Goal: Transaction & Acquisition: Book appointment/travel/reservation

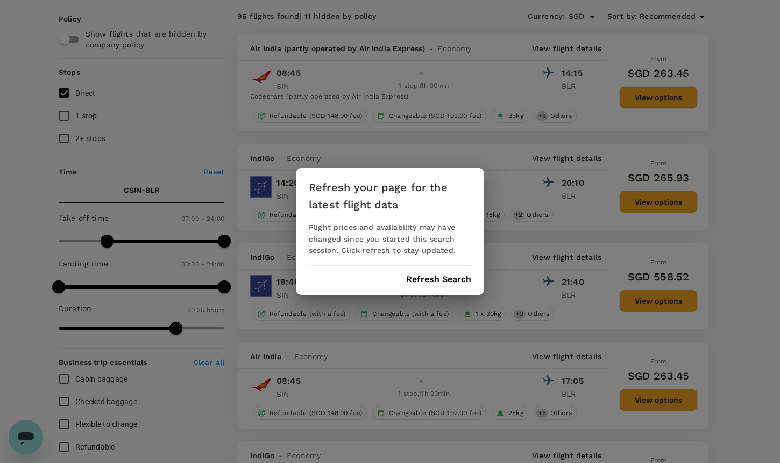
click at [431, 286] on div "Refresh your page for the latest flight data Flight prices and availability may…" at bounding box center [390, 231] width 188 height 127
click at [444, 278] on button "Refresh Search" at bounding box center [438, 279] width 65 height 10
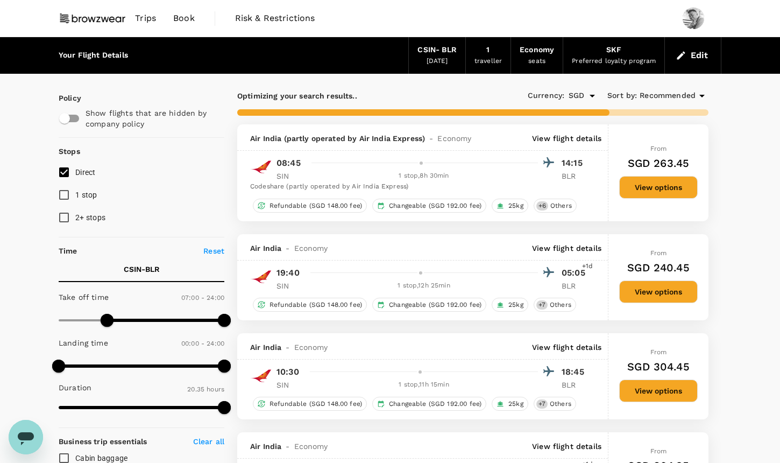
type input "1235"
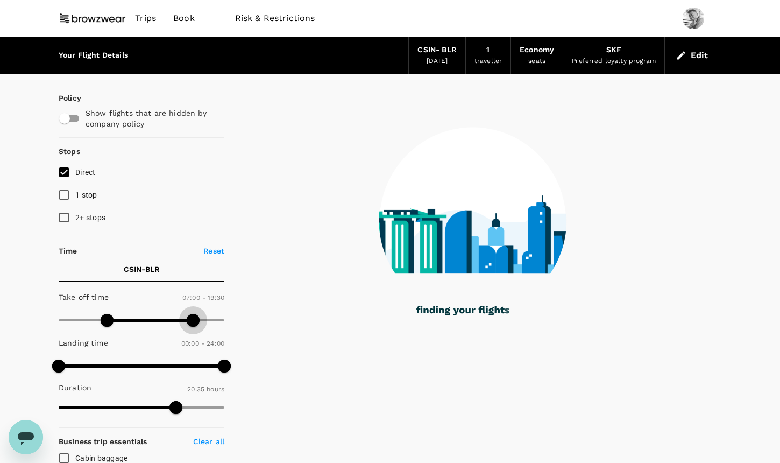
drag, startPoint x: 223, startPoint y: 315, endPoint x: 195, endPoint y: 315, distance: 28.0
click at [195, 315] on span at bounding box center [193, 320] width 13 height 13
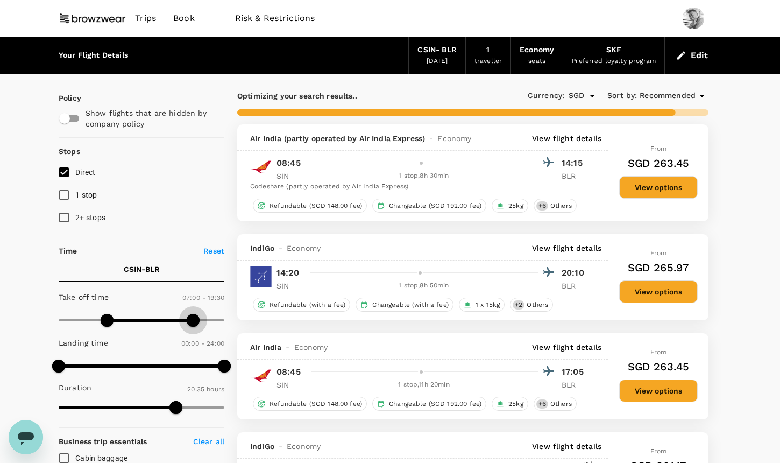
type input "1230"
click at [199, 315] on span at bounding box center [200, 320] width 13 height 13
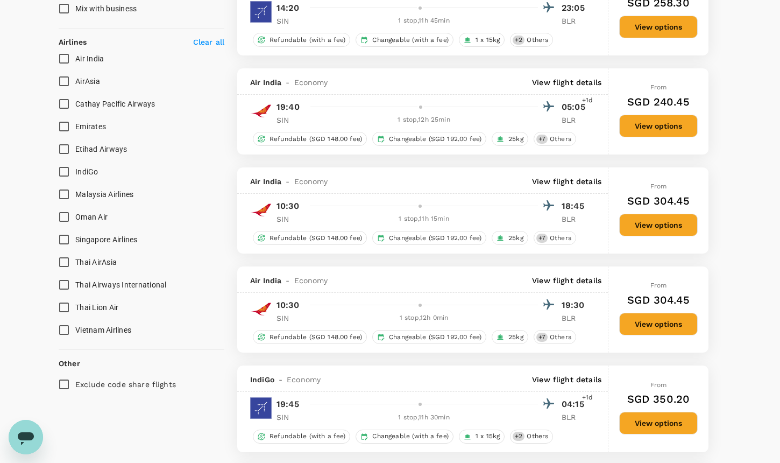
scroll to position [654, 0]
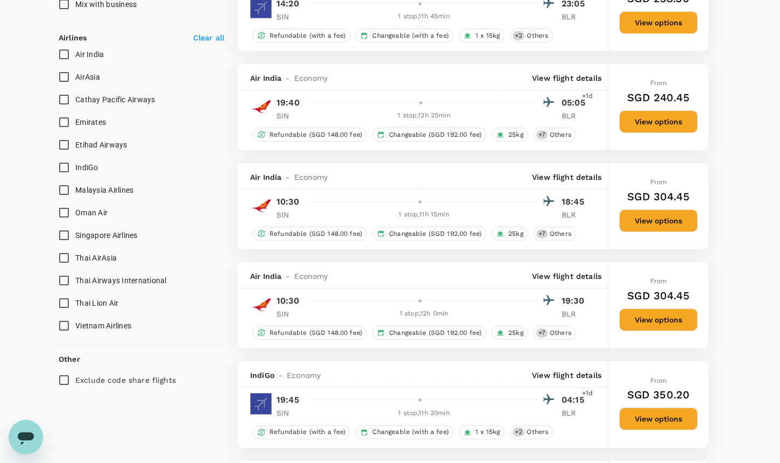
click at [128, 233] on span "Singapore Airlines" at bounding box center [106, 235] width 62 height 9
click at [75, 233] on input "Singapore Airlines" at bounding box center [64, 235] width 23 height 23
checkbox input "true"
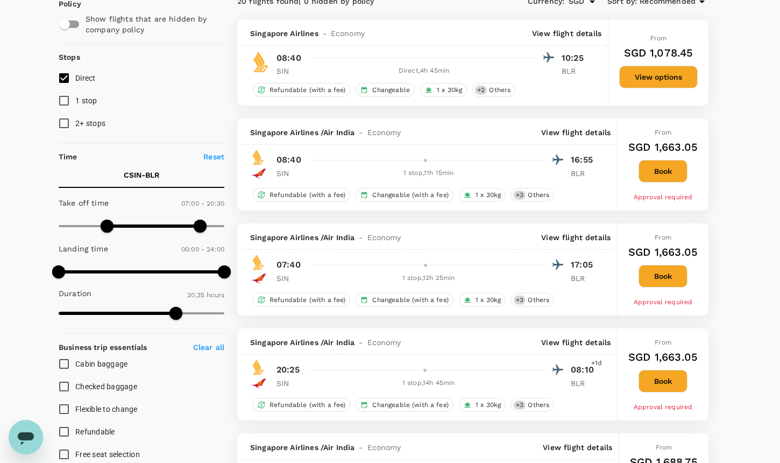
scroll to position [82, 0]
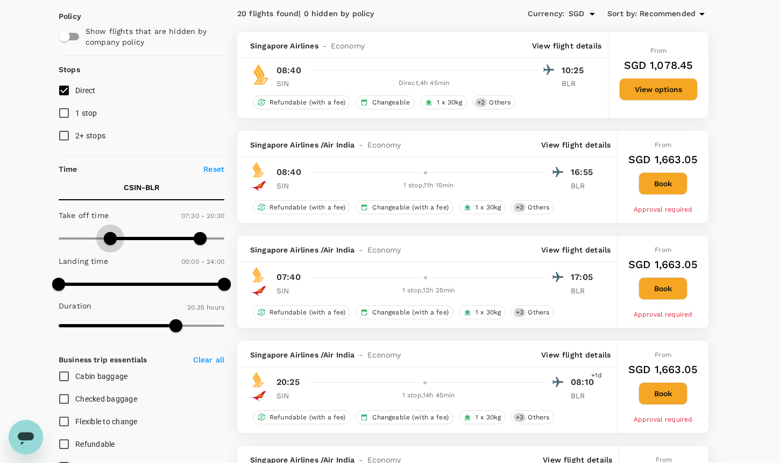
type input "0"
drag, startPoint x: 111, startPoint y: 240, endPoint x: 26, endPoint y: 236, distance: 85.7
type input "1440"
drag, startPoint x: 202, startPoint y: 236, endPoint x: 255, endPoint y: 236, distance: 53.2
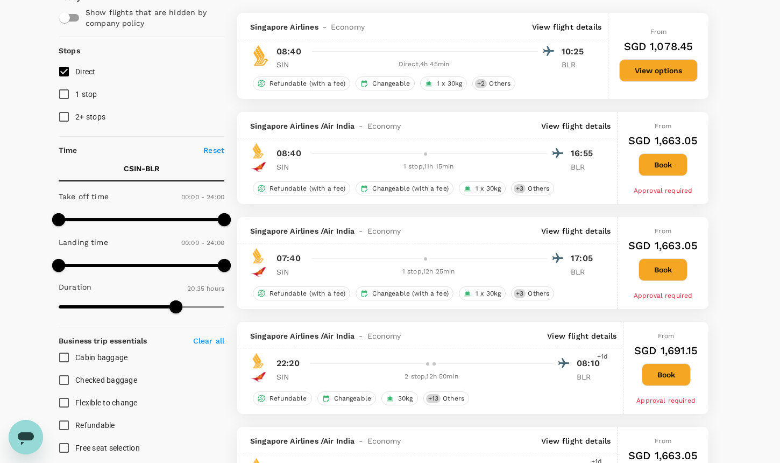
scroll to position [0, 0]
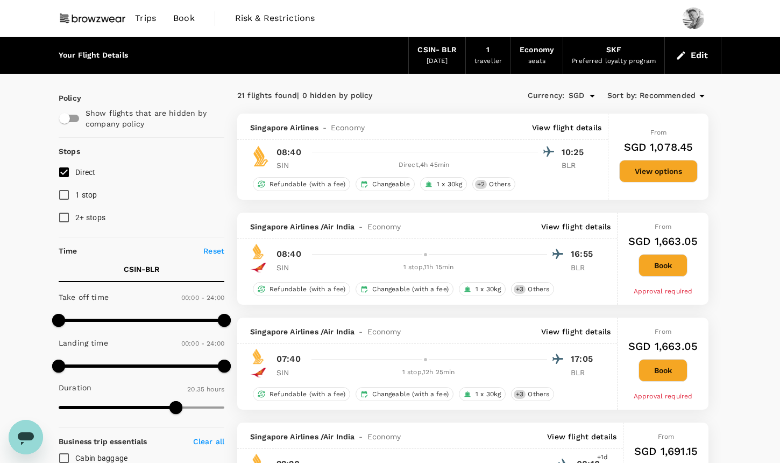
click at [690, 94] on span "Recommended" at bounding box center [667, 96] width 56 height 12
click at [690, 94] on div at bounding box center [390, 231] width 780 height 463
click at [690, 94] on span "Recommended" at bounding box center [667, 96] width 56 height 12
click at [695, 55] on button "Edit" at bounding box center [692, 55] width 39 height 17
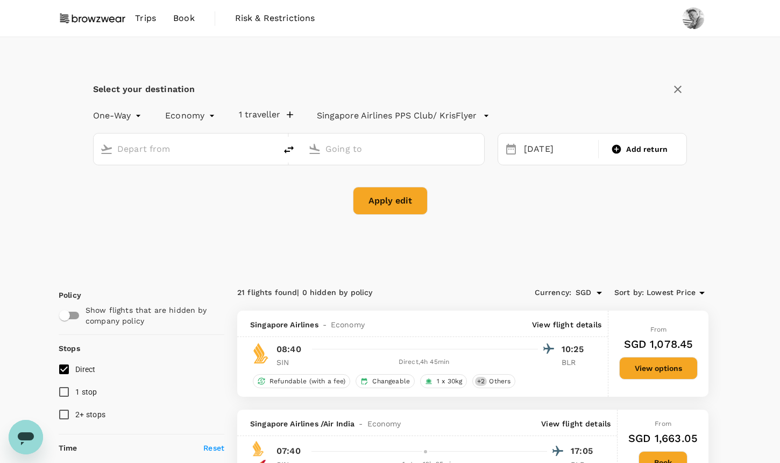
type input "[GEOGRAPHIC_DATA], [GEOGRAPHIC_DATA] (any)"
type input "Bengaluru Intl (BLR)"
click at [535, 154] on div "04 Oct" at bounding box center [558, 149] width 76 height 21
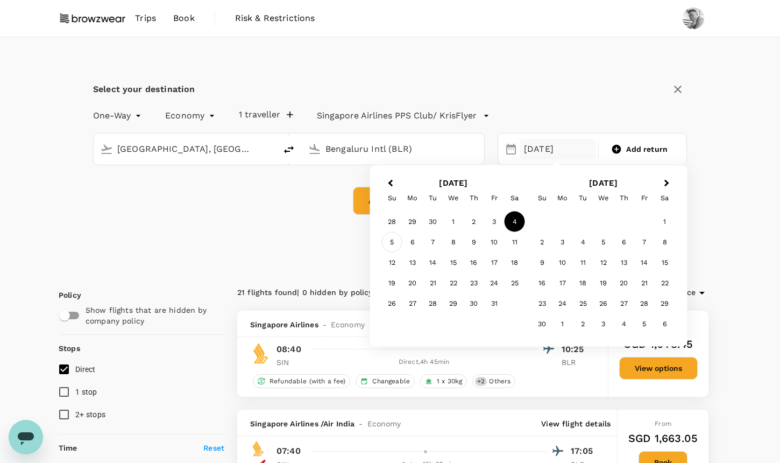
click at [394, 241] on div "5" at bounding box center [392, 242] width 20 height 20
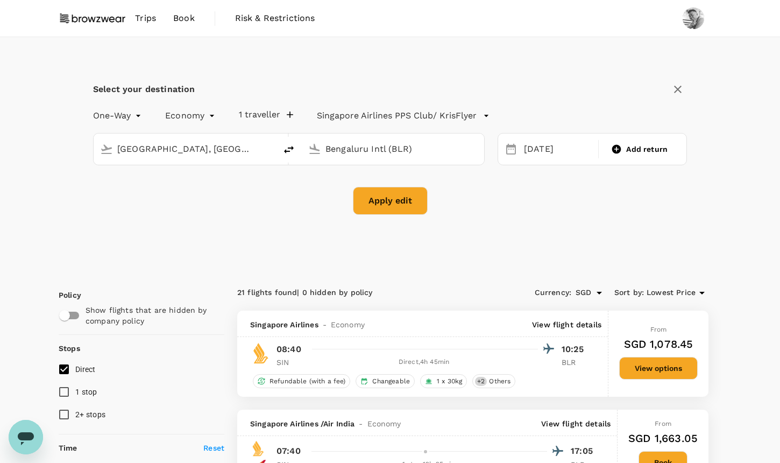
click at [402, 197] on button "Apply edit" at bounding box center [390, 201] width 75 height 28
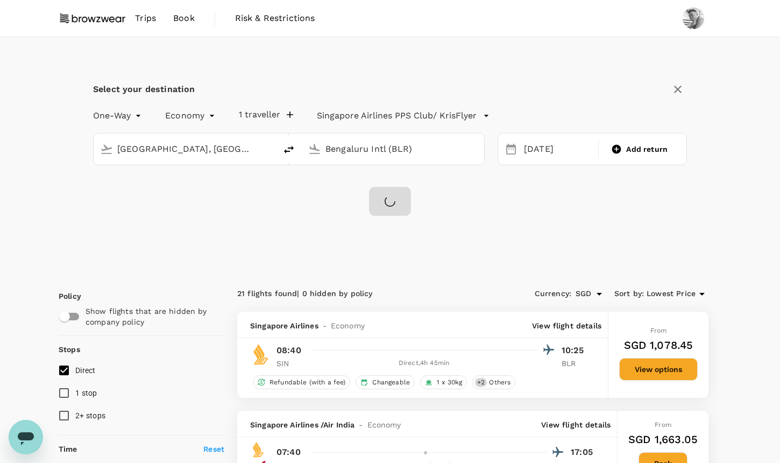
checkbox input "false"
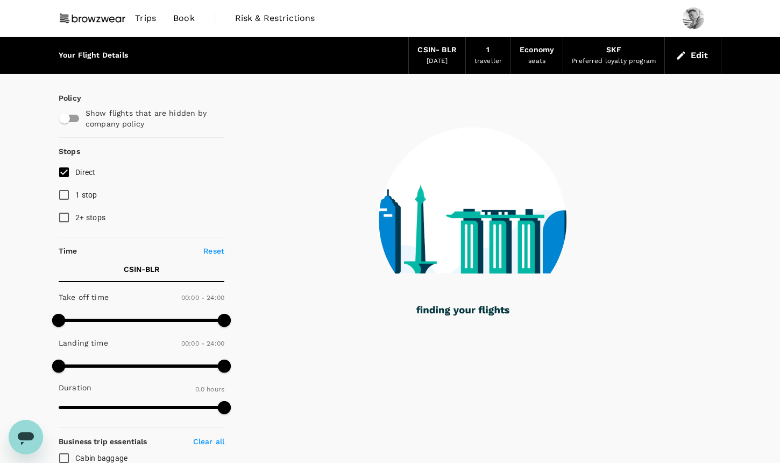
type input "1090"
checkbox input "true"
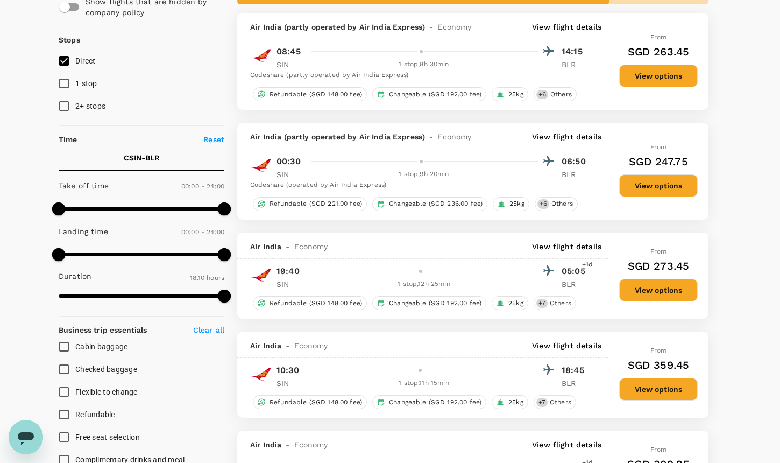
type input "1235"
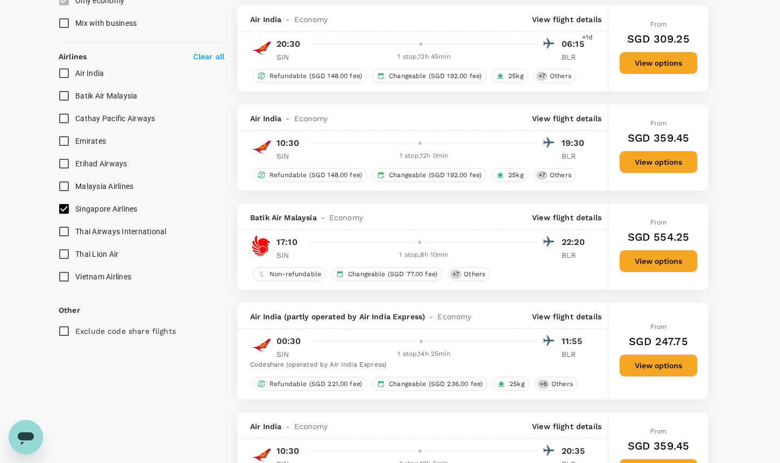
scroll to position [636, 0]
click at [69, 210] on input "Singapore Airlines" at bounding box center [64, 208] width 23 height 23
checkbox input "false"
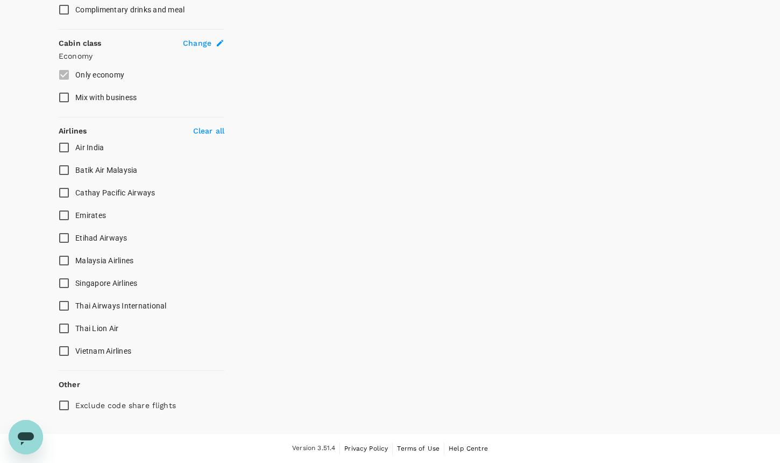
scroll to position [559, 0]
click at [69, 210] on input "Emirates" at bounding box center [64, 216] width 23 height 23
checkbox input "true"
type input "1930"
checkbox input "false"
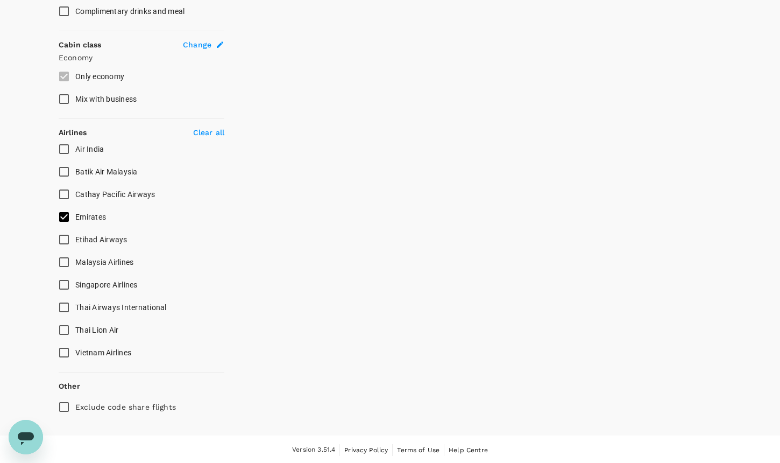
checkbox input "true"
click at [70, 217] on input "Emirates" at bounding box center [64, 216] width 23 height 23
checkbox input "true"
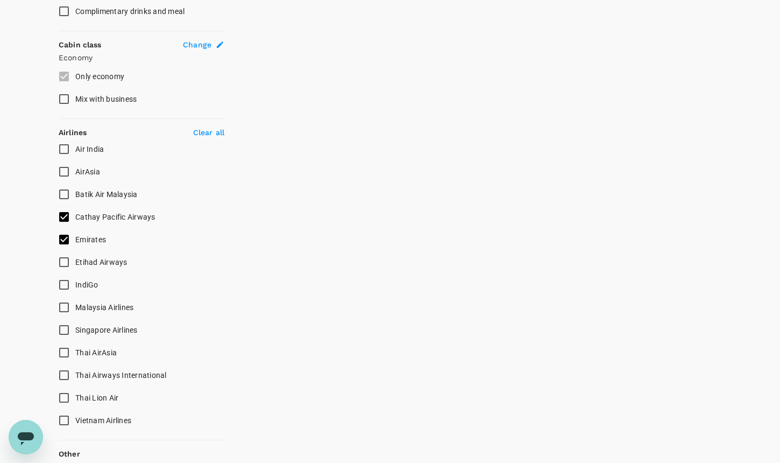
click at [63, 240] on input "Emirates" at bounding box center [64, 239] width 23 height 23
checkbox input "false"
click at [66, 219] on input "Cathay Pacific Airways" at bounding box center [64, 216] width 23 height 23
checkbox input "false"
click at [65, 328] on input "Singapore Airlines" at bounding box center [64, 329] width 23 height 23
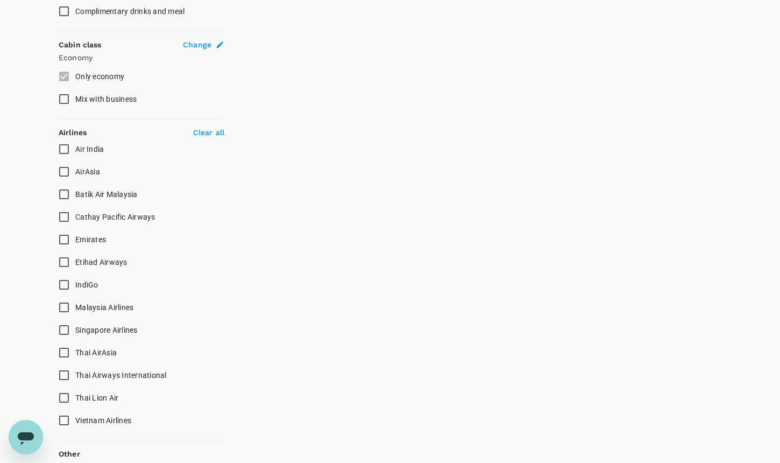
checkbox input "true"
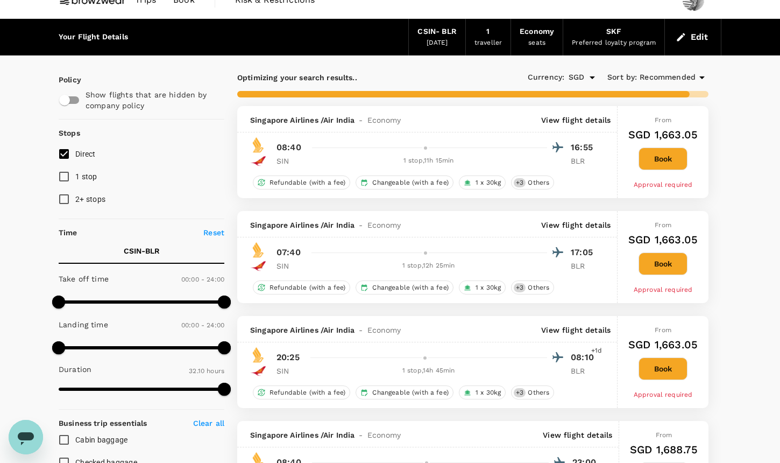
scroll to position [0, 0]
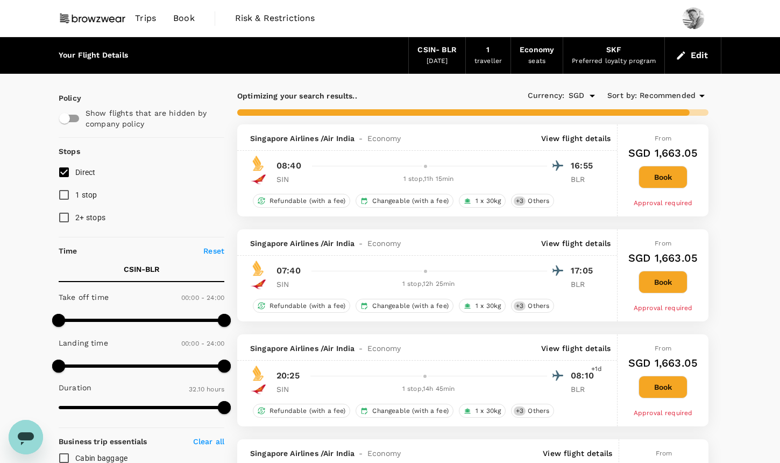
click at [688, 99] on span "Recommended" at bounding box center [667, 96] width 56 height 12
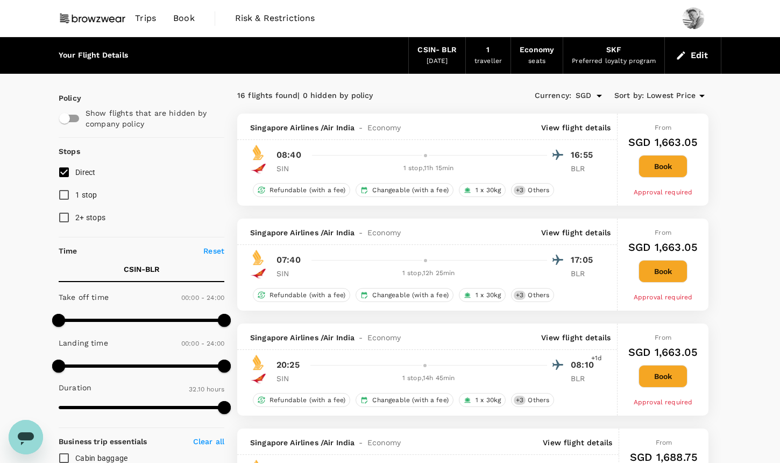
click at [701, 51] on button "Edit" at bounding box center [692, 55] width 39 height 17
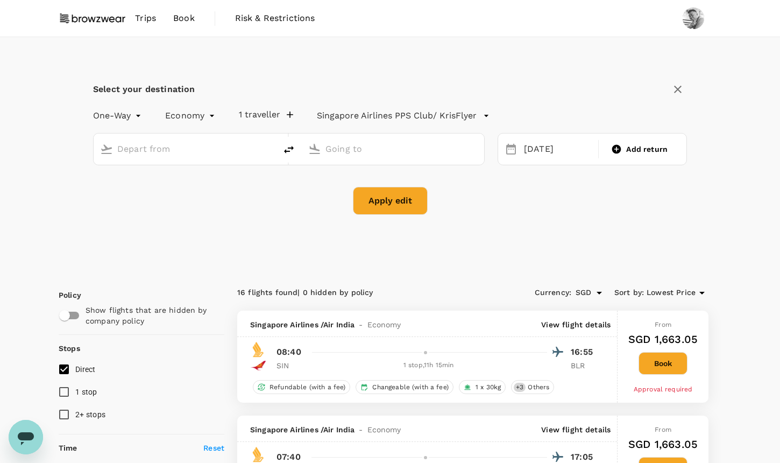
type input "[GEOGRAPHIC_DATA], [GEOGRAPHIC_DATA] (any)"
type input "Bengaluru Intl (BLR)"
click at [532, 146] on div "05 Oct" at bounding box center [558, 149] width 76 height 21
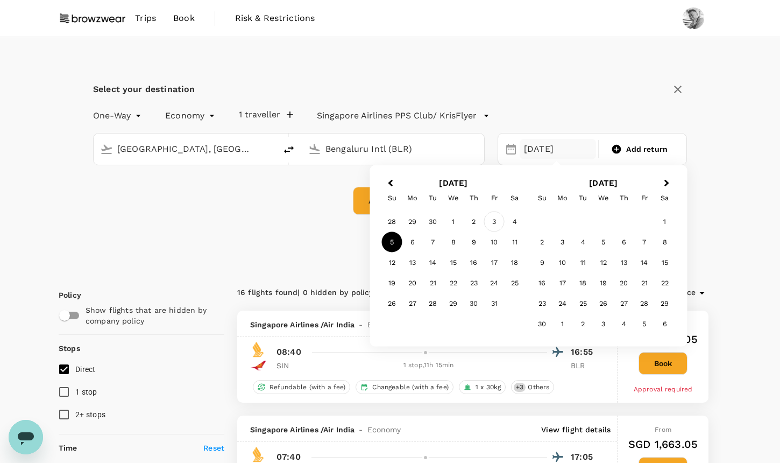
click at [499, 221] on div "3" at bounding box center [494, 221] width 20 height 20
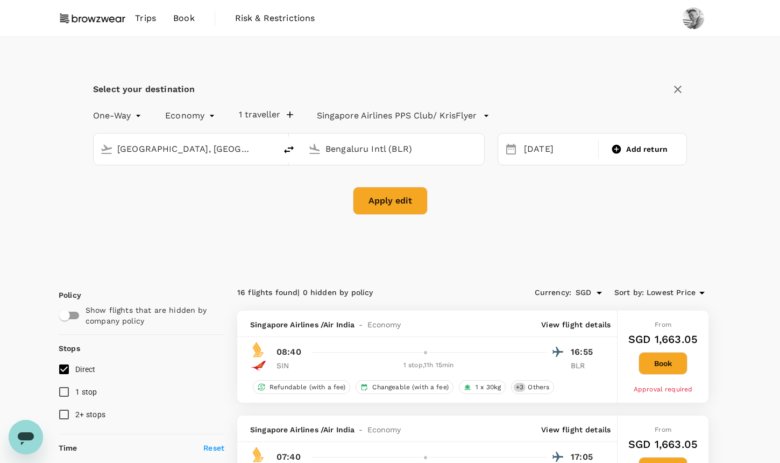
click at [412, 207] on button "Apply edit" at bounding box center [390, 201] width 75 height 28
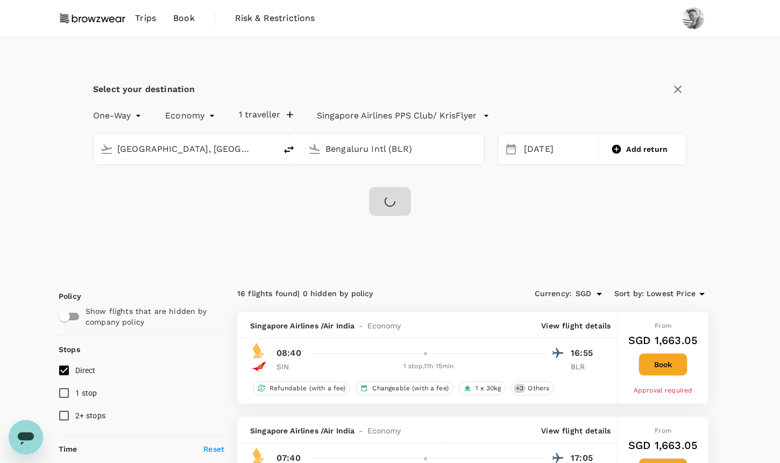
checkbox input "false"
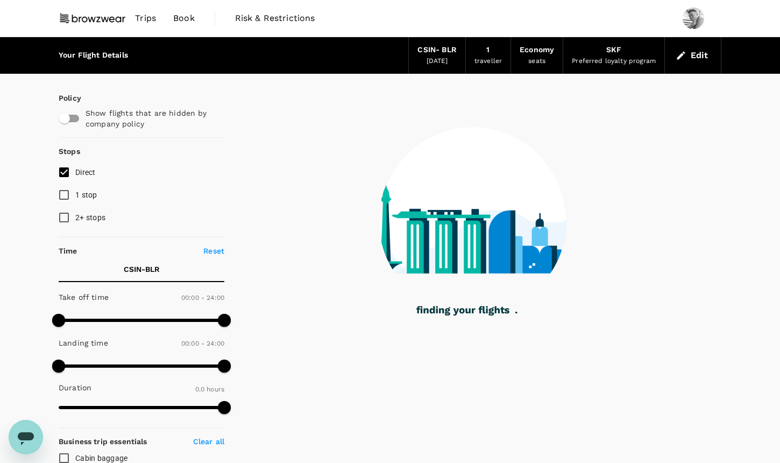
type input "1300"
checkbox input "true"
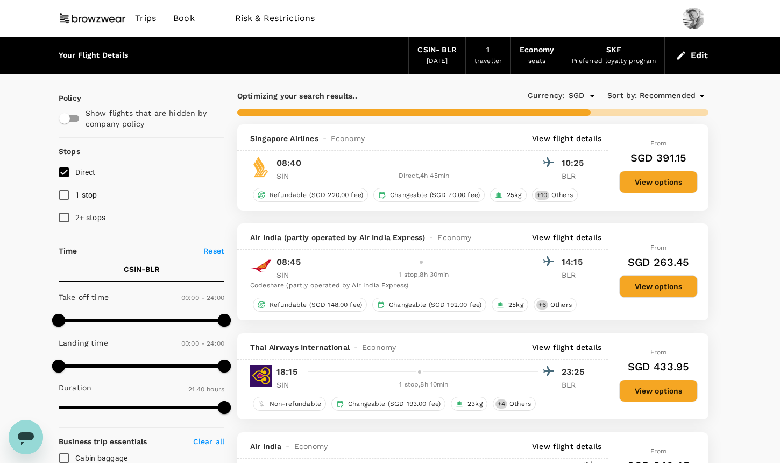
checkbox input "false"
checkbox input "true"
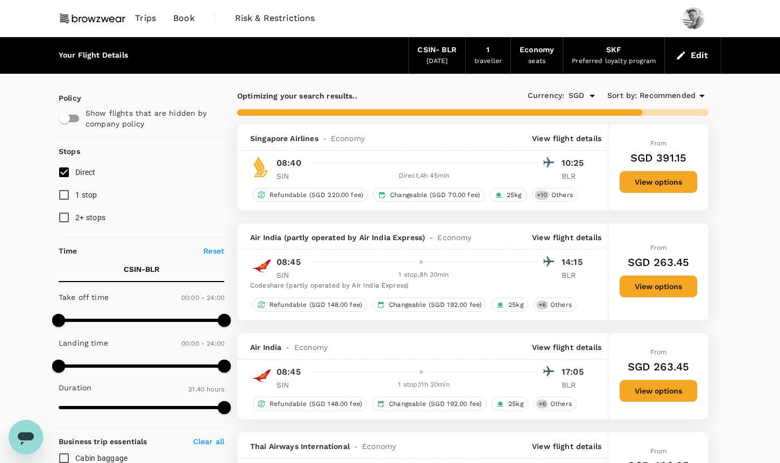
click at [671, 100] on span "Recommended" at bounding box center [667, 96] width 56 height 12
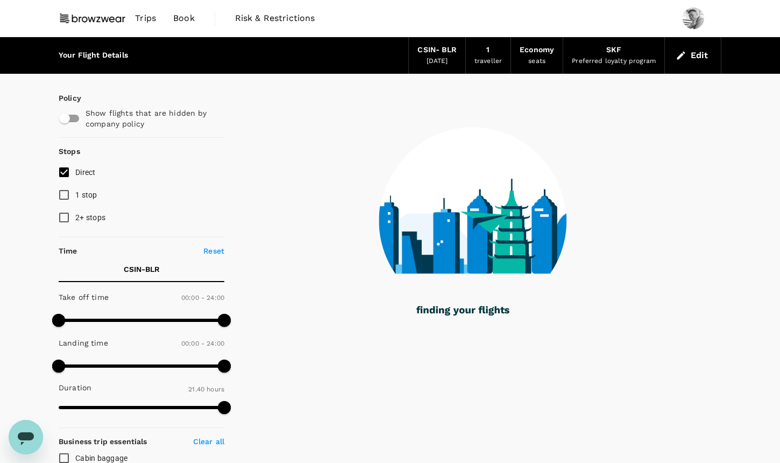
type input "1460"
checkbox input "false"
checkbox input "true"
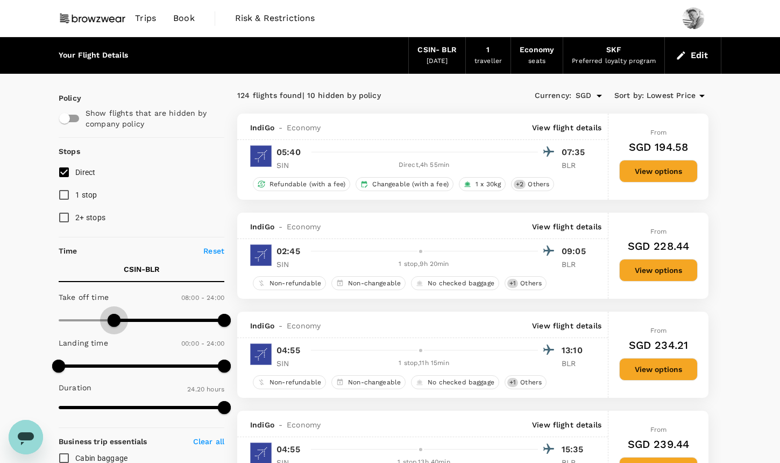
type input "420"
drag, startPoint x: 62, startPoint y: 314, endPoint x: 106, endPoint y: 321, distance: 45.2
click at [106, 321] on span at bounding box center [107, 320] width 13 height 13
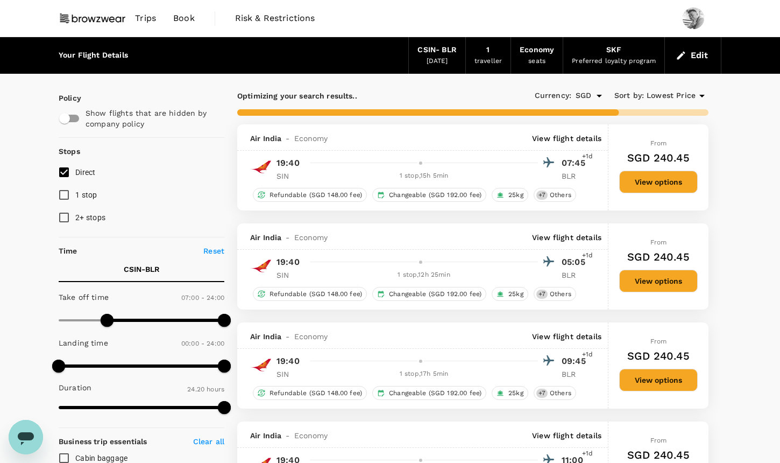
scroll to position [20, 0]
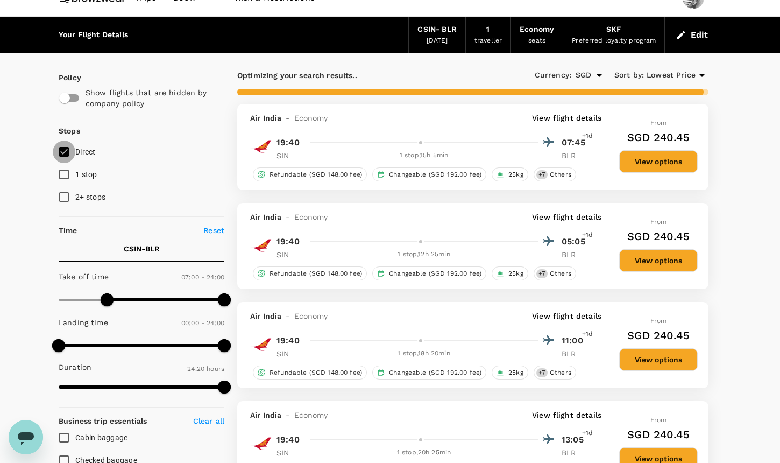
click at [63, 157] on input "Direct" at bounding box center [64, 151] width 23 height 23
checkbox input "true"
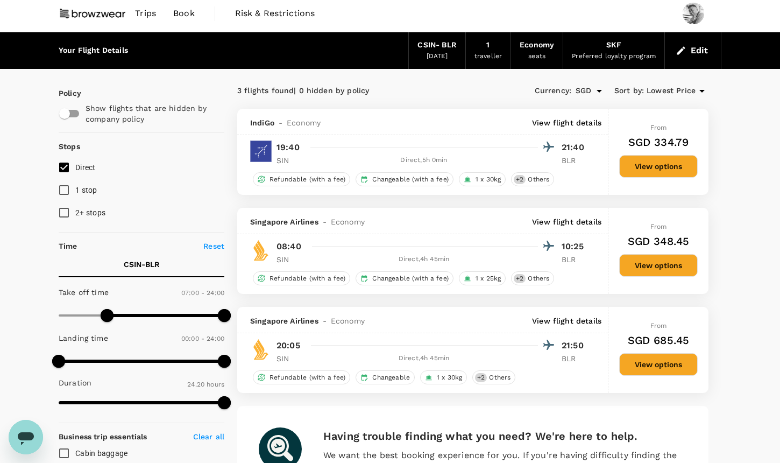
scroll to position [0, 0]
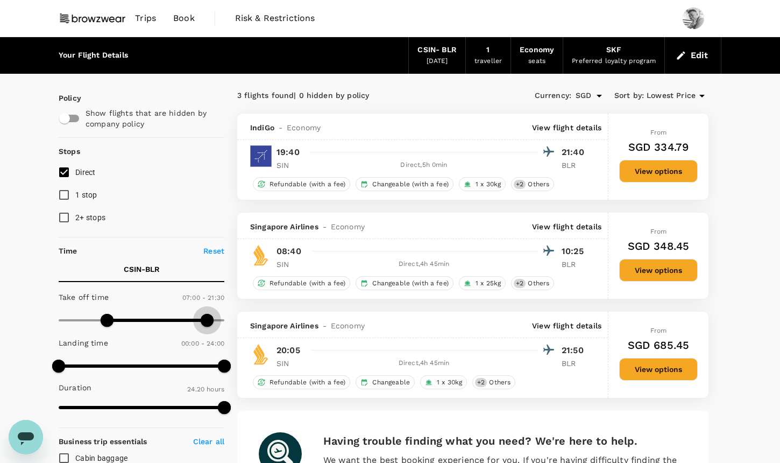
type input "1260"
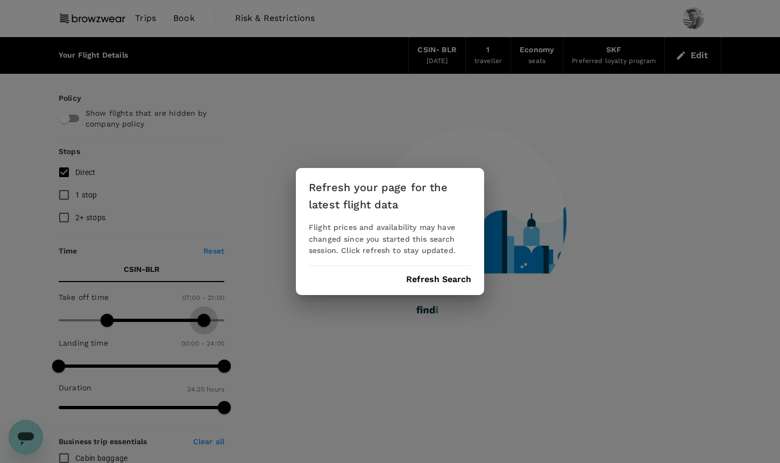
drag, startPoint x: 222, startPoint y: 319, endPoint x: 203, endPoint y: 321, distance: 18.9
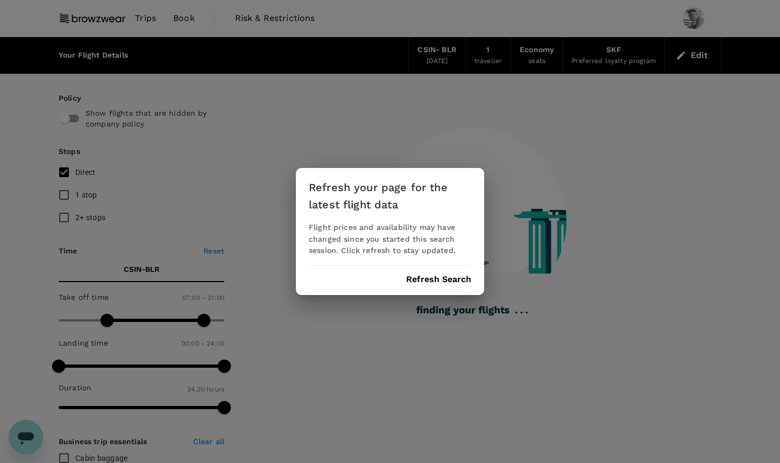
click at [447, 280] on button "Refresh Search" at bounding box center [438, 279] width 65 height 10
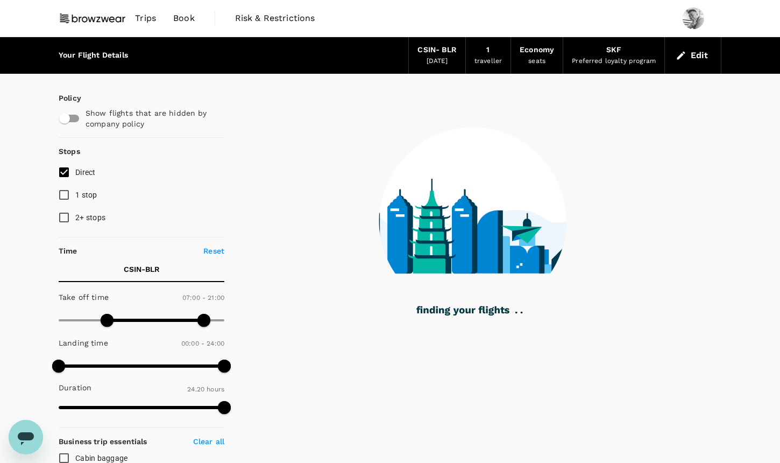
type input "1300"
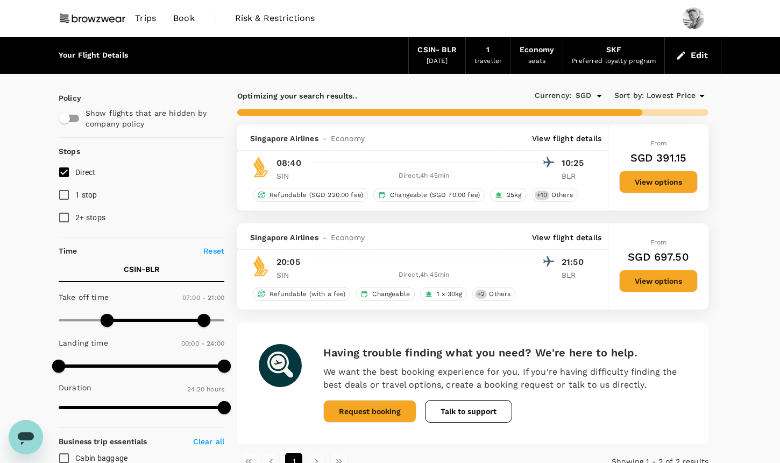
checkbox input "false"
checkbox input "true"
type input "1460"
checkbox input "false"
checkbox input "true"
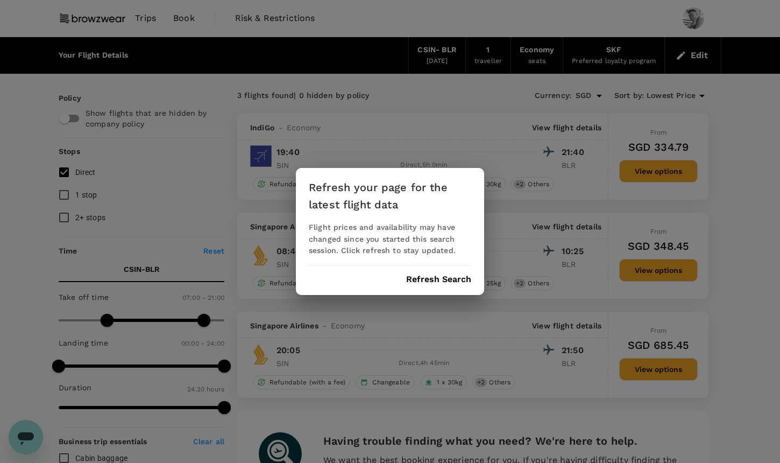
click at [442, 280] on button "Refresh Search" at bounding box center [438, 279] width 65 height 10
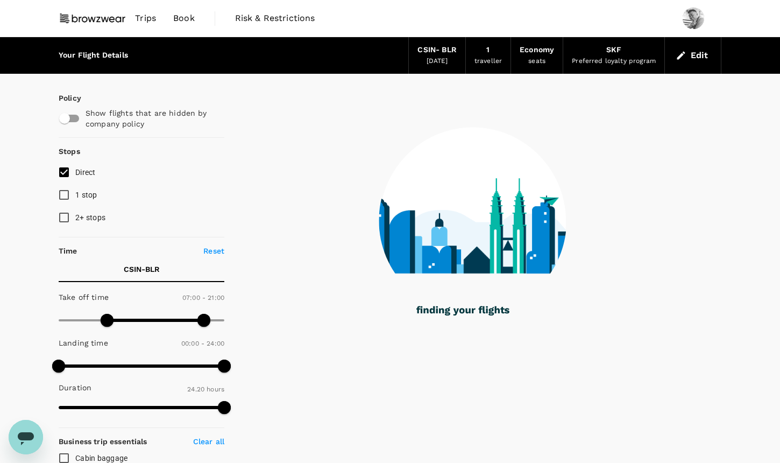
type input "1300"
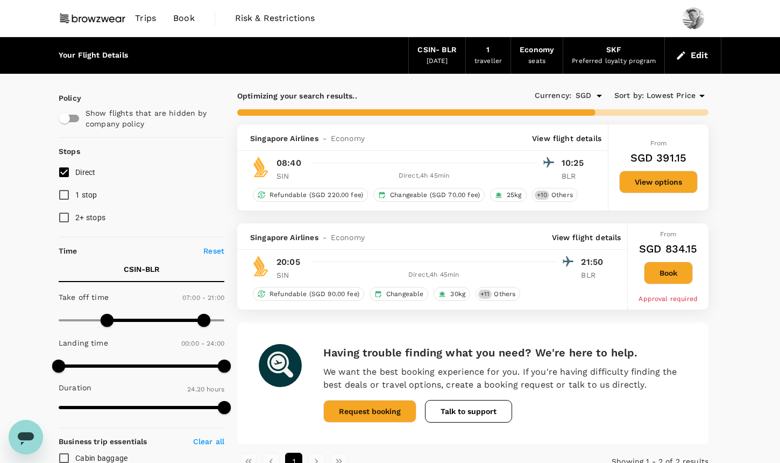
checkbox input "false"
checkbox input "true"
type input "1460"
checkbox input "false"
checkbox input "true"
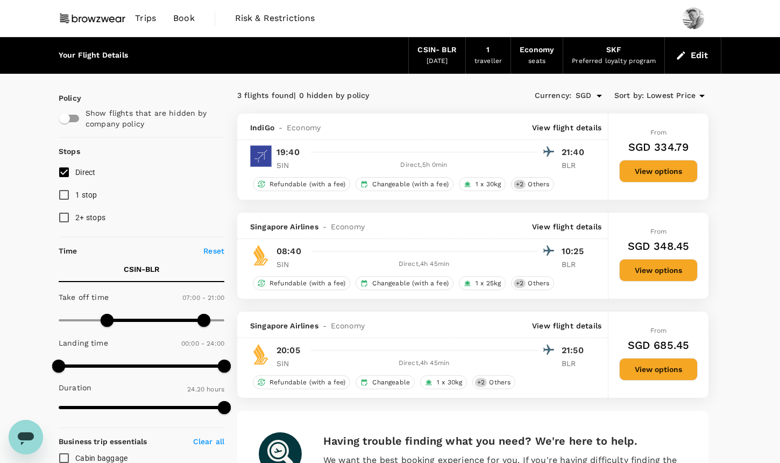
click at [689, 95] on span "Lowest Price" at bounding box center [670, 96] width 49 height 12
click at [711, 52] on div at bounding box center [390, 231] width 780 height 463
click at [703, 53] on button "Edit" at bounding box center [692, 55] width 39 height 17
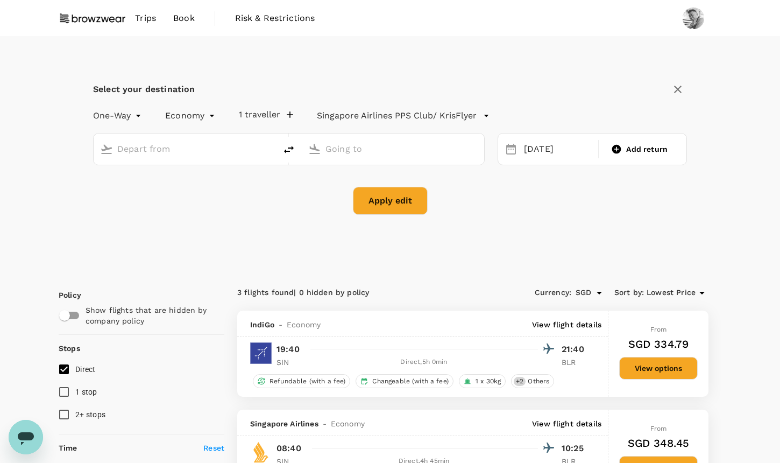
type input "[GEOGRAPHIC_DATA], [GEOGRAPHIC_DATA] (any)"
type input "Bengaluru Intl (BLR)"
click at [545, 147] on div "[DATE]" at bounding box center [558, 149] width 76 height 21
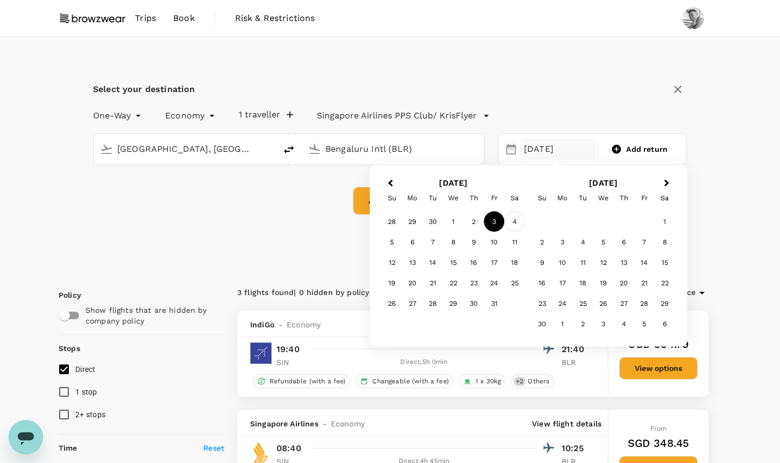
click at [517, 222] on div "4" at bounding box center [514, 221] width 20 height 20
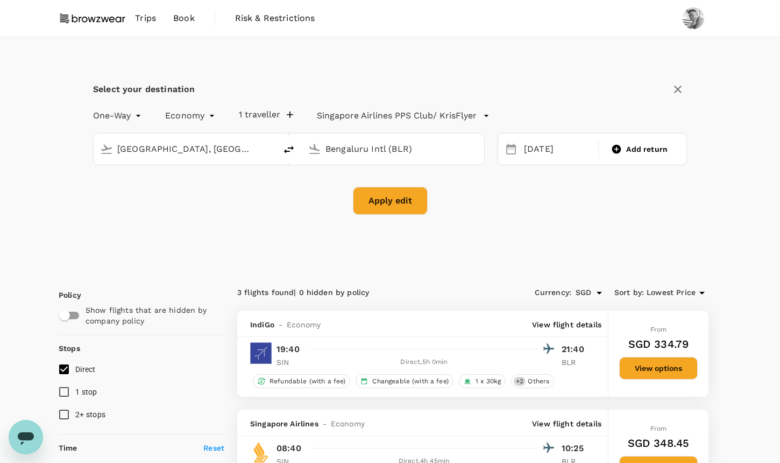
click at [422, 209] on button "Apply edit" at bounding box center [390, 201] width 75 height 28
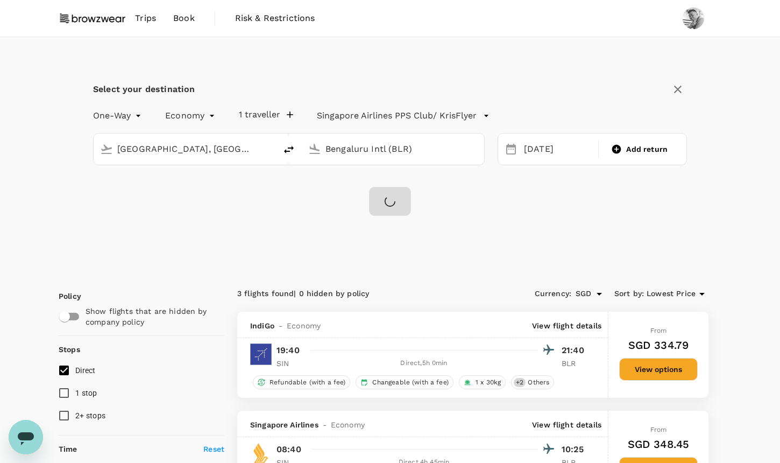
checkbox input "false"
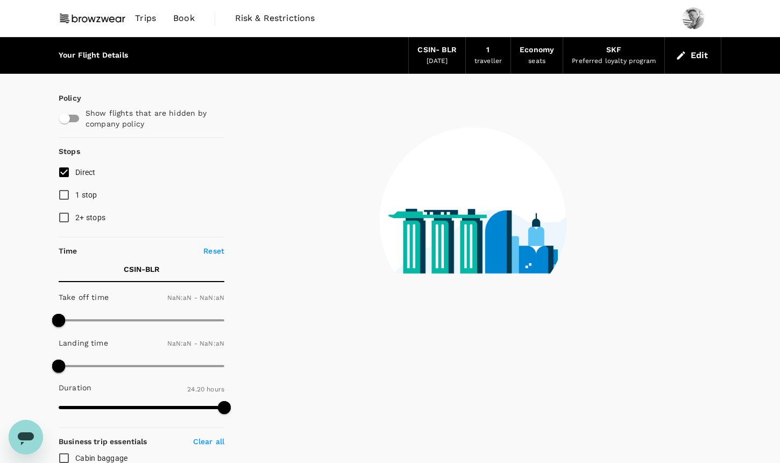
checkbox input "false"
type input "1440"
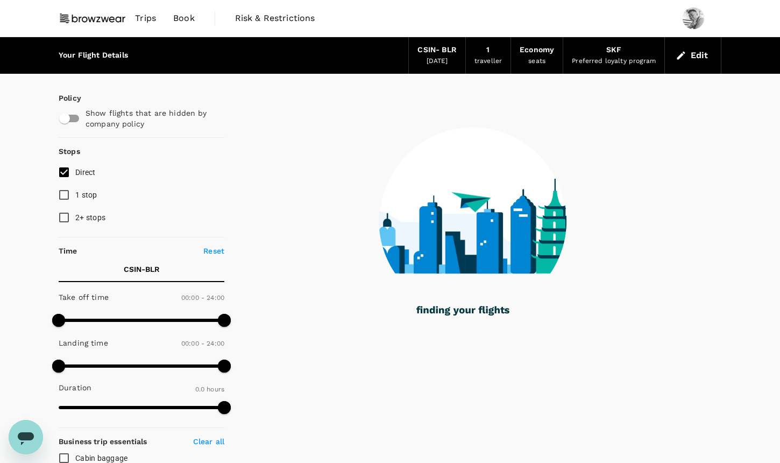
type input "1180"
checkbox input "true"
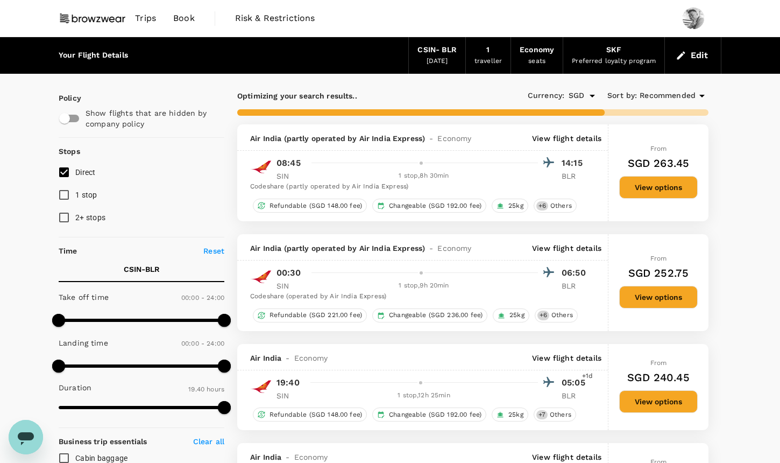
type input "1235"
click at [66, 170] on input "Direct" at bounding box center [64, 172] width 23 height 23
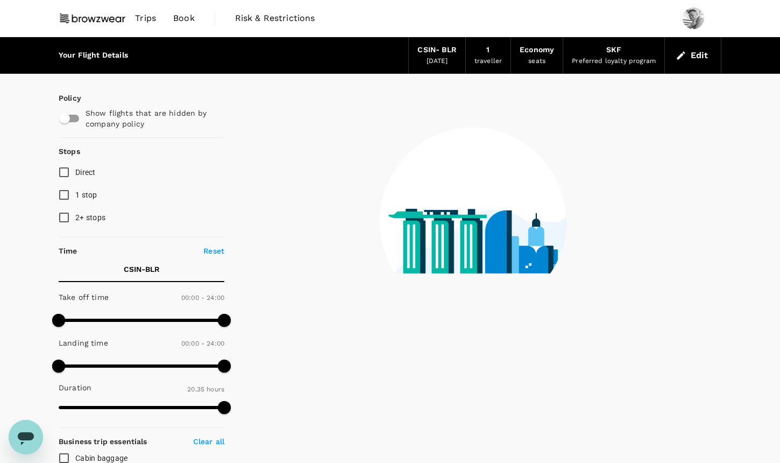
click at [66, 172] on input "Direct" at bounding box center [64, 172] width 23 height 23
checkbox input "true"
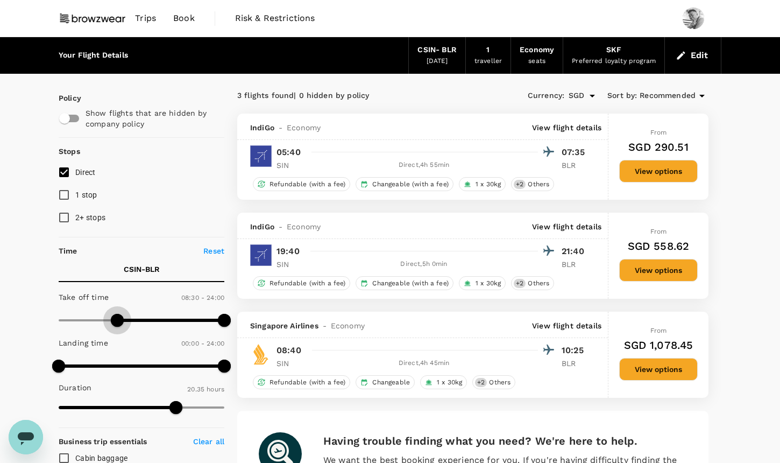
type input "420"
drag, startPoint x: 62, startPoint y: 318, endPoint x: 108, endPoint y: 321, distance: 46.3
click at [108, 321] on span at bounding box center [107, 320] width 13 height 13
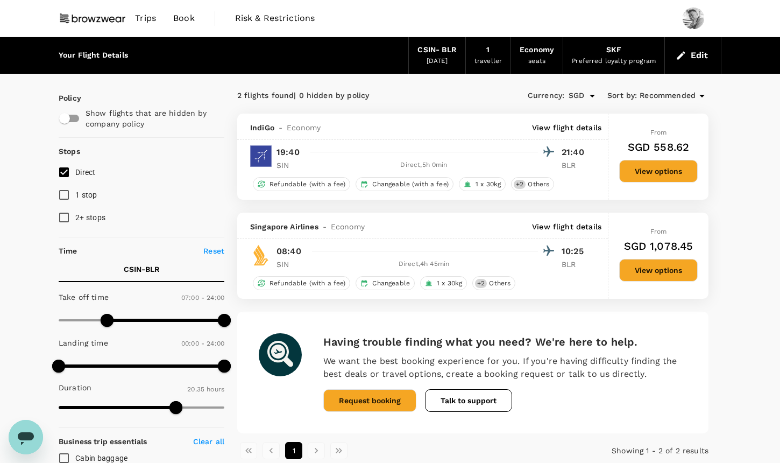
click at [721, 57] on div "Your Flight Details CSIN - BLR 04 Oct 2025 1 traveller Economy seats SKF Prefer…" at bounding box center [390, 55] width 688 height 37
click at [707, 57] on button "Edit" at bounding box center [692, 55] width 39 height 17
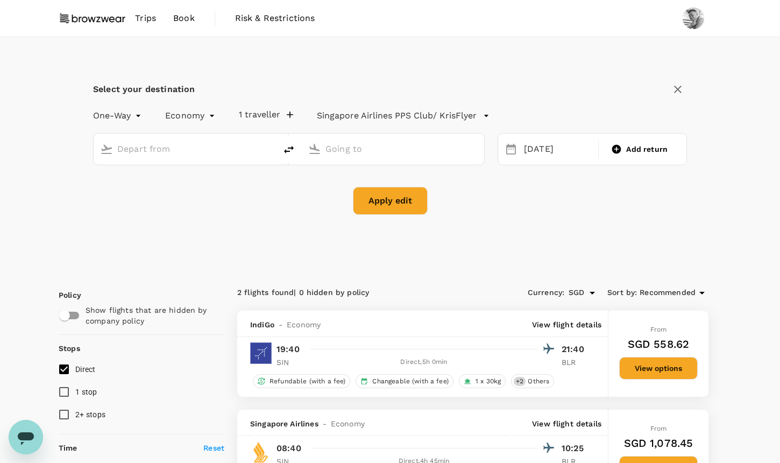
type input "[GEOGRAPHIC_DATA], [GEOGRAPHIC_DATA] (any)"
type input "Bengaluru Intl (BLR)"
click at [563, 157] on div "[DATE]" at bounding box center [558, 149] width 76 height 21
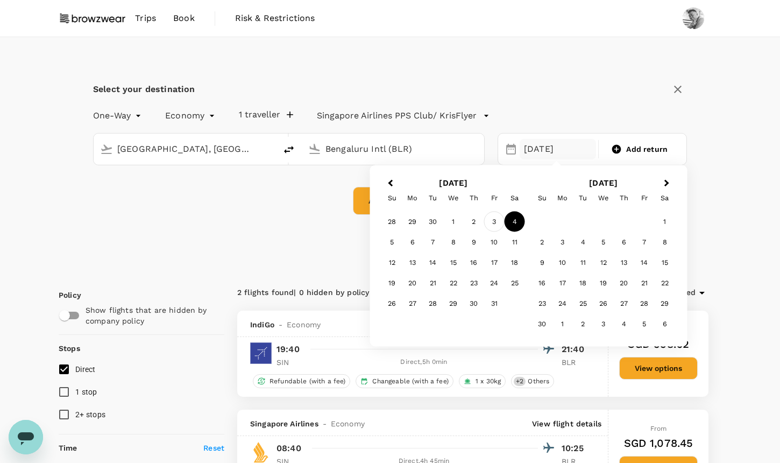
click at [493, 229] on div "3" at bounding box center [494, 221] width 20 height 20
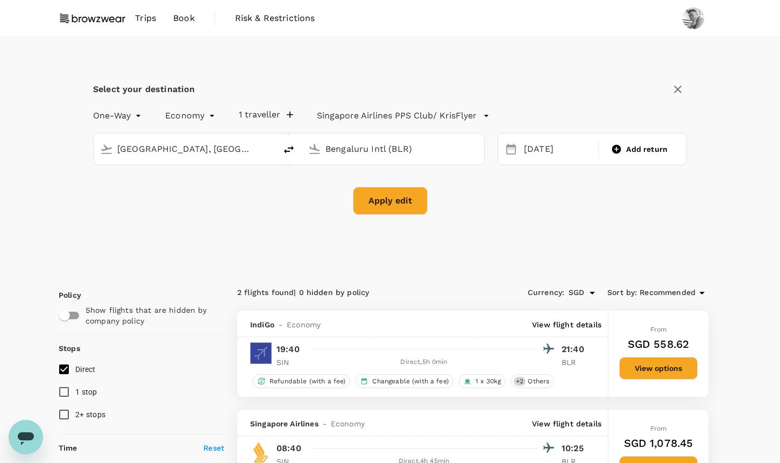
click at [383, 203] on button "Apply edit" at bounding box center [390, 201] width 75 height 28
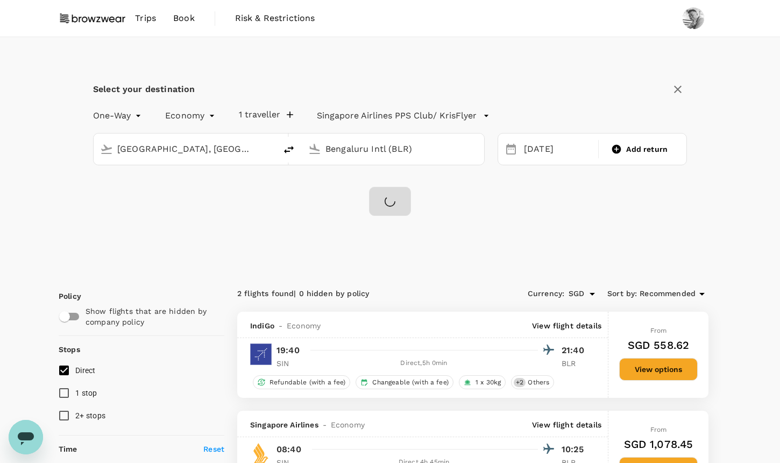
checkbox input "false"
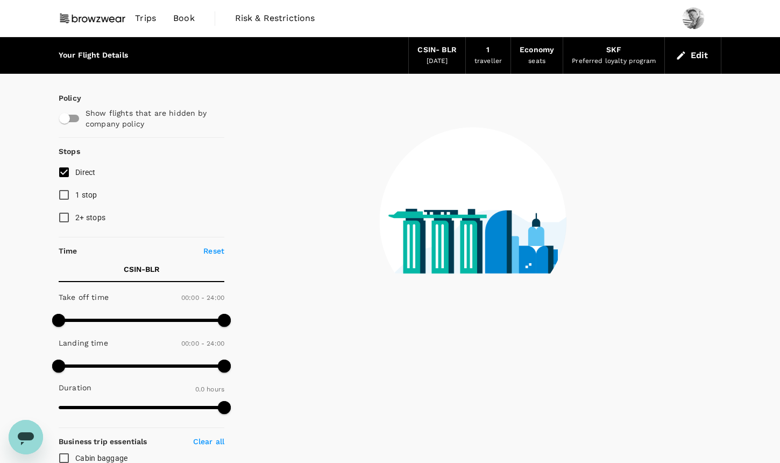
type input "1300"
checkbox input "true"
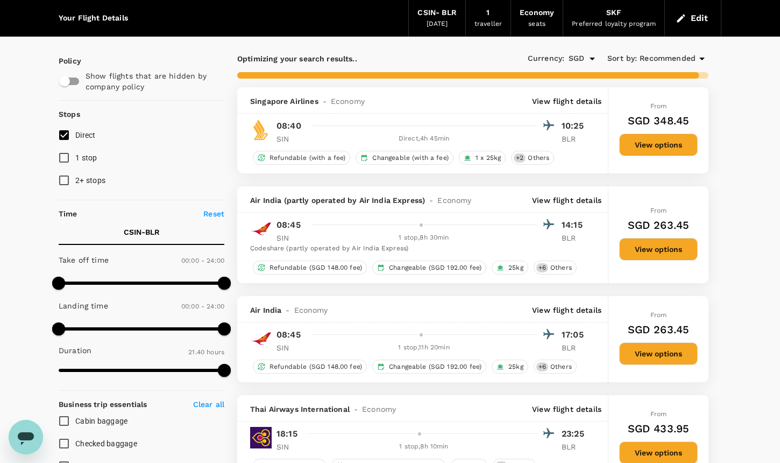
scroll to position [48, 0]
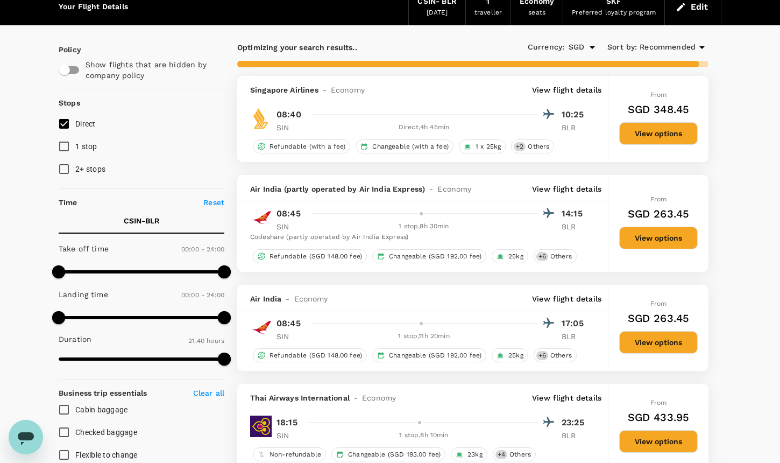
click at [60, 122] on input "Direct" at bounding box center [64, 123] width 23 height 23
checkbox input "true"
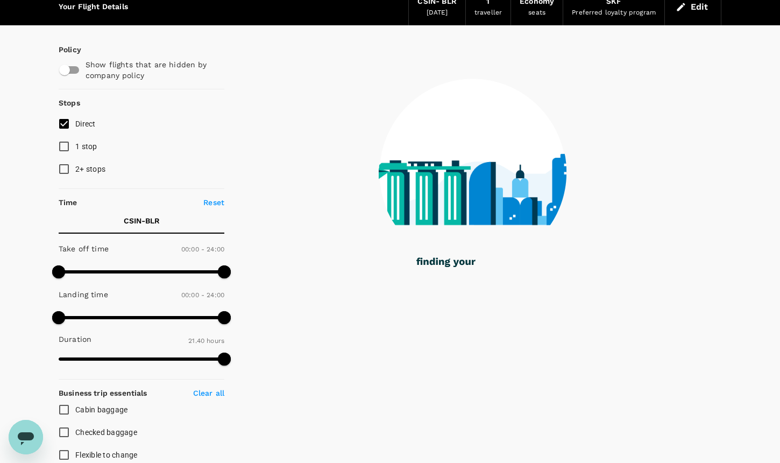
type input "1460"
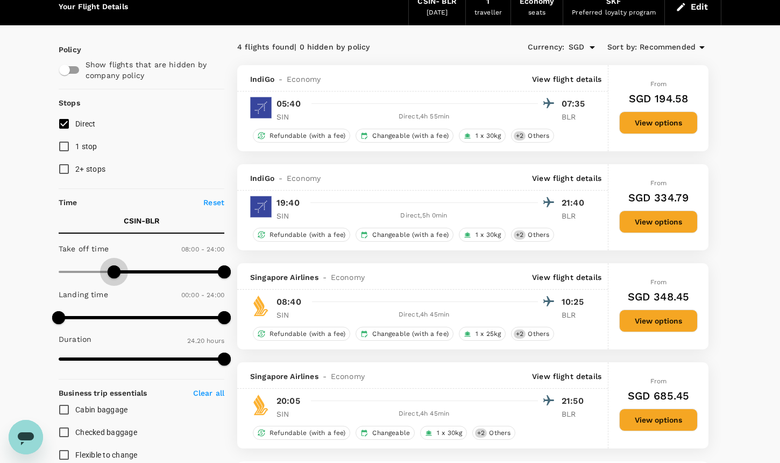
type input "420"
drag, startPoint x: 58, startPoint y: 271, endPoint x: 109, endPoint y: 271, distance: 50.6
click at [109, 271] on span at bounding box center [107, 271] width 13 height 13
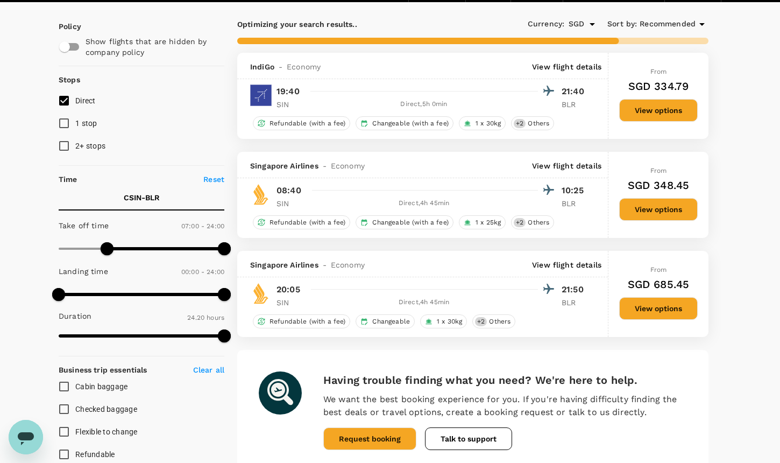
scroll to position [50, 0]
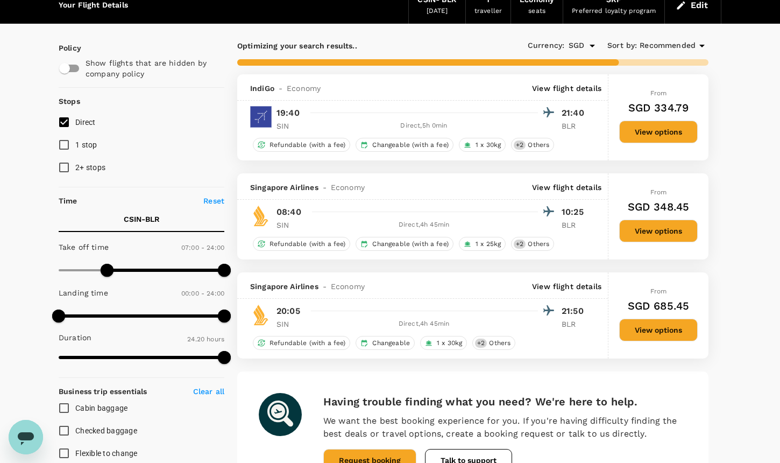
click at [670, 233] on button "View options" at bounding box center [658, 230] width 79 height 23
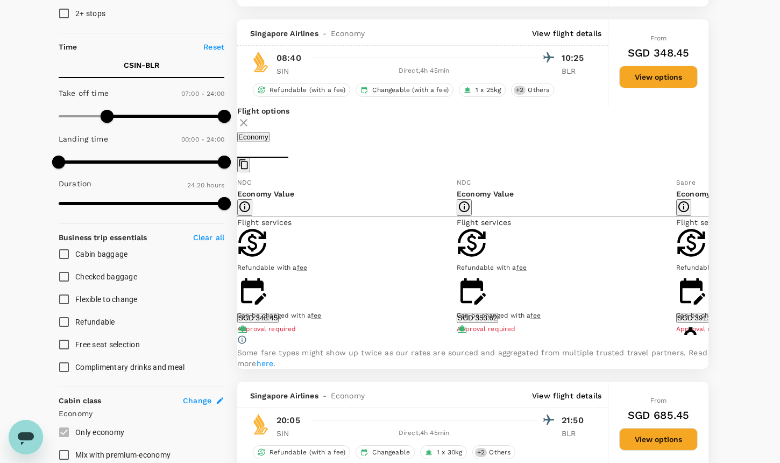
scroll to position [223, 0]
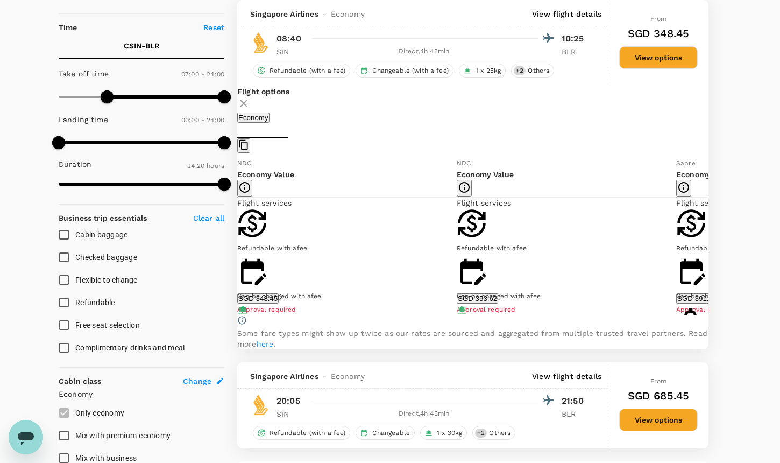
click at [279, 303] on button "SGD 348.45" at bounding box center [257, 298] width 41 height 10
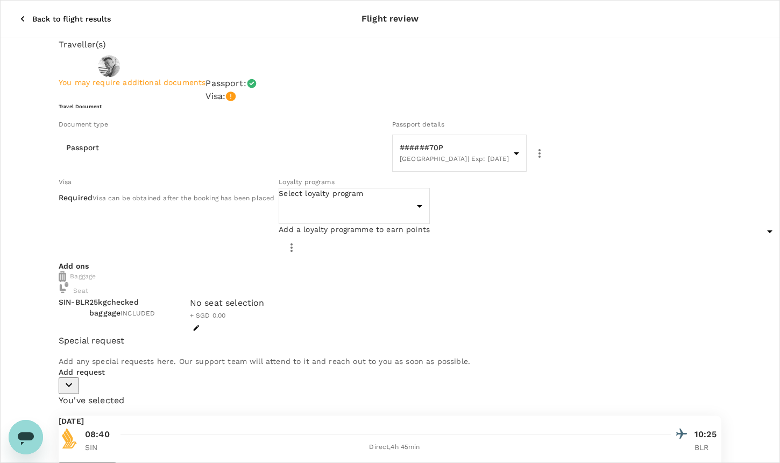
click at [341, 225] on body "Back to flight results Flight review Traveller(s) Traveller 1 : Yong Jun Joel Y…" at bounding box center [390, 357] width 780 height 714
click at [350, 265] on p "#######237" at bounding box center [325, 260] width 69 height 11
type input "745acc1b-ab16-4cdd-9b56-d60a5e2acdef"
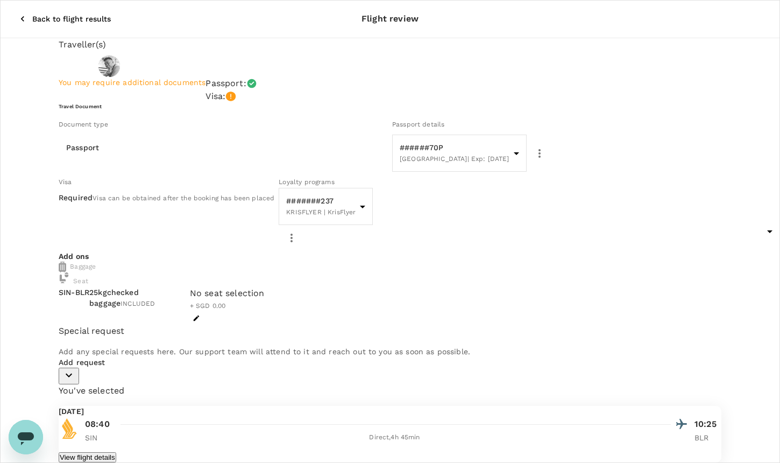
scroll to position [33, 0]
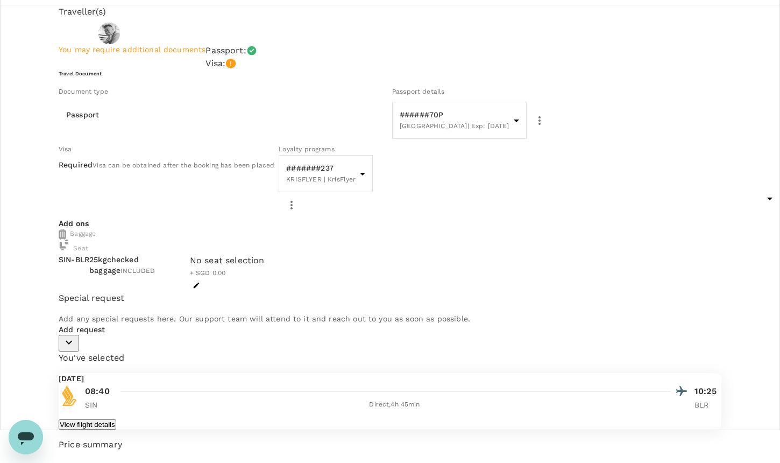
click at [200, 288] on icon "button" at bounding box center [197, 285] width 8 height 8
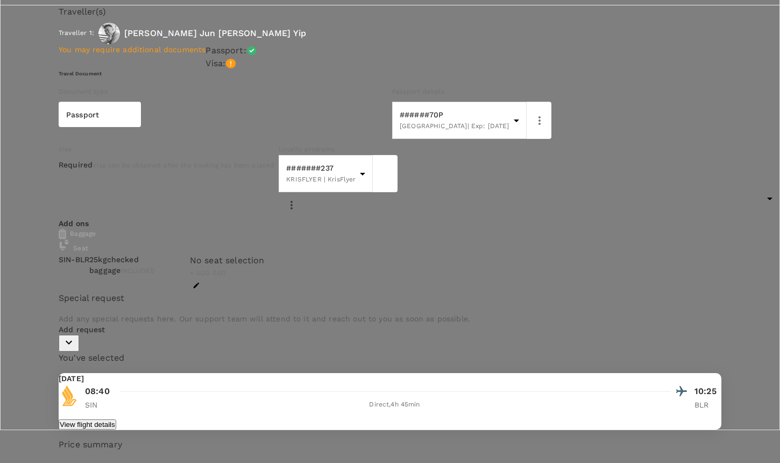
scroll to position [395, 0]
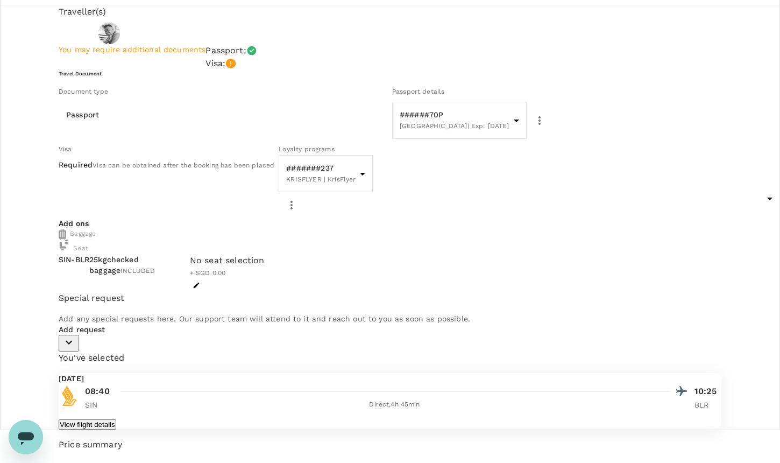
click at [203, 292] on button "button" at bounding box center [196, 285] width 13 height 13
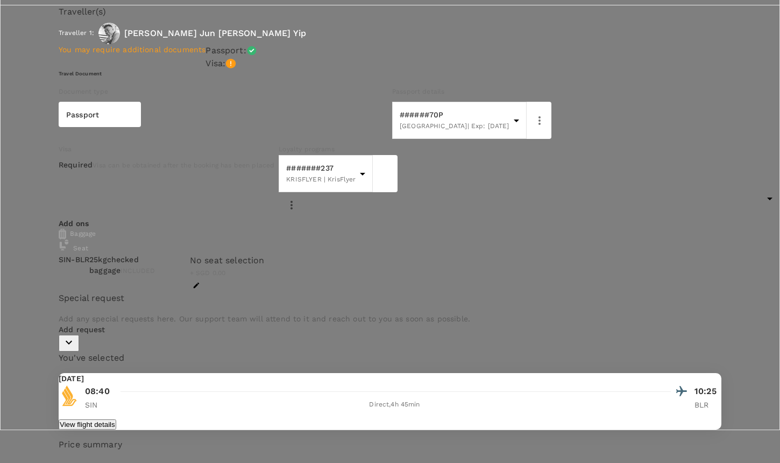
scroll to position [2, 0]
click at [734, 286] on p "Select" at bounding box center [671, 280] width 158 height 11
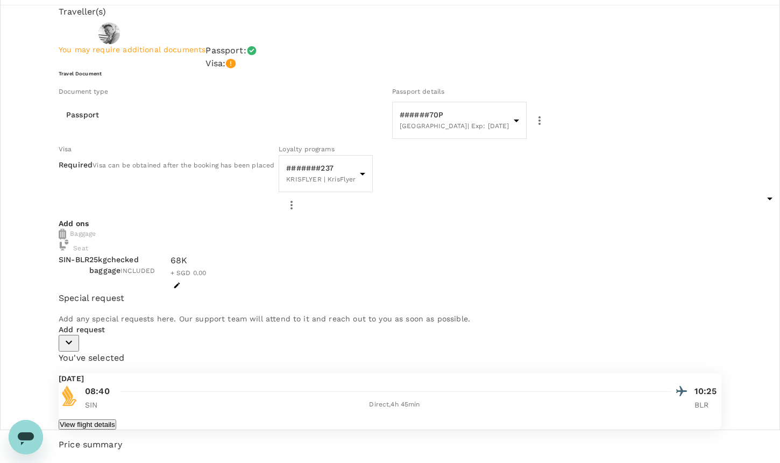
click at [75, 349] on icon "button" at bounding box center [68, 342] width 13 height 13
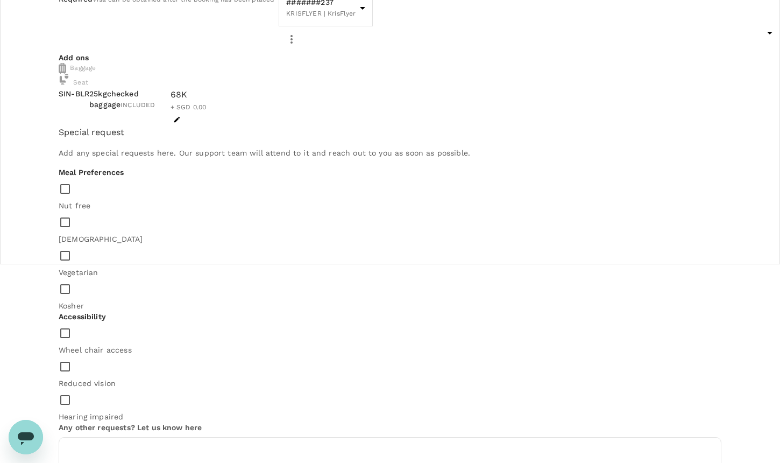
scroll to position [204, 0]
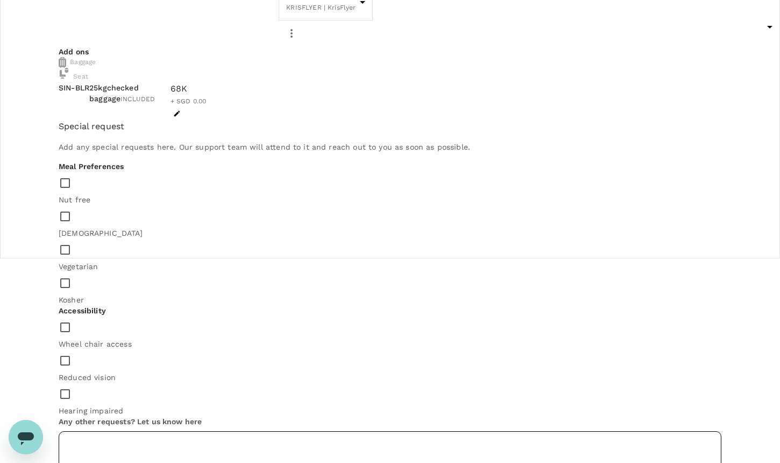
click at [260, 431] on textarea at bounding box center [390, 463] width 663 height 64
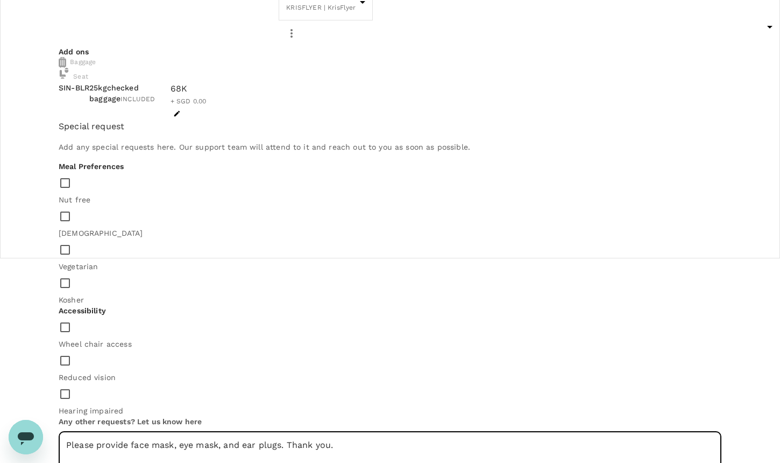
type textarea "Please provide face mask, eye mask, and ear plugs. Thank you."
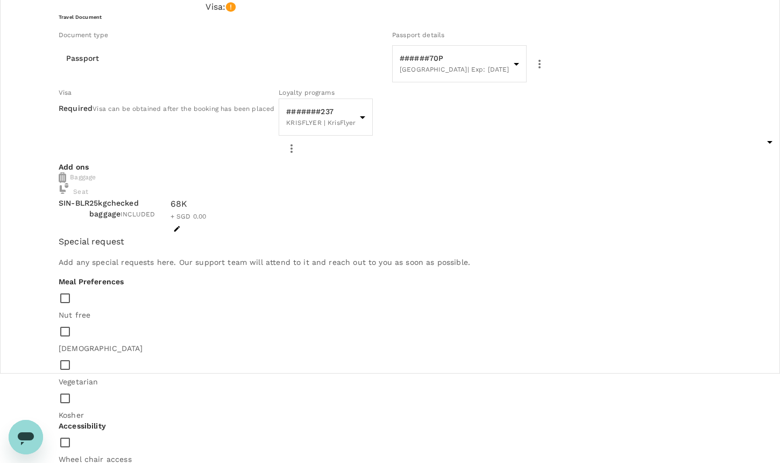
scroll to position [40, 0]
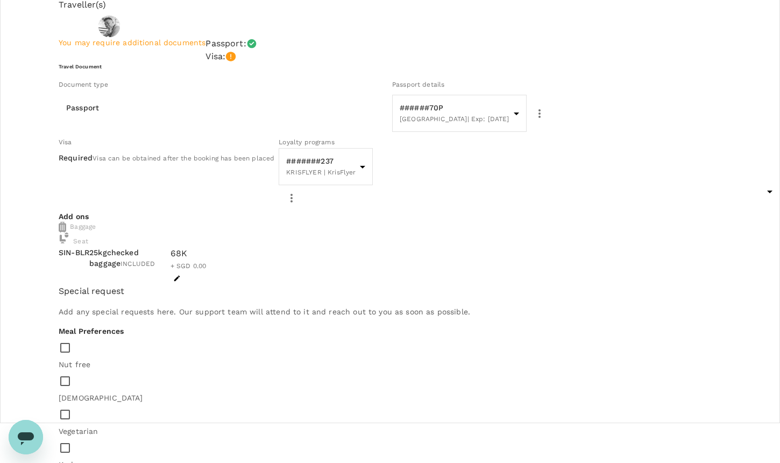
click at [215, 134] on div at bounding box center [390, 231] width 780 height 463
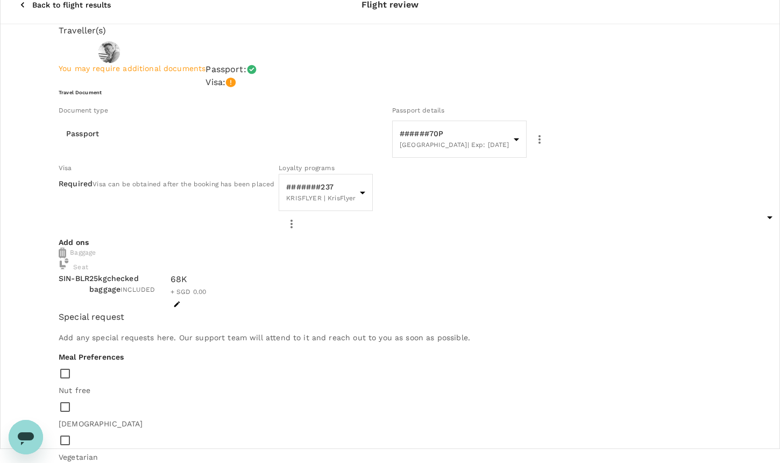
scroll to position [0, 0]
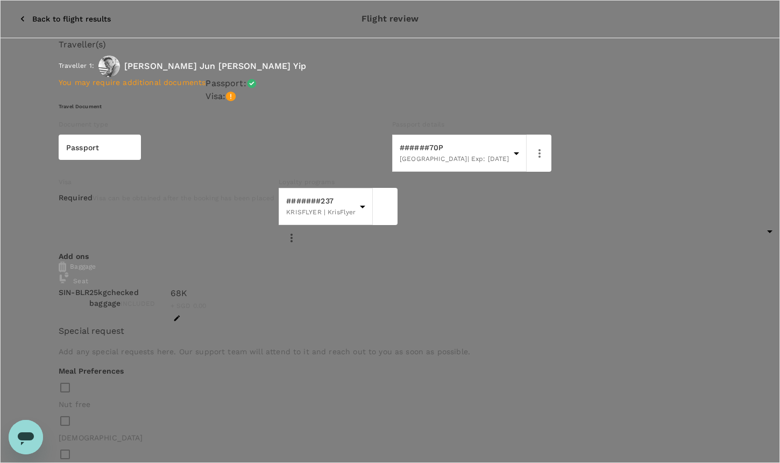
type input "9a155038-07a2-4c3b-a2f5-bce54f173f01"
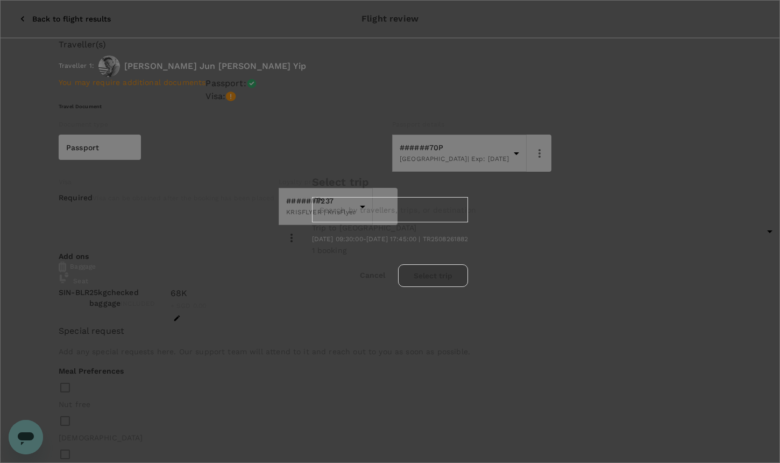
click at [385, 280] on button "Cancel" at bounding box center [372, 275] width 25 height 9
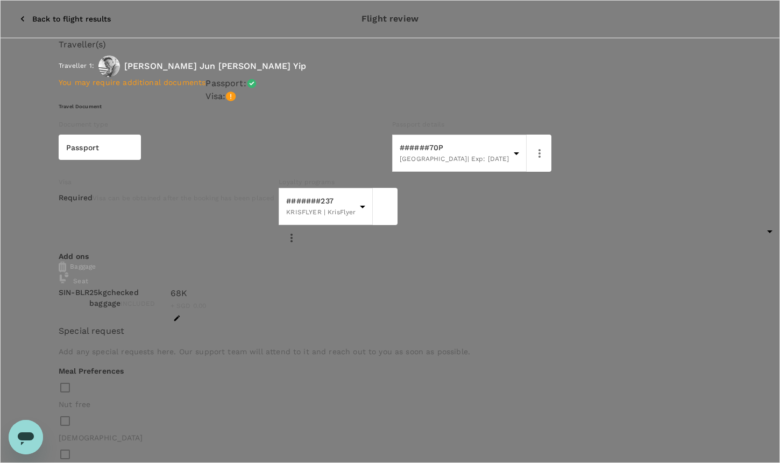
scroll to position [0, 0]
type textarea "For RL India training, selected earlier flight due to higher prices on weekends."
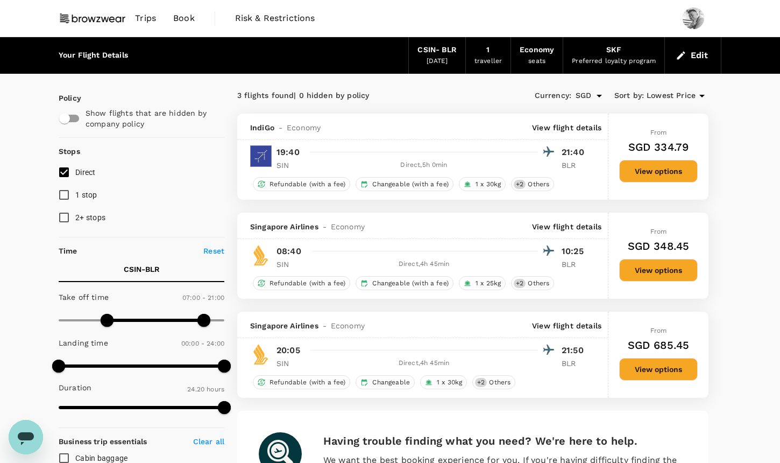
click at [690, 48] on button "Edit" at bounding box center [692, 55] width 39 height 17
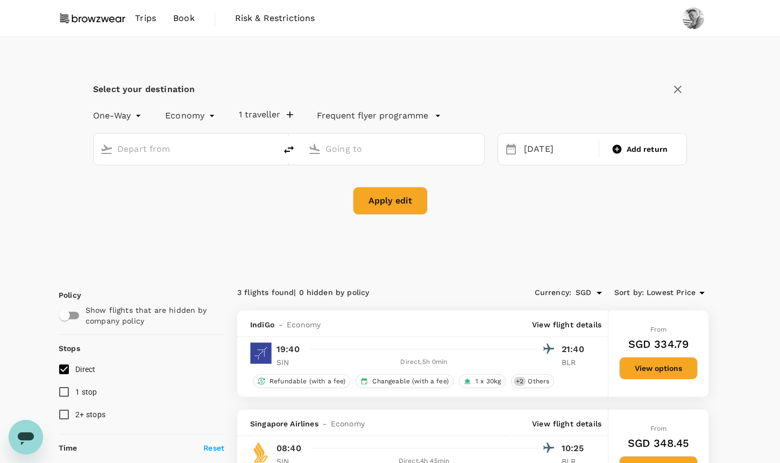
type input "[GEOGRAPHIC_DATA], [GEOGRAPHIC_DATA] (any)"
type input "Bengaluru Intl (BLR)"
click at [181, 152] on input "[GEOGRAPHIC_DATA], [GEOGRAPHIC_DATA] (any)" at bounding box center [185, 148] width 136 height 17
click at [283, 150] on icon "delete" at bounding box center [288, 149] width 13 height 13
type input "Bengaluru Intl (BLR)"
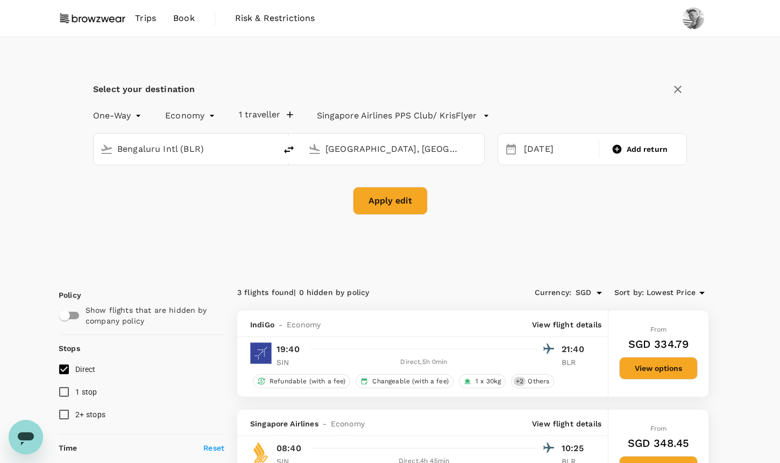
click at [362, 148] on input "[GEOGRAPHIC_DATA], [GEOGRAPHIC_DATA] (any)" at bounding box center [393, 148] width 136 height 17
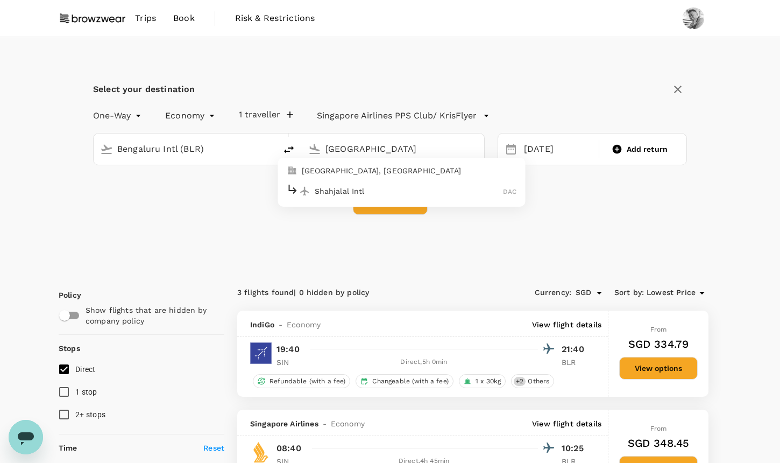
click at [414, 168] on p "Dhaka, Bangladesh" at bounding box center [409, 170] width 215 height 11
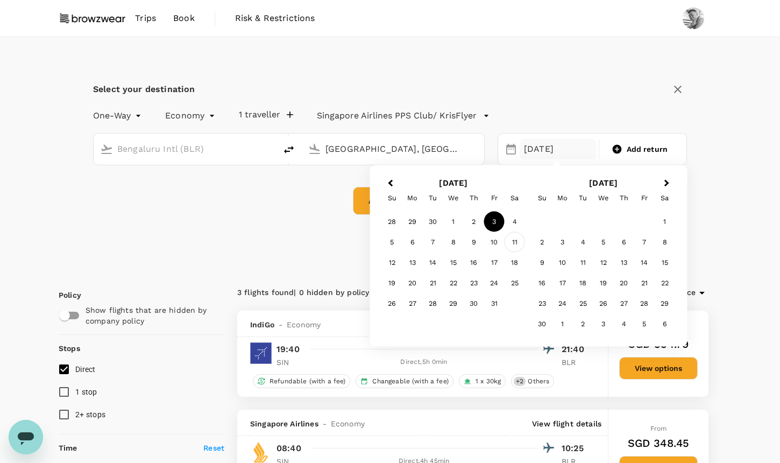
type input "[GEOGRAPHIC_DATA], [GEOGRAPHIC_DATA] (any)"
click at [507, 243] on div "11" at bounding box center [514, 242] width 20 height 20
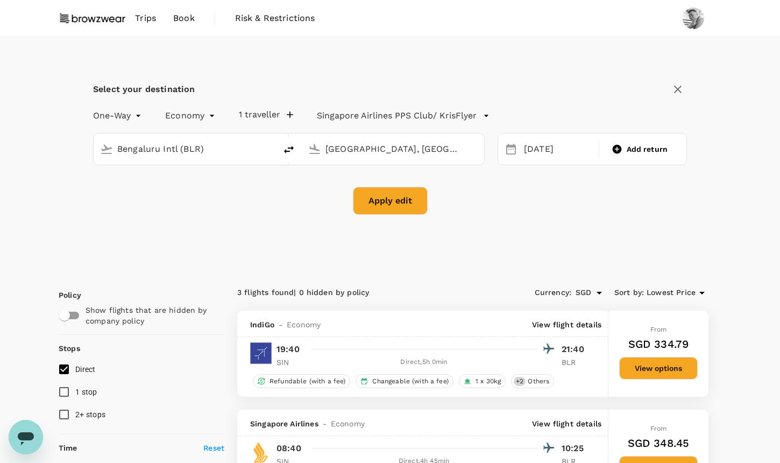
click at [392, 208] on button "Apply edit" at bounding box center [390, 201] width 75 height 28
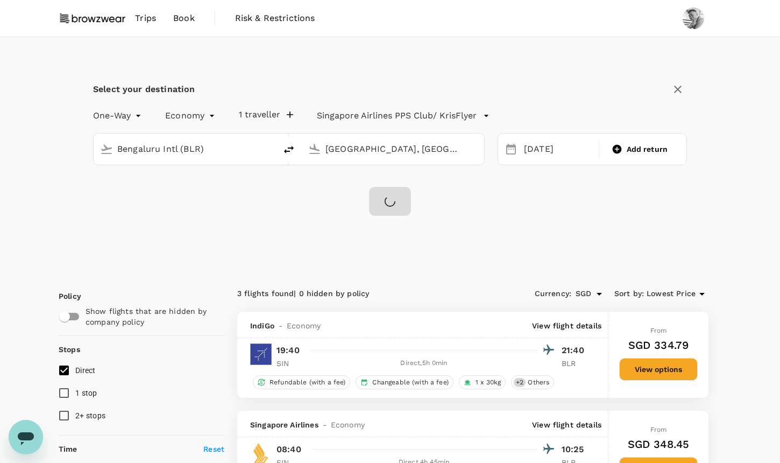
checkbox input "false"
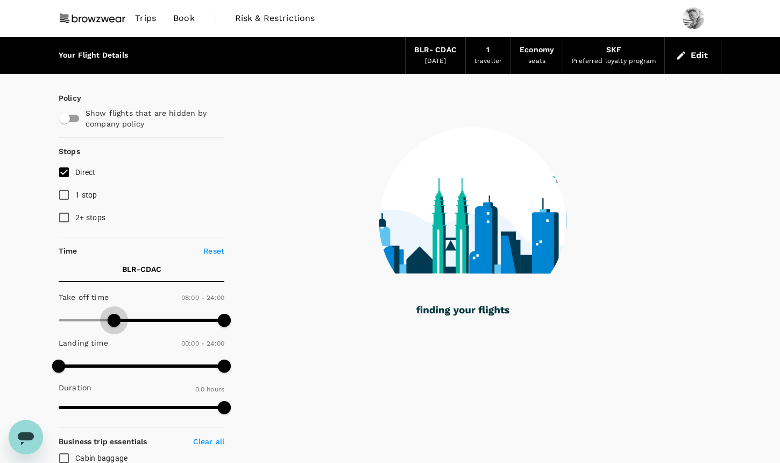
drag, startPoint x: 59, startPoint y: 319, endPoint x: 115, endPoint y: 319, distance: 55.9
click at [115, 319] on span at bounding box center [114, 320] width 13 height 13
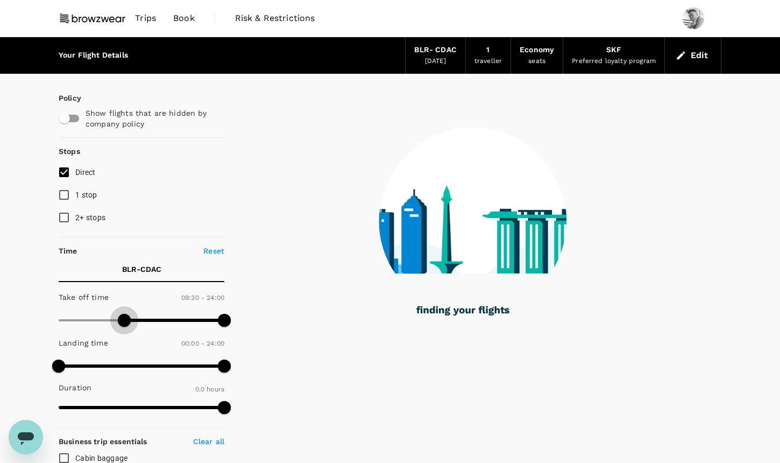
type input "540"
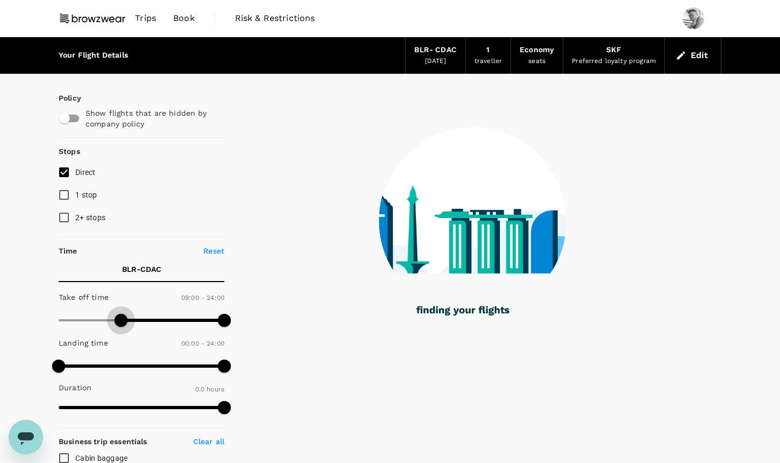
drag, startPoint x: 115, startPoint y: 319, endPoint x: 122, endPoint y: 319, distance: 7.0
click at [122, 319] on span at bounding box center [121, 320] width 13 height 13
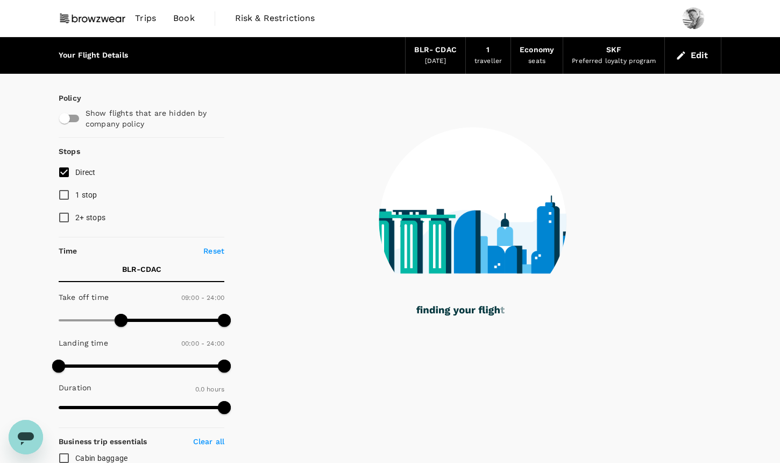
checkbox input "true"
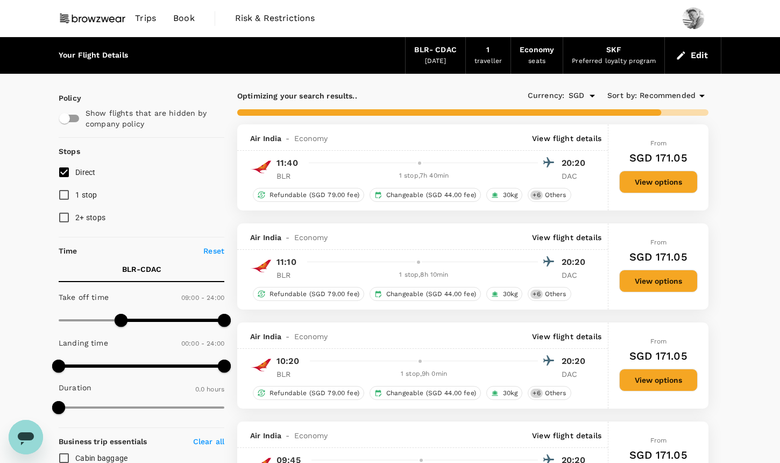
type input "425"
click at [64, 173] on input "Direct" at bounding box center [64, 172] width 23 height 23
checkbox input "true"
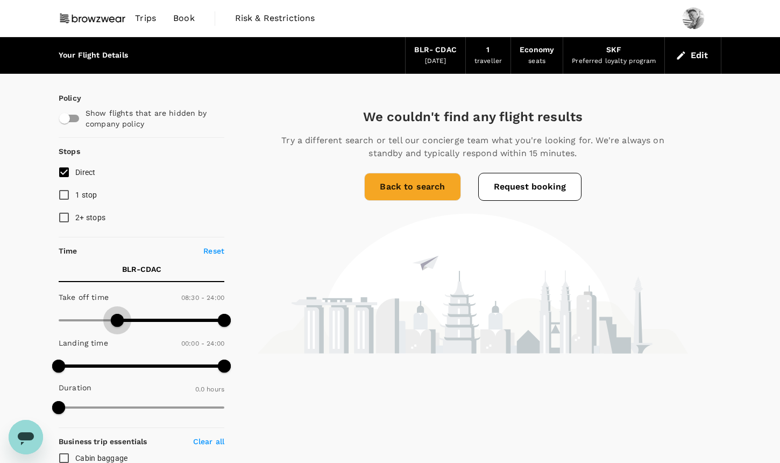
type input "0"
drag, startPoint x: 117, startPoint y: 316, endPoint x: 0, endPoint y: 317, distance: 117.3
click at [60, 200] on input "1 stop" at bounding box center [64, 194] width 23 height 23
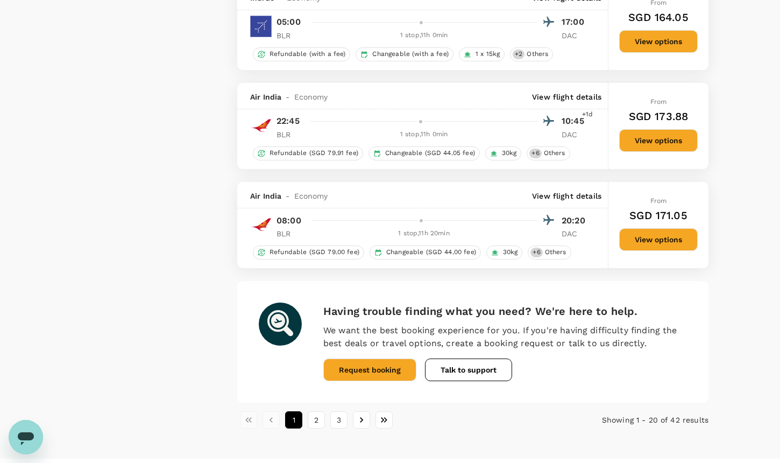
scroll to position [1842, 0]
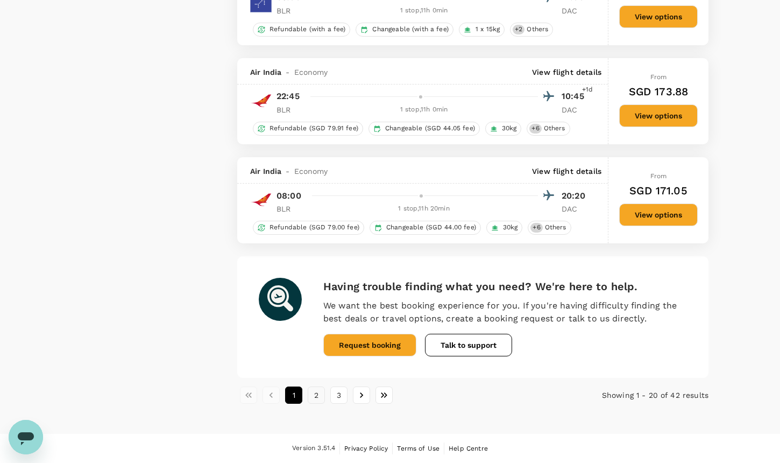
click at [323, 394] on button "2" at bounding box center [316, 394] width 17 height 17
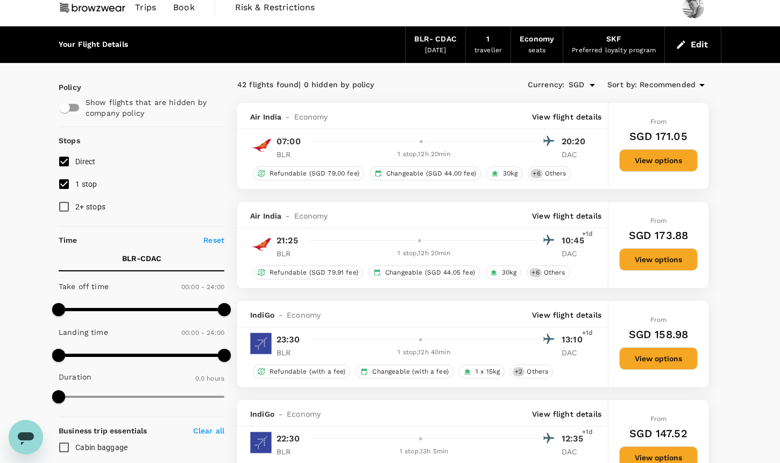
scroll to position [0, 0]
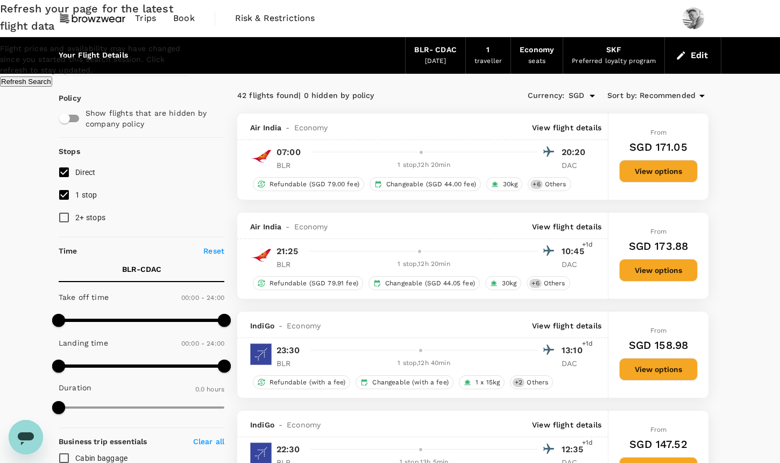
click at [52, 87] on button "Refresh Search" at bounding box center [26, 81] width 52 height 10
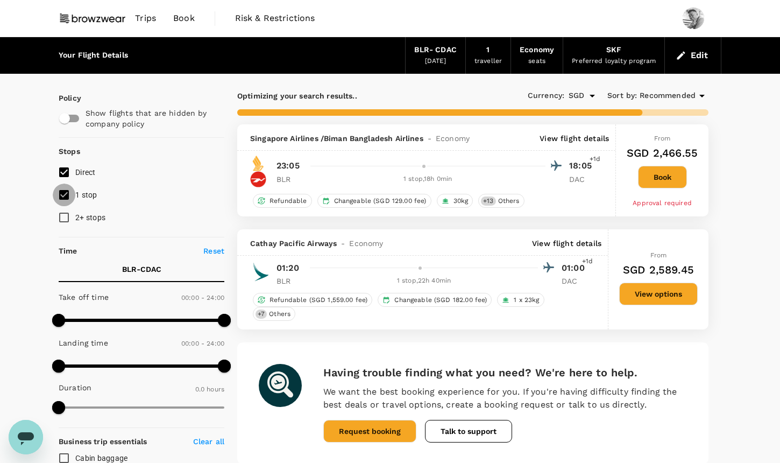
click at [65, 194] on input "1 stop" at bounding box center [64, 194] width 23 height 23
checkbox input "false"
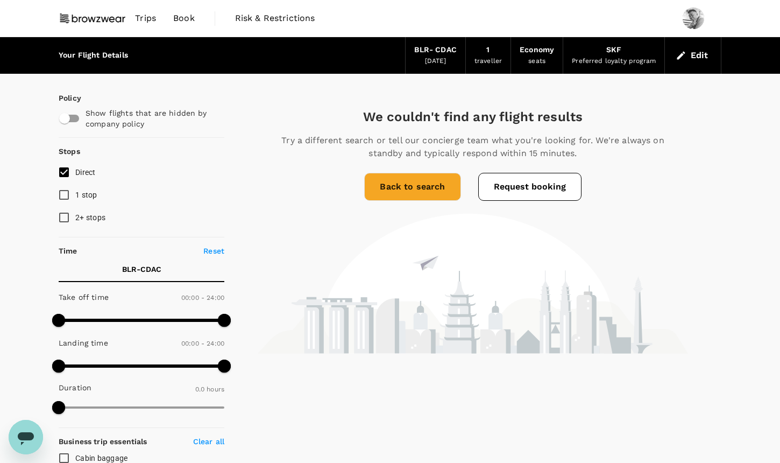
scroll to position [1, 0]
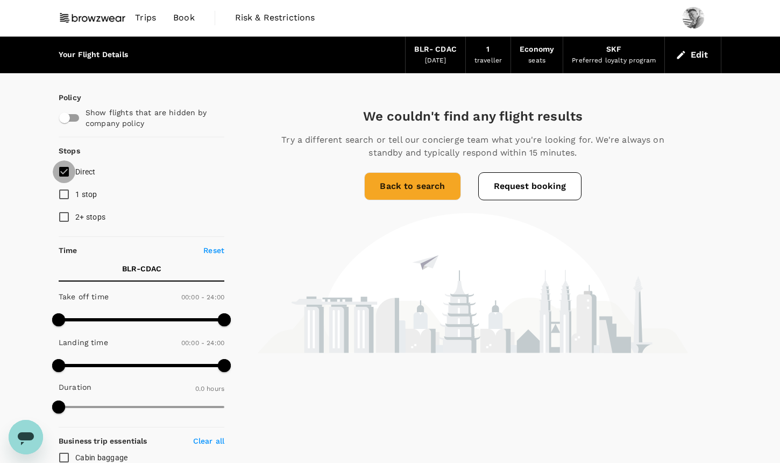
click at [68, 173] on input "Direct" at bounding box center [64, 171] width 23 height 23
checkbox input "true"
click at [690, 56] on button "Edit" at bounding box center [692, 54] width 39 height 17
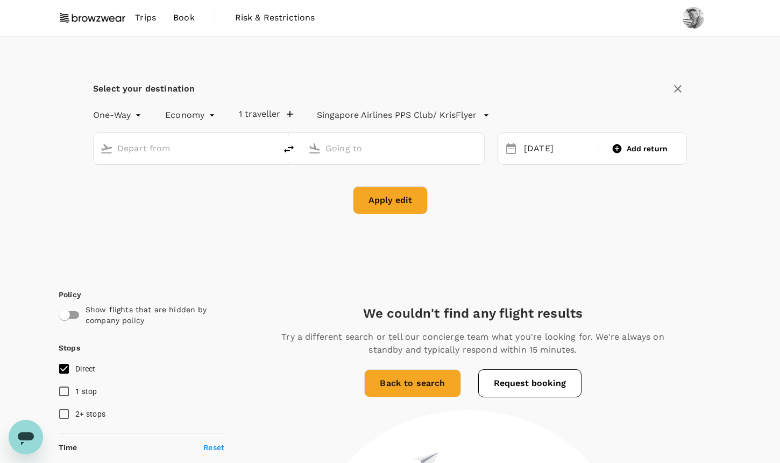
type input "[GEOGRAPHIC_DATA], [GEOGRAPHIC_DATA] (any)"
click at [283, 154] on icon "delete" at bounding box center [288, 149] width 13 height 13
type input "[GEOGRAPHIC_DATA], [GEOGRAPHIC_DATA] (any)"
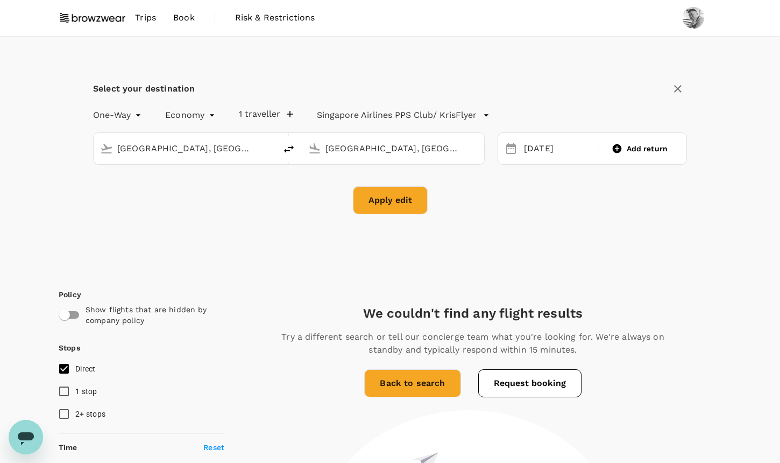
click at [357, 150] on input "[GEOGRAPHIC_DATA], [GEOGRAPHIC_DATA] (any)" at bounding box center [393, 148] width 136 height 17
click at [253, 151] on div "[GEOGRAPHIC_DATA], [GEOGRAPHIC_DATA] (any)" at bounding box center [193, 148] width 152 height 17
type input "Bangalore, India (any)"
click at [401, 202] on button "Apply edit" at bounding box center [390, 200] width 75 height 28
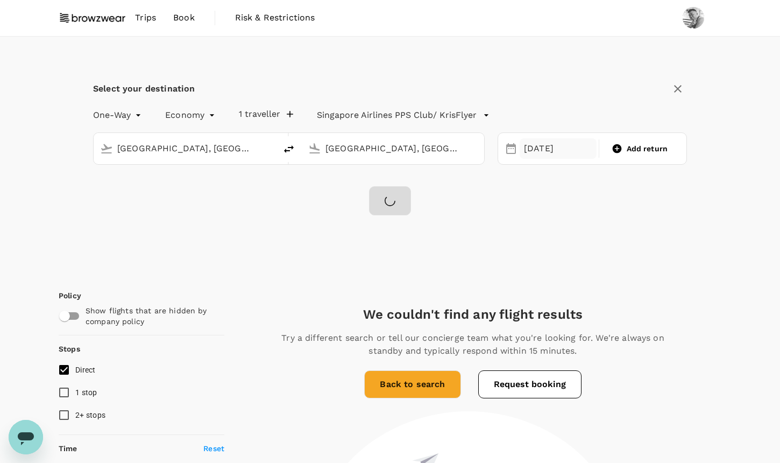
click at [548, 150] on div "[DATE]" at bounding box center [558, 148] width 77 height 21
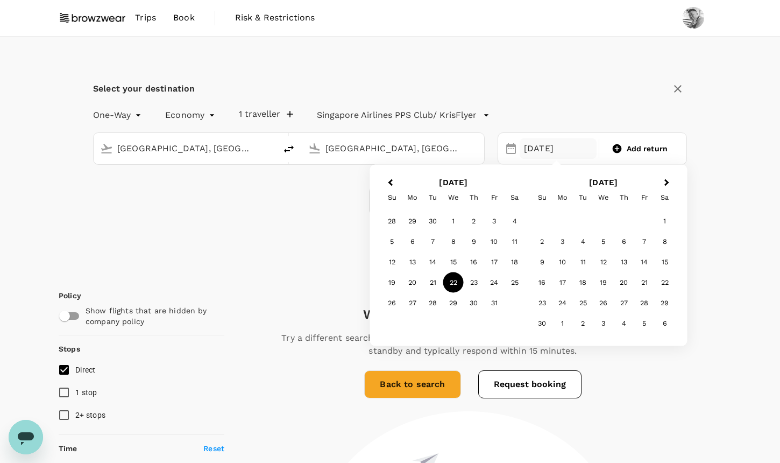
checkbox input "false"
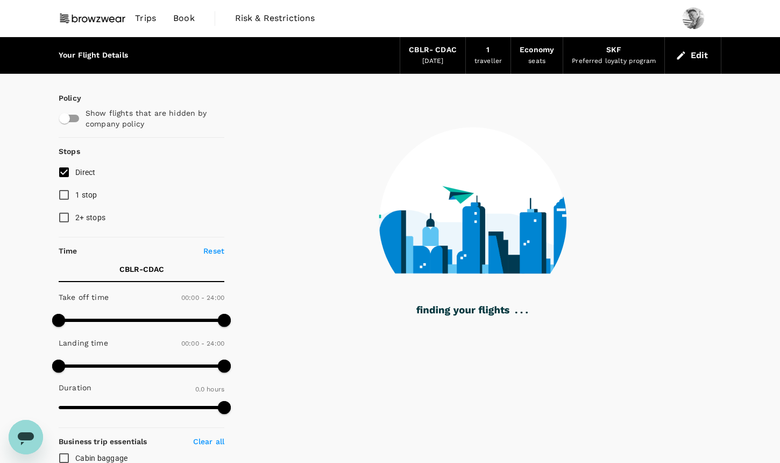
click at [425, 53] on div "CBLR - CDAC" at bounding box center [433, 50] width 48 height 12
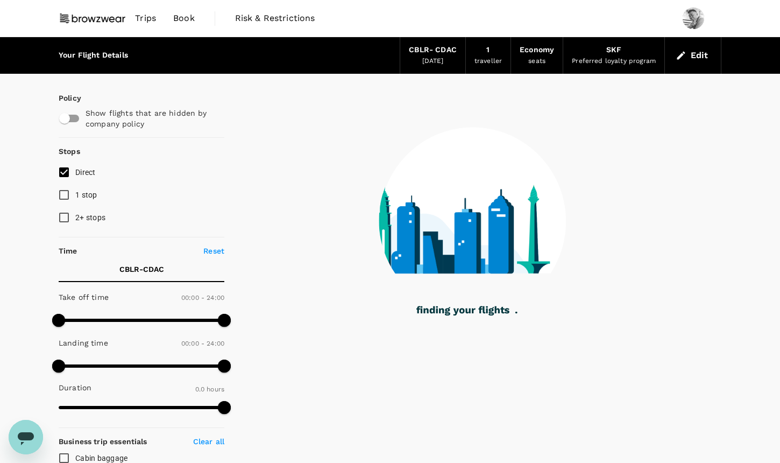
type input "1375"
checkbox input "true"
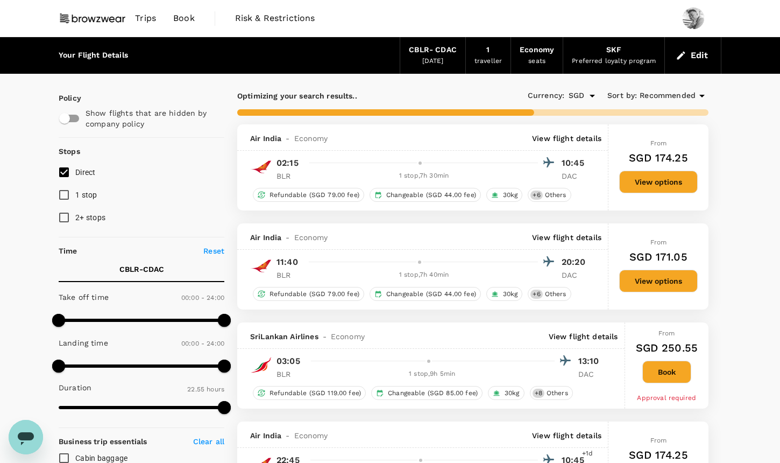
type input "1455"
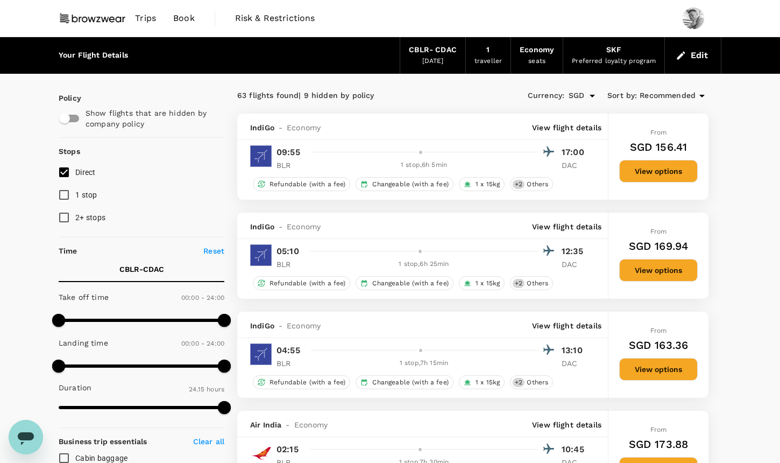
click at [62, 172] on input "Direct" at bounding box center [64, 172] width 23 height 23
checkbox input "true"
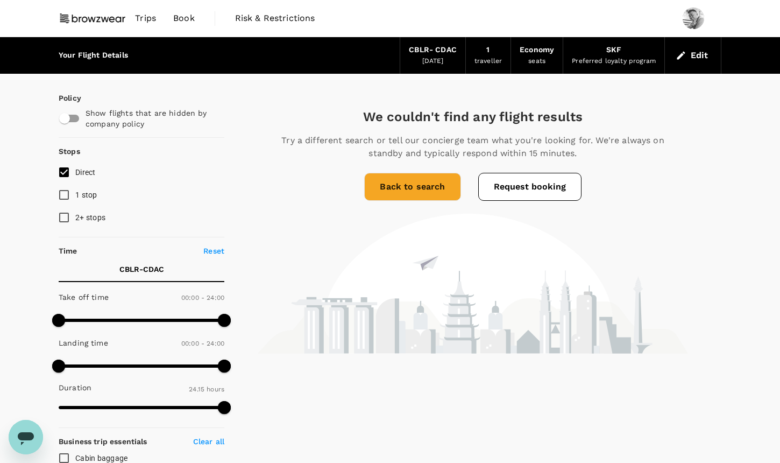
click at [697, 51] on button "Edit" at bounding box center [692, 55] width 39 height 17
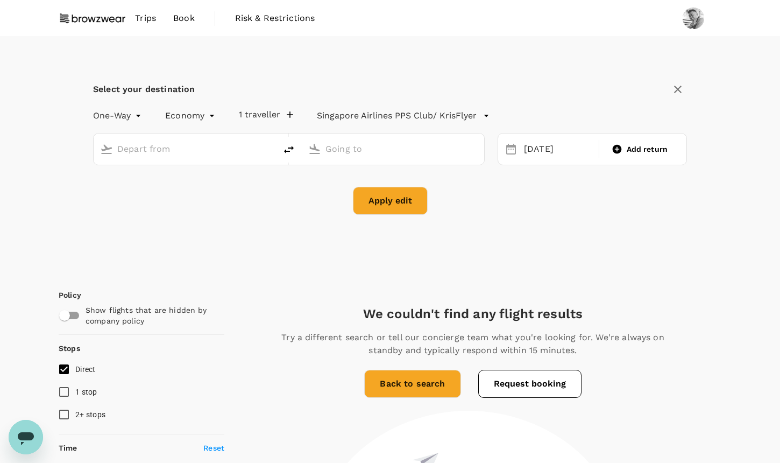
type input "Bangalore, India (any)"
type input "[GEOGRAPHIC_DATA], [GEOGRAPHIC_DATA] (any)"
click at [532, 147] on div "[DATE]" at bounding box center [558, 149] width 77 height 21
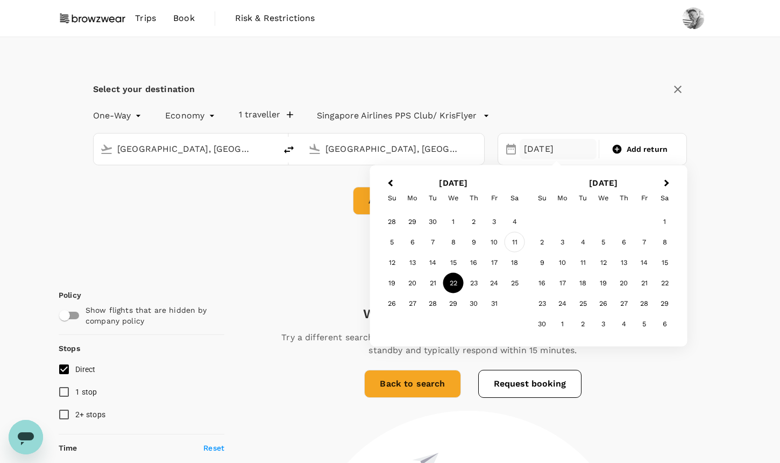
click at [516, 245] on div "11" at bounding box center [514, 242] width 20 height 20
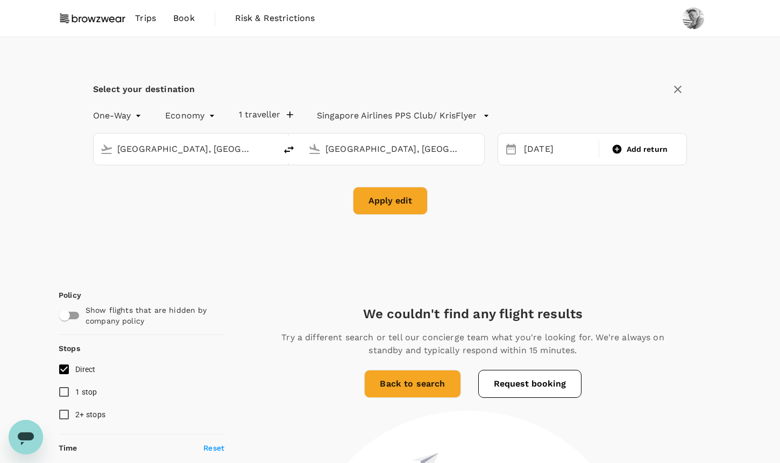
click at [413, 206] on button "Apply edit" at bounding box center [390, 201] width 75 height 28
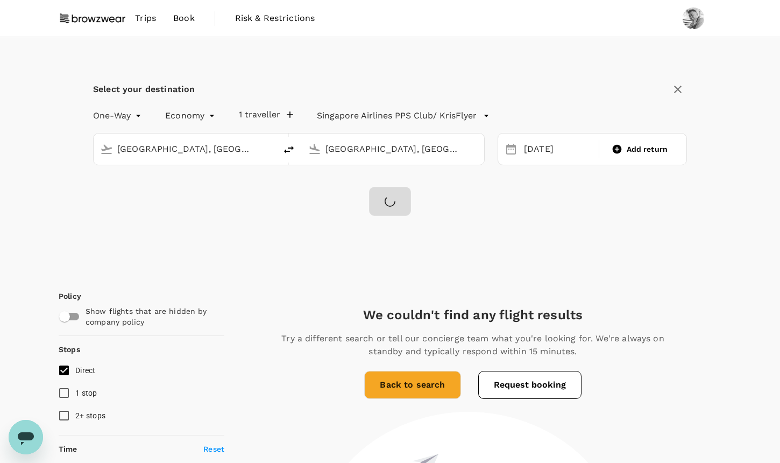
checkbox input "false"
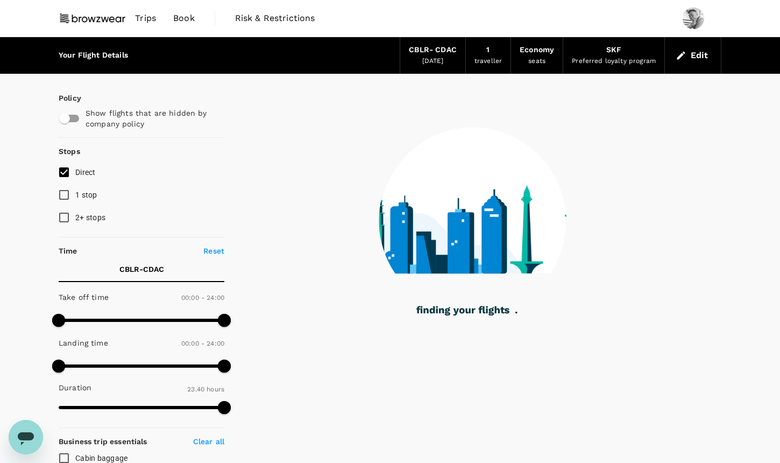
type input "1420"
checkbox input "true"
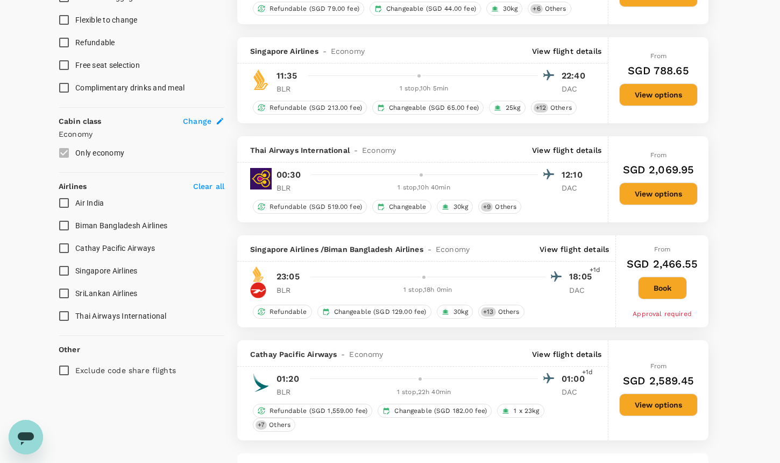
type input "1460"
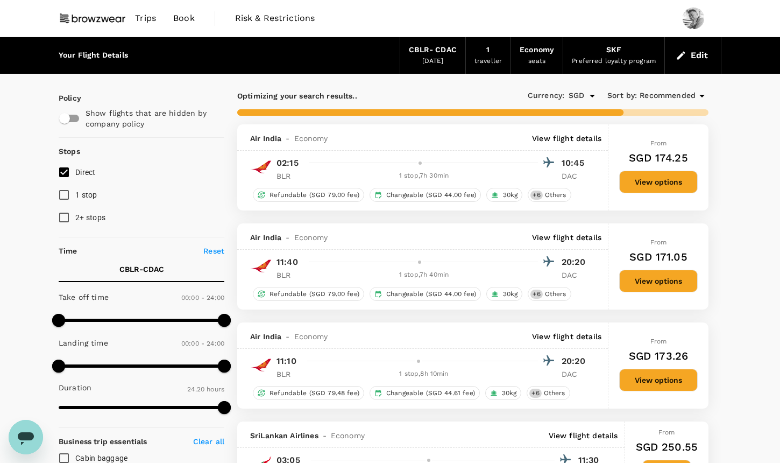
click at [65, 174] on input "Direct" at bounding box center [64, 172] width 23 height 23
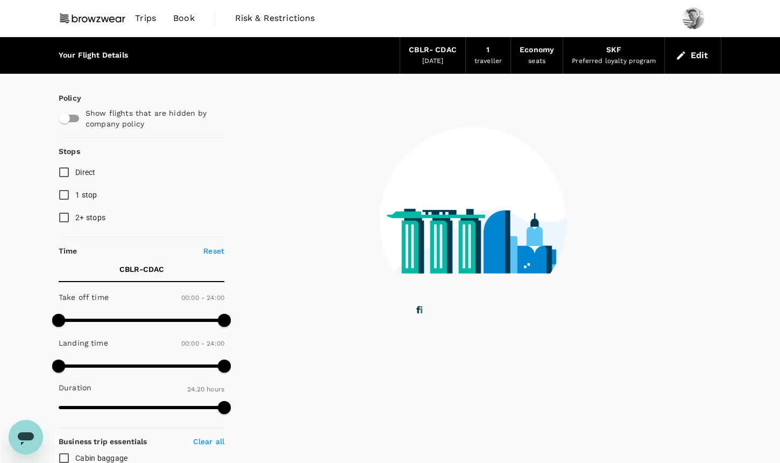
click at [65, 174] on input "Direct" at bounding box center [64, 172] width 23 height 23
checkbox input "true"
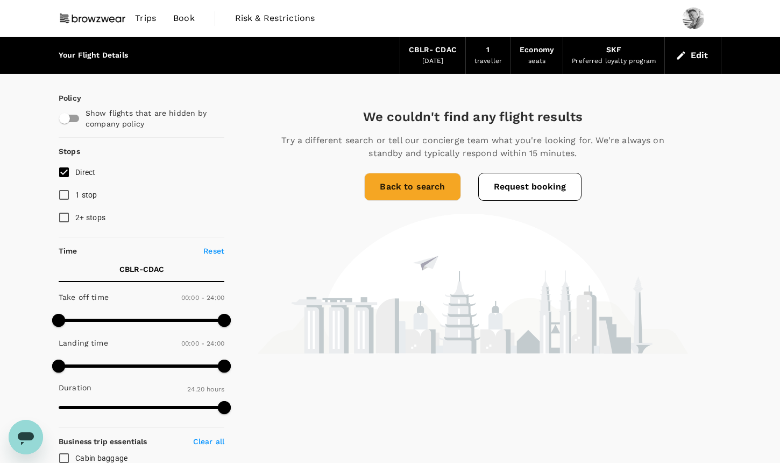
click at [66, 190] on input "1 stop" at bounding box center [64, 194] width 23 height 23
checkbox input "true"
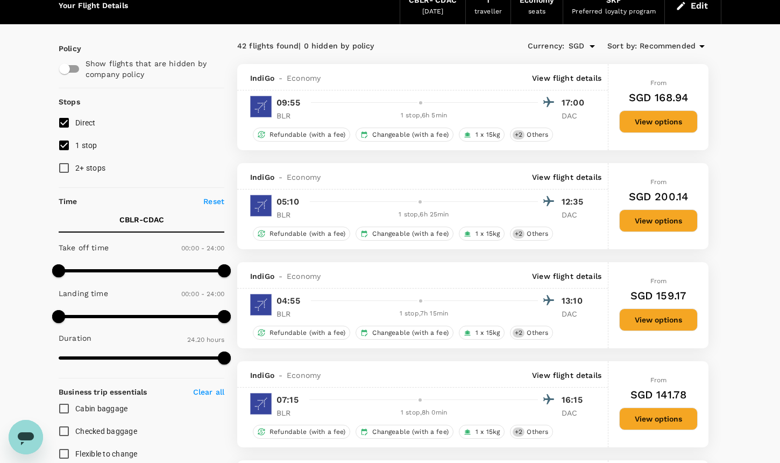
scroll to position [29, 0]
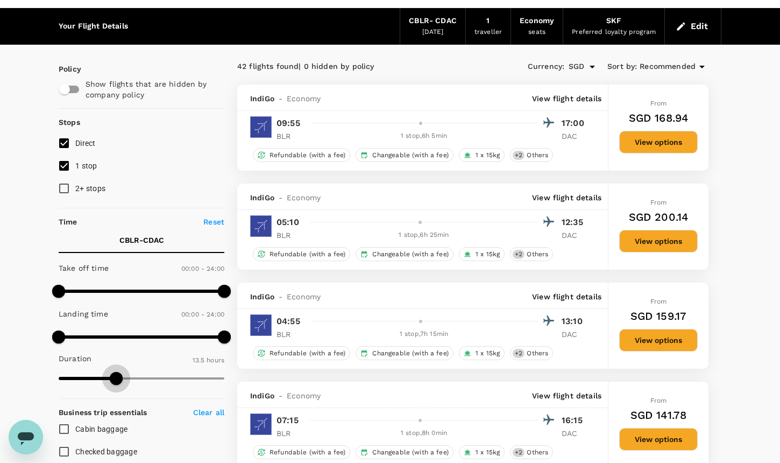
drag, startPoint x: 221, startPoint y: 372, endPoint x: 116, endPoint y: 367, distance: 104.5
click at [116, 372] on span at bounding box center [116, 378] width 13 height 13
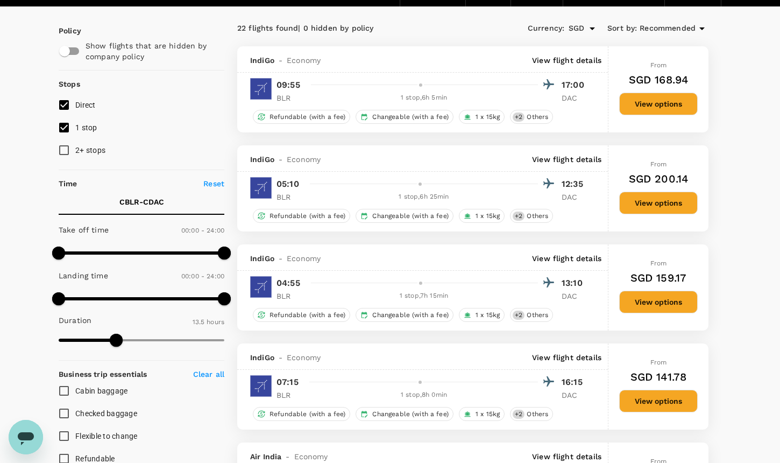
scroll to position [114, 0]
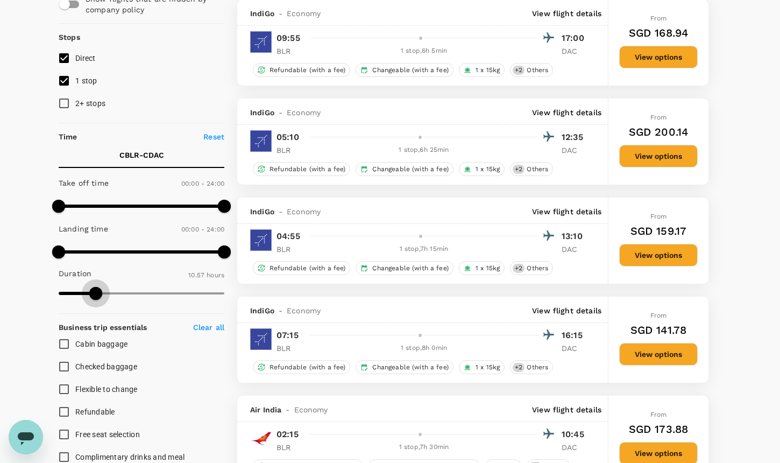
type input "660"
drag, startPoint x: 113, startPoint y: 290, endPoint x: 96, endPoint y: 290, distance: 17.2
click at [96, 290] on span at bounding box center [96, 293] width 13 height 13
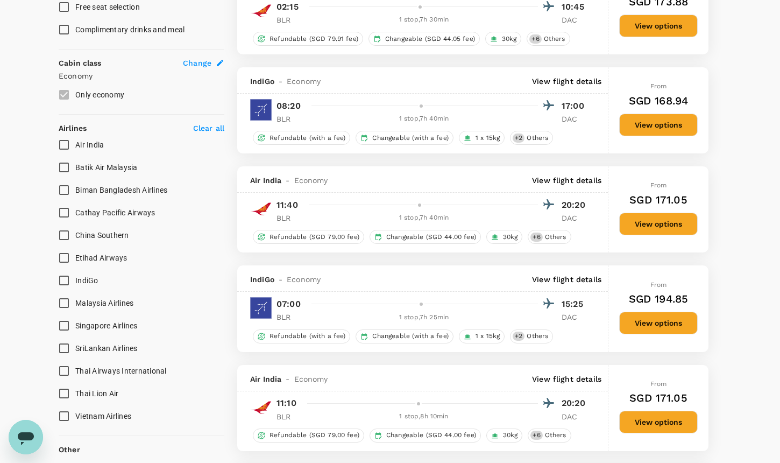
scroll to position [551, 0]
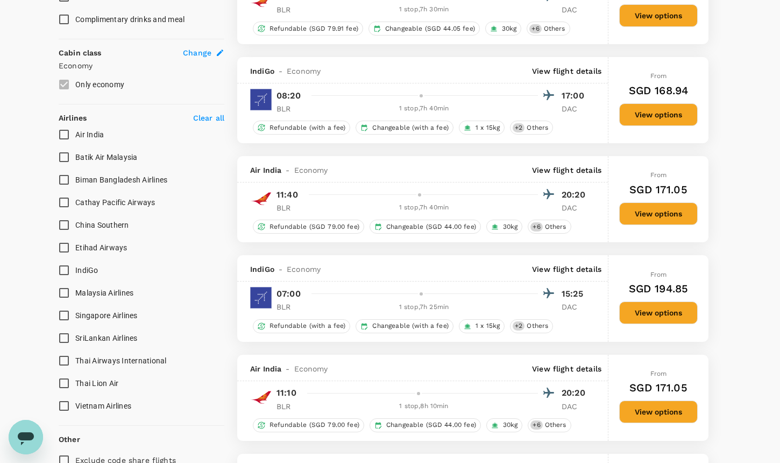
click at [65, 133] on input "Air India" at bounding box center [64, 134] width 23 height 23
checkbox input "true"
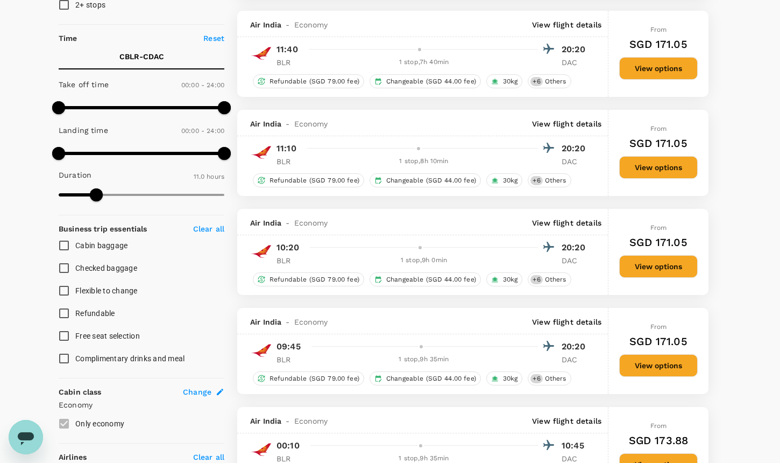
scroll to position [201, 0]
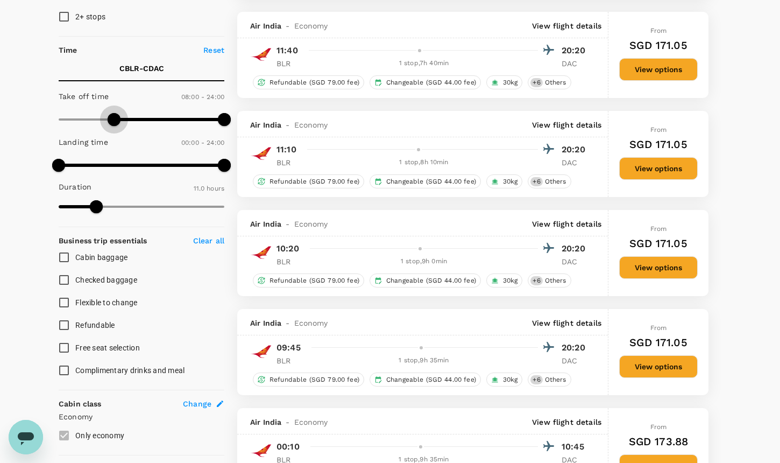
type input "420"
drag, startPoint x: 61, startPoint y: 118, endPoint x: 109, endPoint y: 120, distance: 47.4
click at [109, 120] on span at bounding box center [107, 119] width 13 height 13
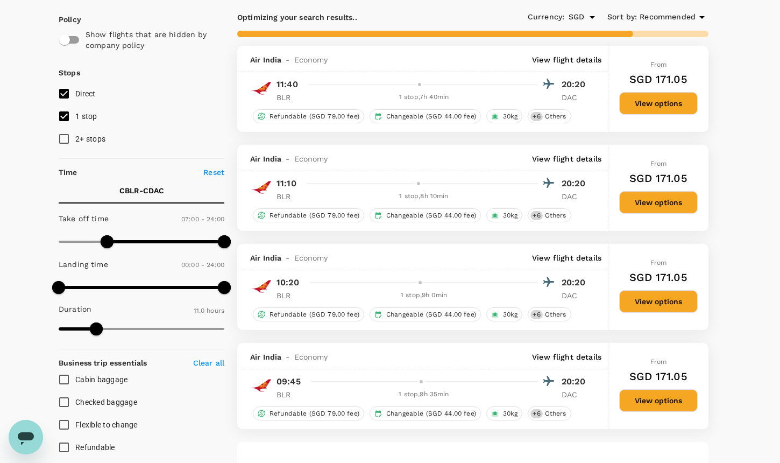
scroll to position [87, 0]
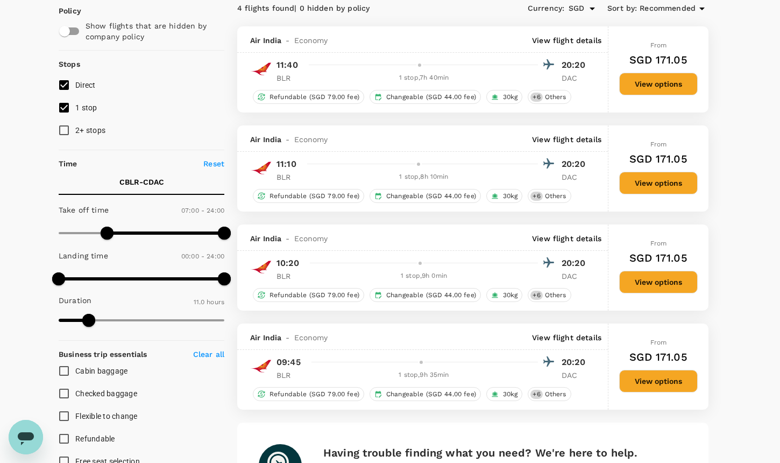
click at [586, 37] on p "View flight details" at bounding box center [566, 40] width 69 height 11
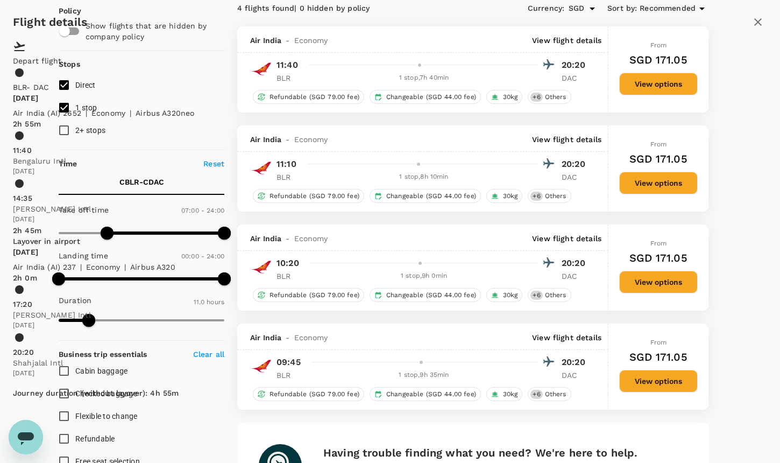
click at [589, 37] on div "Flight details Depart flight BLR - DAC Sat, 11 Oct Air India (AI) 2652 | econom…" at bounding box center [390, 210] width 780 height 420
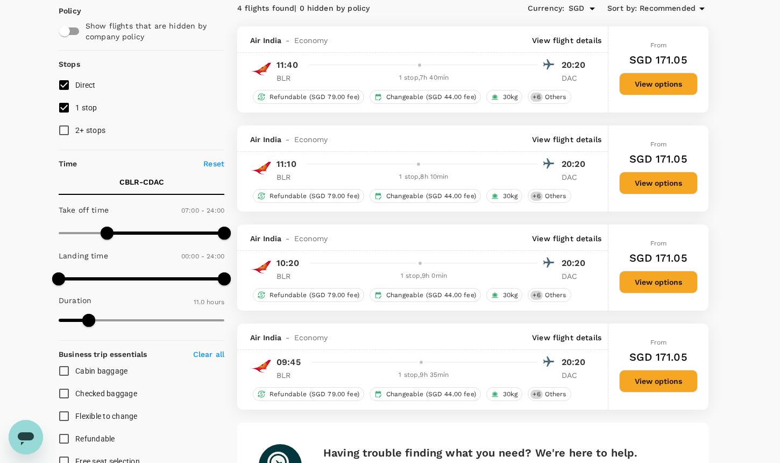
click at [558, 143] on p "View flight details" at bounding box center [566, 139] width 69 height 11
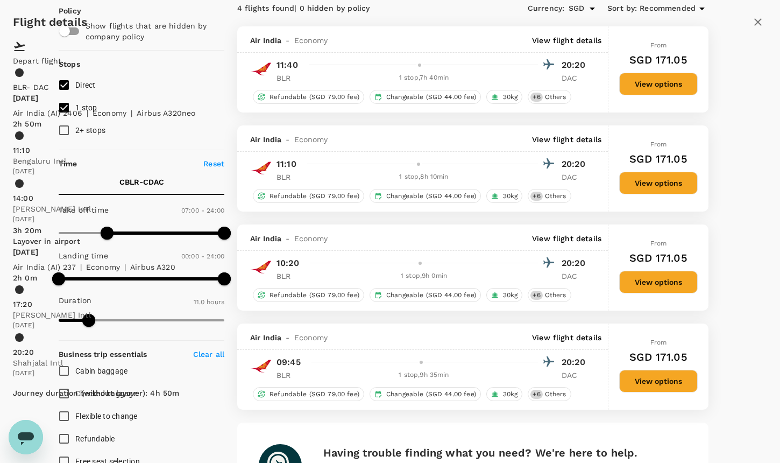
click at [620, 26] on div "Flight details Depart flight BLR - DAC Sat, 11 Oct Air India (AI) 2406 | econom…" at bounding box center [390, 210] width 780 height 420
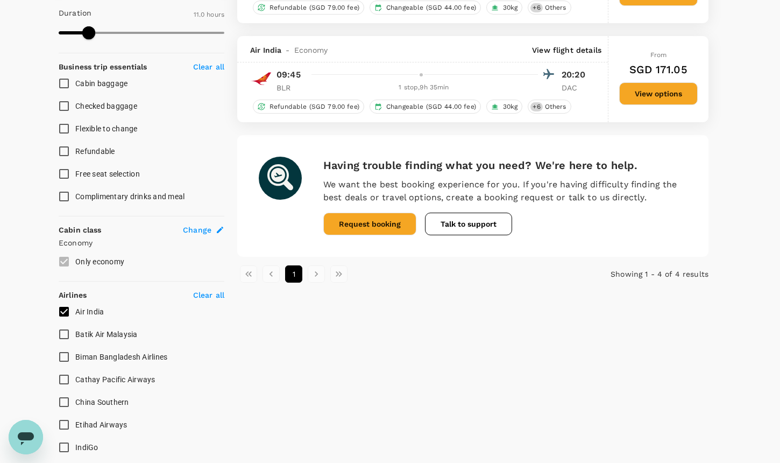
scroll to position [406, 0]
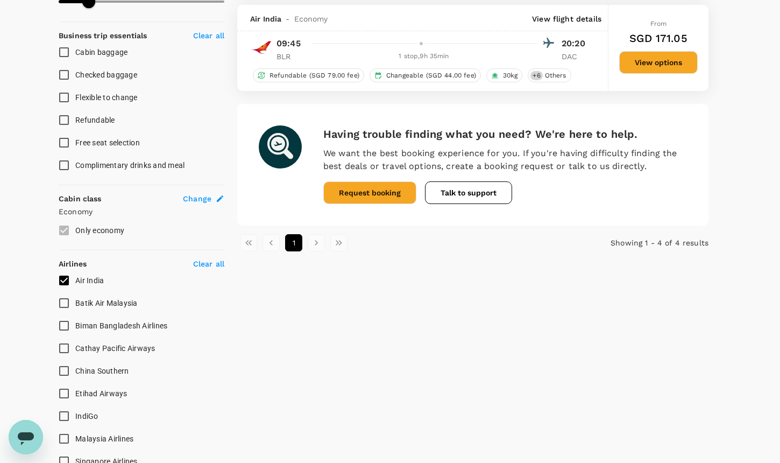
click at [66, 281] on input "Air India" at bounding box center [64, 280] width 23 height 23
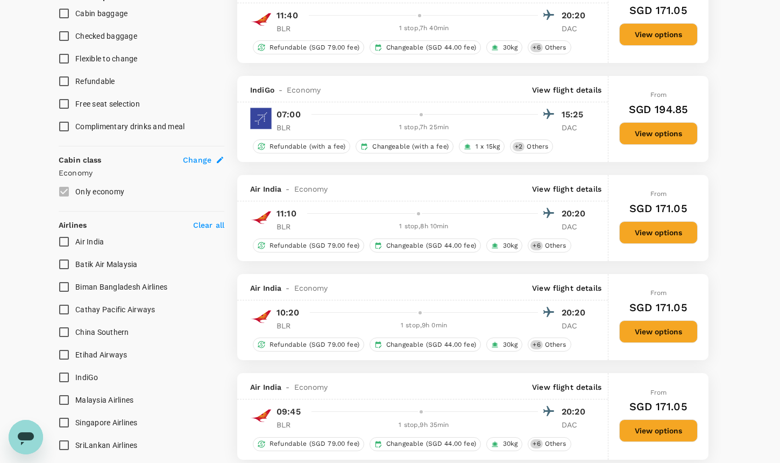
scroll to position [424, 0]
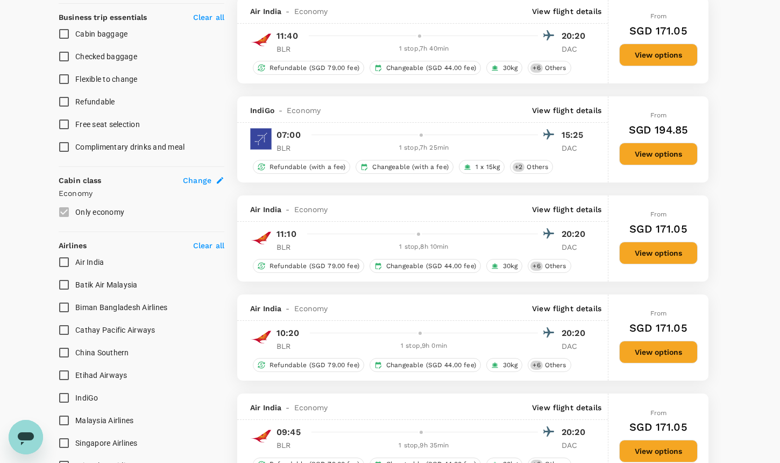
click at [69, 266] on input "Air India" at bounding box center [64, 262] width 23 height 23
checkbox input "true"
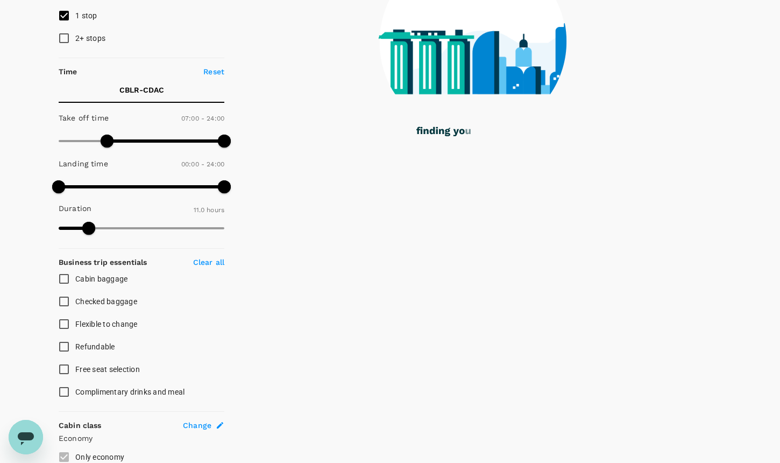
scroll to position [166, 0]
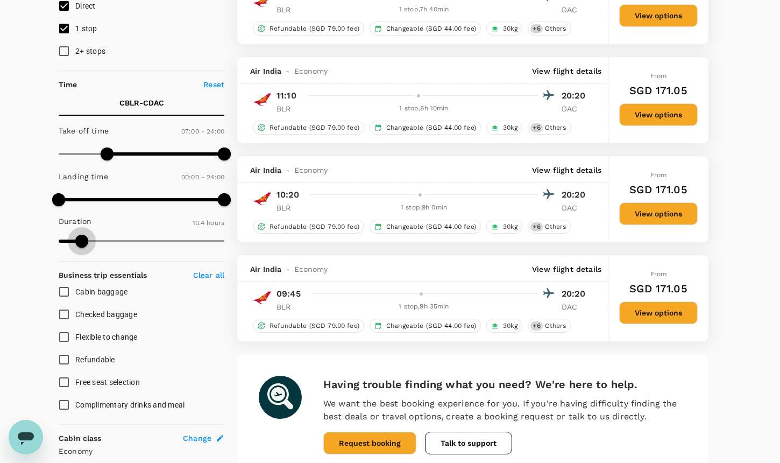
type input "600"
drag, startPoint x: 92, startPoint y: 240, endPoint x: 81, endPoint y: 240, distance: 10.8
click at [81, 240] on span at bounding box center [81, 241] width 13 height 13
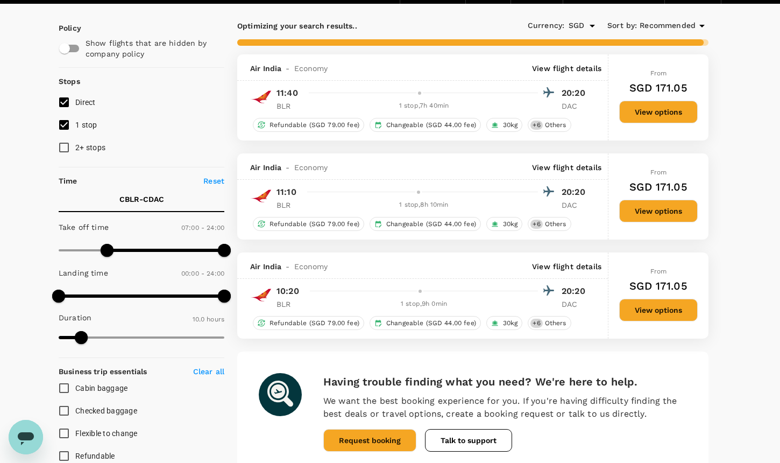
scroll to position [0, 0]
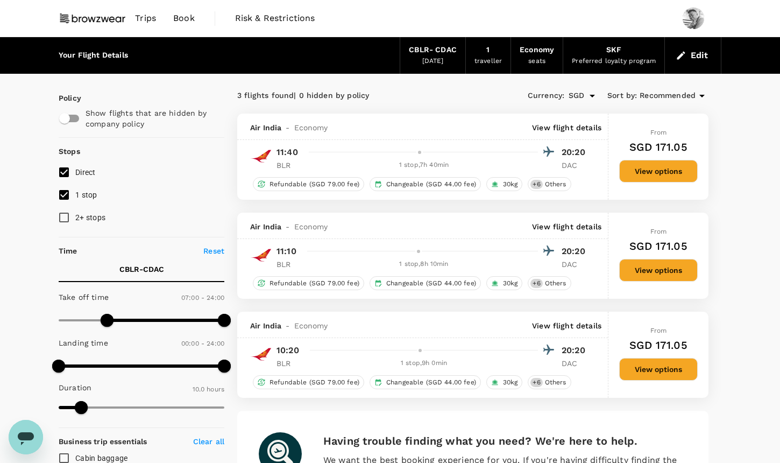
click at [686, 55] on icon "button" at bounding box center [681, 55] width 11 height 11
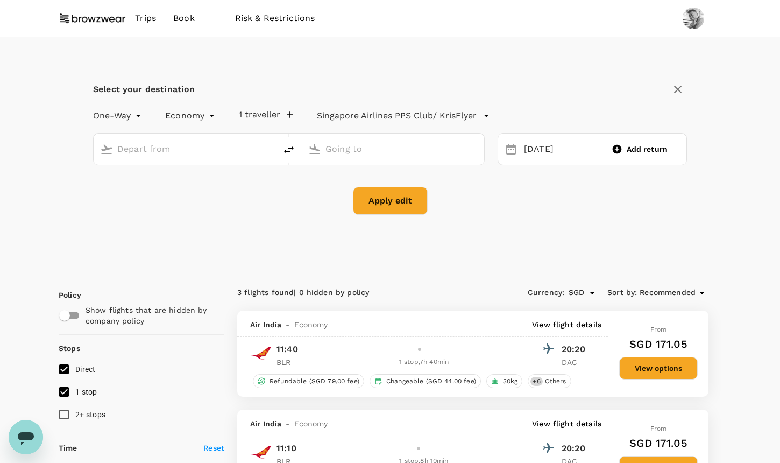
type input "Bangalore, India (any)"
type input "Dhaka, Bangladesh (any)"
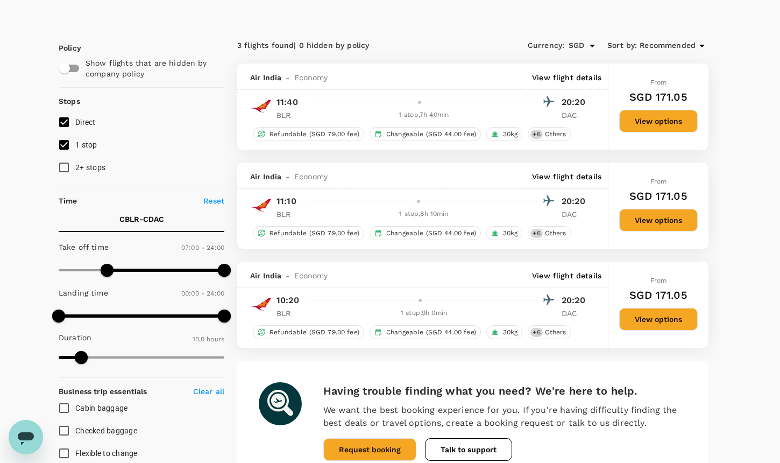
scroll to position [249, 0]
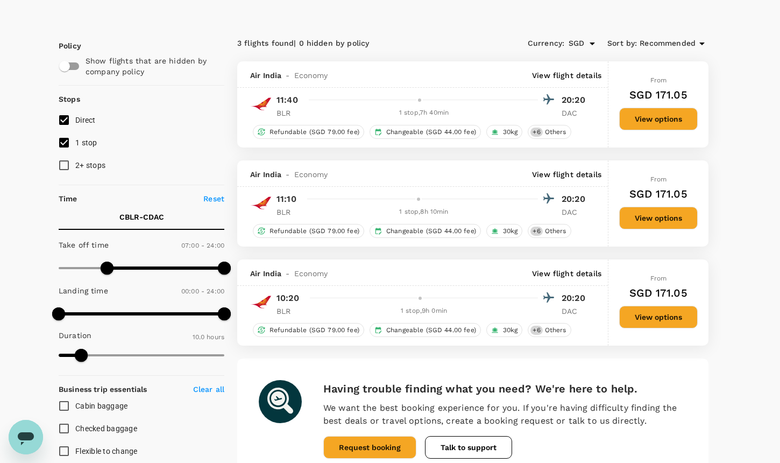
click at [663, 113] on button "View options" at bounding box center [658, 119] width 79 height 23
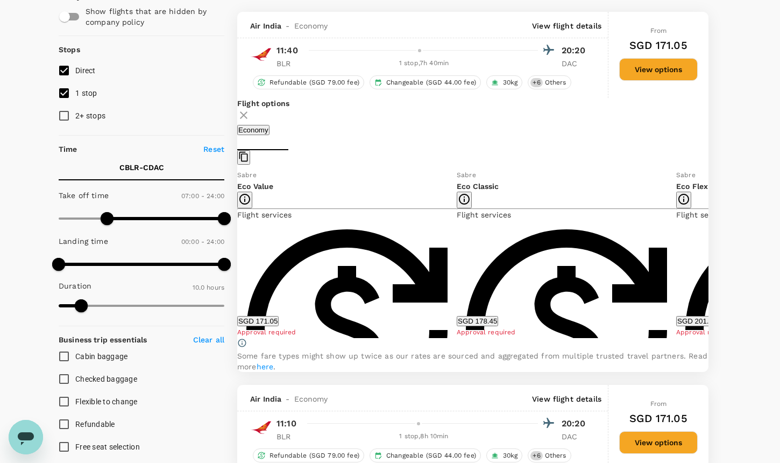
scroll to position [310, 0]
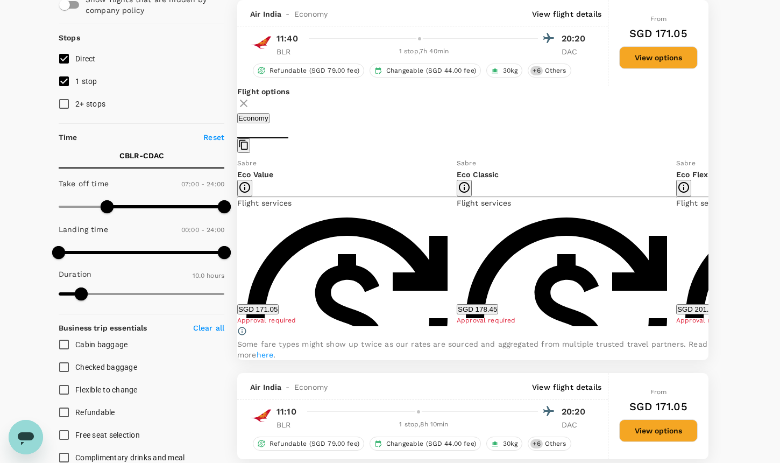
click at [279, 314] on button "SGD 171.05" at bounding box center [257, 309] width 41 height 10
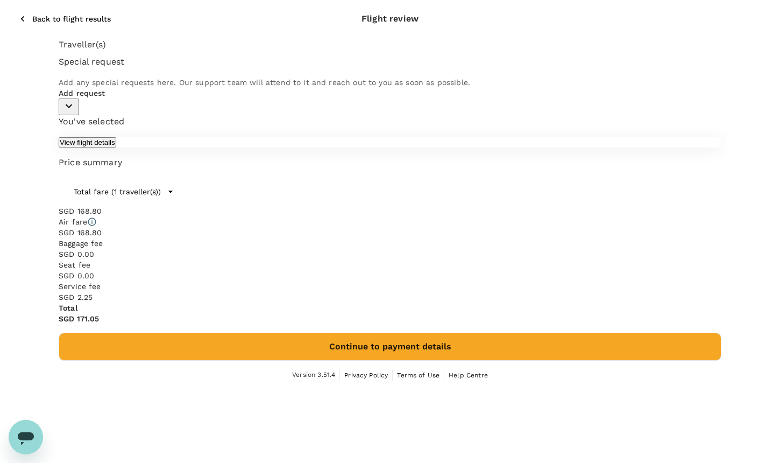
click at [17, 13] on icon "button" at bounding box center [22, 18] width 11 height 11
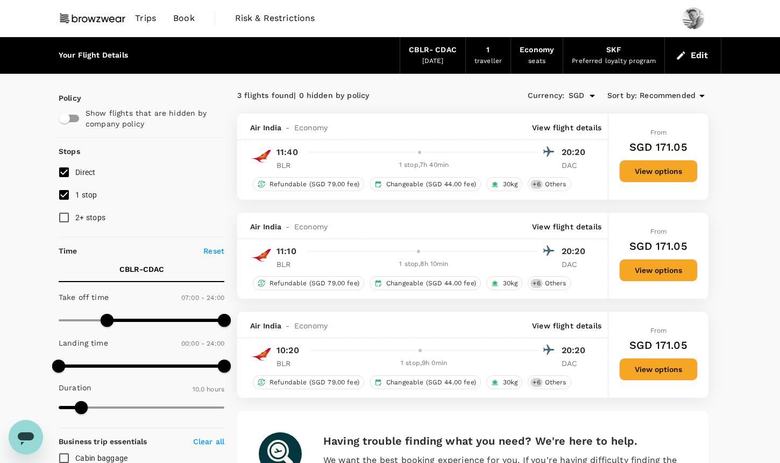
click at [648, 172] on button "View options" at bounding box center [658, 171] width 79 height 23
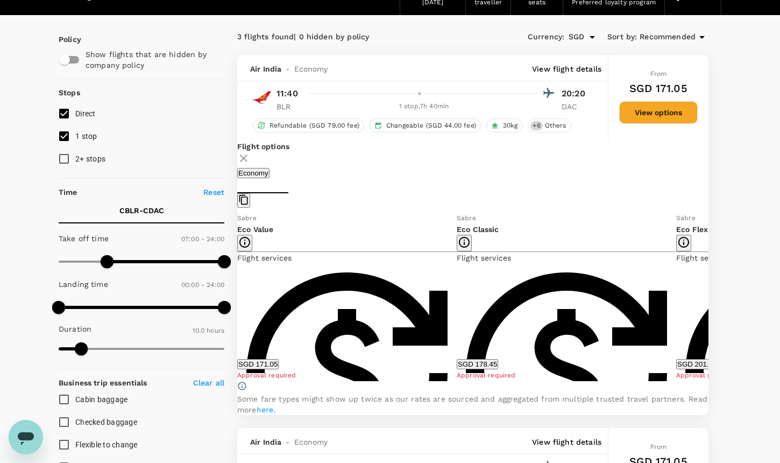
scroll to position [113, 0]
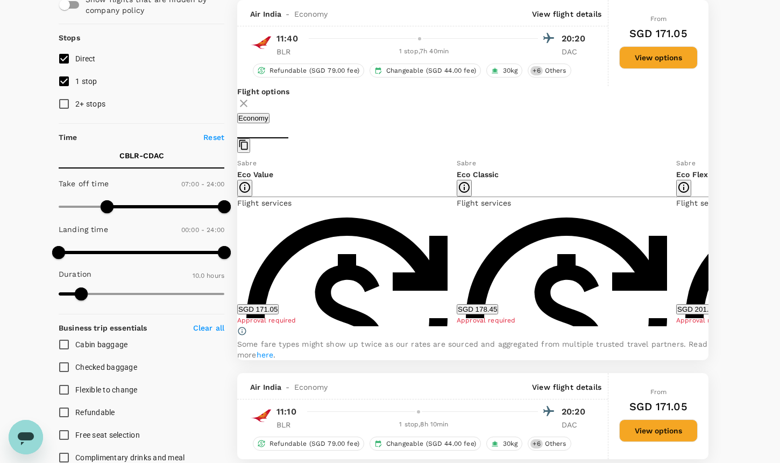
click at [279, 309] on button "SGD 171.05" at bounding box center [257, 309] width 41 height 10
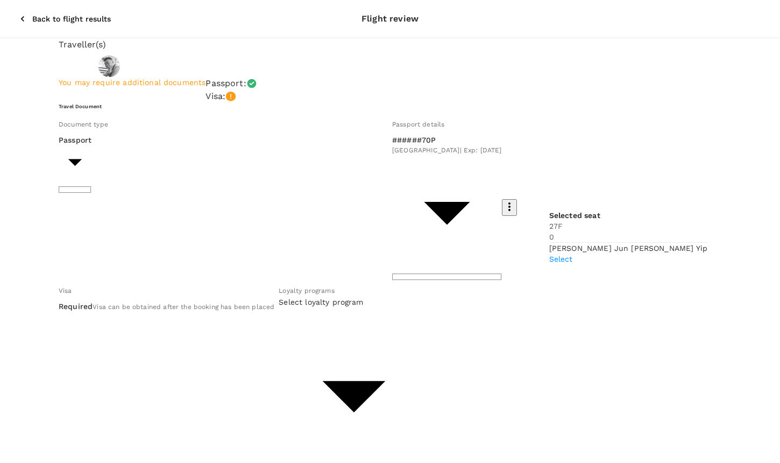
click at [686, 253] on p "Select" at bounding box center [628, 258] width 158 height 11
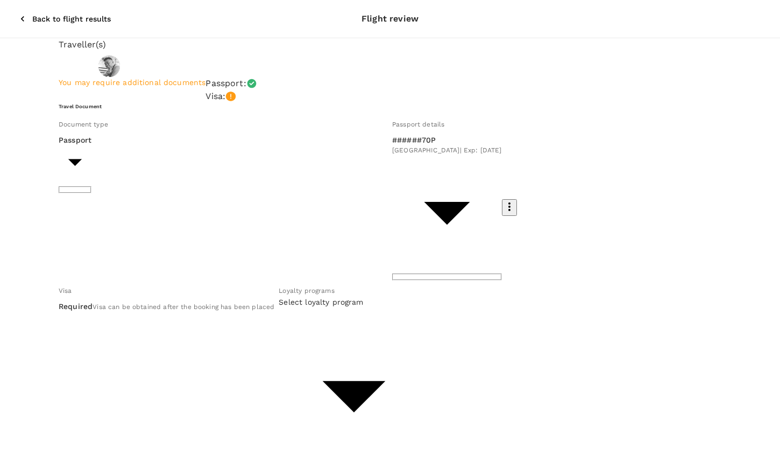
click at [387, 276] on li "#######237 KRISFLYER | KrisFlyer" at bounding box center [368, 266] width 172 height 28
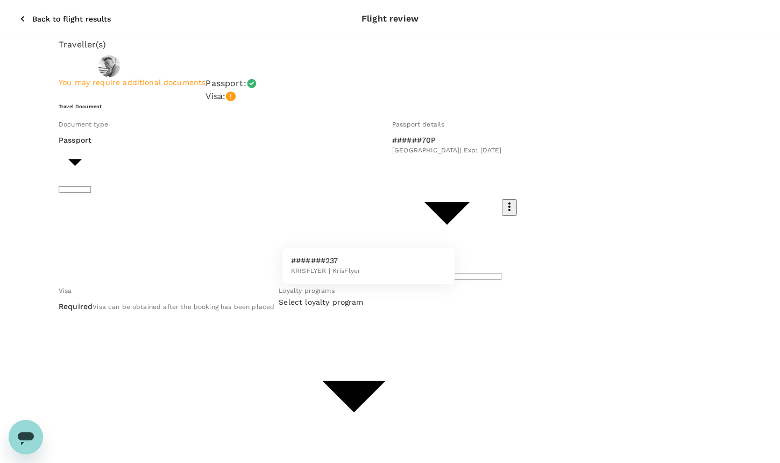
type input "745acc1b-ab16-4cdd-9b56-d60a5e2acdef"
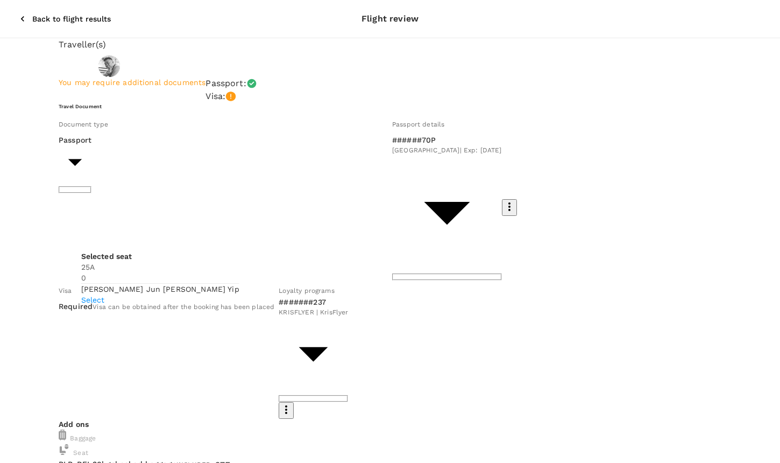
click at [239, 294] on p "Select" at bounding box center [160, 299] width 158 height 11
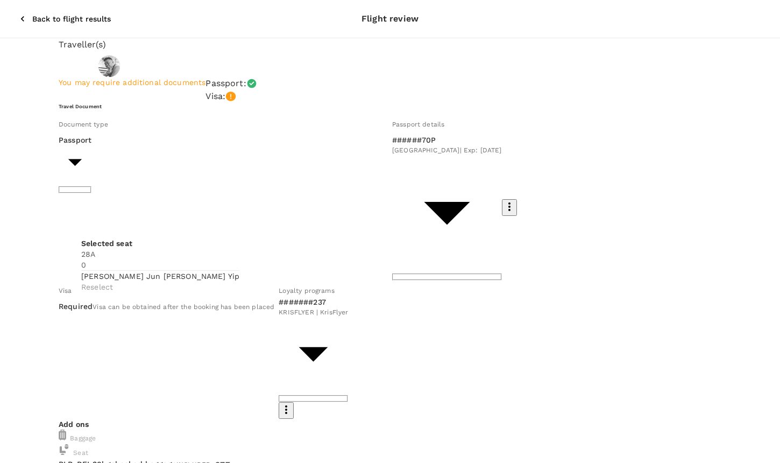
click at [239, 281] on p "Reselect" at bounding box center [160, 286] width 158 height 11
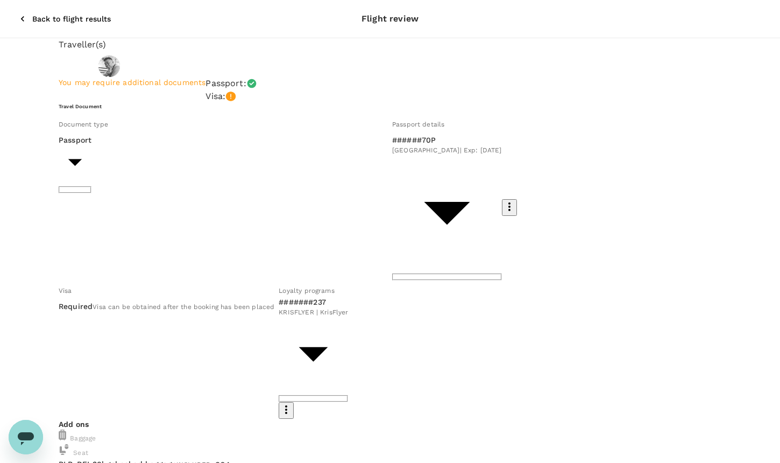
click at [196, 303] on span "Visa can be obtained after the booking has been placed" at bounding box center [184, 307] width 182 height 8
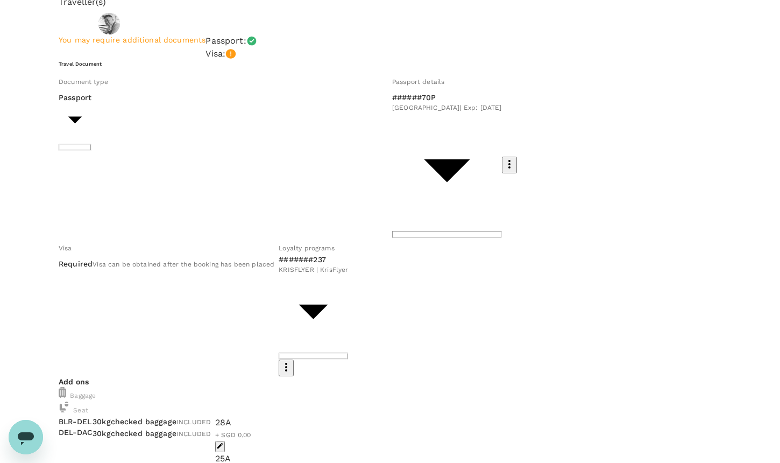
scroll to position [75, 0]
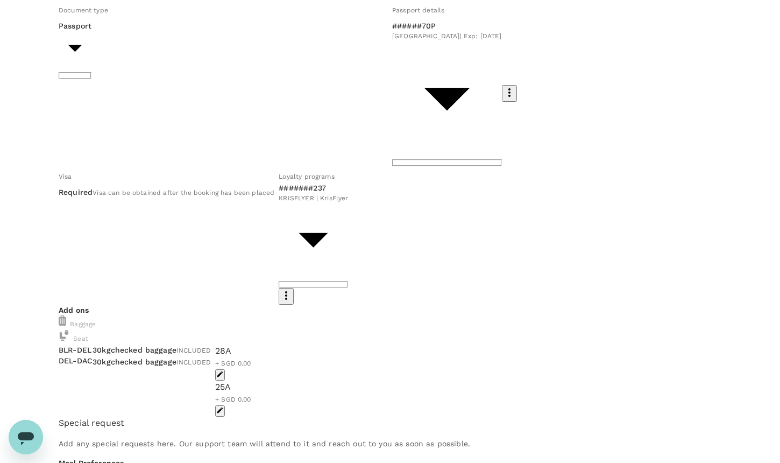
scroll to position [247, 0]
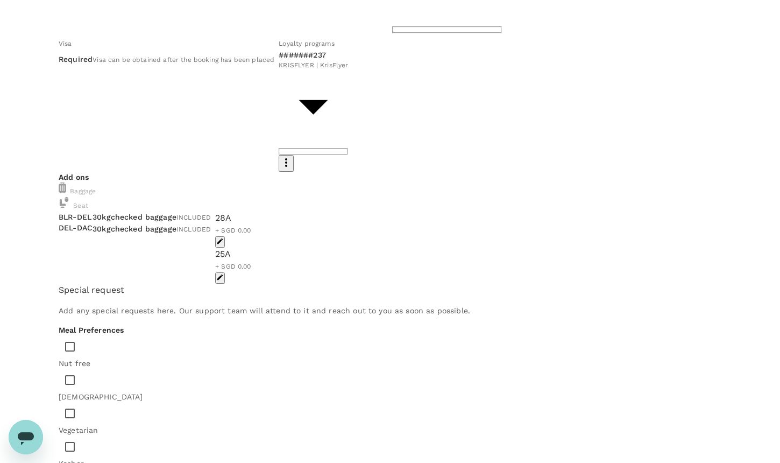
type textarea "Please provide face mask, eye mask, and ear plugs. Thank you."
type input "9a155038-07a2-4c3b-a2f5-bce54f173f01"
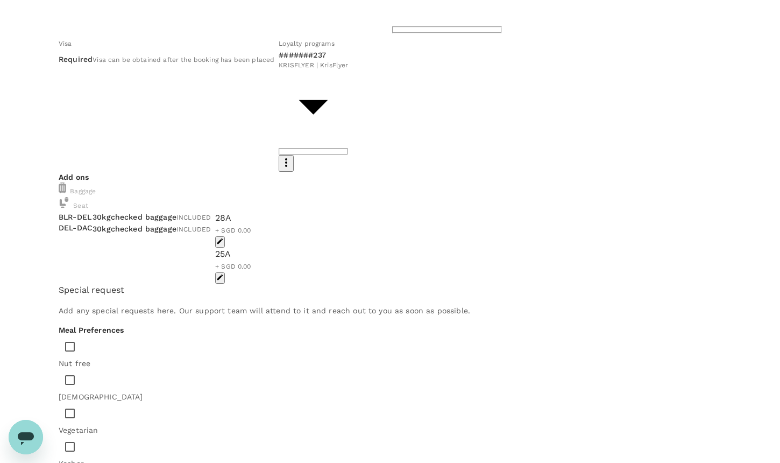
type textarea "Connecting flight between trainings in India and Bangladesh."
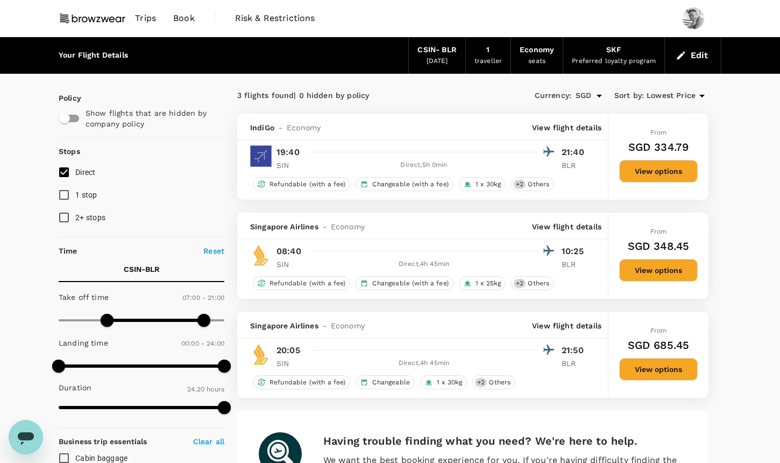
click at [712, 54] on div "Edit" at bounding box center [693, 55] width 56 height 37
click at [700, 56] on button "Edit" at bounding box center [692, 55] width 39 height 17
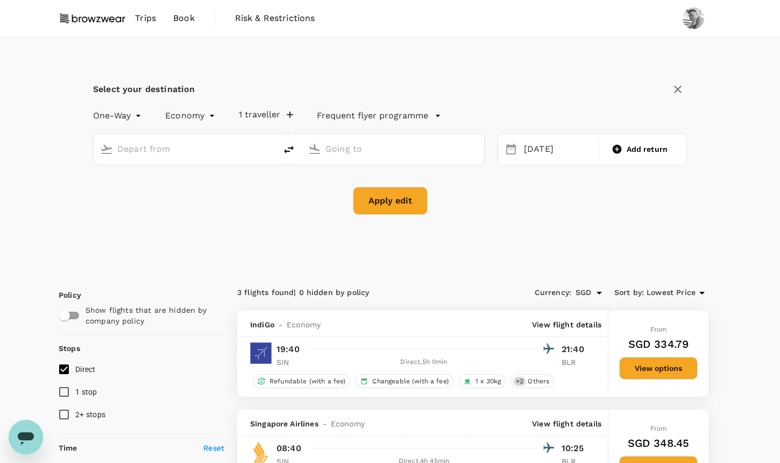
type input "Bengaluru Intl (BLR)"
type input "[GEOGRAPHIC_DATA], [GEOGRAPHIC_DATA] (any)"
click at [288, 154] on icon "delete" at bounding box center [288, 149] width 13 height 13
type input "[GEOGRAPHIC_DATA], [GEOGRAPHIC_DATA] (any)"
click at [353, 150] on input "Bengaluru Intl (BLR)" at bounding box center [393, 148] width 136 height 17
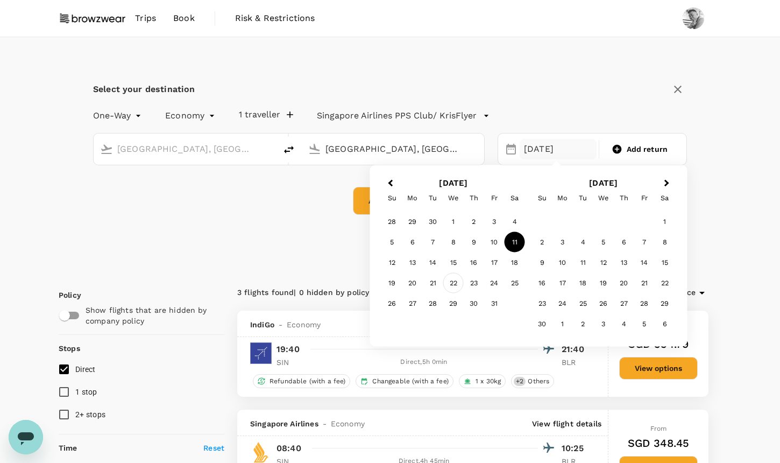
type input "[GEOGRAPHIC_DATA], [GEOGRAPHIC_DATA] (any)"
click at [458, 285] on div "22" at bounding box center [453, 283] width 20 height 20
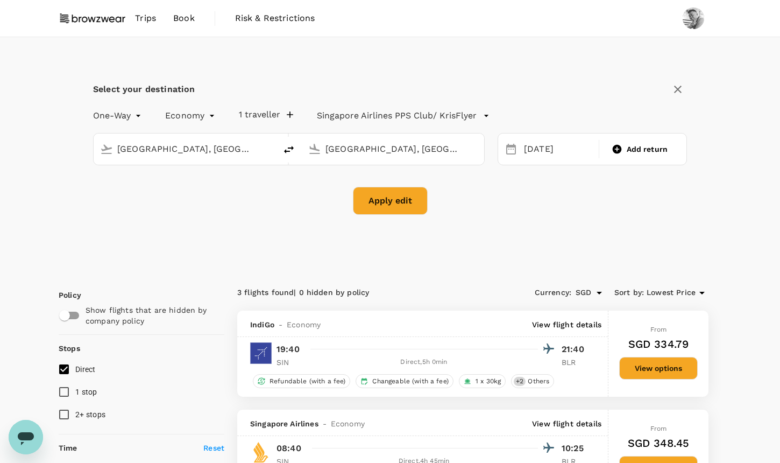
click at [412, 210] on button "Apply edit" at bounding box center [390, 201] width 75 height 28
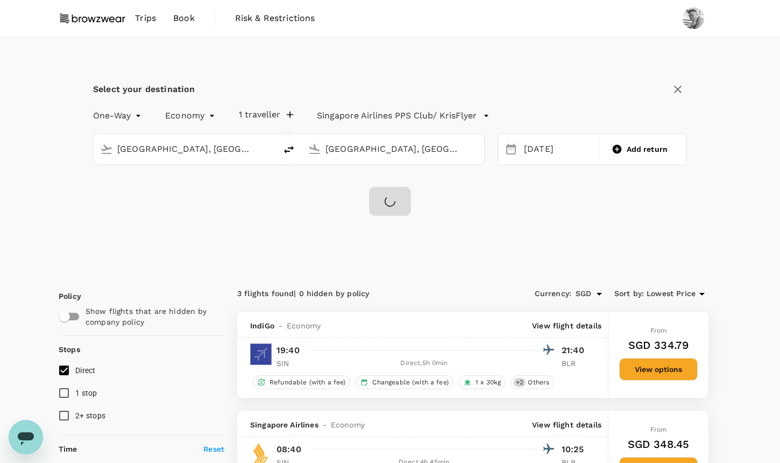
checkbox input "false"
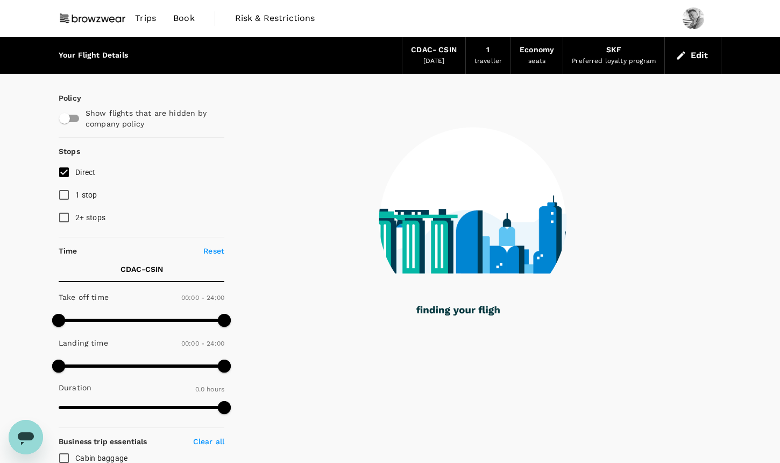
type input "1325"
checkbox input "true"
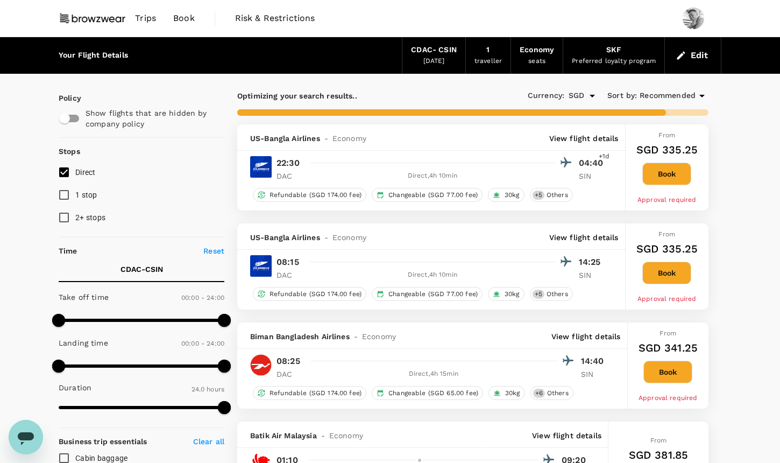
type input "2025"
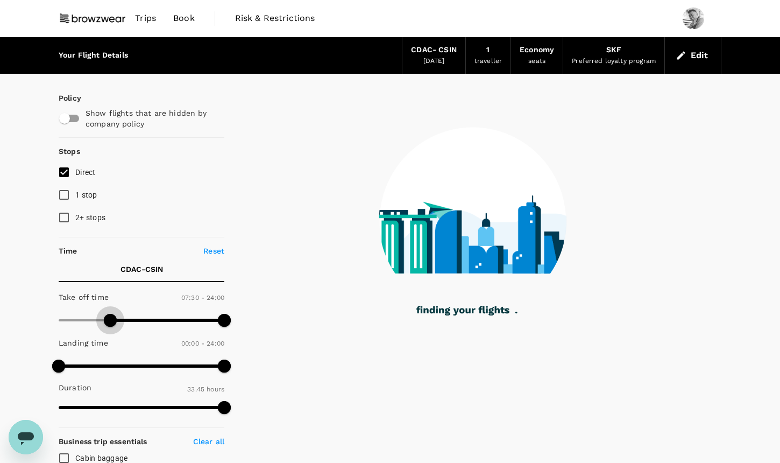
type input "480"
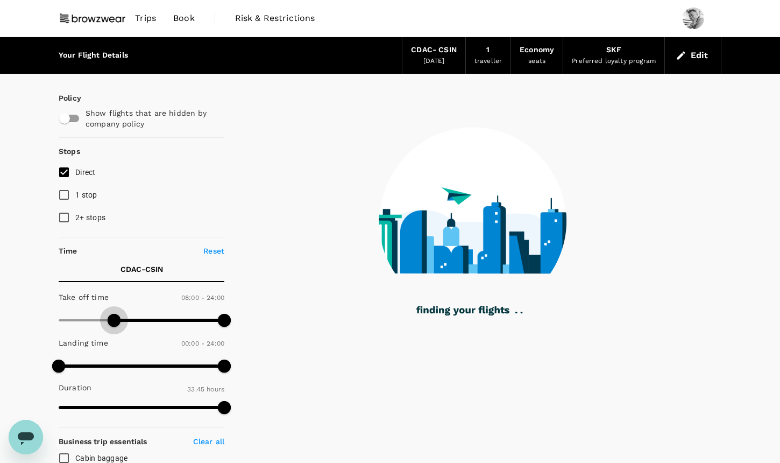
drag, startPoint x: 58, startPoint y: 318, endPoint x: 112, endPoint y: 319, distance: 54.9
click at [112, 319] on span at bounding box center [114, 320] width 13 height 13
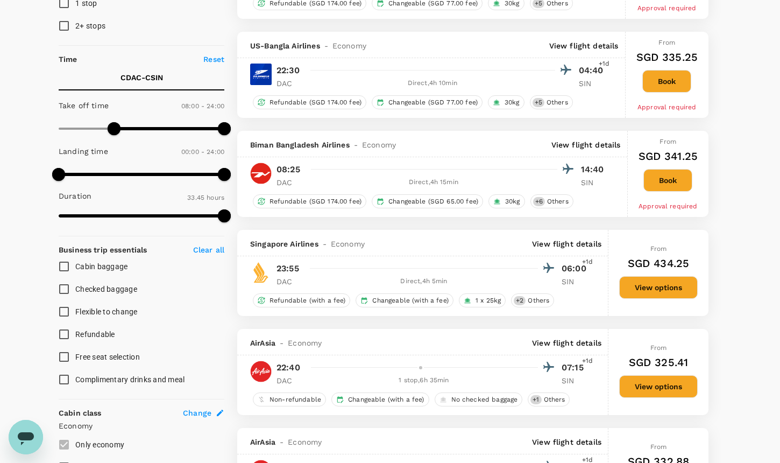
scroll to position [210, 0]
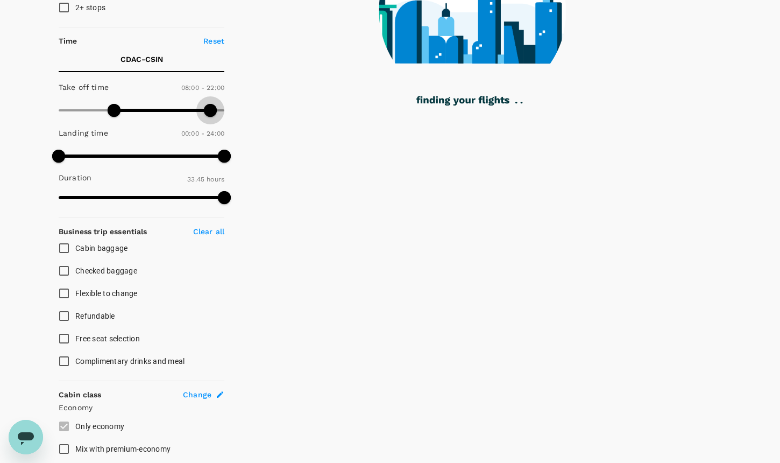
type input "1260"
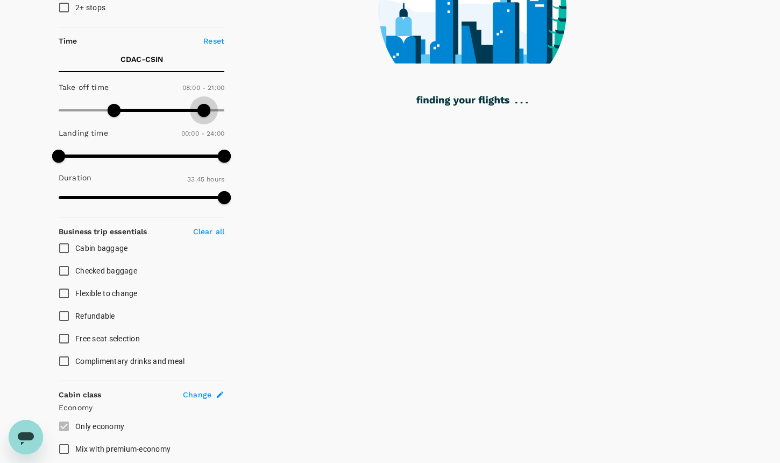
drag, startPoint x: 227, startPoint y: 109, endPoint x: 205, endPoint y: 111, distance: 22.1
click at [205, 111] on span at bounding box center [203, 110] width 13 height 13
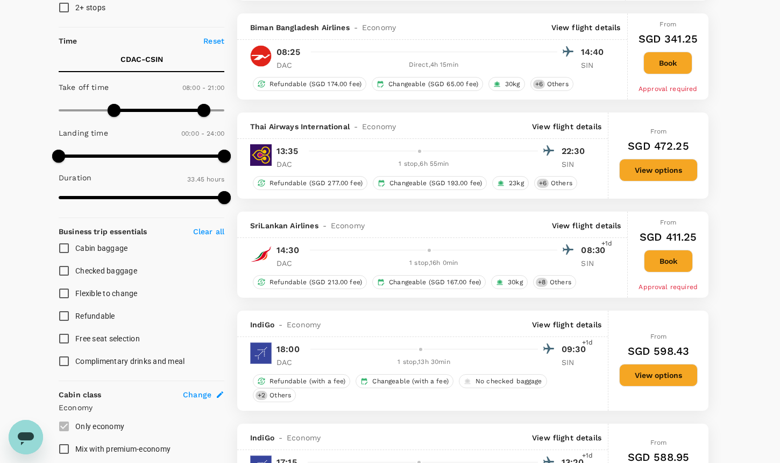
scroll to position [20, 0]
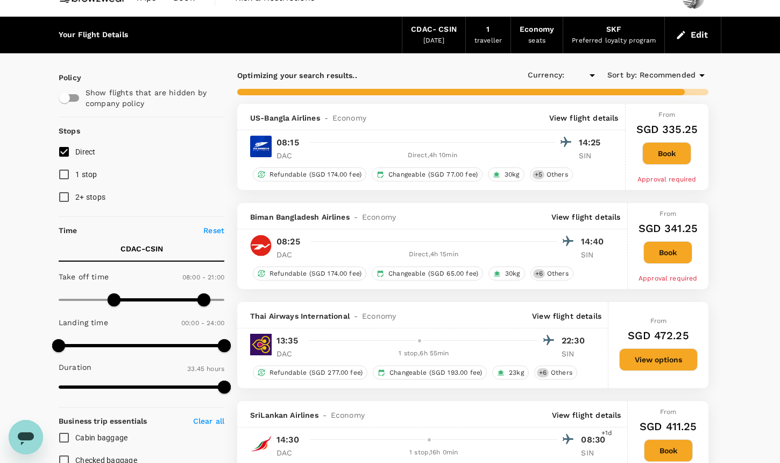
type input "SGD"
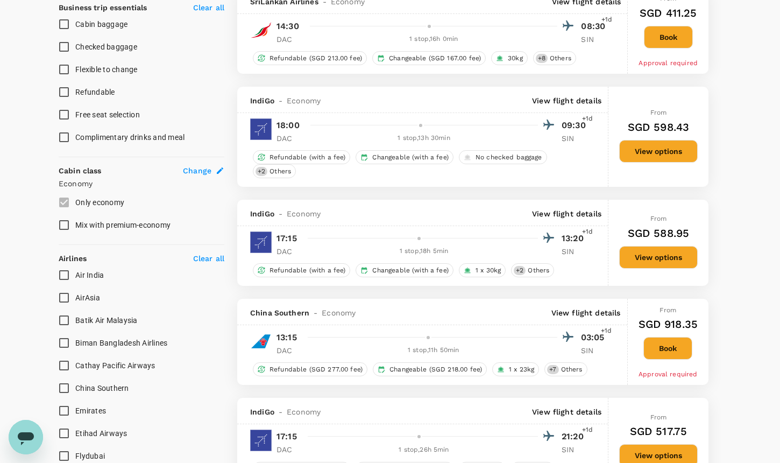
scroll to position [0, 0]
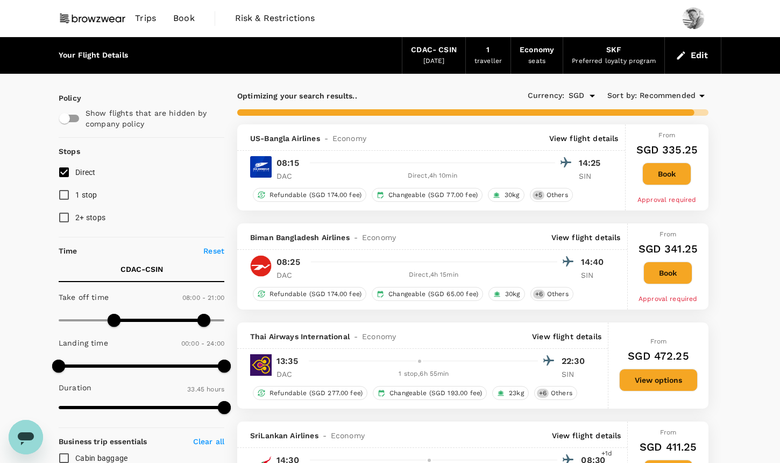
click at [678, 94] on span "Recommended" at bounding box center [667, 96] width 56 height 12
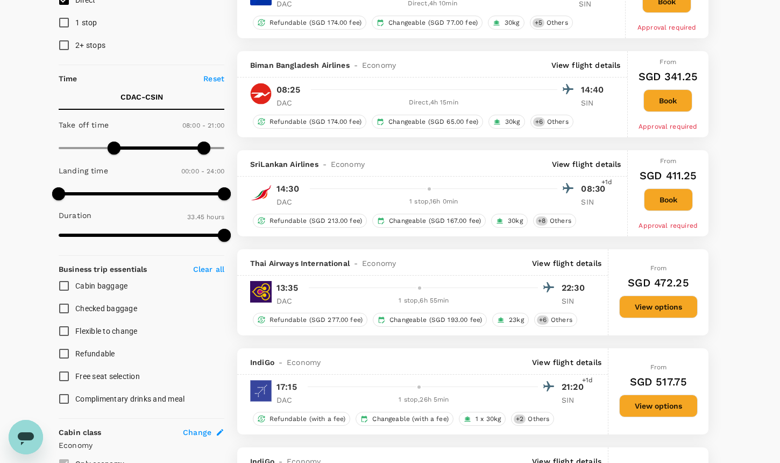
scroll to position [175, 0]
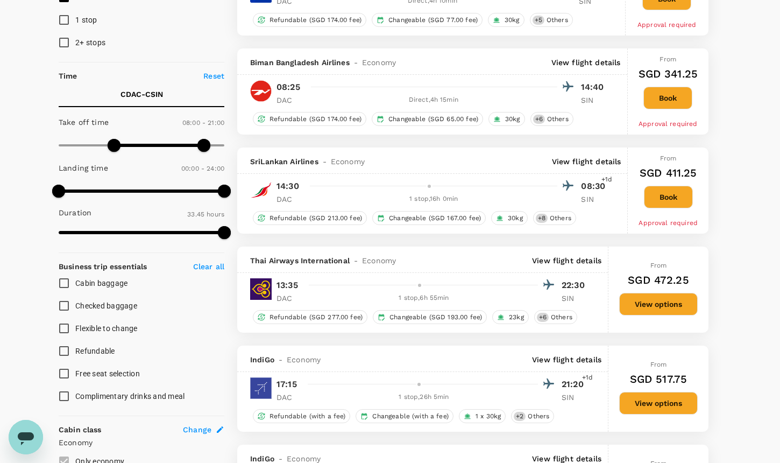
click at [422, 299] on div "1 stop , 6h 55min" at bounding box center [424, 298] width 228 height 11
click at [580, 262] on p "View flight details" at bounding box center [566, 260] width 69 height 11
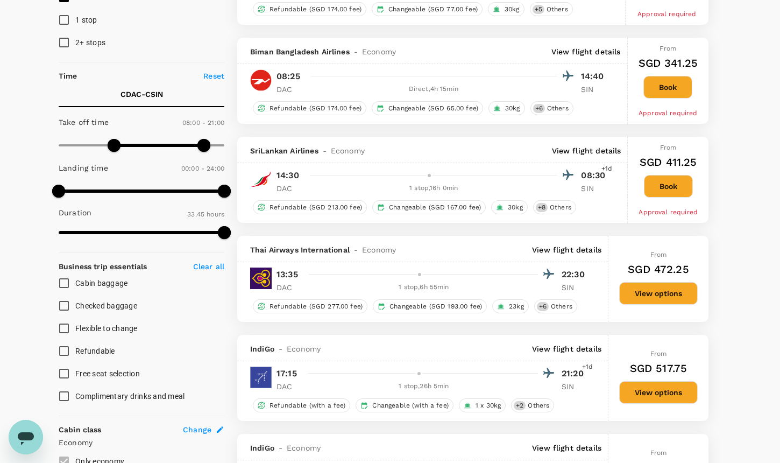
scroll to position [0, 0]
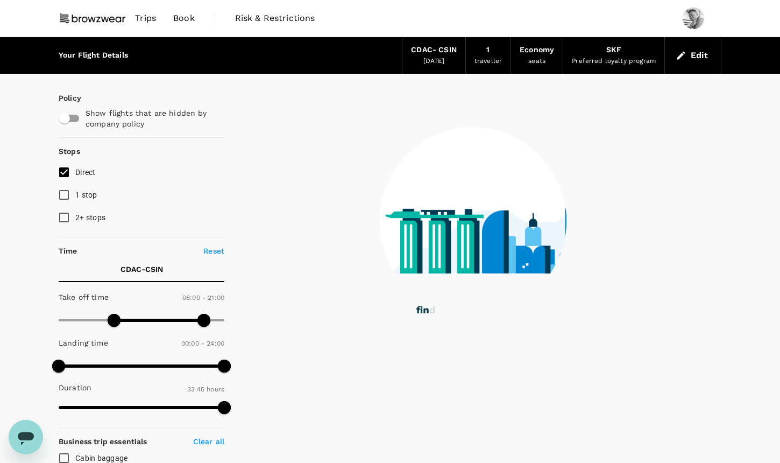
type input "0"
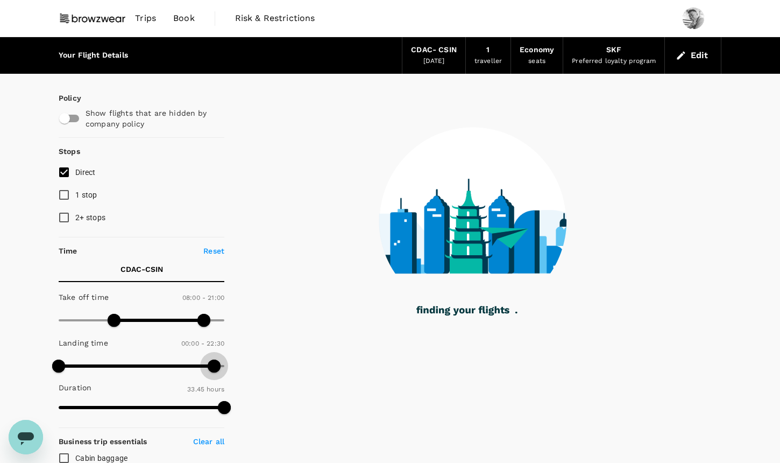
type input "1380"
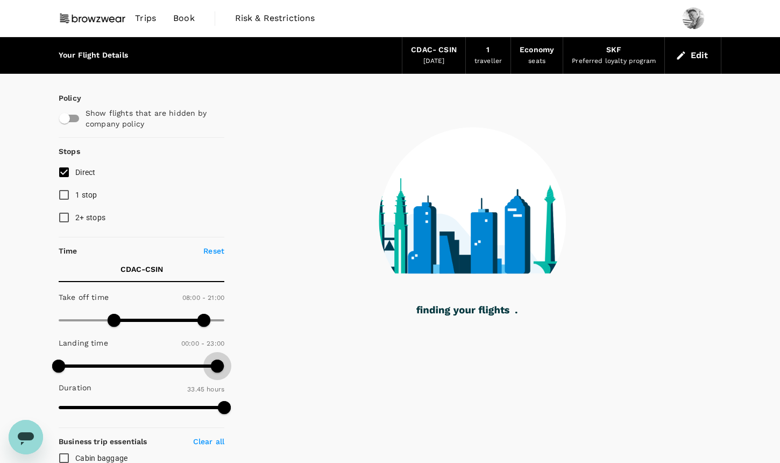
click at [217, 363] on span at bounding box center [217, 365] width 13 height 13
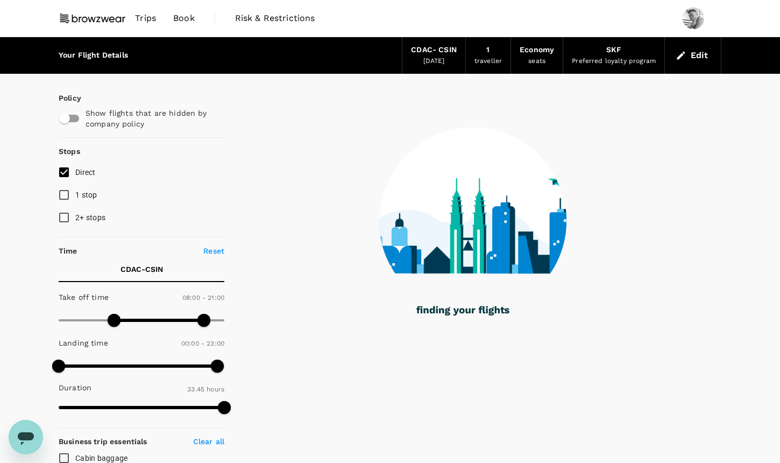
type input "2025"
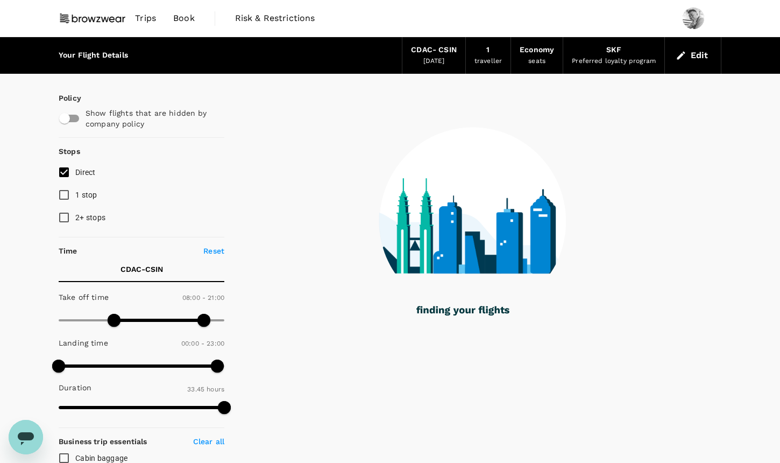
click at [67, 173] on input "Direct" at bounding box center [64, 172] width 23 height 23
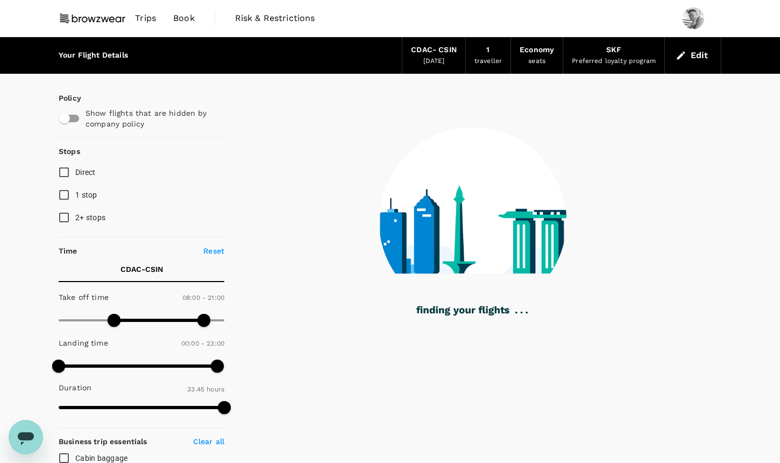
click at [67, 173] on input "Direct" at bounding box center [64, 172] width 23 height 23
checkbox input "true"
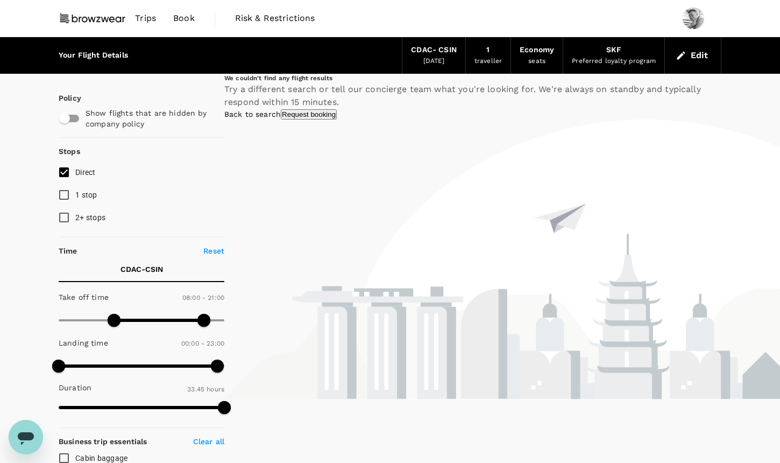
click at [214, 251] on p "Reset" at bounding box center [213, 250] width 21 height 11
type input "0"
type input "1440"
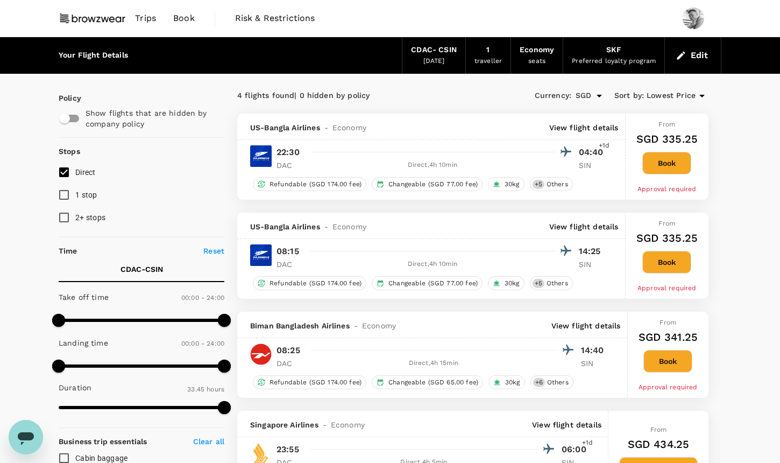
click at [704, 58] on button "Edit" at bounding box center [692, 55] width 39 height 17
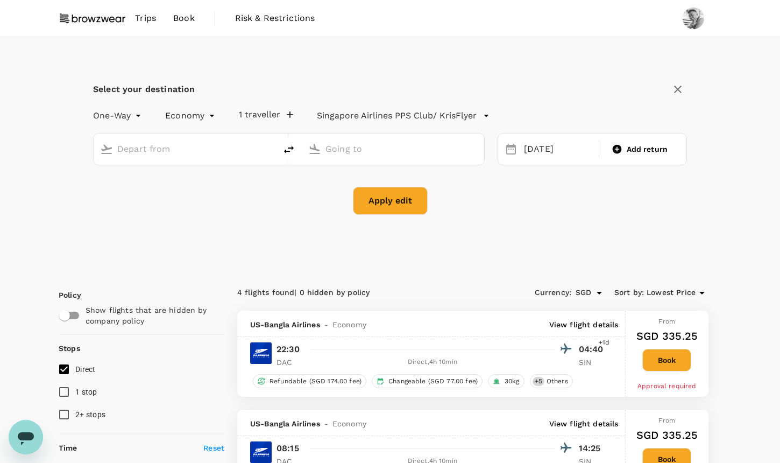
type input "Dhaka, Bangladesh (any)"
type input "Singapore, Singapore (any)"
click at [567, 147] on div "22 Oct" at bounding box center [558, 149] width 77 height 21
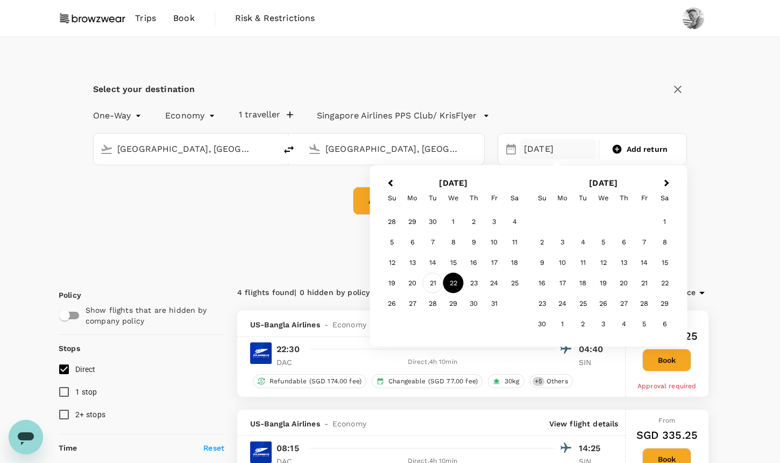
click at [437, 284] on div "21" at bounding box center [433, 283] width 20 height 20
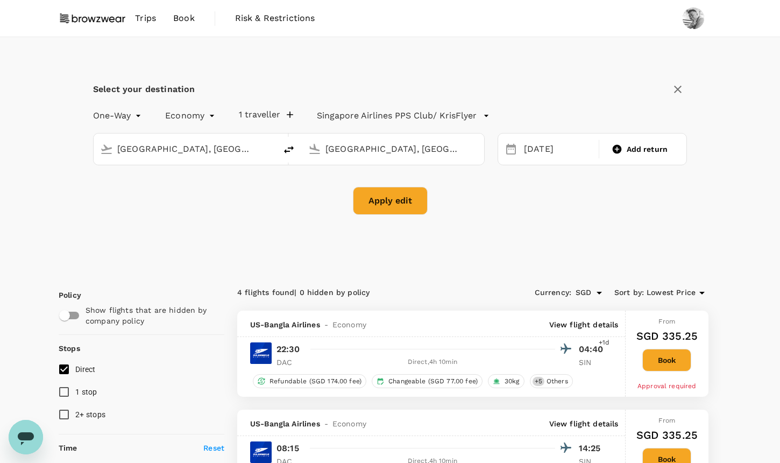
click at [424, 209] on button "Apply edit" at bounding box center [390, 201] width 75 height 28
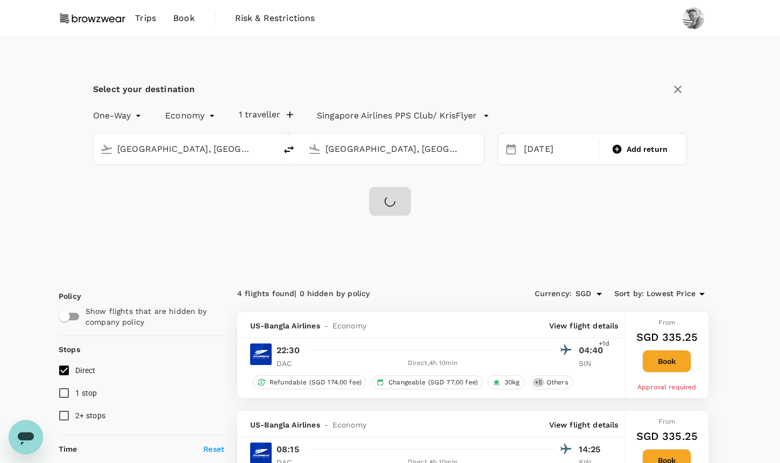
checkbox input "false"
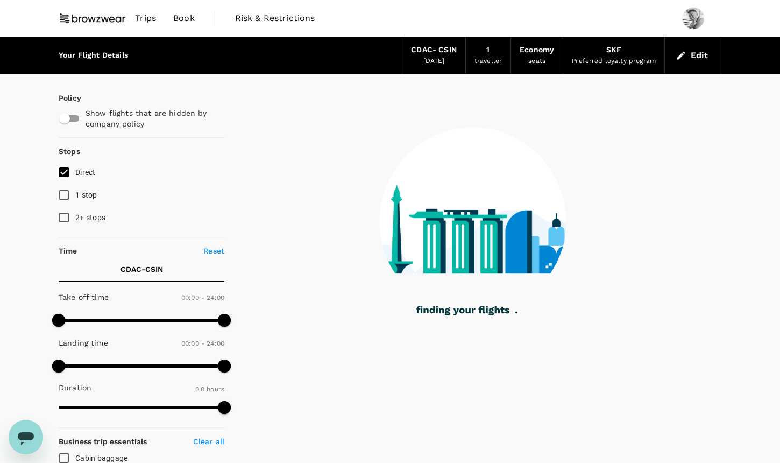
type input "1305"
checkbox input "true"
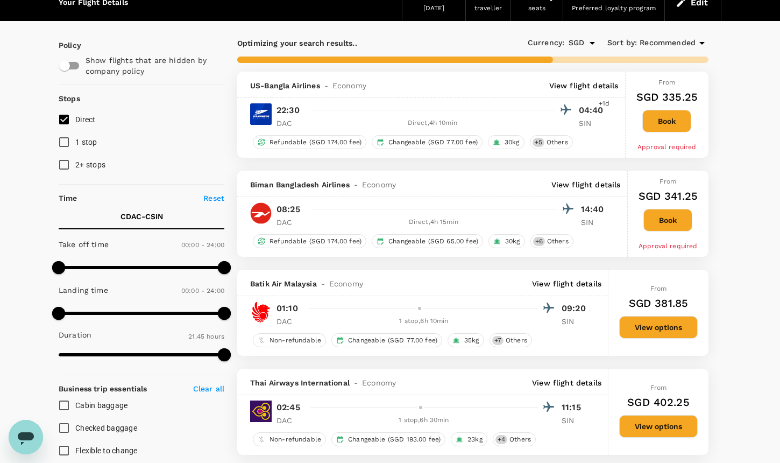
type input "1440"
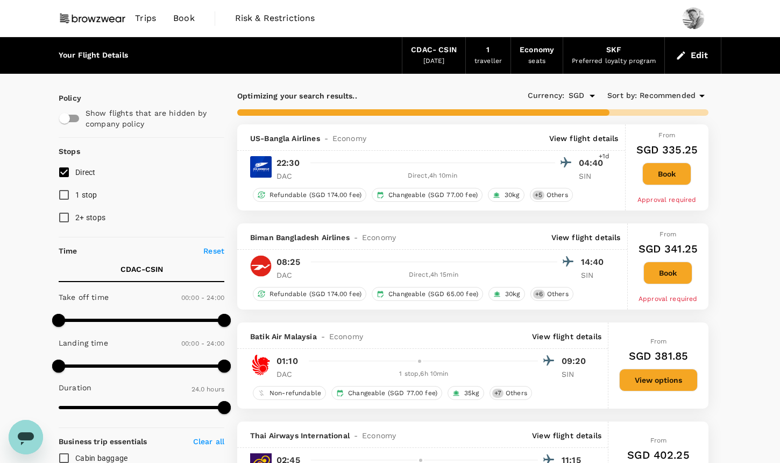
click at [669, 95] on span "Recommended" at bounding box center [667, 96] width 56 height 12
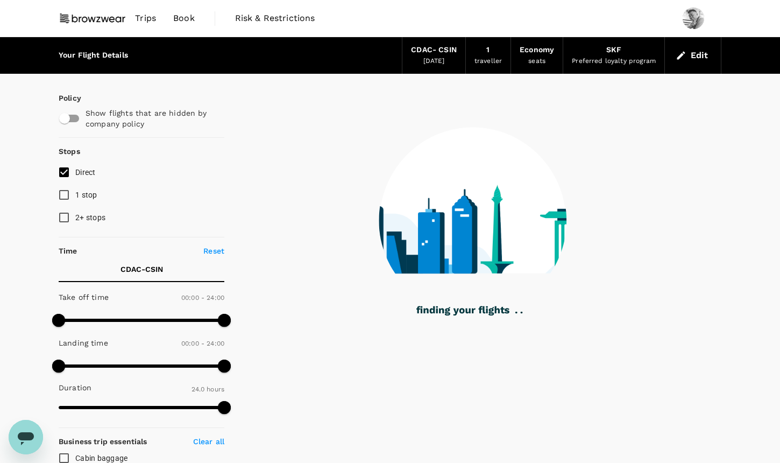
click at [63, 168] on input "Direct" at bounding box center [64, 172] width 23 height 23
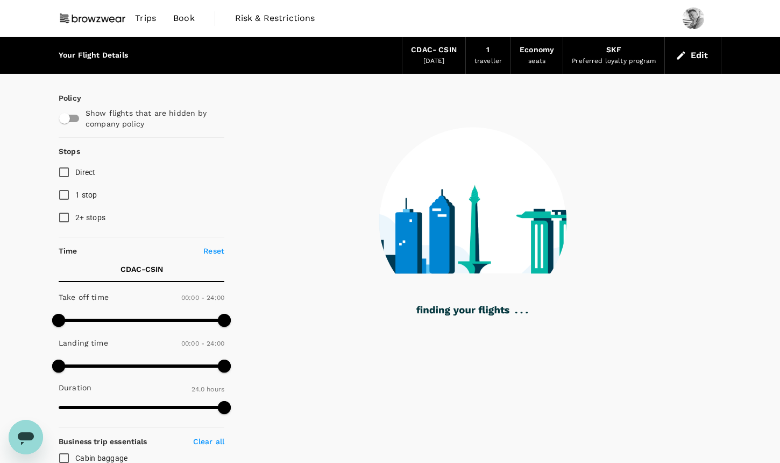
click at [63, 168] on input "Direct" at bounding box center [64, 172] width 23 height 23
checkbox input "true"
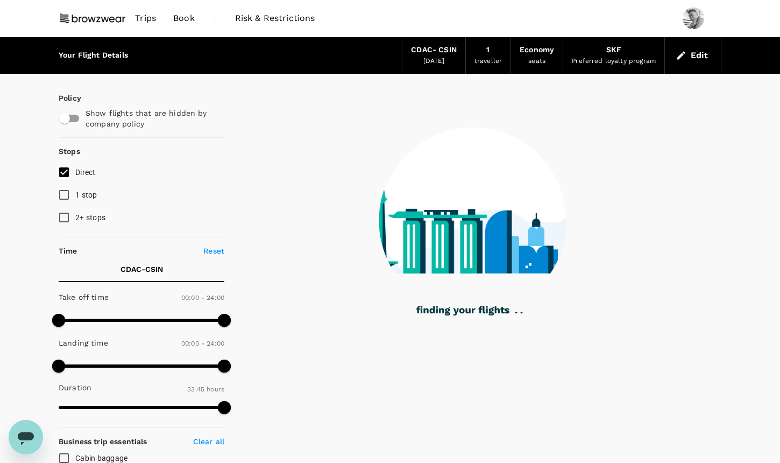
type input "2025"
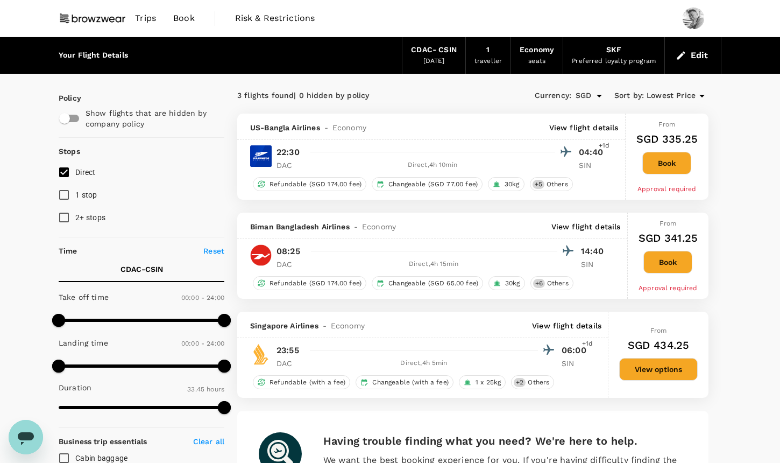
click at [657, 100] on span "Lowest Price" at bounding box center [670, 96] width 49 height 12
click at [651, 95] on div at bounding box center [390, 231] width 780 height 463
click at [692, 58] on button "Edit" at bounding box center [692, 55] width 39 height 17
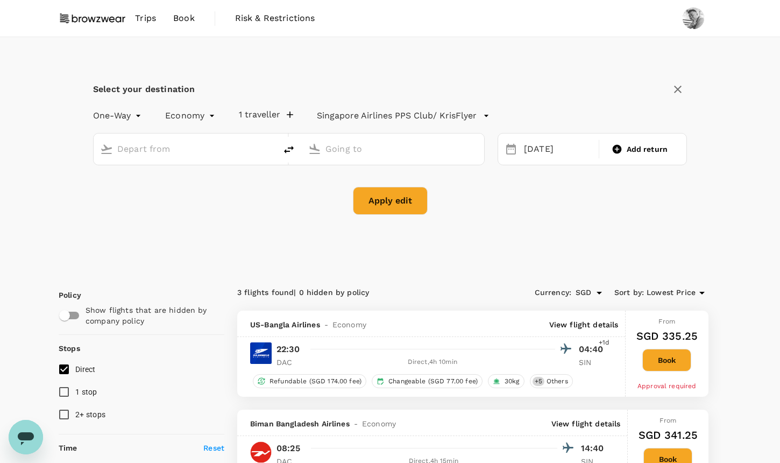
type input "Dhaka, Bangladesh (any)"
type input "Singapore, Singapore (any)"
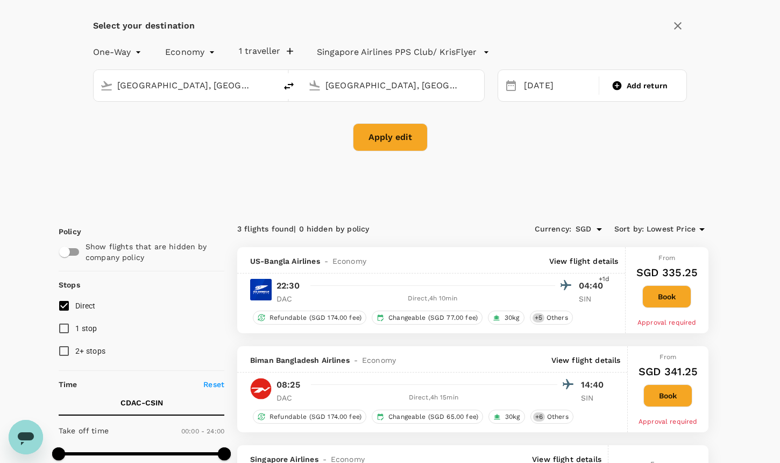
scroll to position [124, 0]
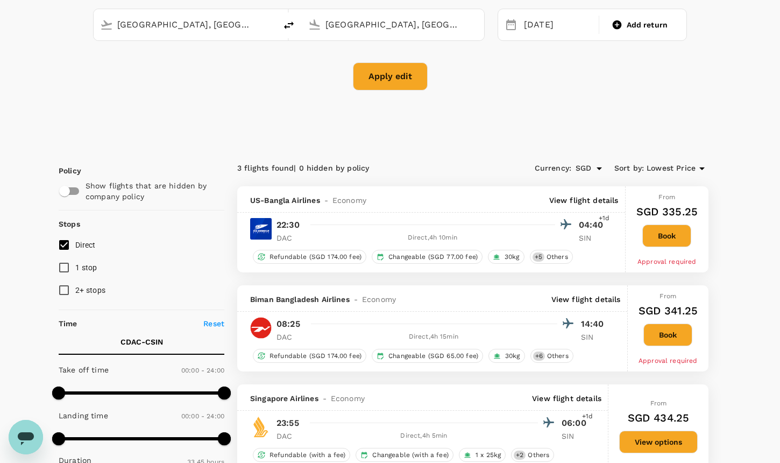
click at [264, 227] on img at bounding box center [261, 229] width 22 height 22
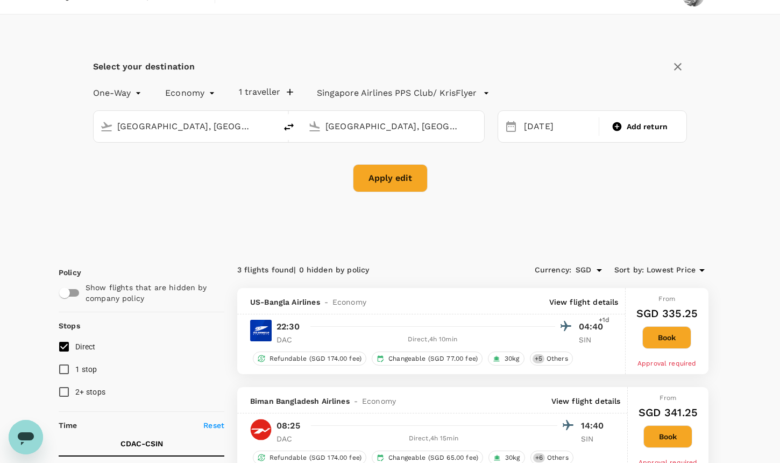
scroll to position [0, 0]
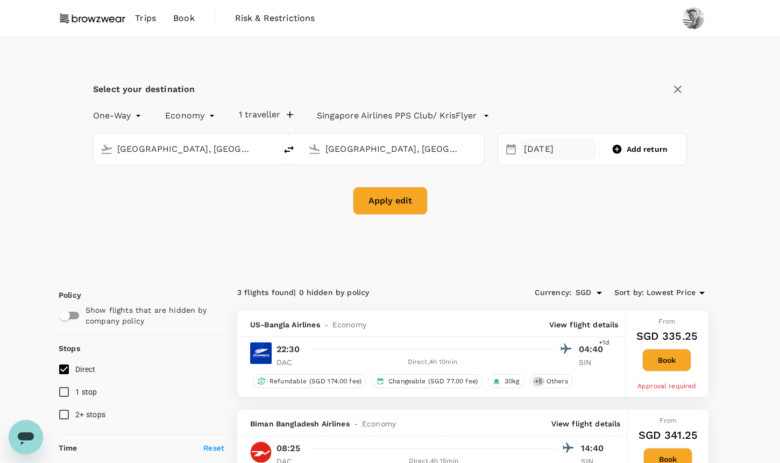
click at [559, 147] on div "21 Oct" at bounding box center [558, 149] width 77 height 21
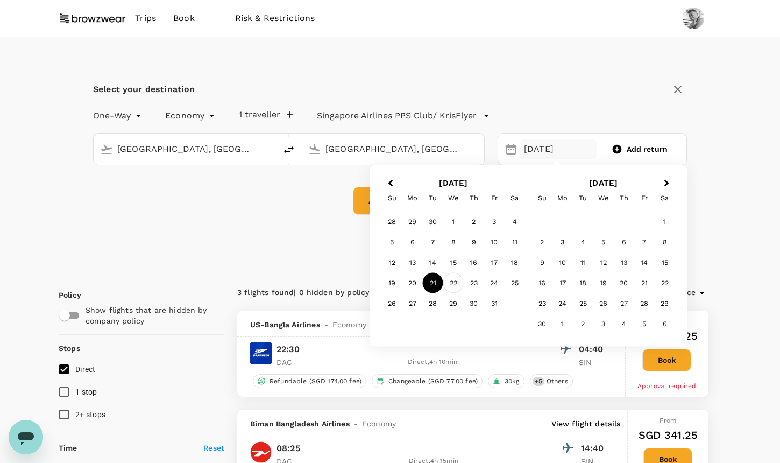
click at [455, 281] on div "22" at bounding box center [453, 283] width 20 height 20
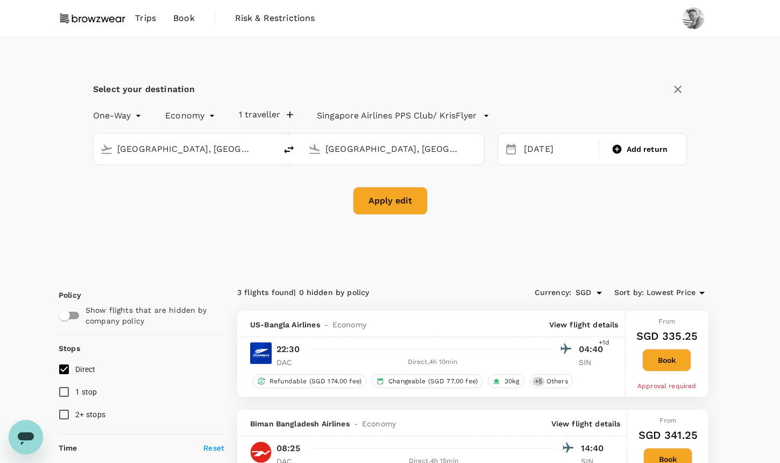
click at [388, 211] on button "Apply edit" at bounding box center [390, 201] width 75 height 28
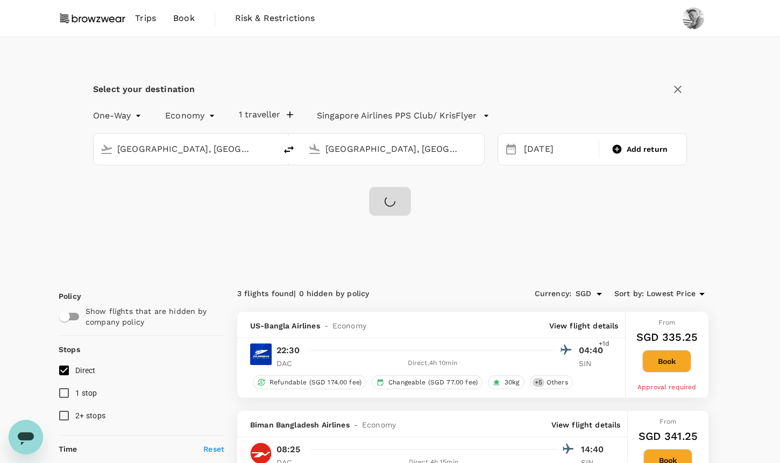
checkbox input "false"
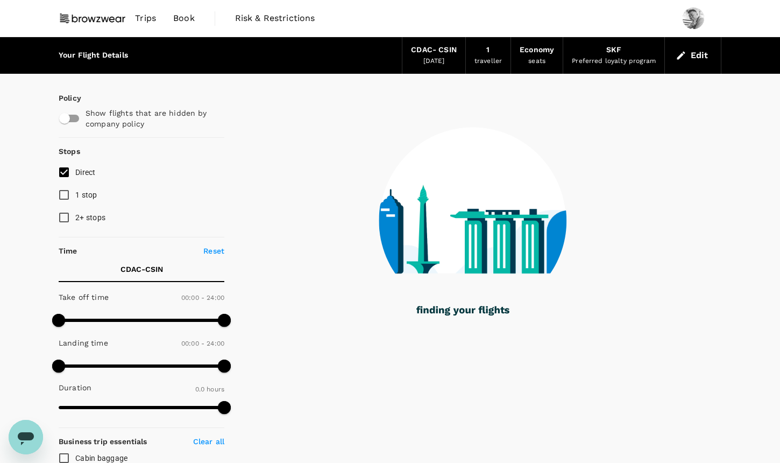
type input "1325"
checkbox input "true"
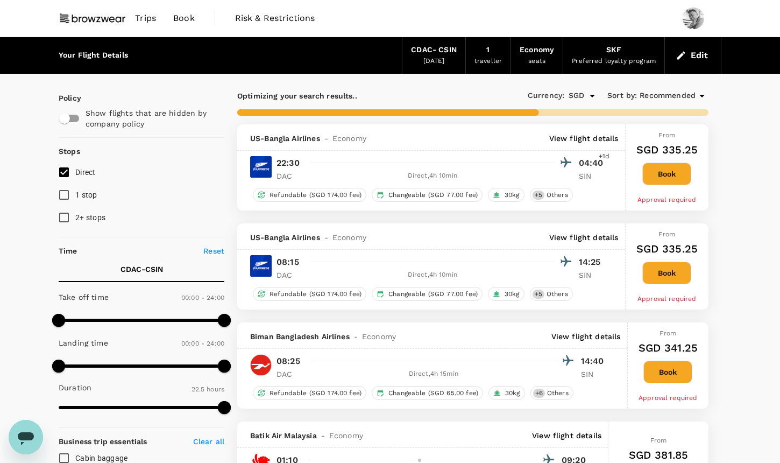
click at [69, 170] on input "Direct" at bounding box center [64, 172] width 23 height 23
checkbox input "true"
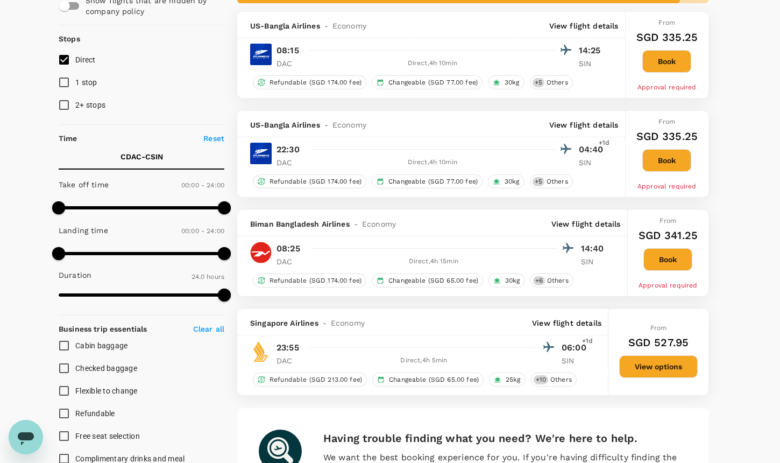
scroll to position [63, 0]
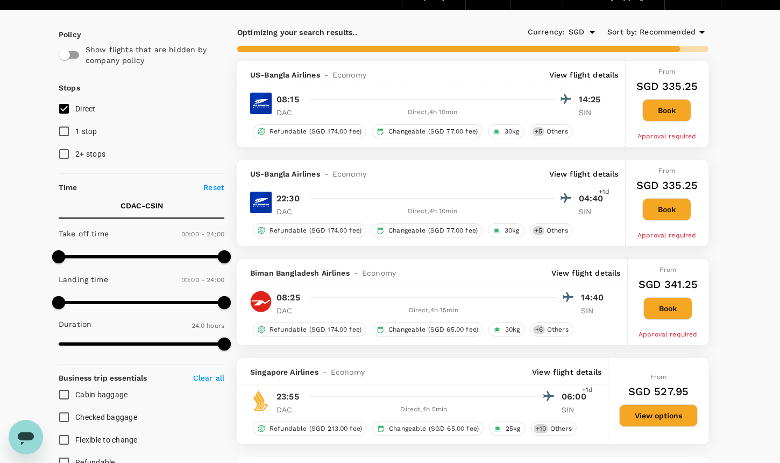
type input "2025"
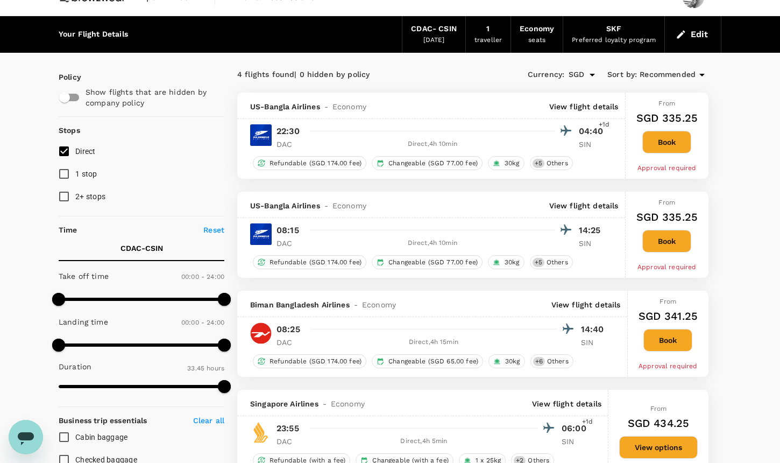
scroll to position [0, 0]
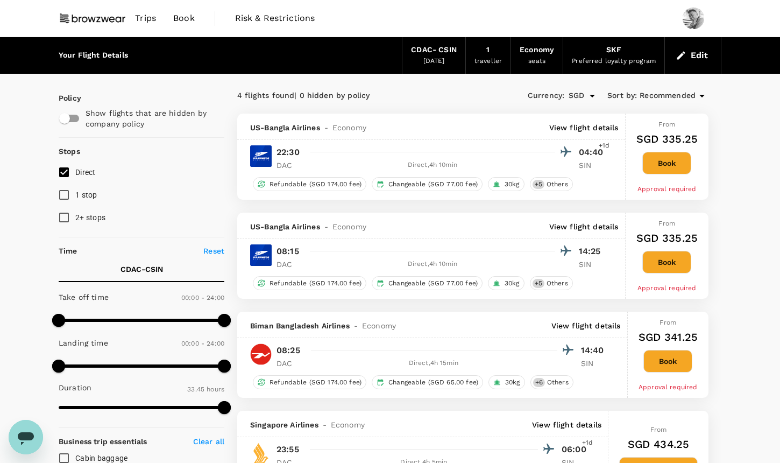
click at [585, 63] on div "Preferred loyalty program" at bounding box center [614, 61] width 84 height 11
click at [691, 56] on button "Edit" at bounding box center [692, 55] width 39 height 17
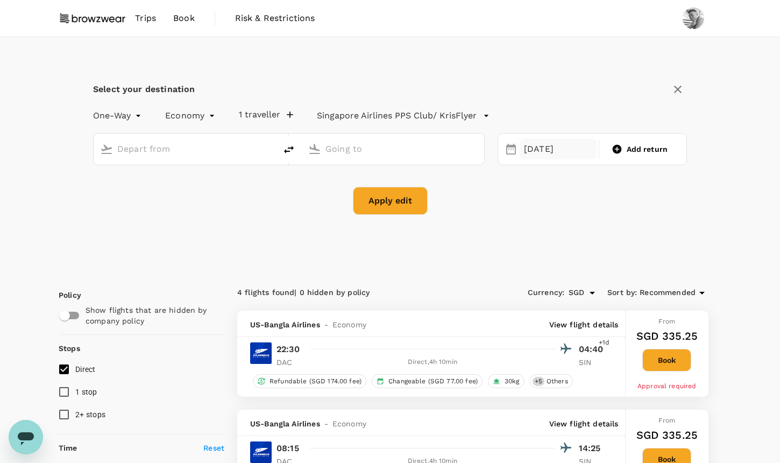
type input "Dhaka, Bangladesh (any)"
type input "Singapore, Singapore (any)"
click at [562, 147] on div "22 Oct" at bounding box center [558, 149] width 77 height 21
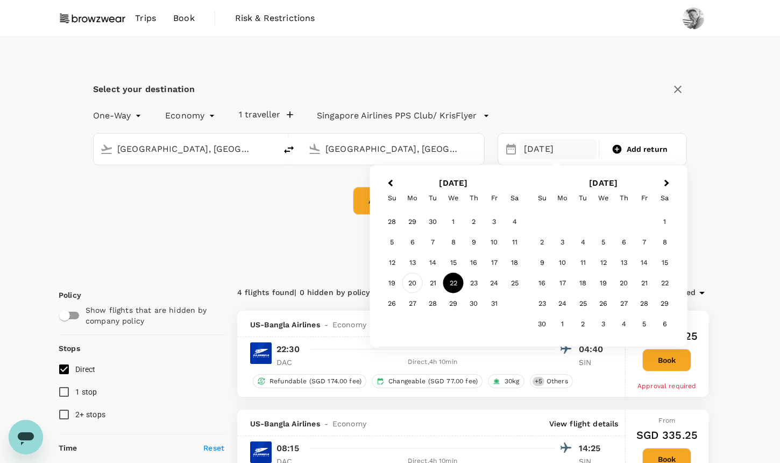
click at [416, 281] on div "20" at bounding box center [412, 283] width 20 height 20
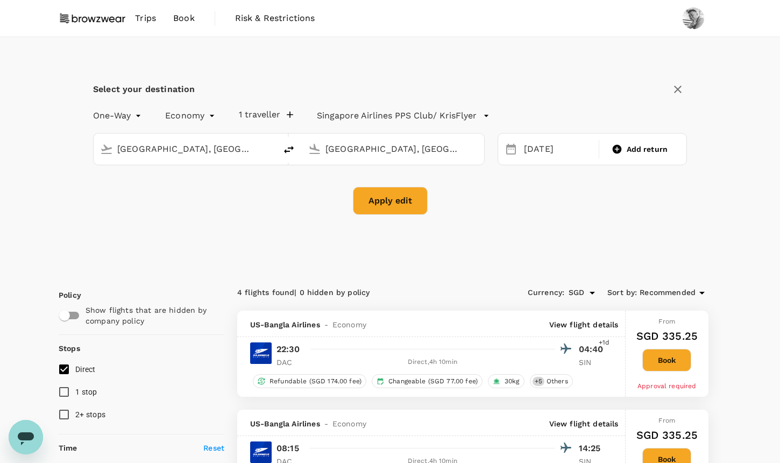
click at [415, 198] on button "Apply edit" at bounding box center [390, 201] width 75 height 28
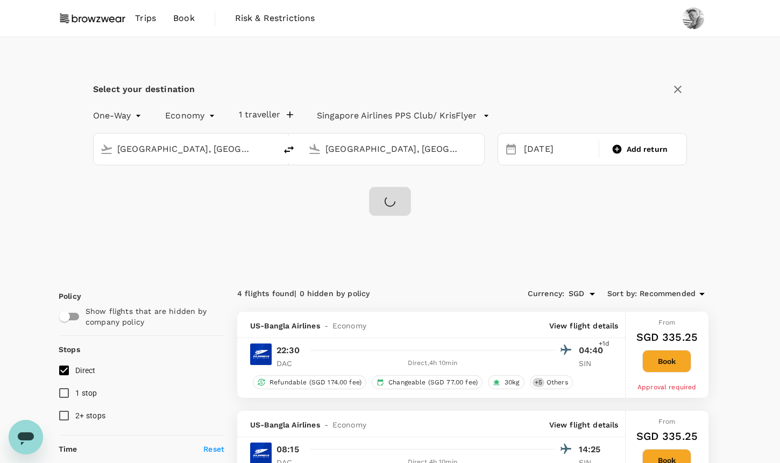
checkbox input "false"
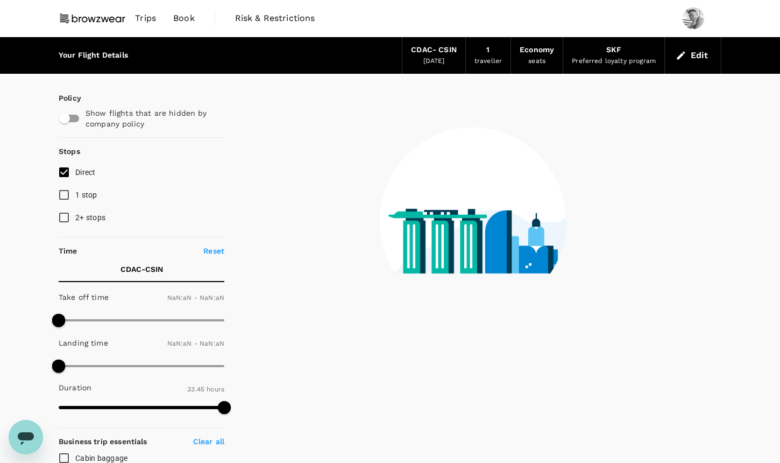
type input "1440"
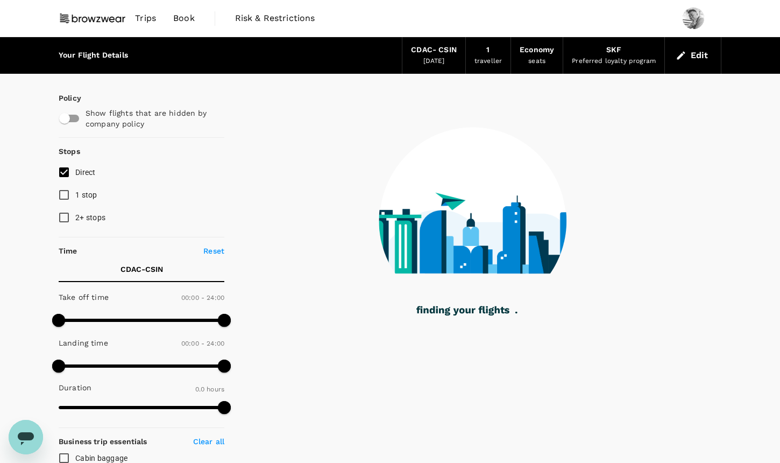
type input "1220"
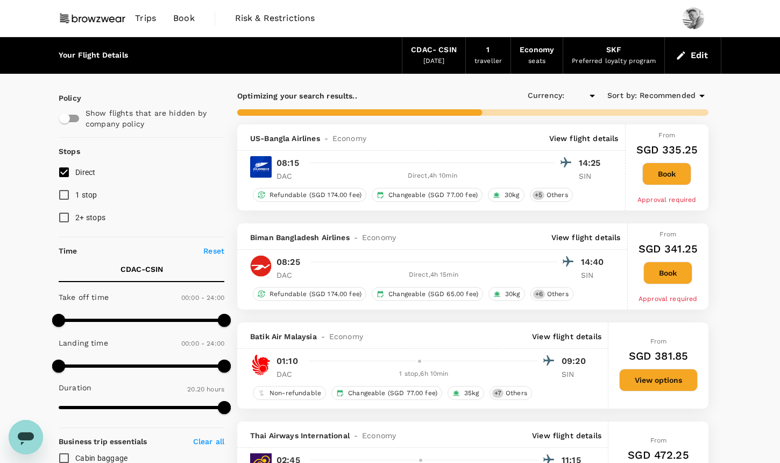
checkbox input "true"
type input "SGD"
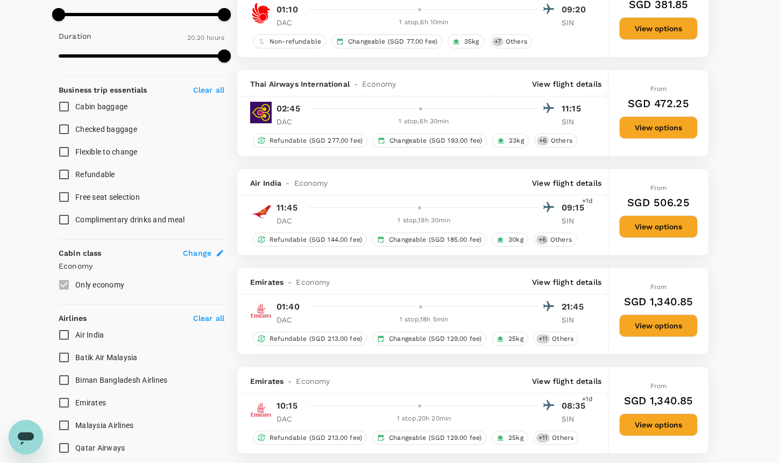
scroll to position [74, 0]
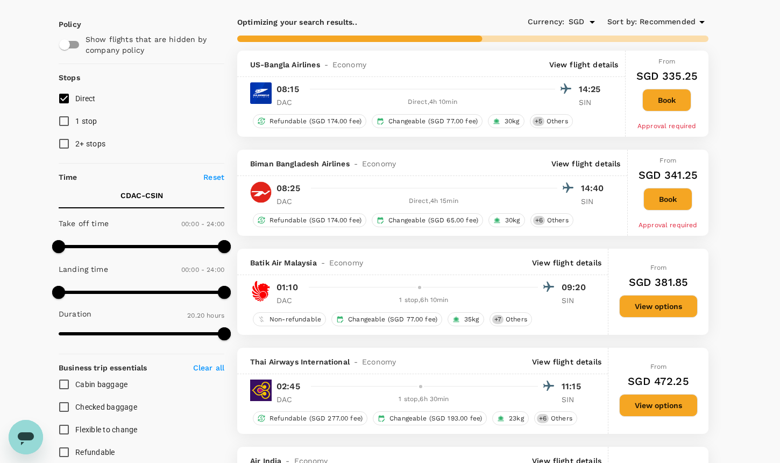
click at [67, 103] on input "Direct" at bounding box center [64, 98] width 23 height 23
checkbox input "true"
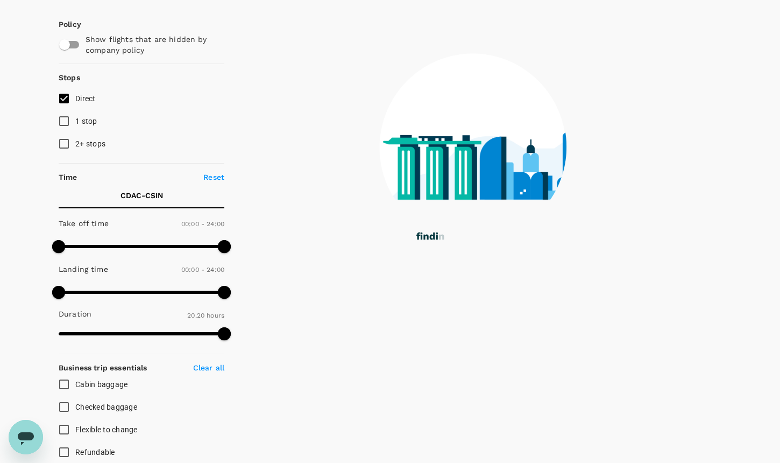
type input "2025"
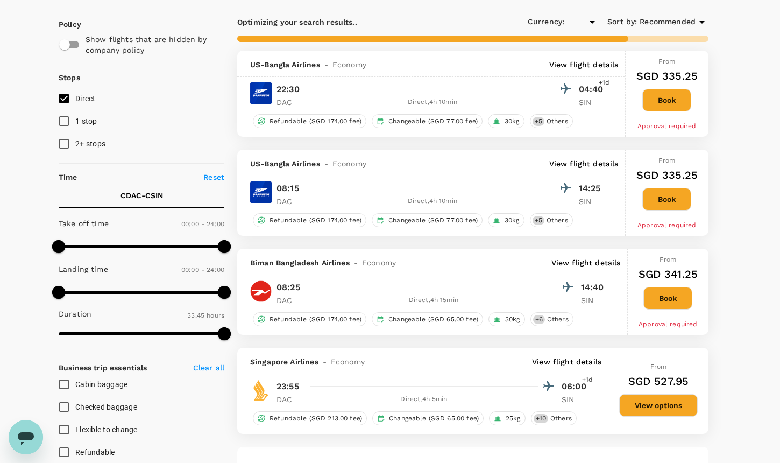
type input "SGD"
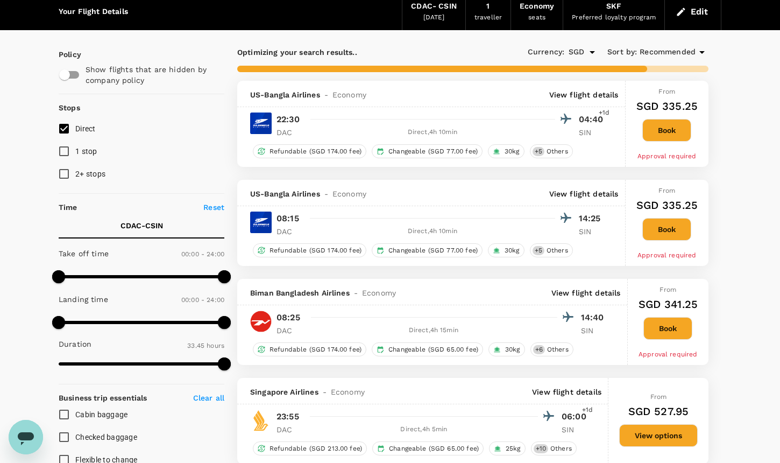
scroll to position [0, 0]
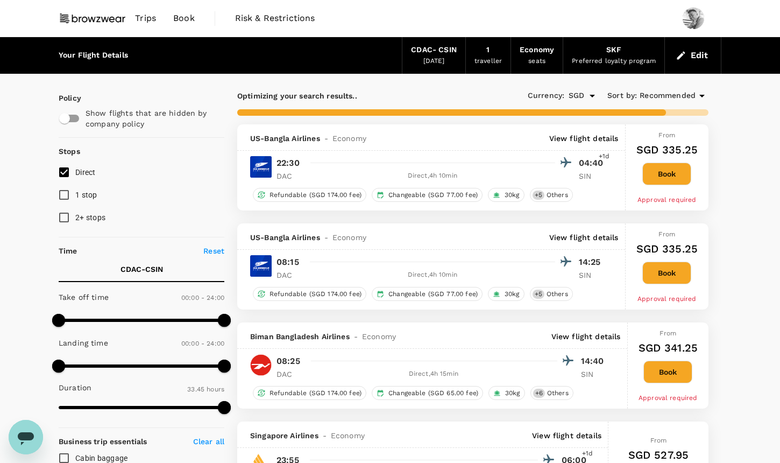
click at [698, 56] on button "Edit" at bounding box center [692, 55] width 39 height 17
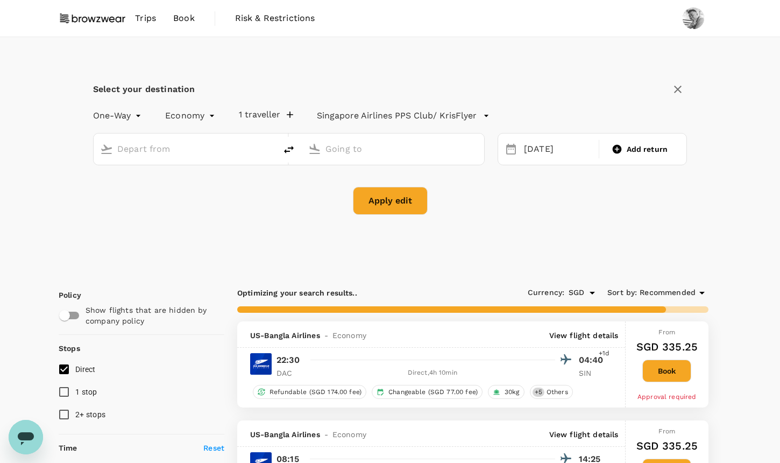
type input "Dhaka, Bangladesh (any)"
type input "Singapore, Singapore (any)"
click at [536, 146] on div "20 Oct" at bounding box center [558, 149] width 77 height 21
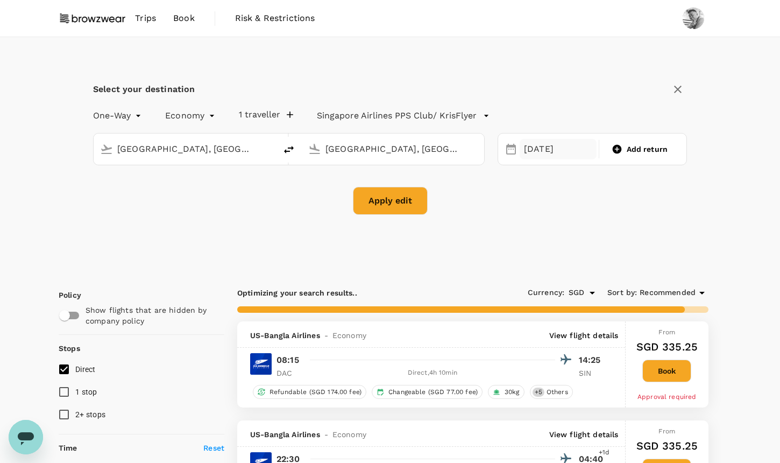
click at [534, 146] on div "20 Oct" at bounding box center [558, 149] width 77 height 21
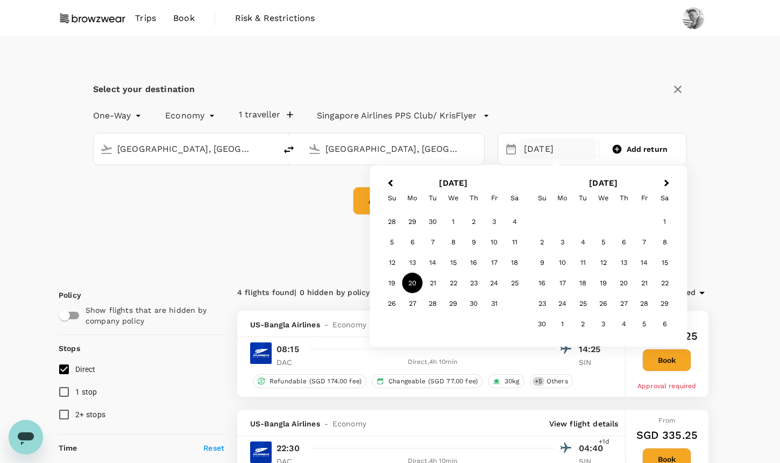
click at [434, 278] on div "21" at bounding box center [433, 283] width 20 height 20
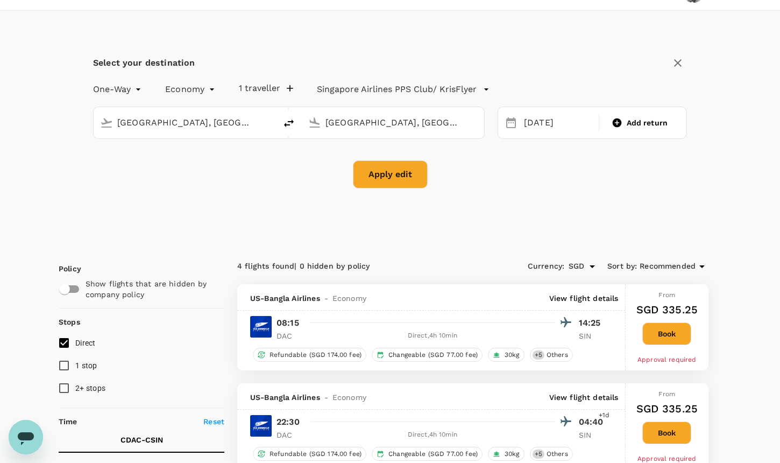
scroll to position [26, 0]
click at [541, 126] on div "21 Oct" at bounding box center [558, 123] width 77 height 21
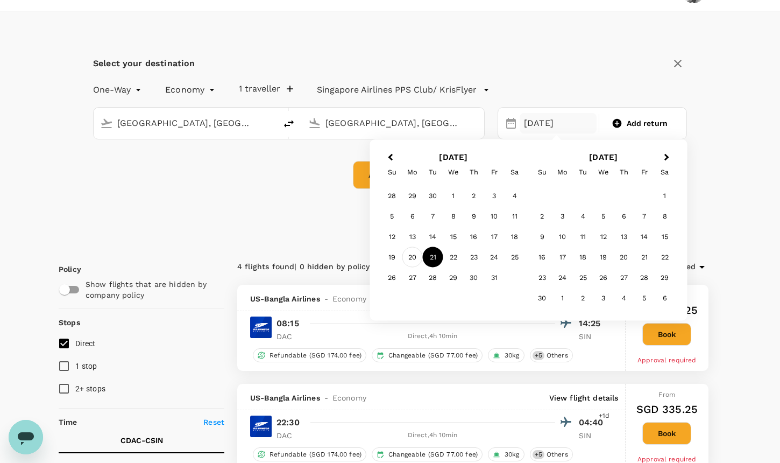
click at [418, 259] on div "20" at bounding box center [412, 257] width 20 height 20
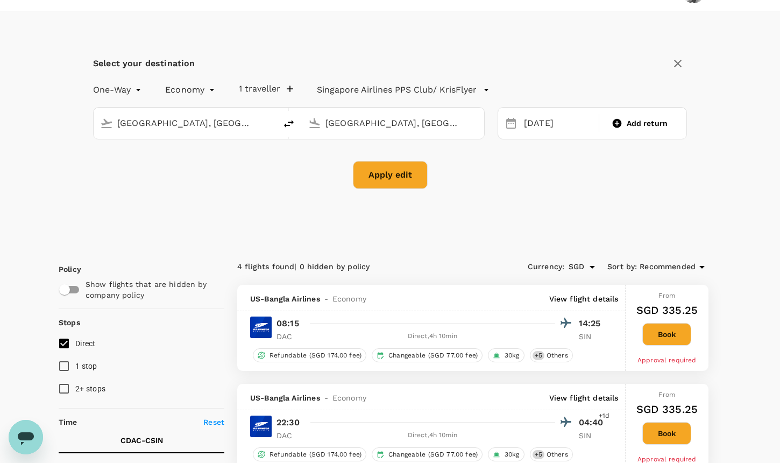
click at [394, 180] on button "Apply edit" at bounding box center [390, 175] width 75 height 28
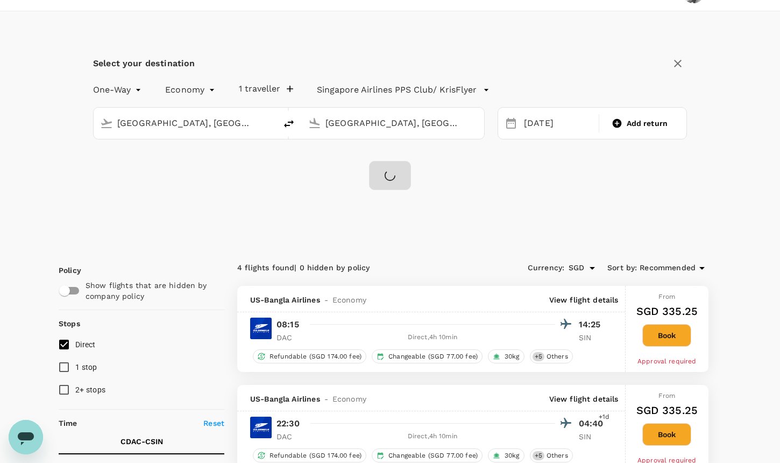
checkbox input "false"
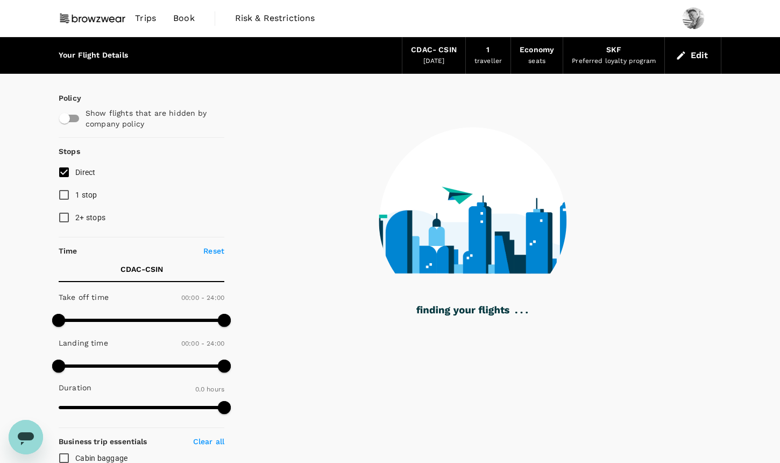
click at [60, 171] on input "Direct" at bounding box center [64, 172] width 23 height 23
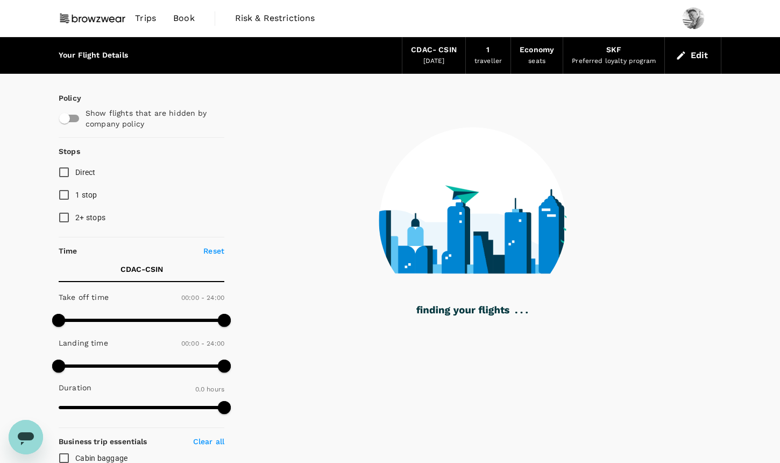
click at [60, 171] on input "Direct" at bounding box center [64, 172] width 23 height 23
checkbox input "true"
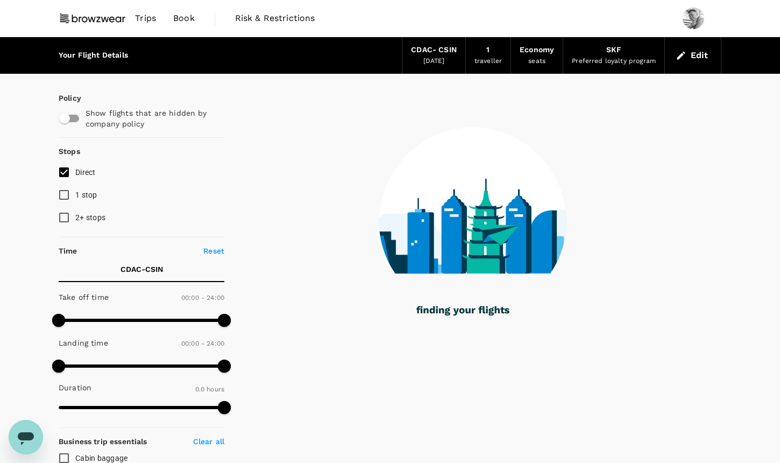
type input "1305"
checkbox input "true"
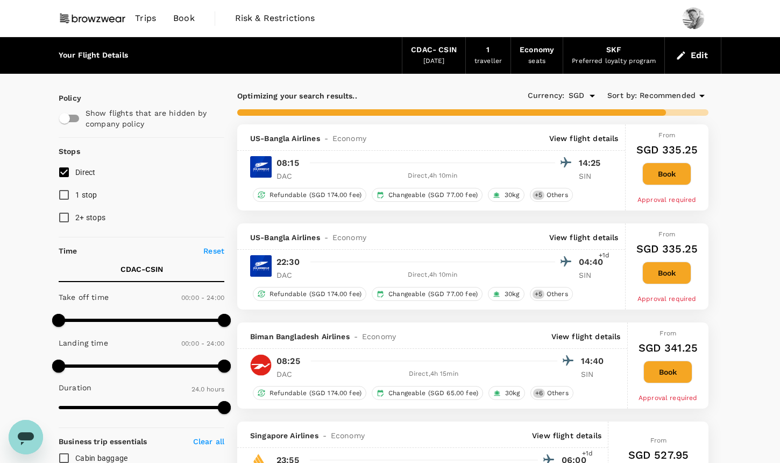
type input "2025"
click at [684, 61] on button "Edit" at bounding box center [692, 55] width 39 height 17
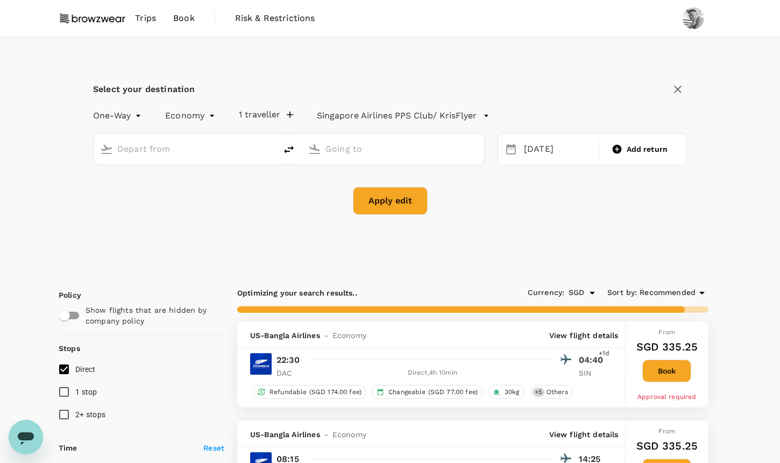
type input "Dhaka, Bangladesh (any)"
type input "Singapore, Singapore (any)"
click at [543, 147] on div "20 Oct" at bounding box center [558, 149] width 77 height 21
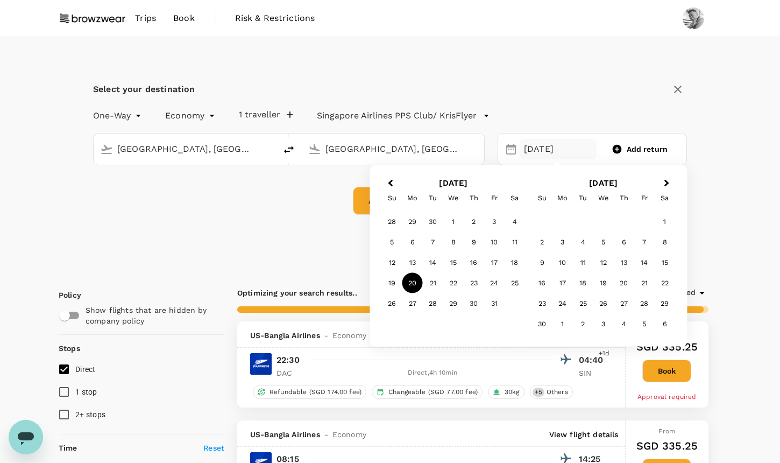
click at [436, 283] on div "21" at bounding box center [433, 283] width 20 height 20
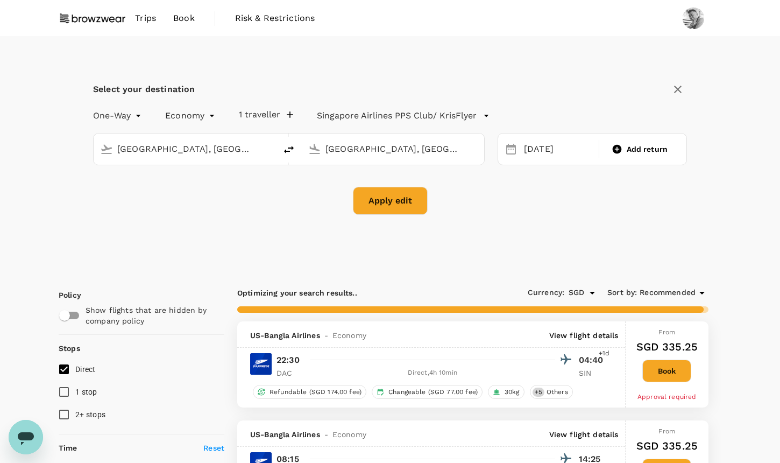
click at [406, 203] on button "Apply edit" at bounding box center [390, 201] width 75 height 28
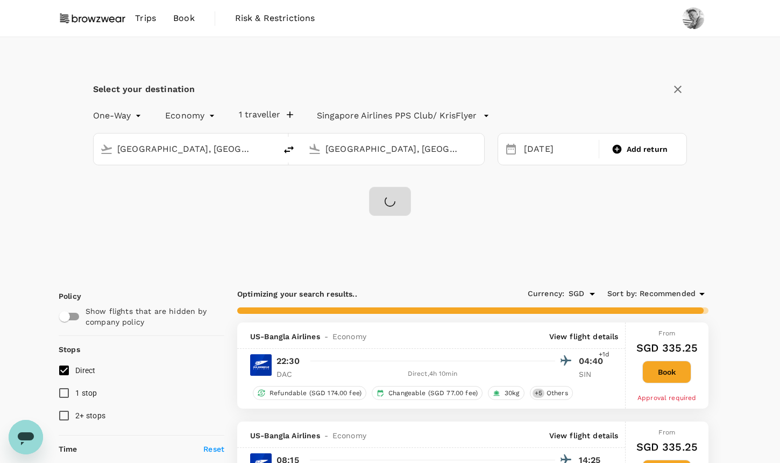
checkbox input "false"
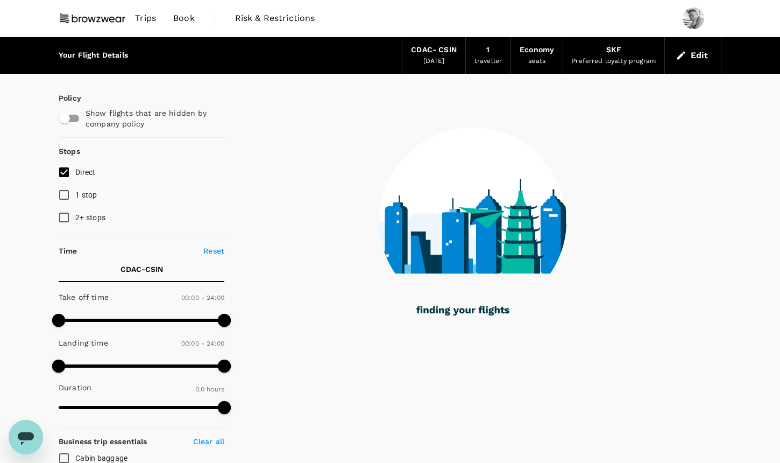
click at [65, 173] on input "Direct" at bounding box center [64, 172] width 23 height 23
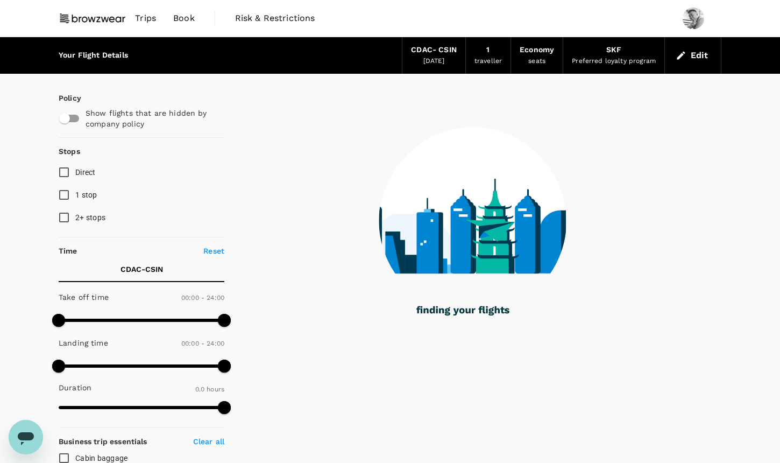
click at [65, 173] on input "Direct" at bounding box center [64, 172] width 23 height 23
checkbox input "true"
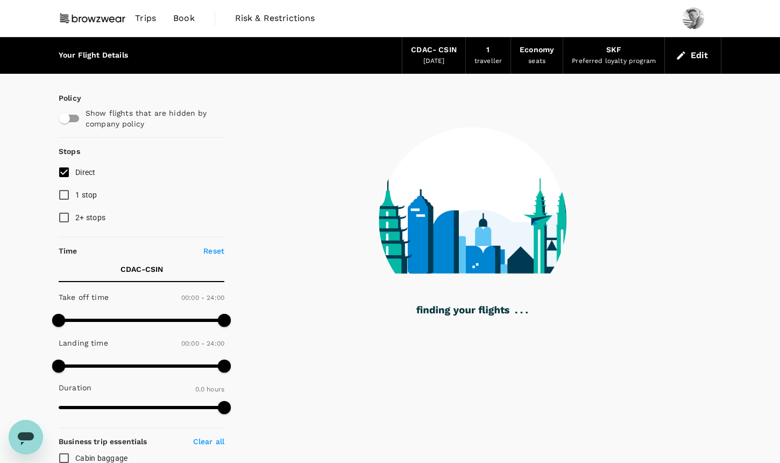
type input "1305"
checkbox input "true"
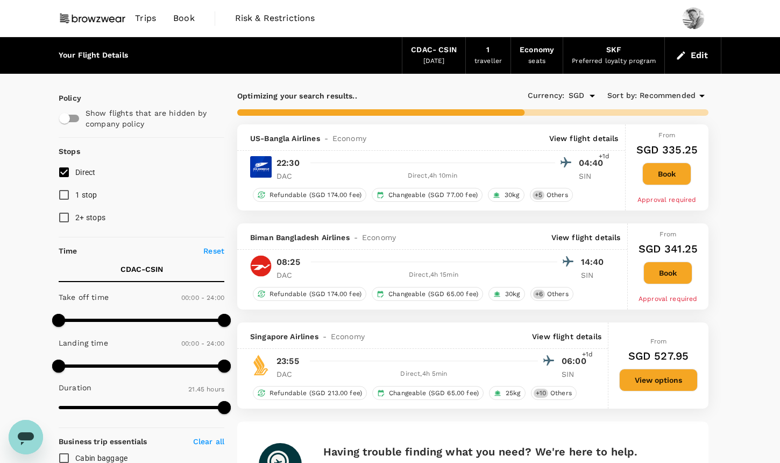
type input "1440"
click at [690, 57] on button "Edit" at bounding box center [692, 55] width 39 height 17
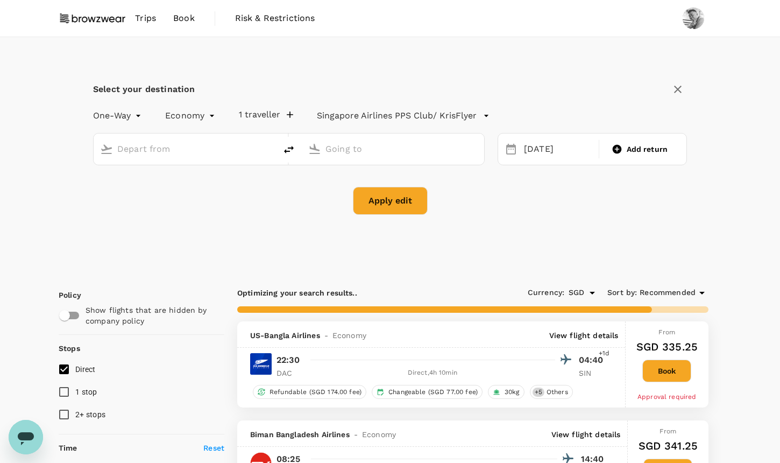
type input "Dhaka, Bangladesh (any)"
type input "Singapore, Singapore (any)"
click at [555, 148] on div "21 Oct" at bounding box center [558, 149] width 77 height 21
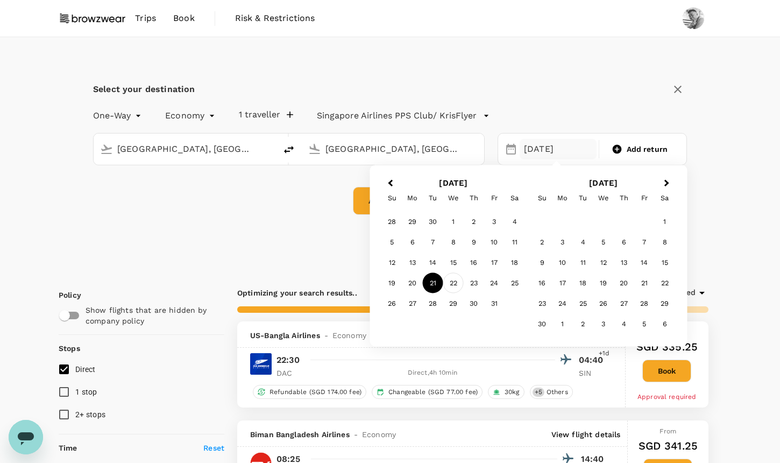
click at [460, 275] on div "22" at bounding box center [453, 283] width 20 height 20
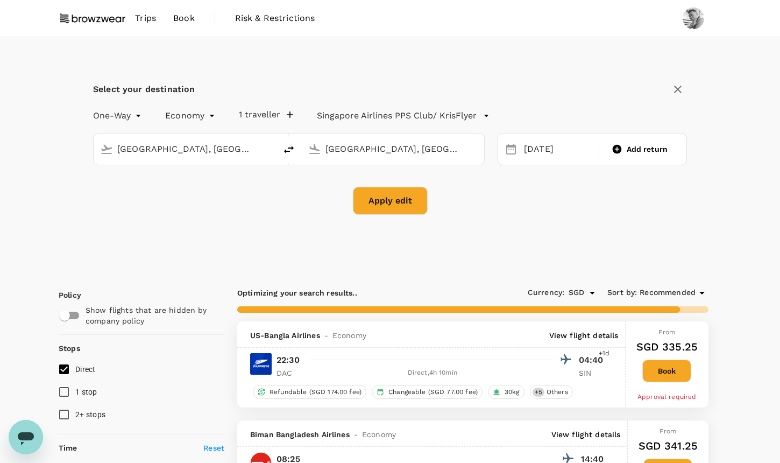
click at [410, 197] on button "Apply edit" at bounding box center [390, 201] width 75 height 28
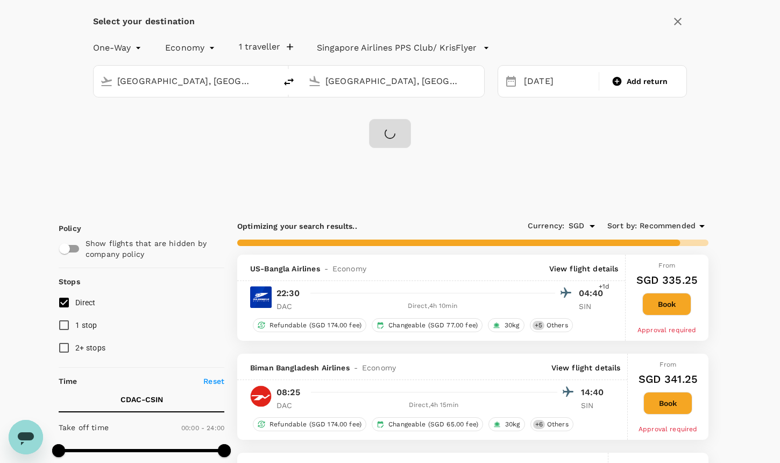
scroll to position [145, 0]
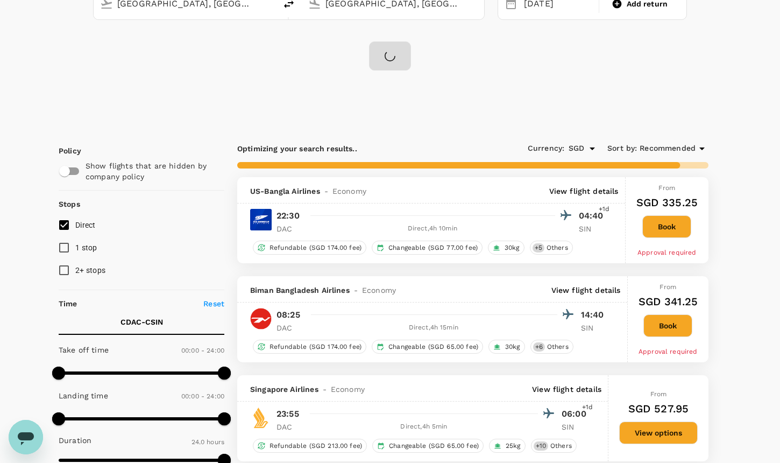
checkbox input "false"
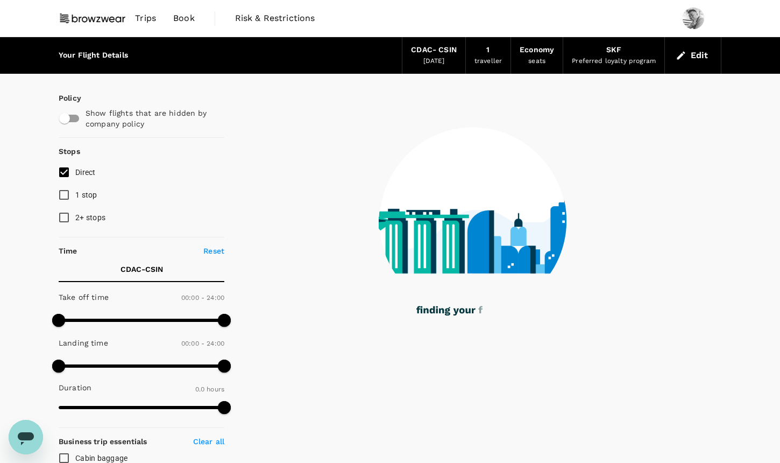
click at [67, 173] on input "Direct" at bounding box center [64, 172] width 23 height 23
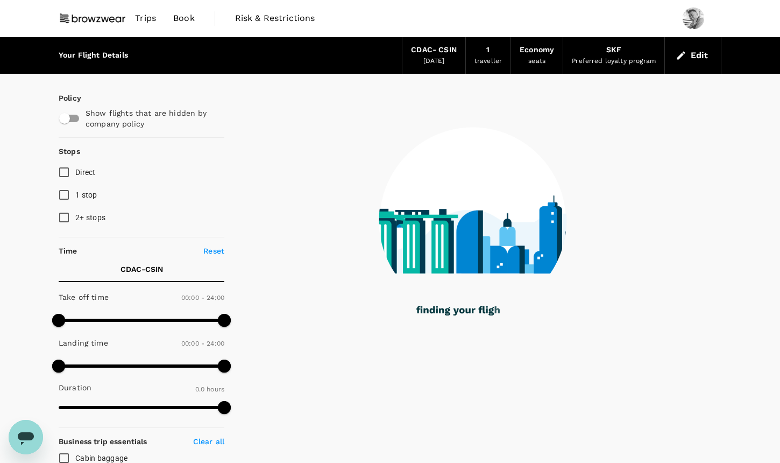
click at [67, 173] on input "Direct" at bounding box center [64, 172] width 23 height 23
checkbox input "true"
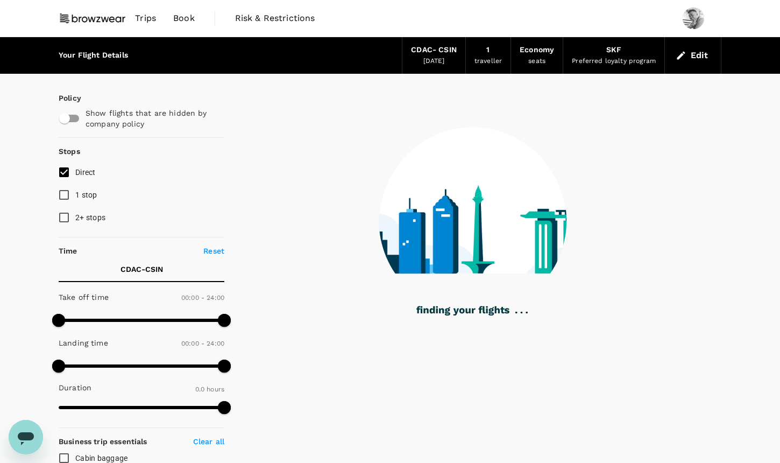
checkbox input "true"
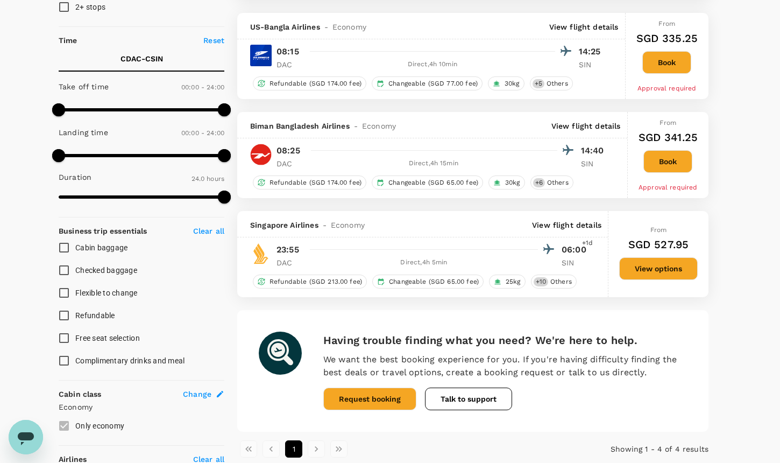
scroll to position [193, 0]
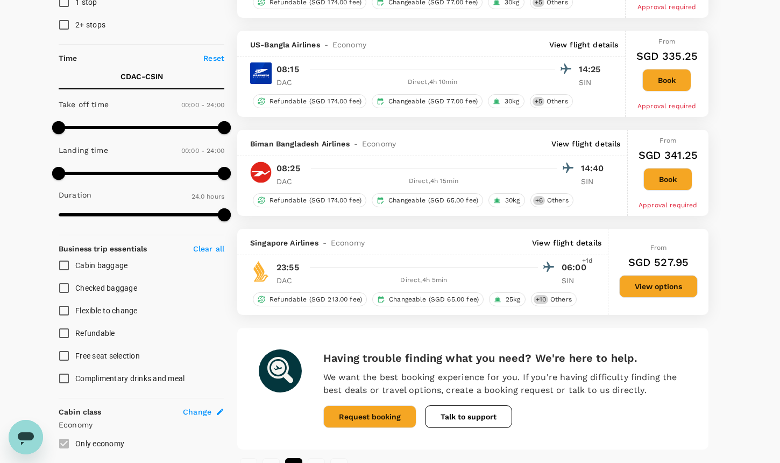
click at [750, 296] on div "Your Flight Details CDAC - CSIN 22 Oct 2025 1 traveller Economy seats SKF Prefe…" at bounding box center [390, 380] width 780 height 1070
type input "2025"
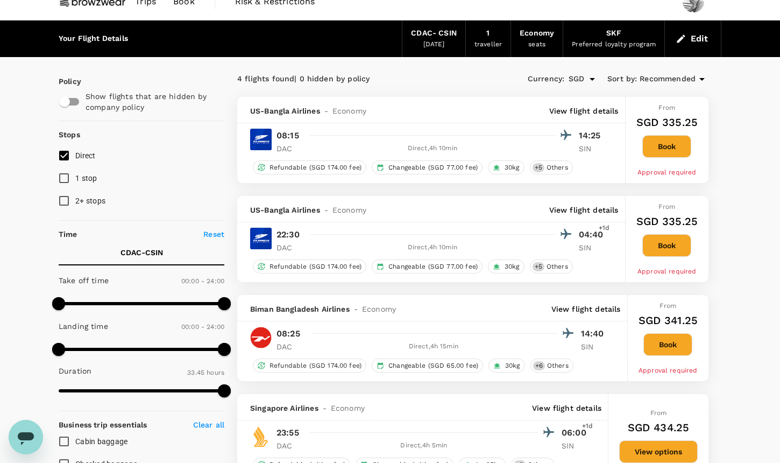
scroll to position [0, 0]
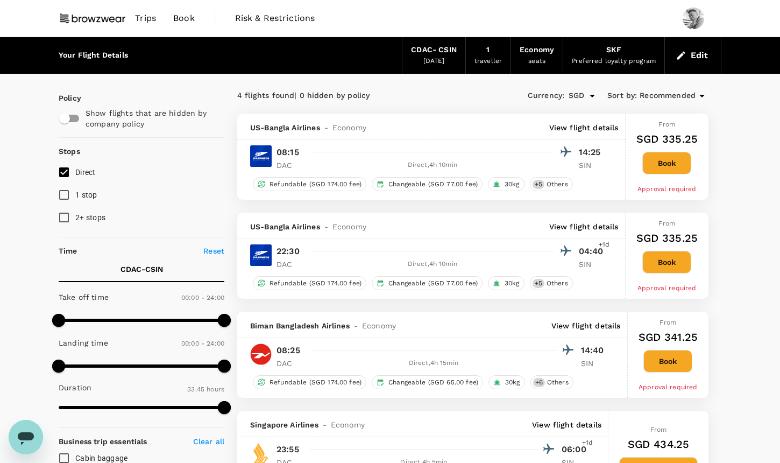
click at [687, 58] on button "Edit" at bounding box center [692, 55] width 39 height 17
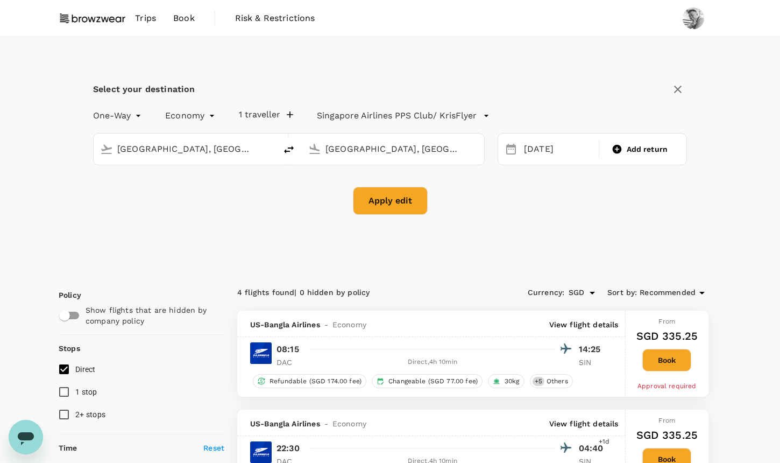
type input "Dhaka, Bangladesh (any)"
type input "Singapore, Singapore (any)"
click at [541, 154] on div "22 Oct" at bounding box center [558, 149] width 77 height 21
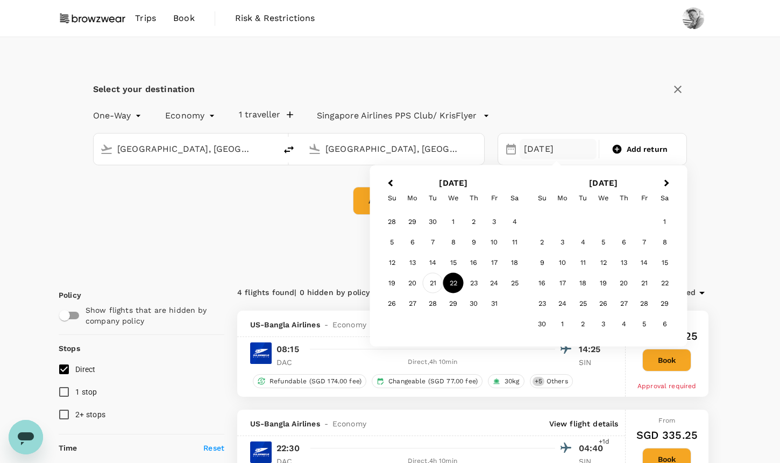
click at [428, 286] on div "21" at bounding box center [433, 283] width 20 height 20
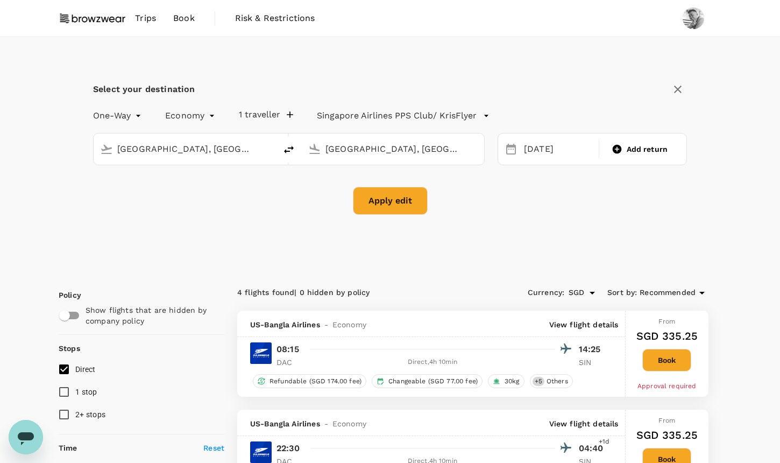
click at [400, 209] on button "Apply edit" at bounding box center [390, 201] width 75 height 28
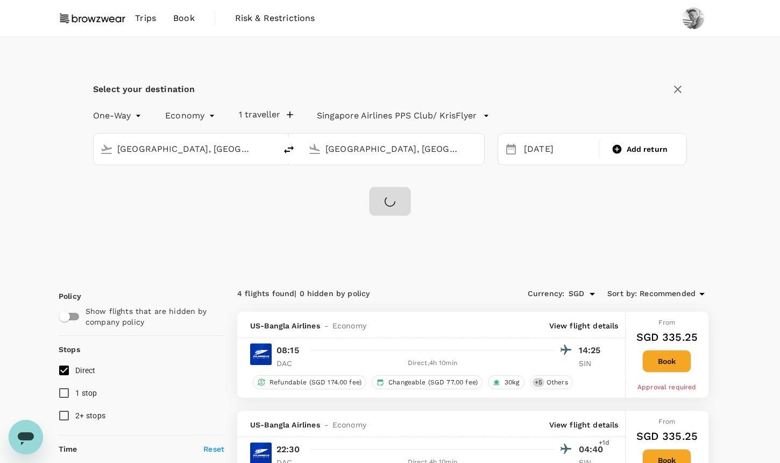
checkbox input "false"
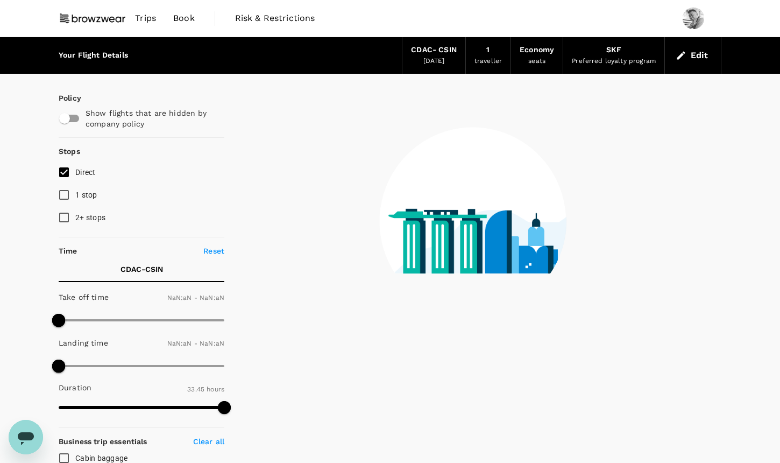
type input "1440"
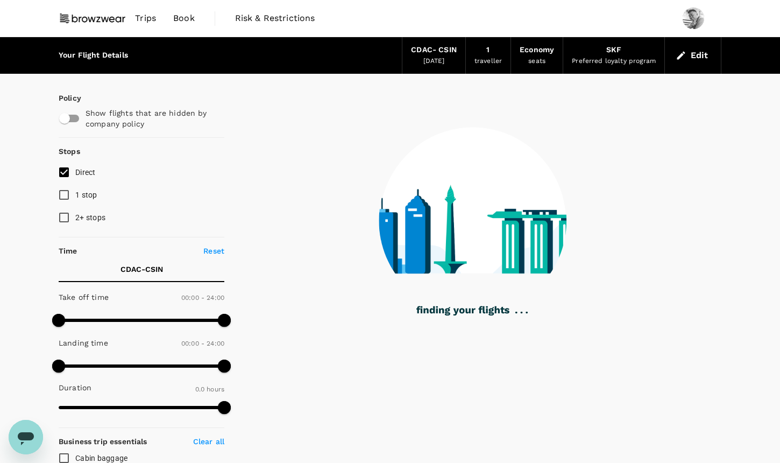
type input "1305"
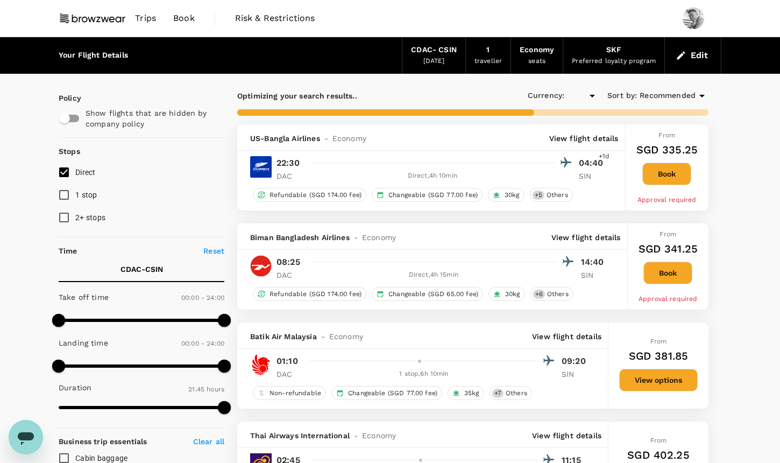
checkbox input "true"
type input "SGD"
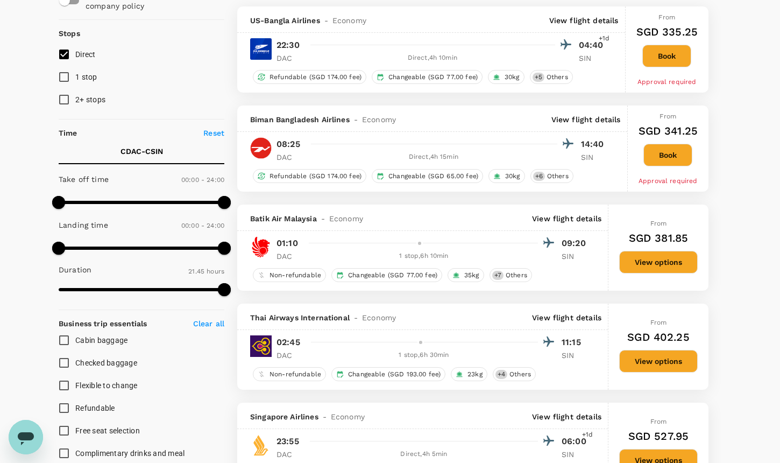
scroll to position [75, 0]
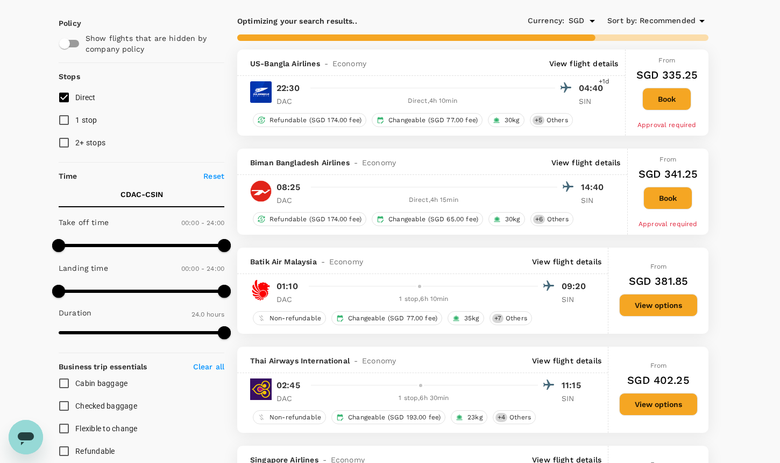
type input "1440"
click at [69, 96] on input "Direct" at bounding box center [64, 97] width 23 height 23
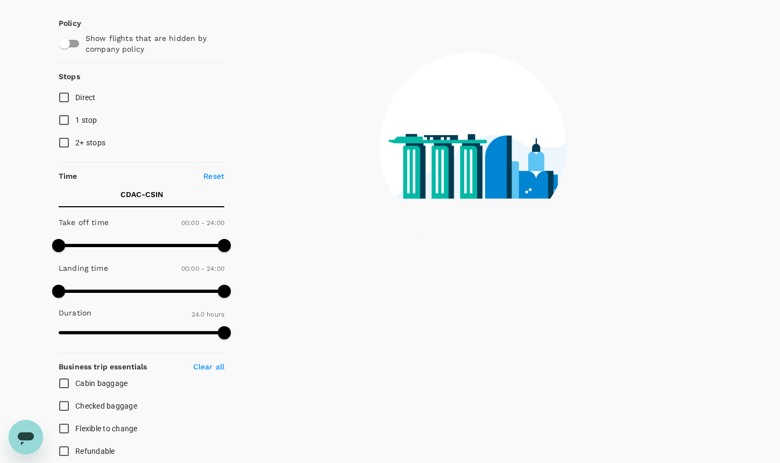
click at [69, 96] on input "Direct" at bounding box center [64, 97] width 23 height 23
checkbox input "true"
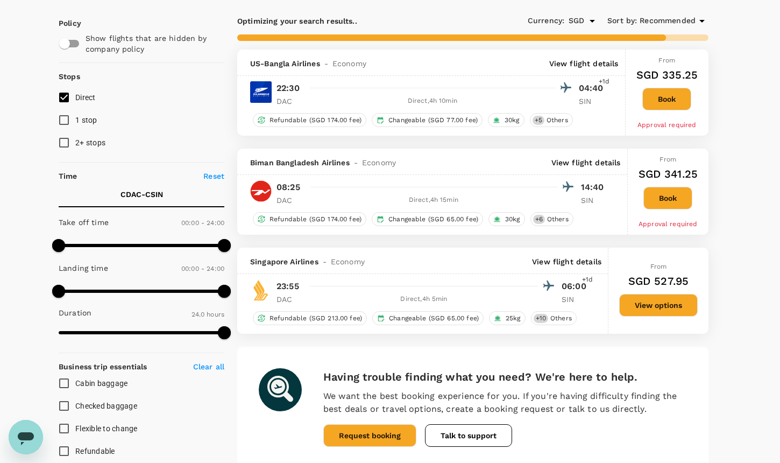
type input "2025"
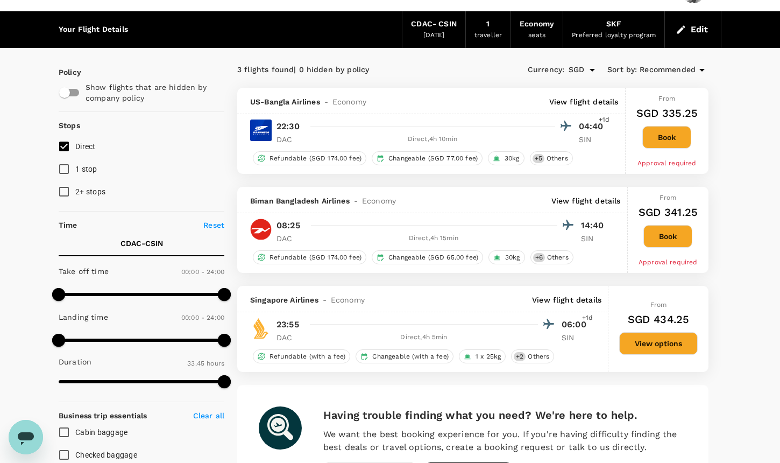
scroll to position [0, 0]
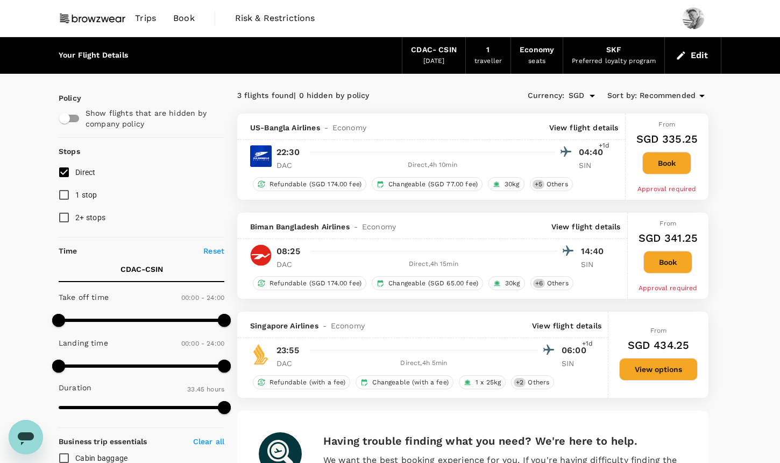
click at [692, 58] on button "Edit" at bounding box center [692, 55] width 39 height 17
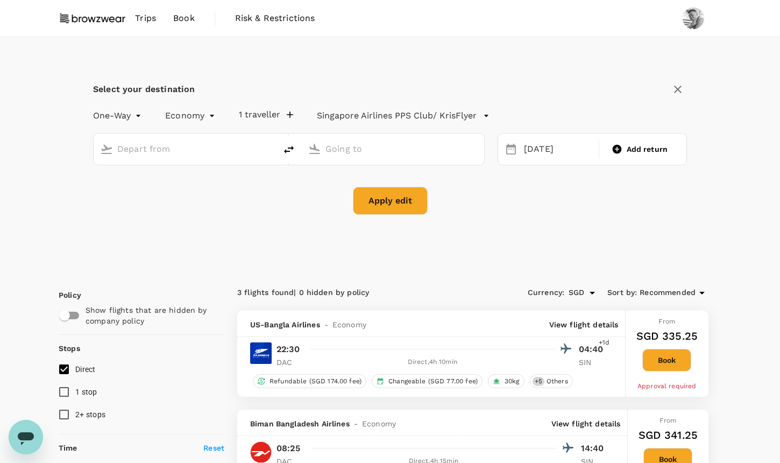
type input "Dhaka, Bangladesh (any)"
type input "Singapore, Singapore (any)"
click at [543, 155] on div "21 Oct" at bounding box center [558, 149] width 77 height 21
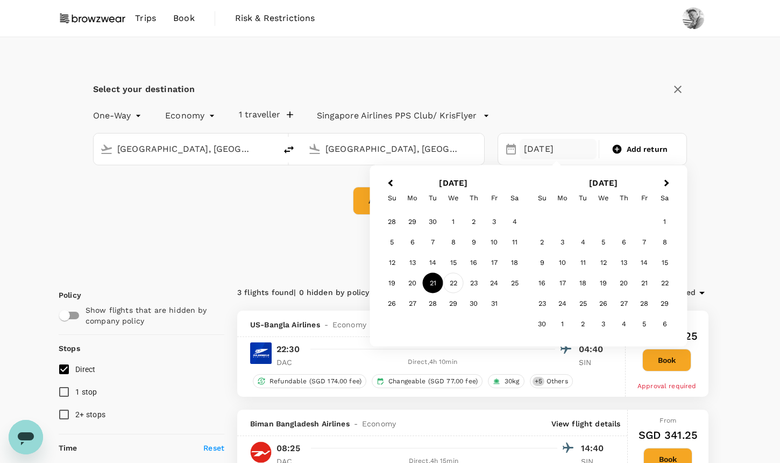
click at [448, 282] on div "22" at bounding box center [453, 283] width 20 height 20
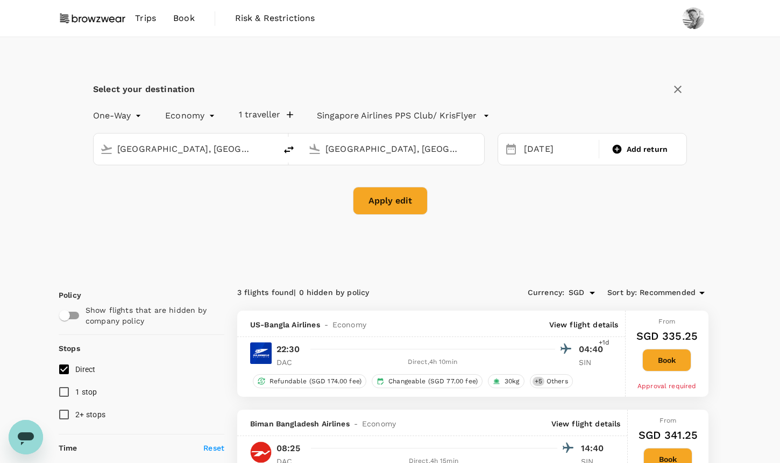
click at [411, 204] on button "Apply edit" at bounding box center [390, 201] width 75 height 28
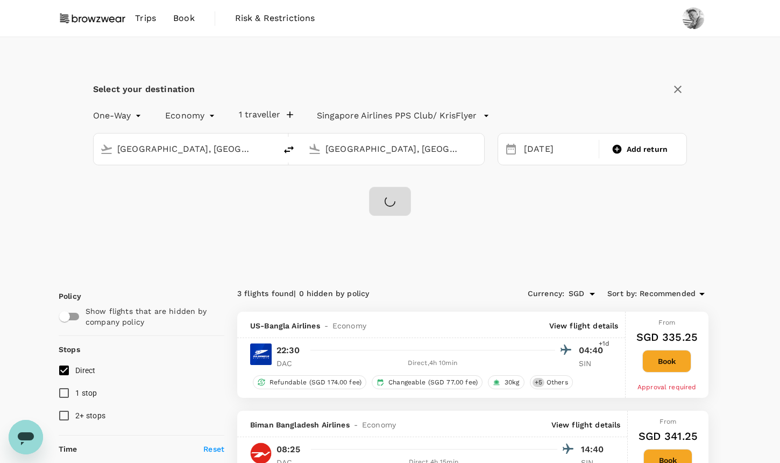
checkbox input "false"
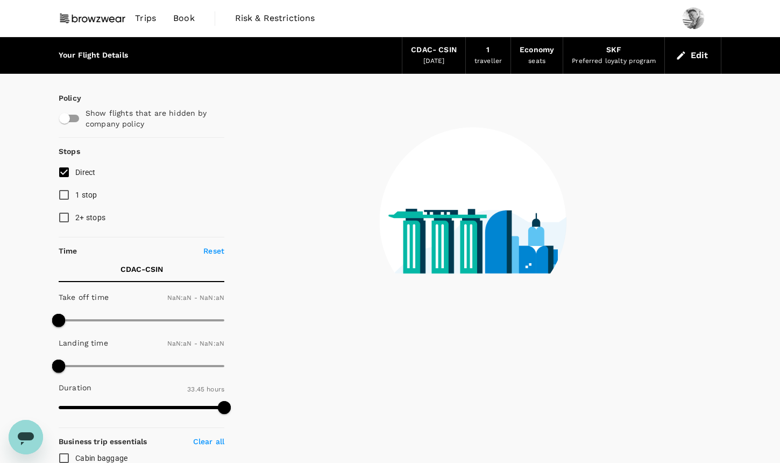
type input "1440"
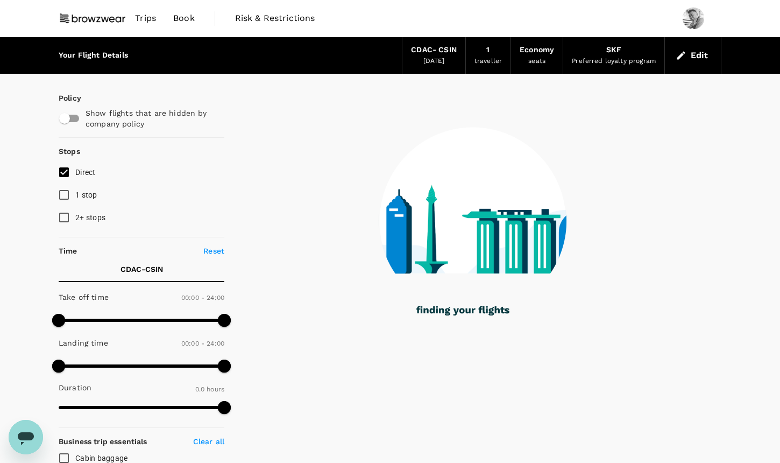
type input "1325"
checkbox input "true"
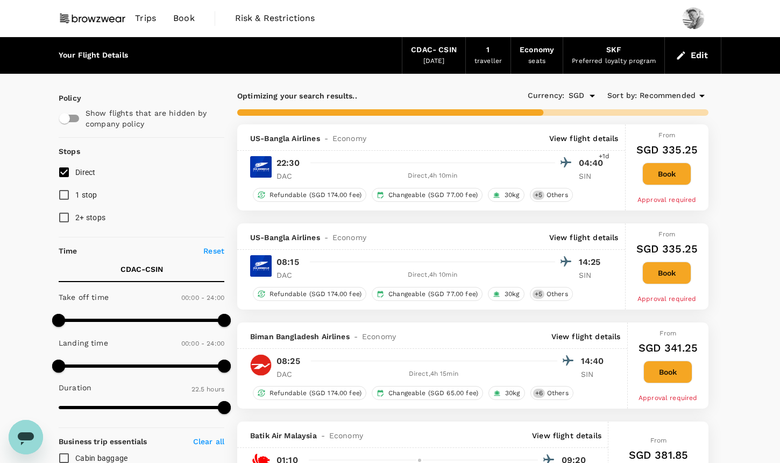
click at [58, 172] on input "Direct" at bounding box center [64, 172] width 23 height 23
checkbox input "true"
type input "2025"
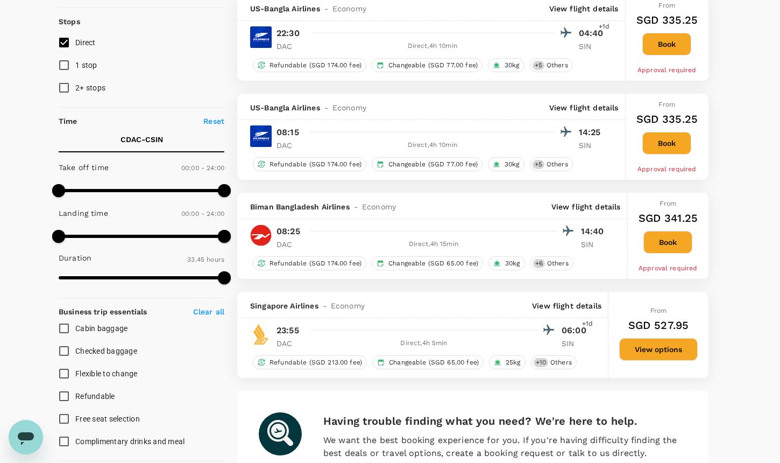
scroll to position [131, 0]
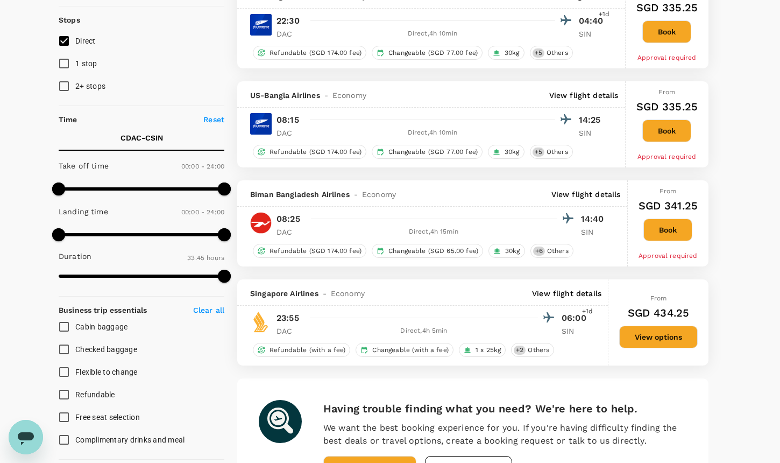
click at [676, 335] on button "View options" at bounding box center [658, 336] width 79 height 23
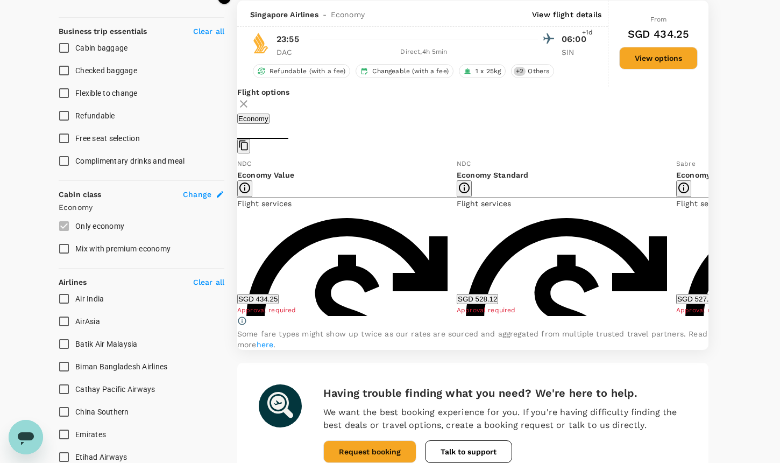
scroll to position [411, 0]
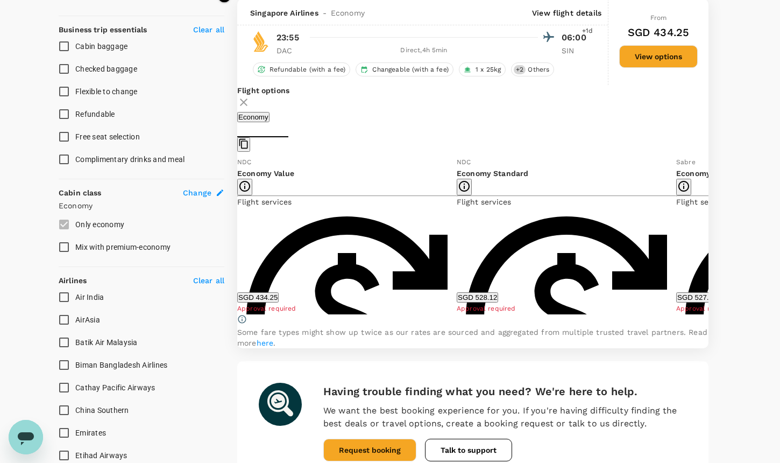
click at [279, 302] on button "SGD 434.25" at bounding box center [257, 297] width 41 height 10
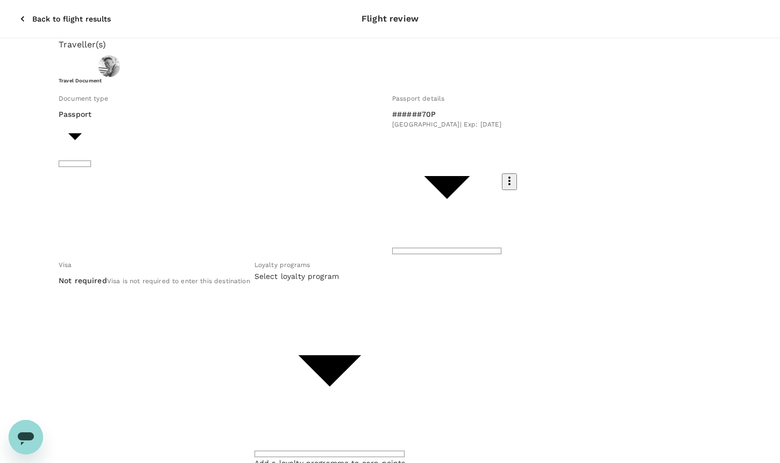
click at [390, 202] on body "Back to flight results Flight review Traveller(s) Traveller 1 : Yong Jun Joel Y…" at bounding box center [390, 470] width 780 height 940
click at [377, 239] on div at bounding box center [390, 231] width 780 height 463
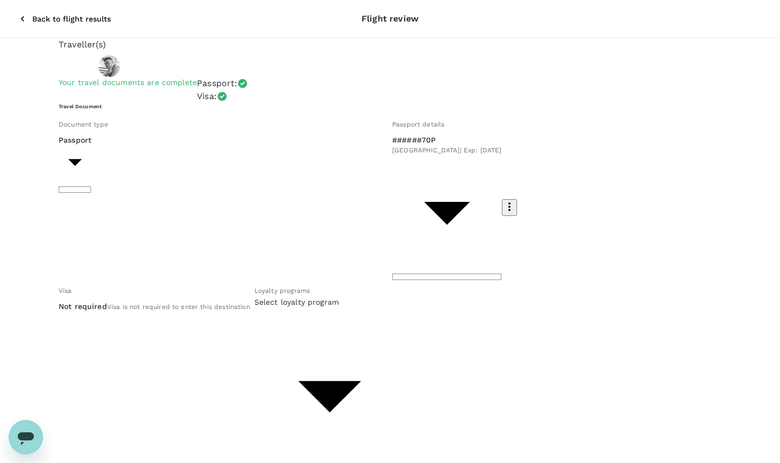
click at [389, 266] on li "#######237 KRISFLYER | KrisFlyer" at bounding box center [368, 266] width 172 height 28
type input "745acc1b-ab16-4cdd-9b56-d60a5e2acdef"
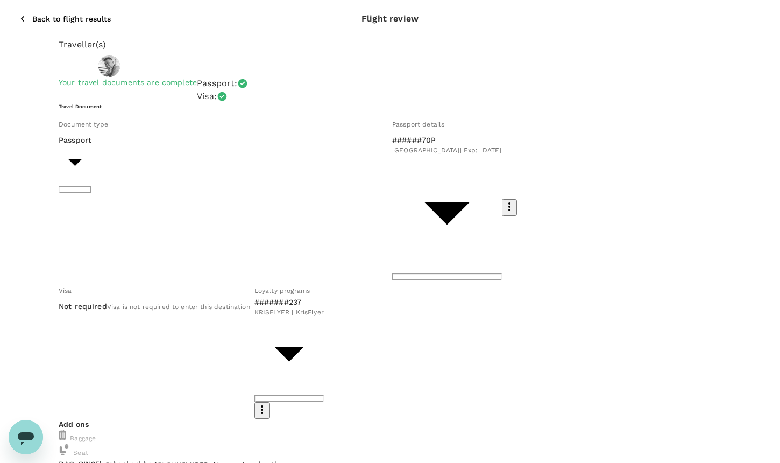
click at [195, 174] on body "Back to flight results Flight review Traveller(s) Traveller 1 : Yong Jun Joel Y…" at bounding box center [390, 437] width 780 height 874
click at [195, 174] on div at bounding box center [390, 231] width 780 height 463
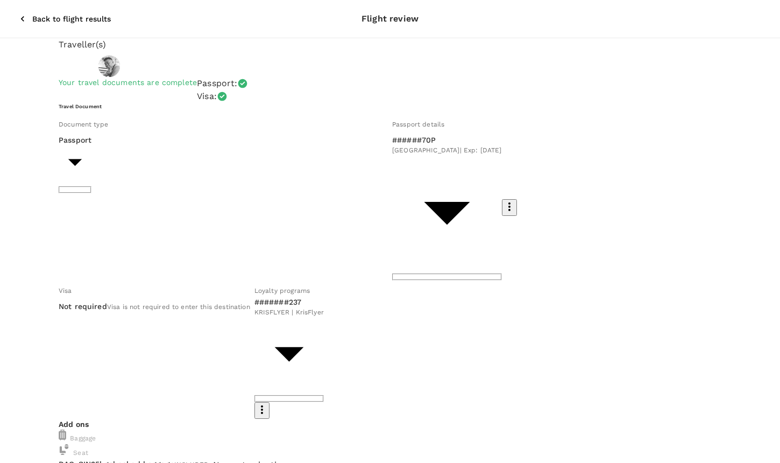
click at [725, 281] on p "Select" at bounding box center [670, 286] width 158 height 11
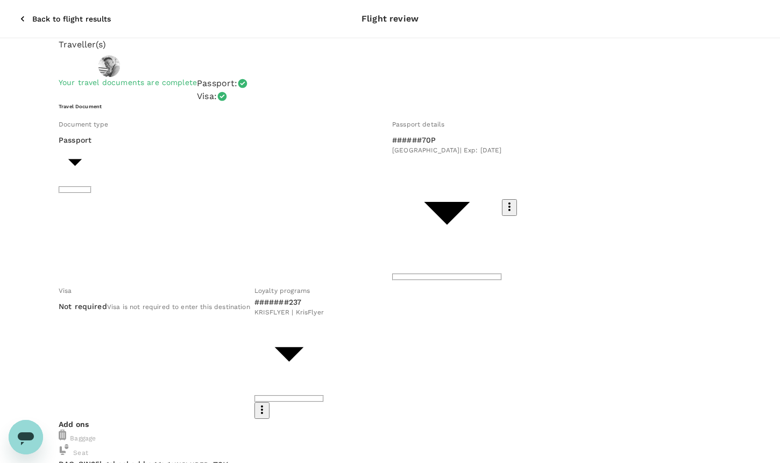
scroll to position [29, 0]
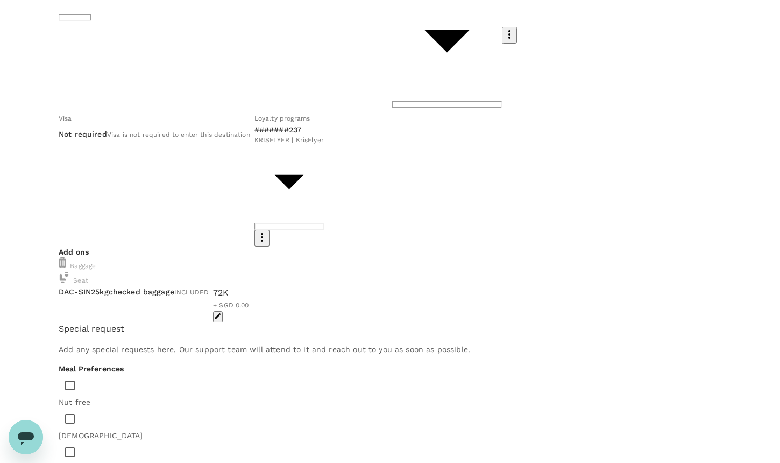
scroll to position [196, 0]
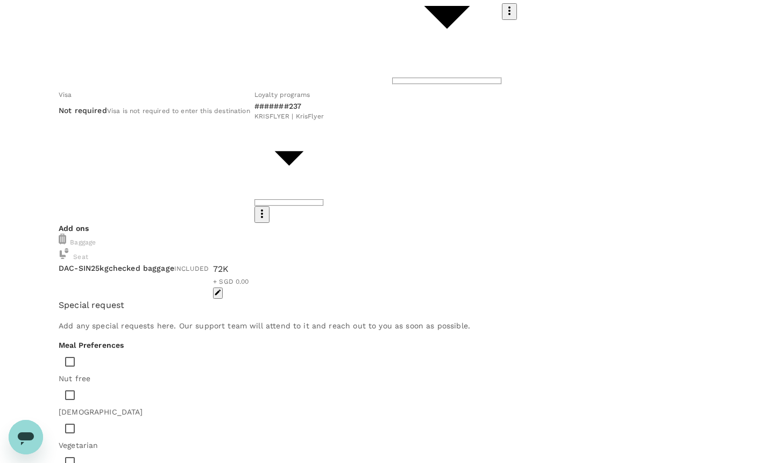
type textarea "Please provide face mask, eye mask, and ear plugs. Thank you."
type input "9a155038-07a2-4c3b-a2f5-bce54f173f01"
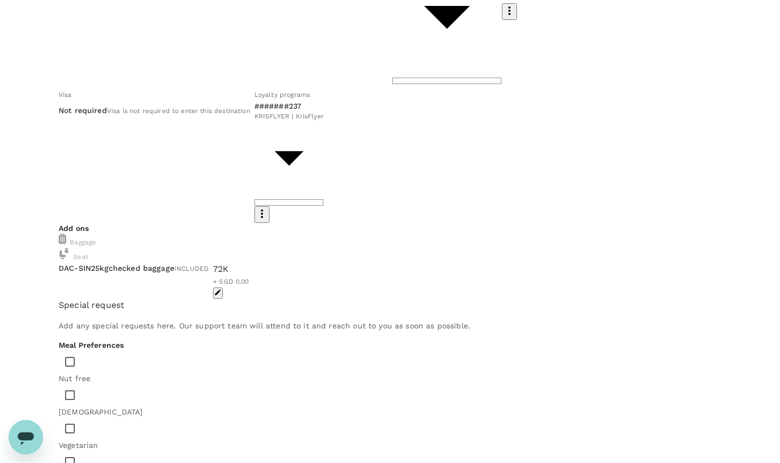
scroll to position [122, 0]
click at [112, 267] on input "radio" at bounding box center [390, 35] width 780 height 463
radio input "true"
click at [108, 267] on input "radio" at bounding box center [390, 35] width 780 height 463
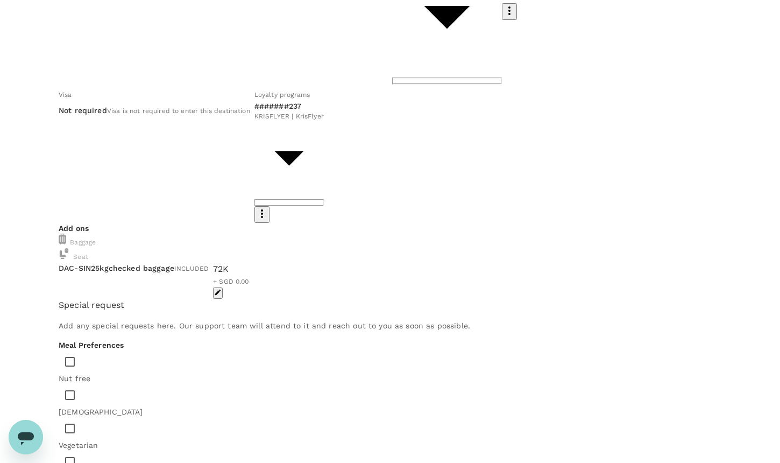
radio input "true"
radio input "false"
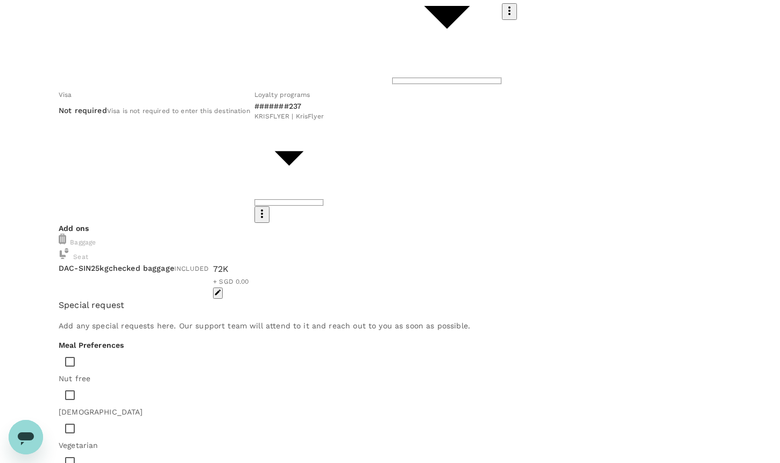
type textarea "Return from Dhaka to Singapore after training second RL group."
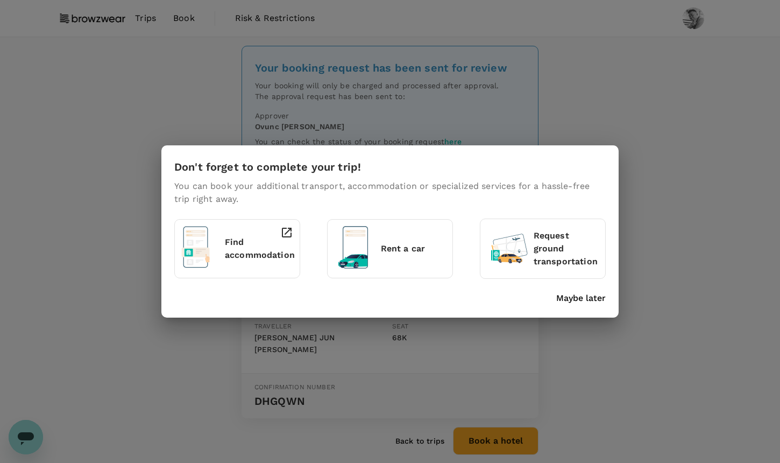
click at [600, 296] on p "Maybe later" at bounding box center [580, 298] width 49 height 13
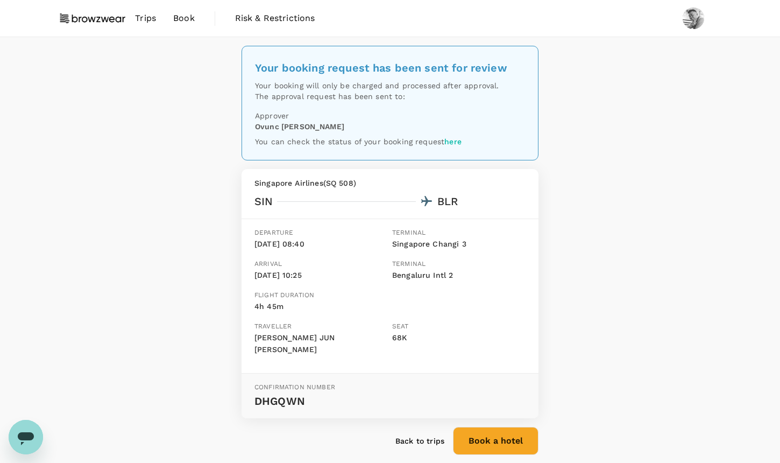
click at [172, 19] on link "Book" at bounding box center [184, 18] width 39 height 37
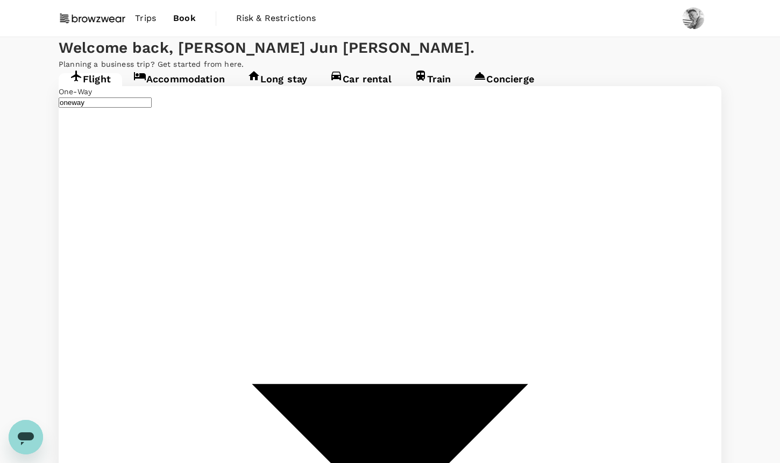
type input "Bangalore, India (any)"
type input "Dhaka, Bangladesh (any)"
click at [181, 93] on link "Accommodation" at bounding box center [179, 82] width 114 height 19
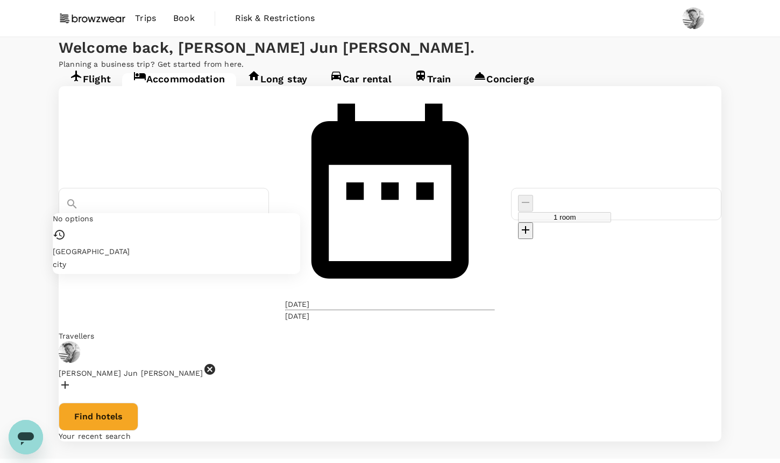
click at [159, 214] on input "Dhaka" at bounding box center [112, 219] width 93 height 10
type input "D"
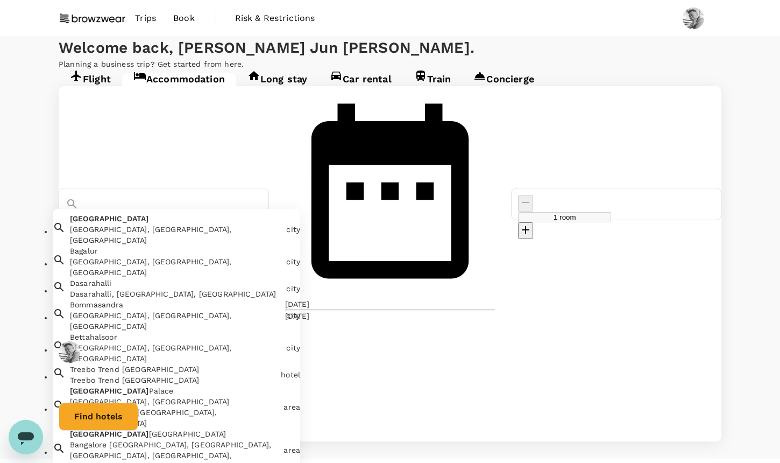
click at [269, 224] on div "Bangalore, Karnataka, India" at bounding box center [176, 235] width 212 height 22
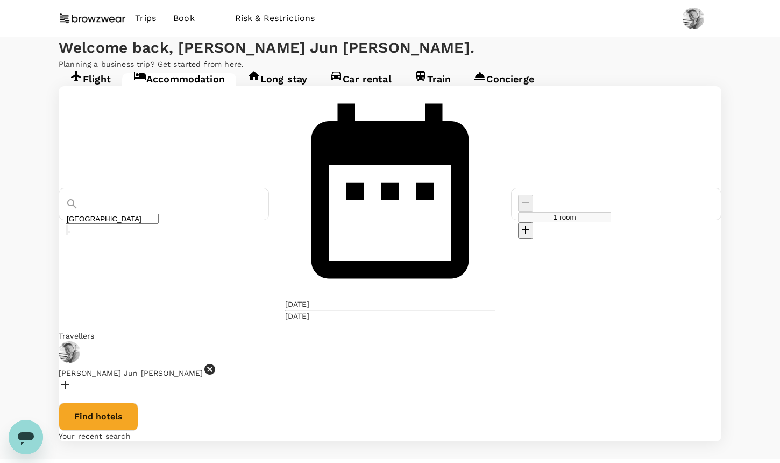
type input "Bangalore"
click at [310, 299] on div "[DATE]" at bounding box center [297, 304] width 25 height 11
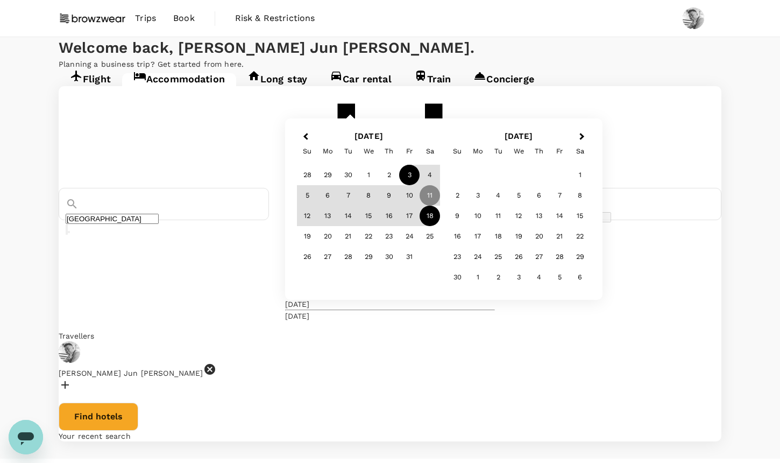
click at [420, 185] on div "3" at bounding box center [409, 175] width 20 height 20
click at [440, 205] on div "11" at bounding box center [430, 195] width 20 height 20
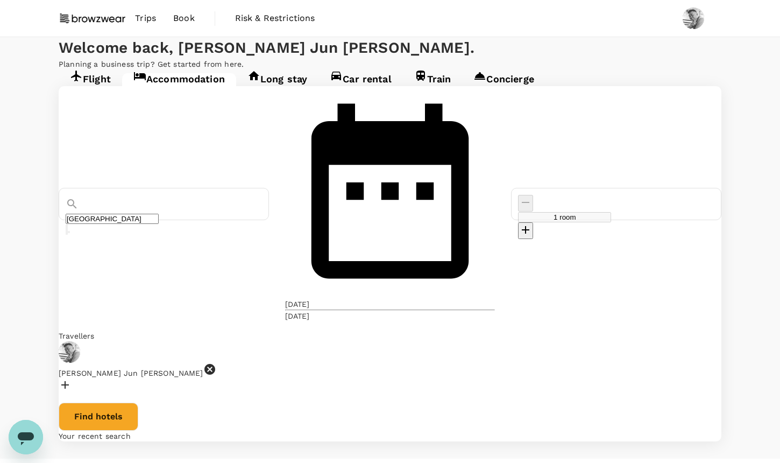
click at [138, 402] on button "Find hotels" at bounding box center [99, 416] width 80 height 28
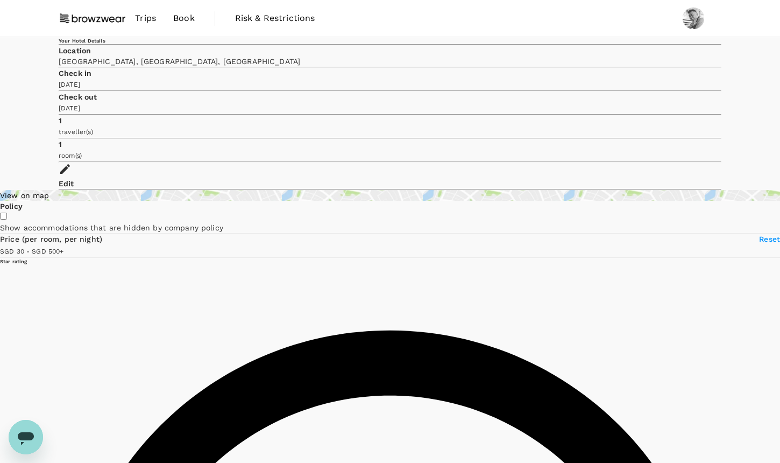
type input "499.37"
type input "7.37"
type input "499.37"
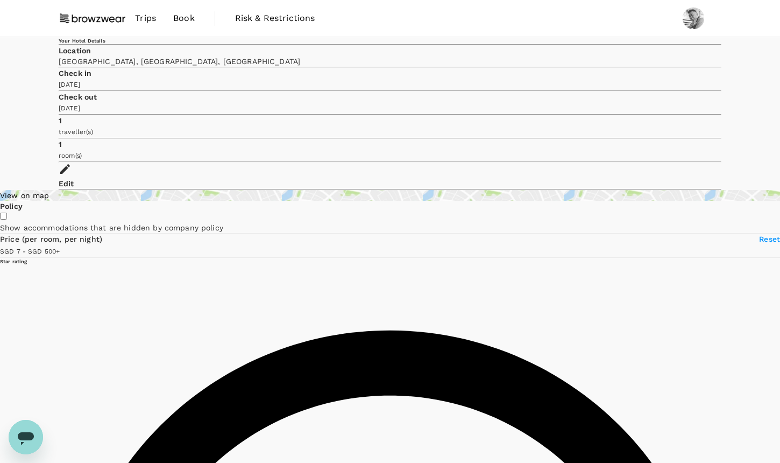
radio input "true"
click at [149, 190] on div "View on map" at bounding box center [390, 195] width 780 height 11
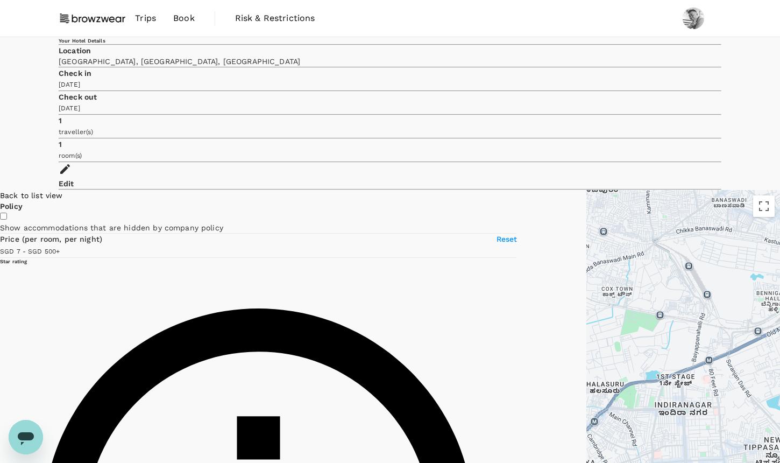
drag, startPoint x: 692, startPoint y: 221, endPoint x: 350, endPoint y: 360, distance: 370.0
click at [586, 360] on div at bounding box center [683, 367] width 194 height 355
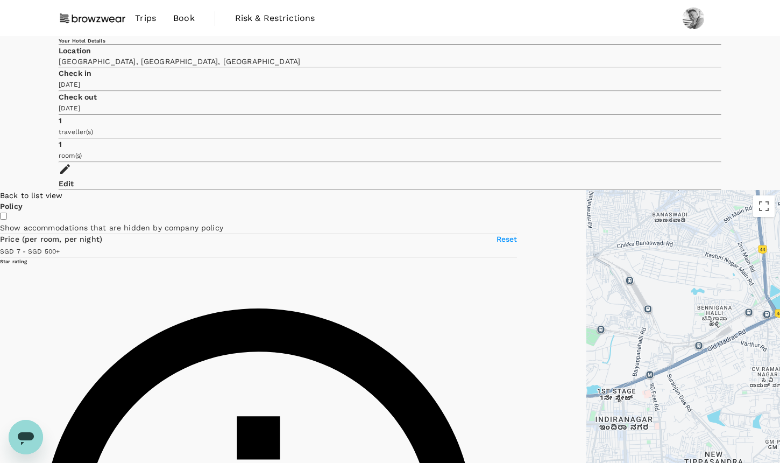
drag, startPoint x: 647, startPoint y: 243, endPoint x: 625, endPoint y: 243, distance: 22.1
click at [625, 243] on div at bounding box center [683, 367] width 194 height 355
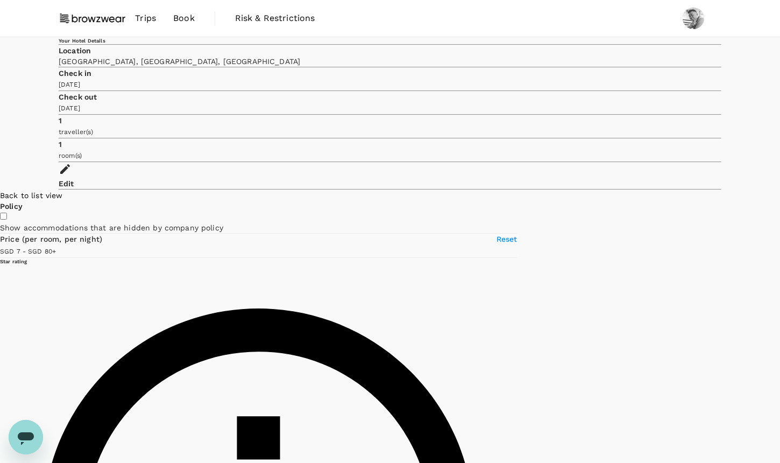
drag, startPoint x: 177, startPoint y: 206, endPoint x: 43, endPoint y: 206, distance: 134.5
click at [56, 246] on span at bounding box center [56, 250] width 0 height 9
drag, startPoint x: 669, startPoint y: 307, endPoint x: 633, endPoint y: 282, distance: 44.5
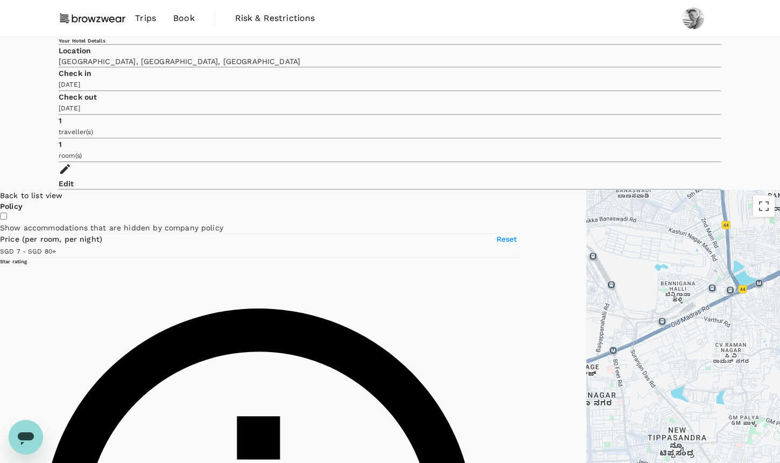
type input "80.37"
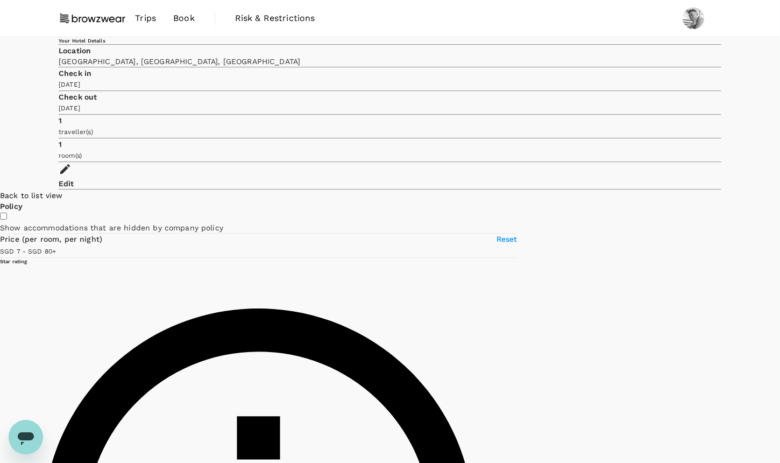
scroll to position [420, 0]
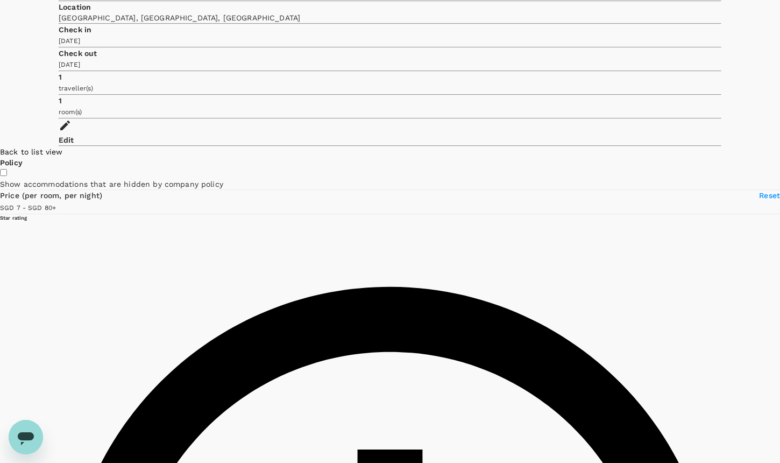
scroll to position [305, 0]
checkbox input "true"
drag, startPoint x: 526, startPoint y: 187, endPoint x: 515, endPoint y: 220, distance: 34.5
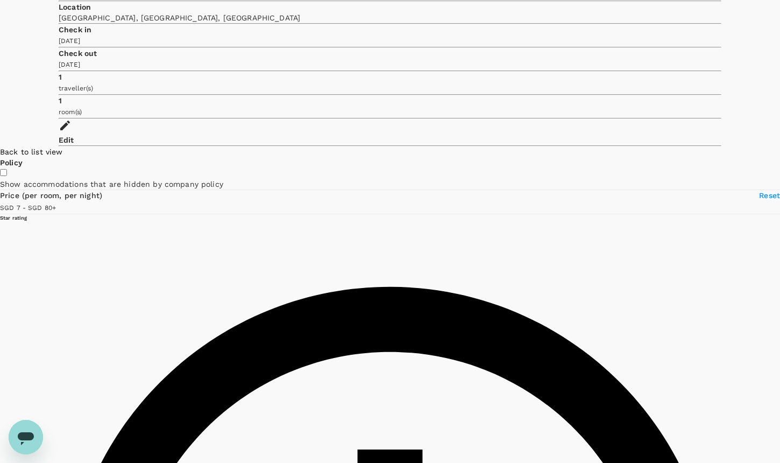
drag, startPoint x: 484, startPoint y: 236, endPoint x: 538, endPoint y: 180, distance: 77.6
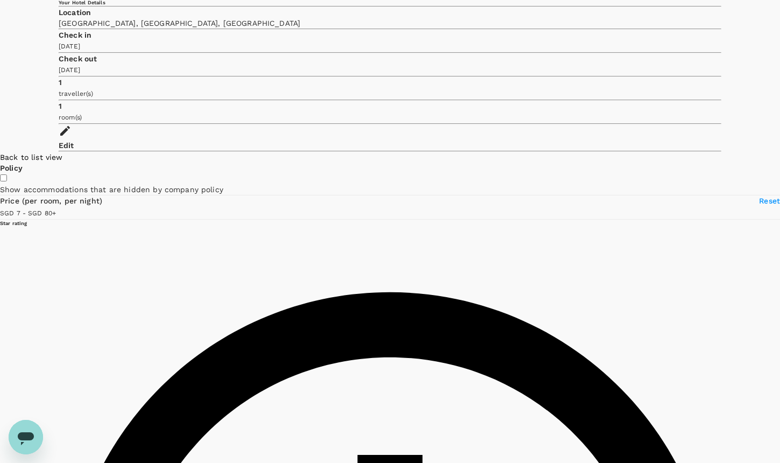
drag, startPoint x: 494, startPoint y: 198, endPoint x: 606, endPoint y: 179, distance: 114.0
click at [56, 208] on span at bounding box center [56, 212] width 0 height 9
type input "65.37"
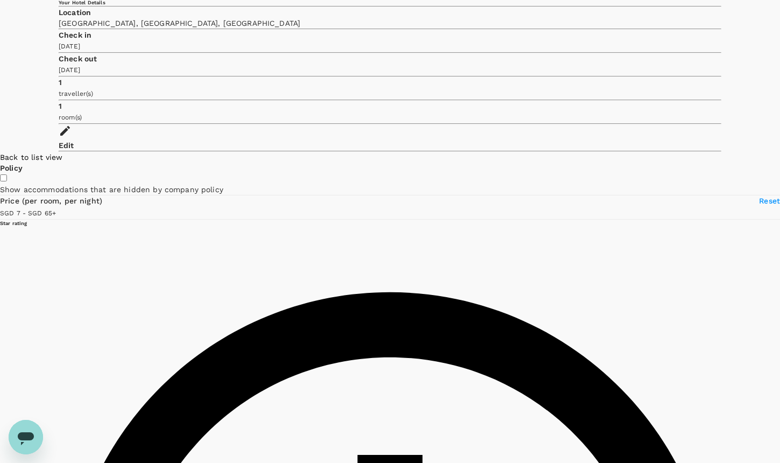
radio input "true"
type input "65.37"
radio input "true"
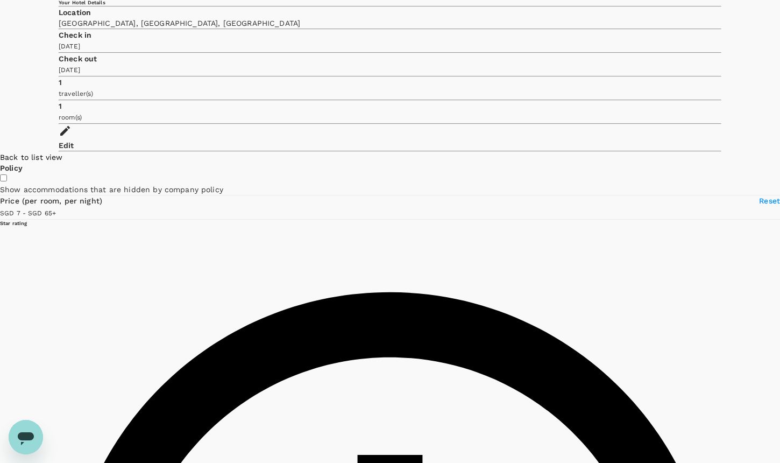
type input "65.37"
radio input "true"
type input "65.37"
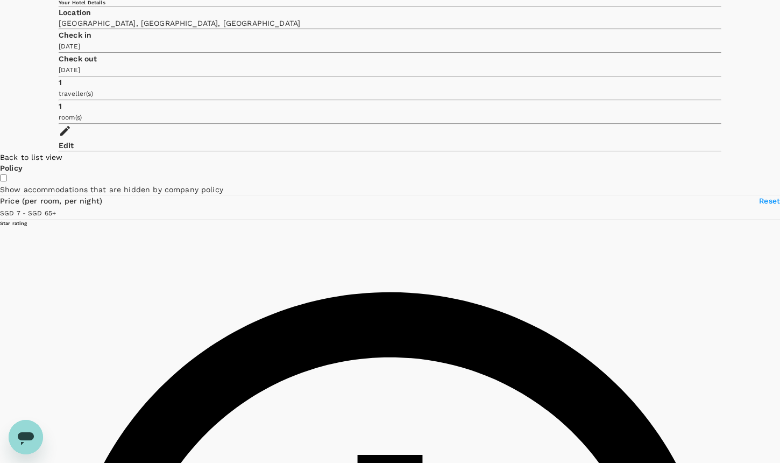
scroll to position [501, 0]
radio input "true"
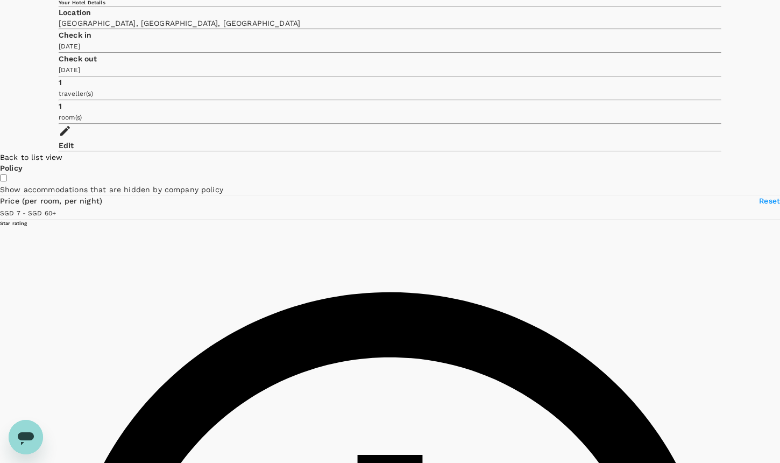
click at [56, 208] on span at bounding box center [56, 212] width 0 height 9
type input "60.37"
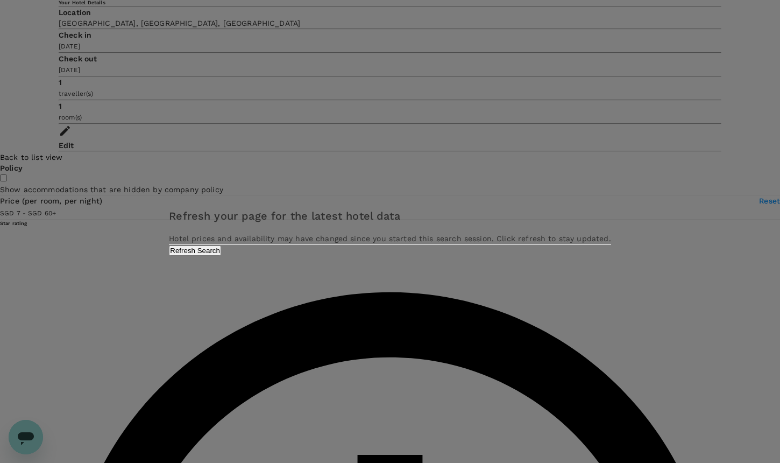
click at [445, 255] on div "Refresh your page for the latest hotel data Hotel prices and availability may h…" at bounding box center [390, 231] width 442 height 48
click at [221, 255] on button "Refresh Search" at bounding box center [195, 250] width 52 height 10
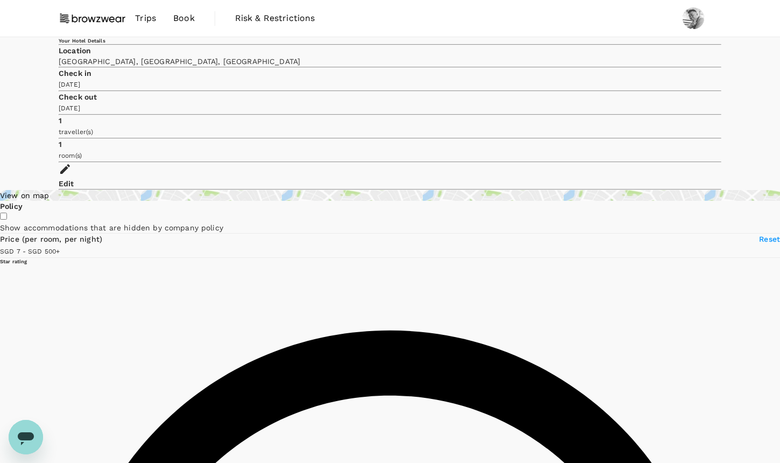
type input "499.37"
radio input "true"
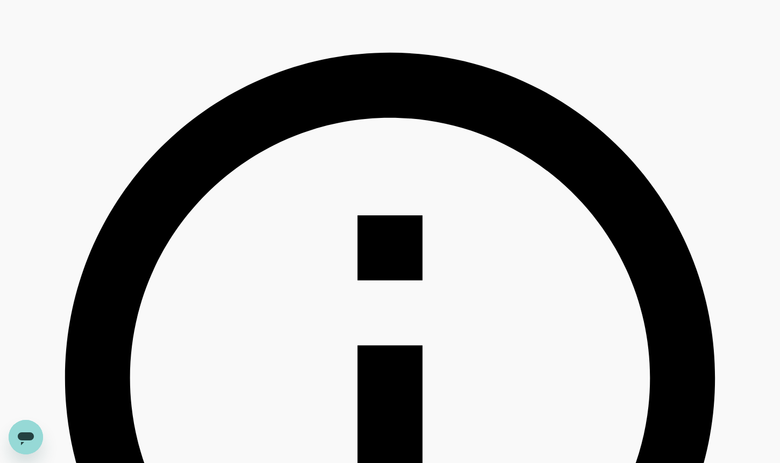
scroll to position [280, 0]
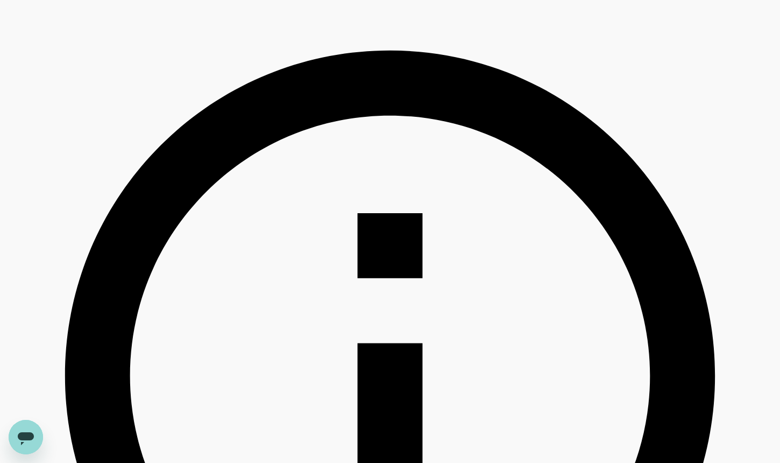
type input "499.37"
checkbox input "true"
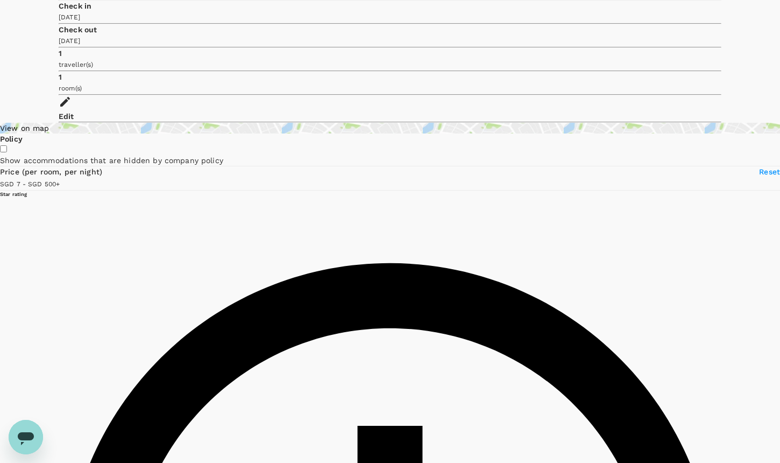
scroll to position [0, 0]
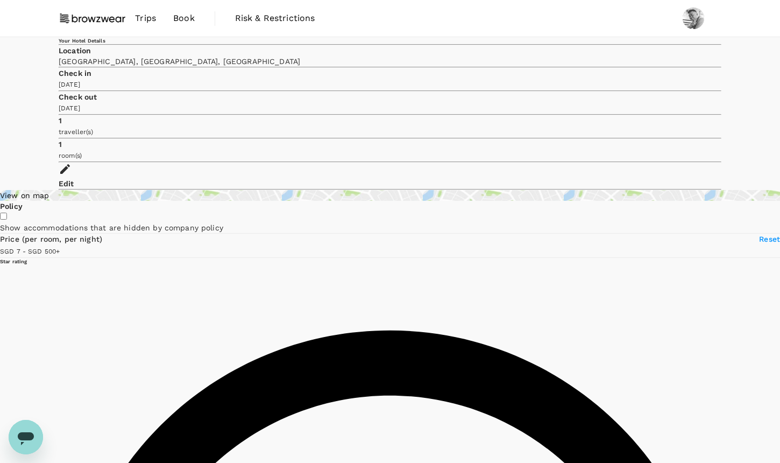
click at [119, 190] on div "View on map" at bounding box center [390, 195] width 780 height 11
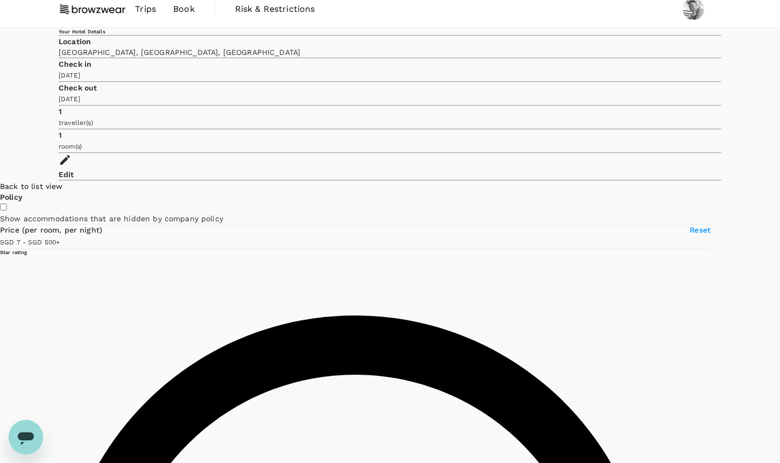
scroll to position [18, 0]
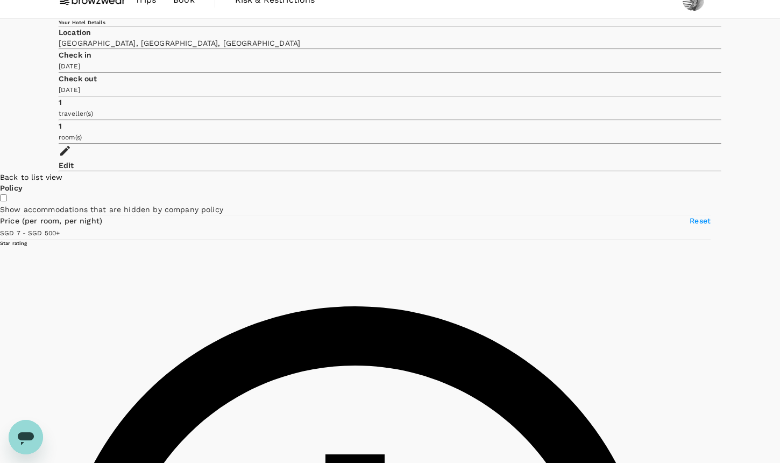
drag, startPoint x: 695, startPoint y: 211, endPoint x: 634, endPoint y: 246, distance: 70.8
drag, startPoint x: 625, startPoint y: 255, endPoint x: 446, endPoint y: 313, distance: 187.8
drag, startPoint x: 616, startPoint y: 291, endPoint x: 565, endPoint y: 264, distance: 58.0
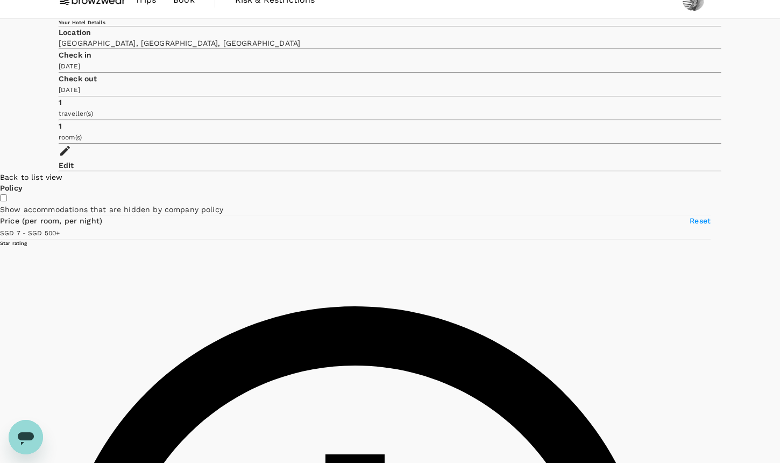
drag, startPoint x: 608, startPoint y: 174, endPoint x: 562, endPoint y: 207, distance: 56.7
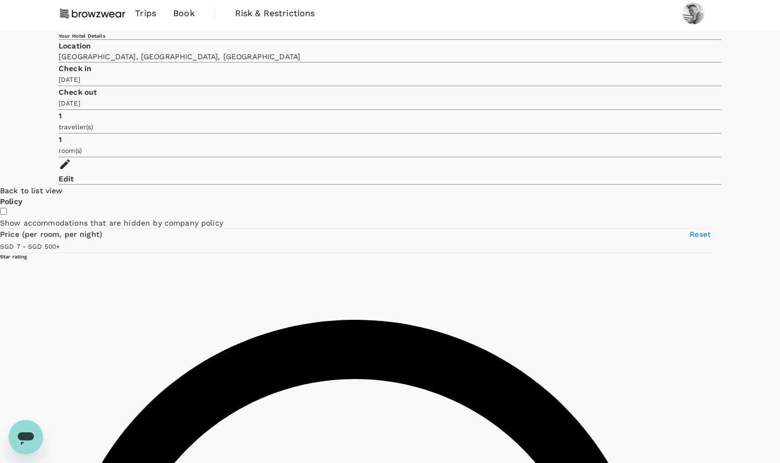
scroll to position [4, 0]
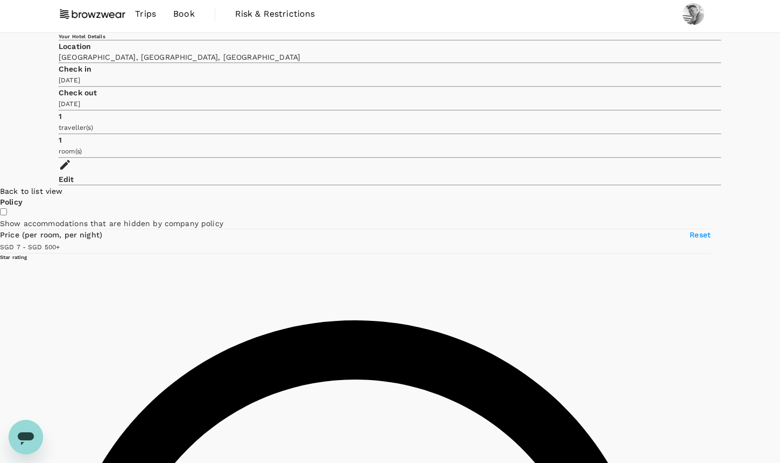
drag, startPoint x: 514, startPoint y: 293, endPoint x: 534, endPoint y: 181, distance: 113.6
drag, startPoint x: 534, startPoint y: 181, endPoint x: 529, endPoint y: 214, distance: 32.7
click at [779, 214] on div at bounding box center [780, 363] width 0 height 355
type input "499.37"
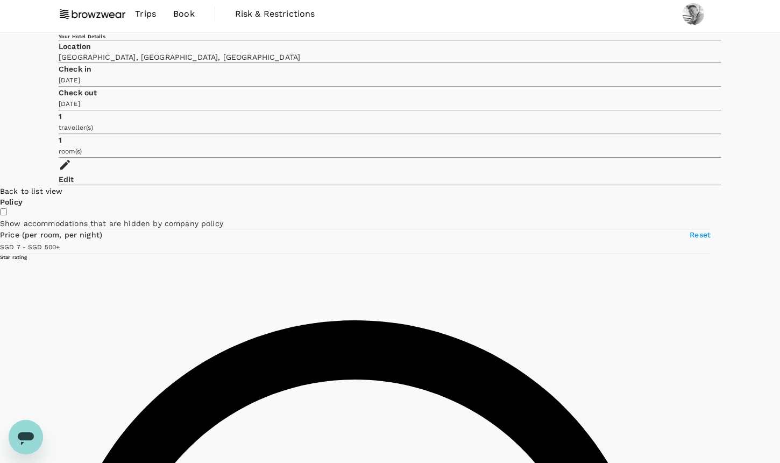
scroll to position [16, 0]
radio input "true"
type input "499.37"
click at [734, 304] on icon at bounding box center [738, 309] width 8 height 11
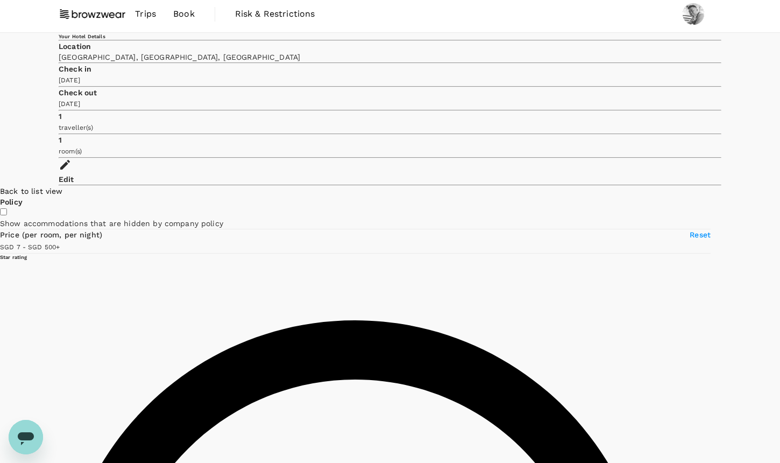
click at [734, 304] on icon at bounding box center [738, 309] width 8 height 11
click at [731, 141] on div "9.5 Excellent" at bounding box center [731, 148] width 0 height 14
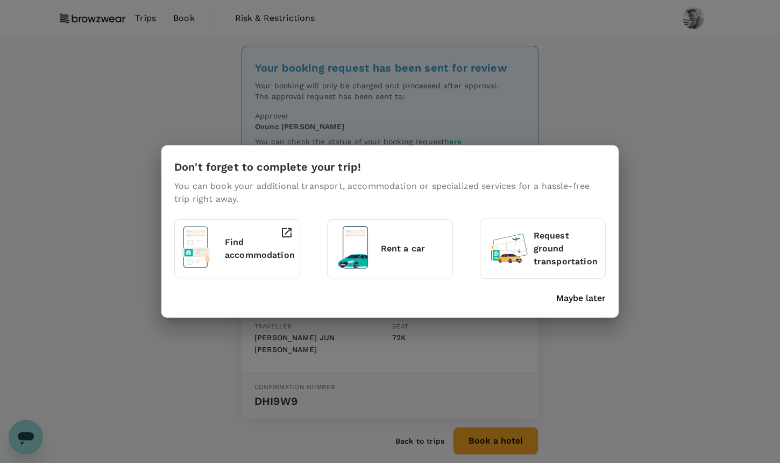
click at [596, 299] on p "Maybe later" at bounding box center [580, 298] width 49 height 13
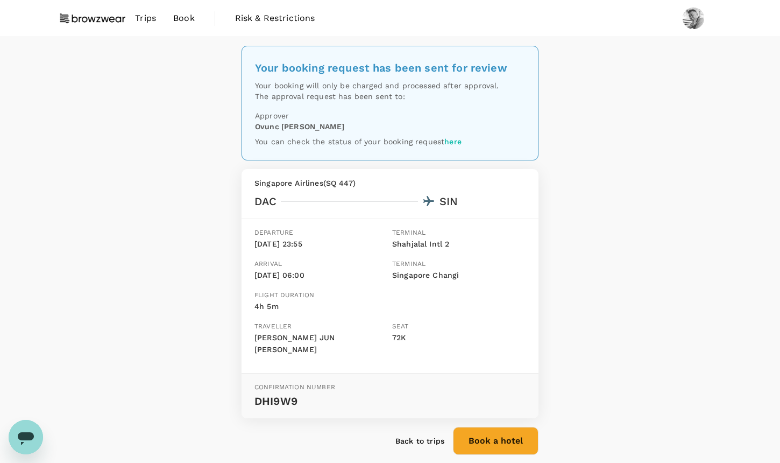
click at [148, 19] on span "Trips" at bounding box center [145, 18] width 21 height 13
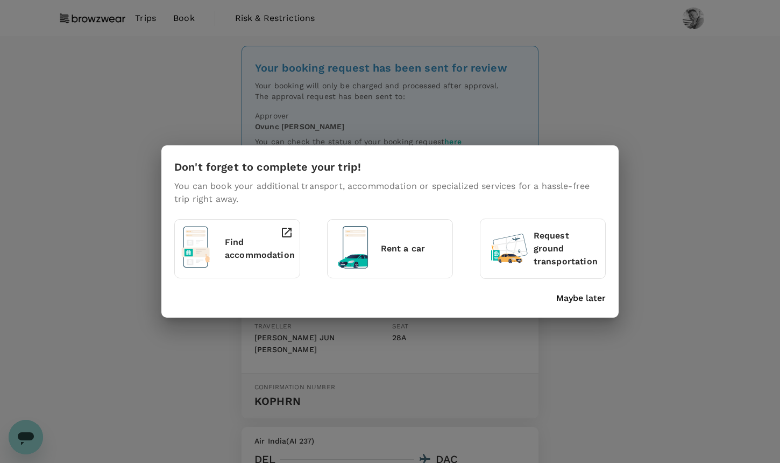
click at [572, 304] on p "Maybe later" at bounding box center [580, 298] width 49 height 13
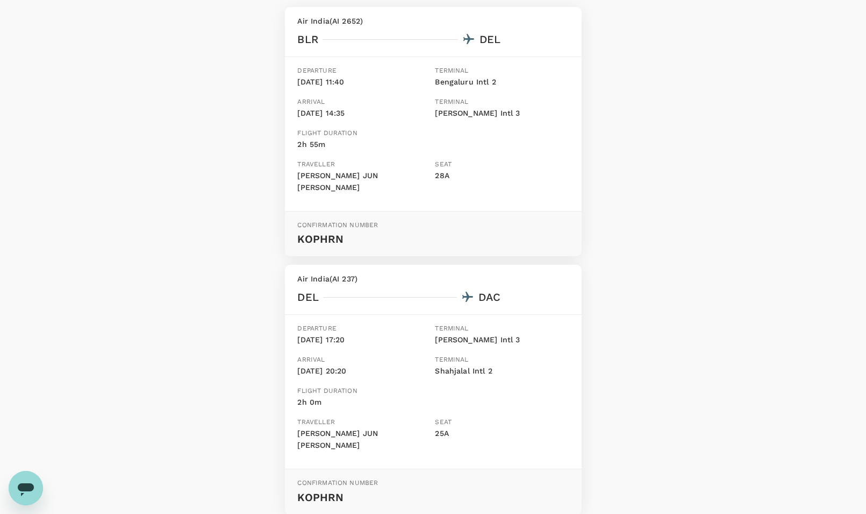
scroll to position [160, 0]
click at [758, 125] on div "Your booking request has been sent for review Your booking will only be charged…" at bounding box center [433, 232] width 866 height 710
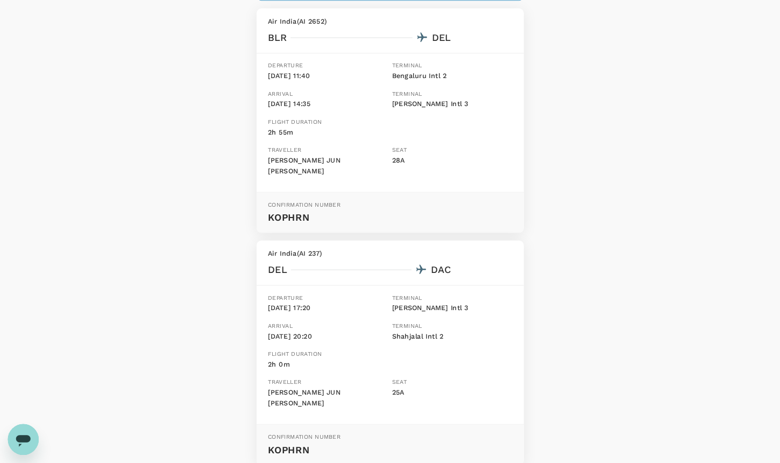
scroll to position [0, 0]
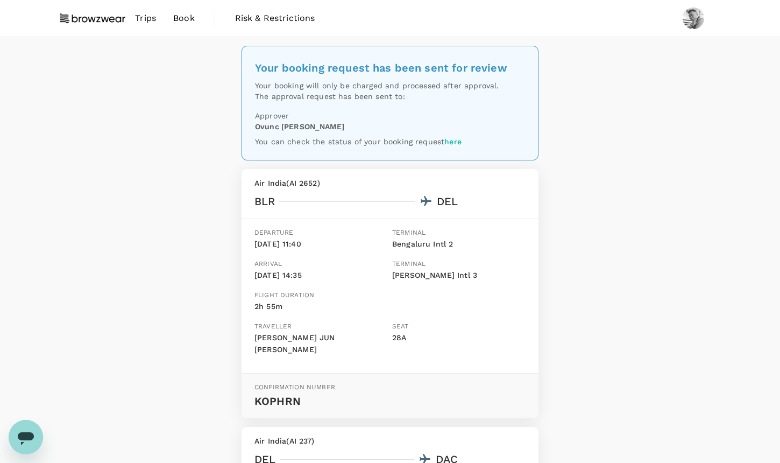
click at [183, 22] on span "Book" at bounding box center [184, 18] width 22 height 13
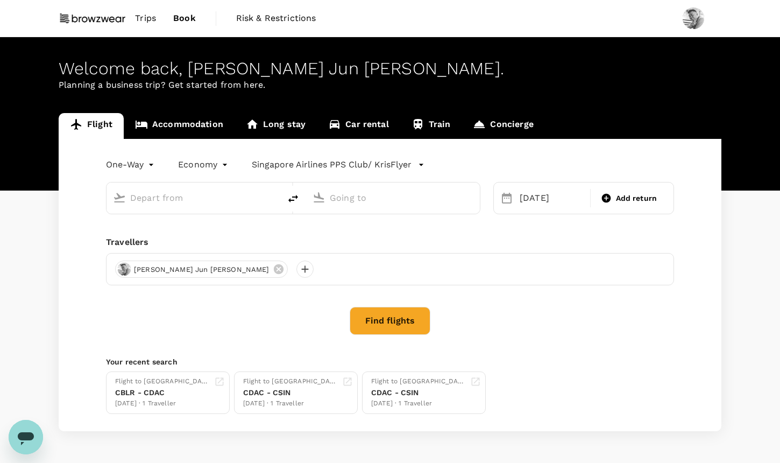
type input "[GEOGRAPHIC_DATA], [GEOGRAPHIC_DATA] (any)"
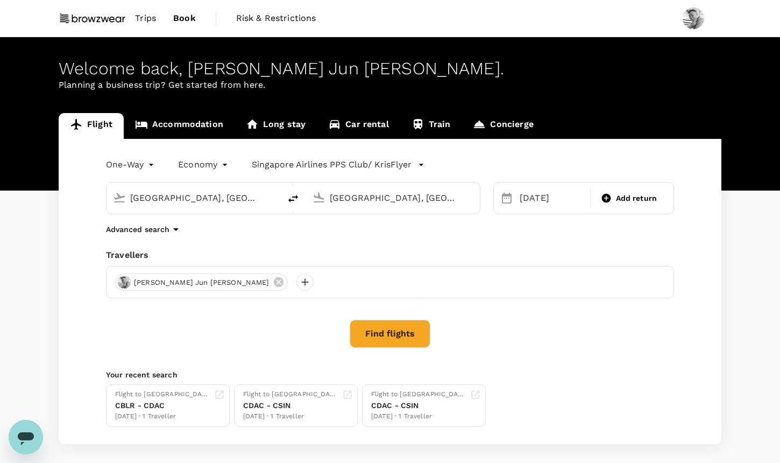
click at [219, 121] on link "Accommodation" at bounding box center [179, 126] width 111 height 26
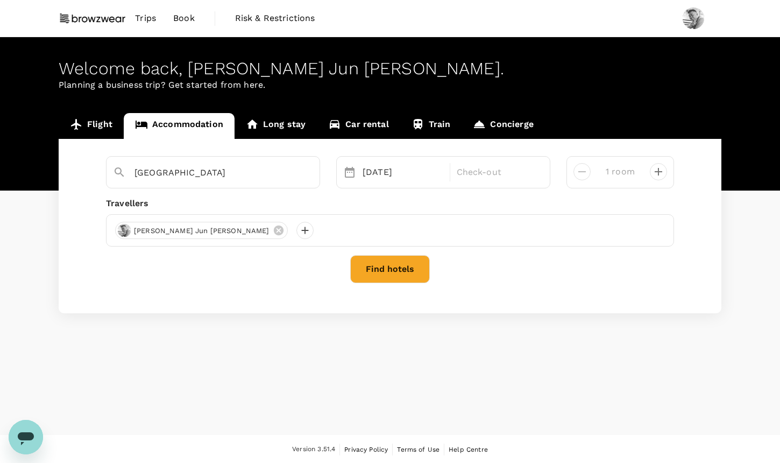
click at [196, 183] on div "[GEOGRAPHIC_DATA]" at bounding box center [213, 172] width 214 height 32
click at [211, 172] on input "[GEOGRAPHIC_DATA]" at bounding box center [208, 172] width 148 height 17
click at [406, 207] on div "Travellers" at bounding box center [390, 203] width 568 height 13
click at [382, 172] on div "[DATE]" at bounding box center [402, 172] width 89 height 22
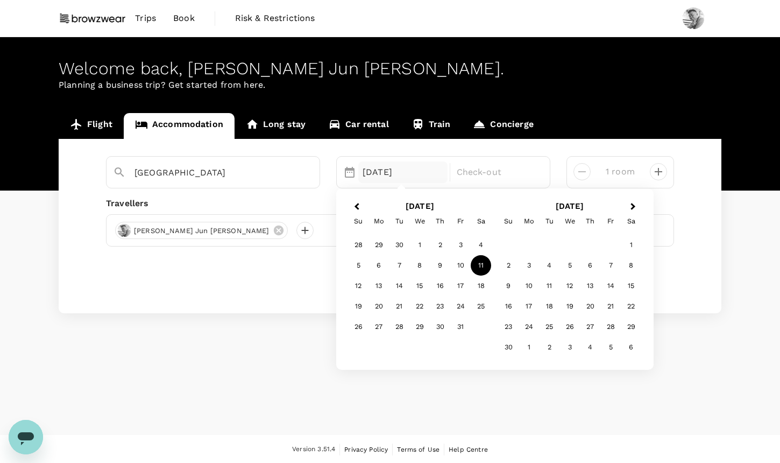
click at [482, 262] on div "11" at bounding box center [481, 265] width 20 height 20
click at [487, 281] on div "18" at bounding box center [481, 286] width 20 height 20
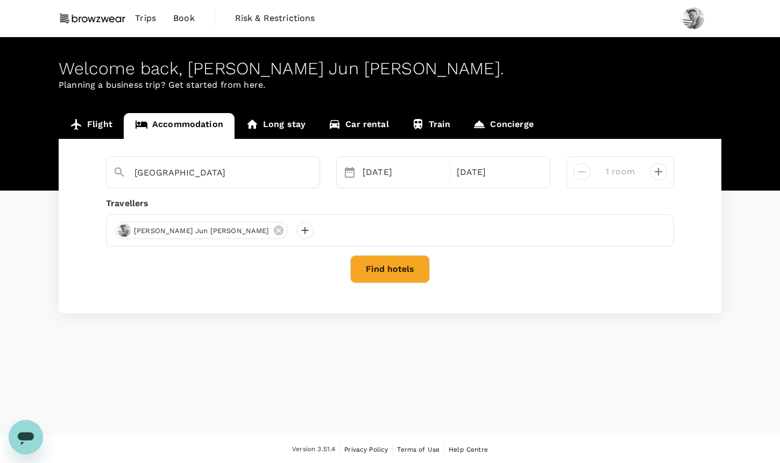
click at [394, 262] on button "Find hotels" at bounding box center [390, 269] width 80 height 28
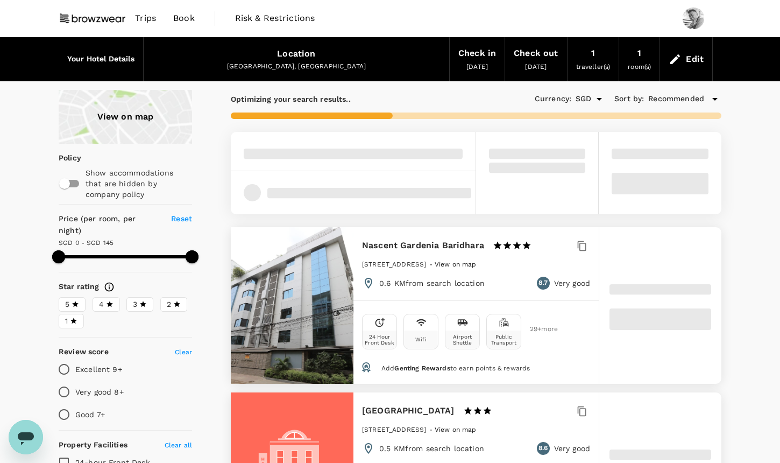
click at [134, 299] on span "3" at bounding box center [135, 304] width 4 height 11
click at [0, 0] on input "3" at bounding box center [0, 0] width 0 height 0
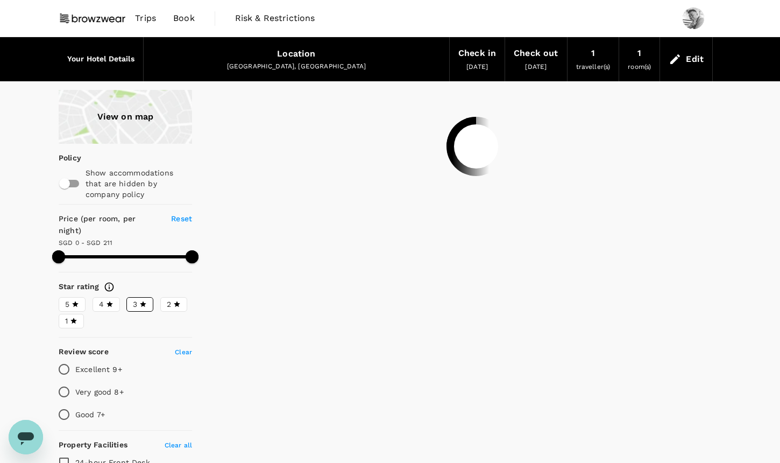
type input "242.97"
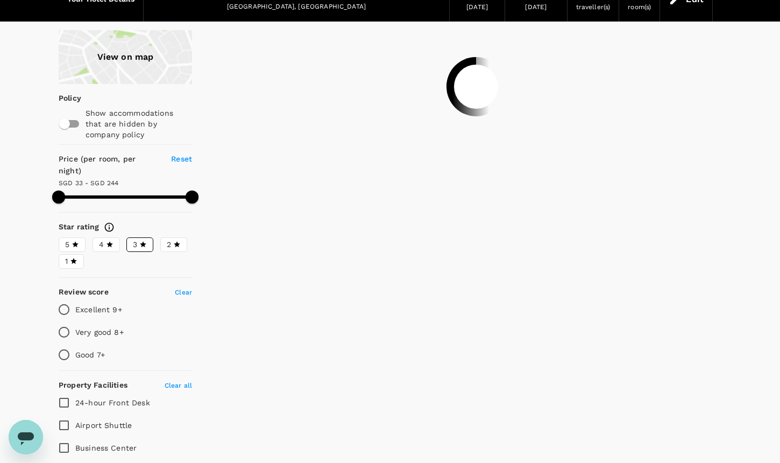
scroll to position [81, 0]
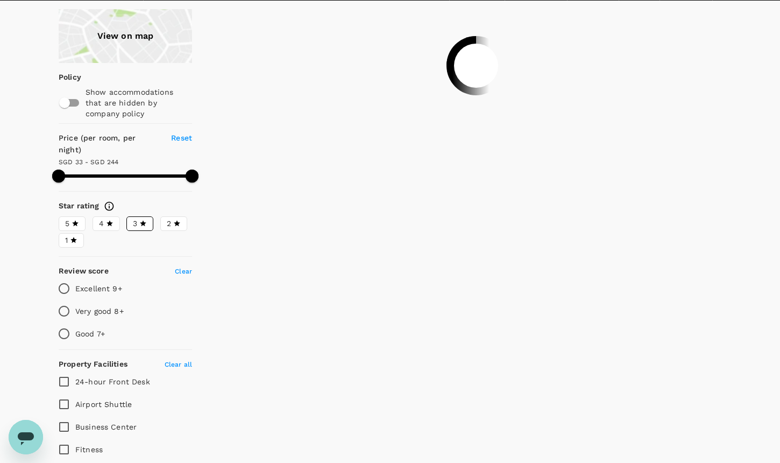
click at [67, 300] on input "Very good 8+" at bounding box center [64, 311] width 23 height 23
radio input "true"
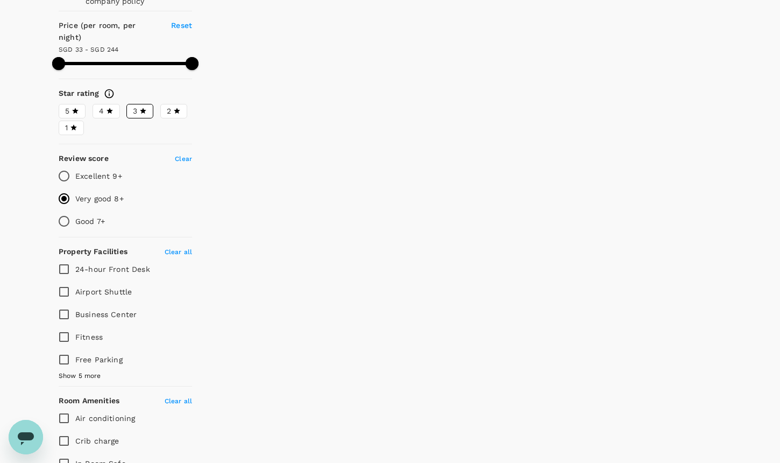
type input "242.97"
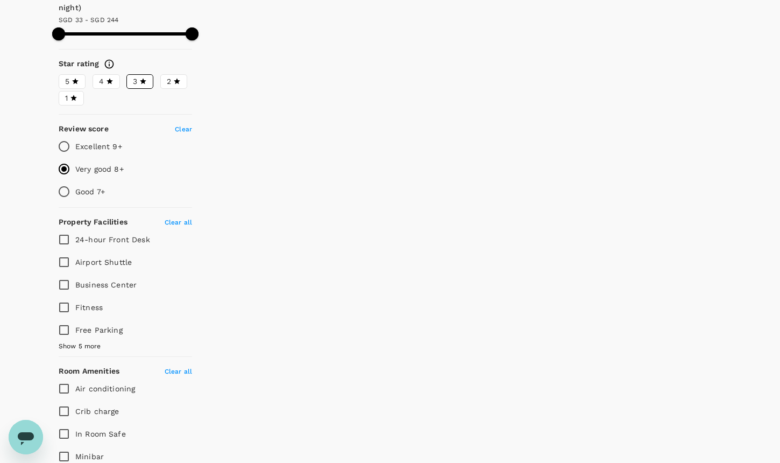
scroll to position [240, 0]
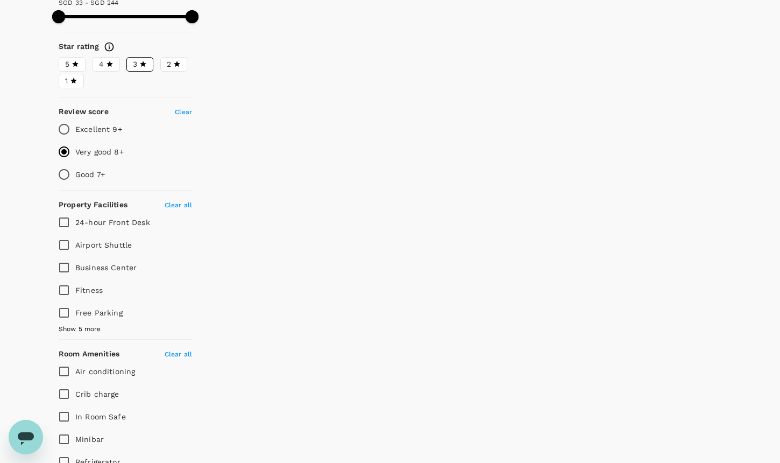
type input "33.18"
type input "243.18"
type input "27.18"
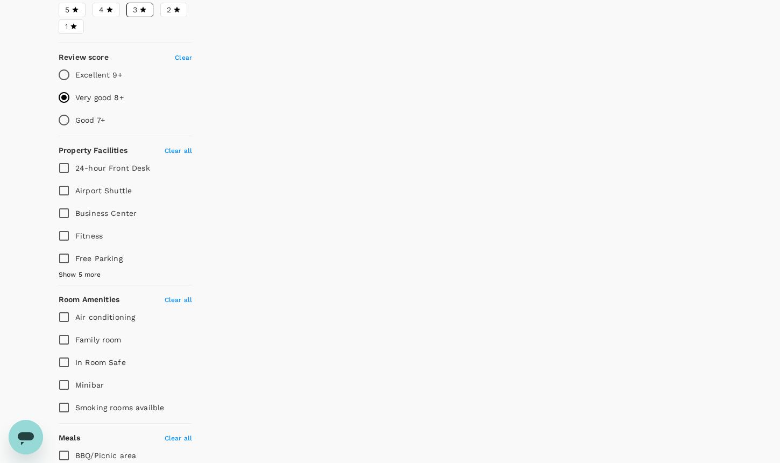
scroll to position [278, 0]
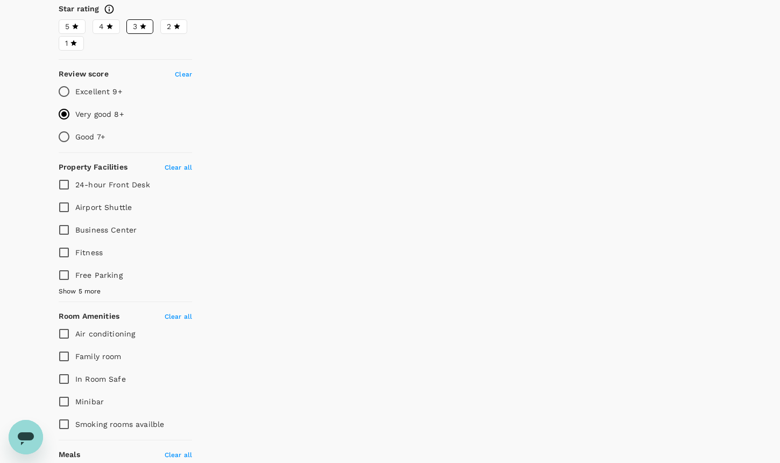
click at [96, 286] on span "Show 5 more" at bounding box center [80, 291] width 42 height 11
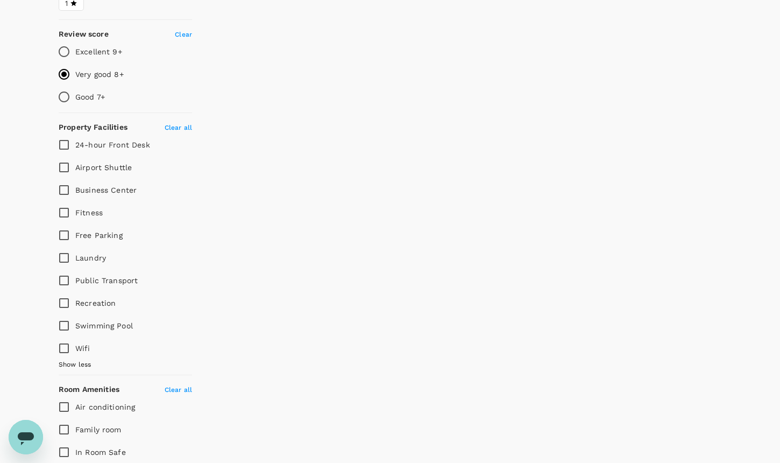
scroll to position [334, 0]
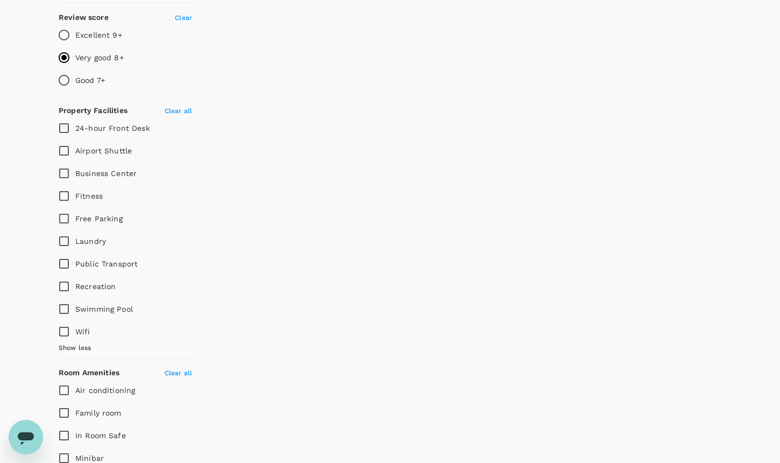
type input "499.18"
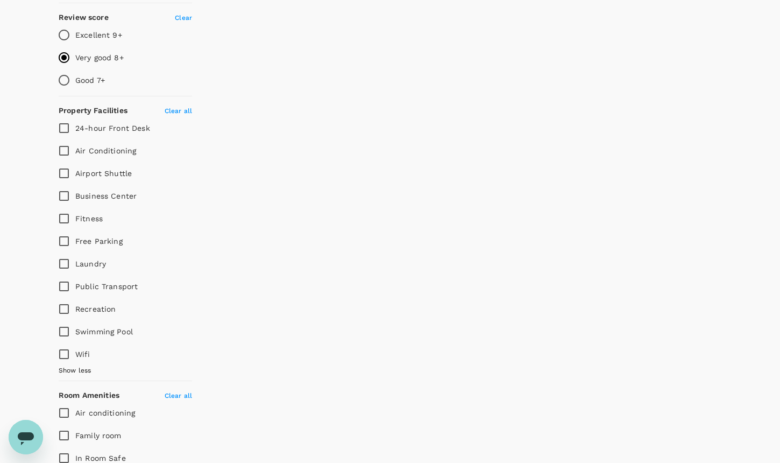
click at [77, 350] on span "Wifi" at bounding box center [82, 354] width 15 height 9
click at [75, 343] on input "Wifi" at bounding box center [64, 354] width 23 height 23
checkbox input "true"
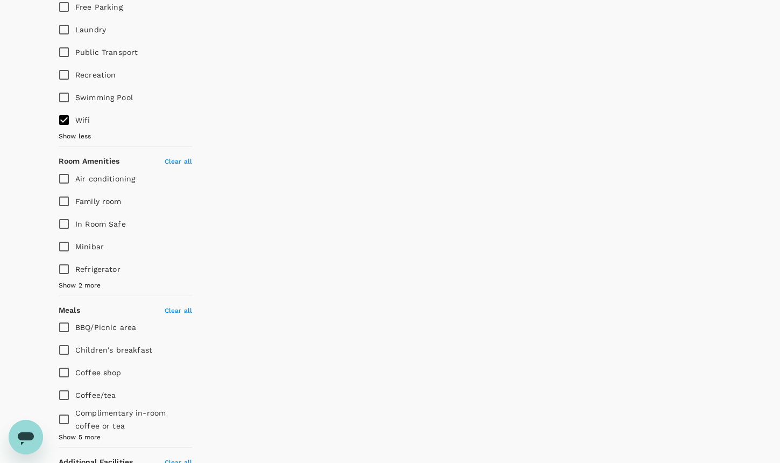
scroll to position [629, 0]
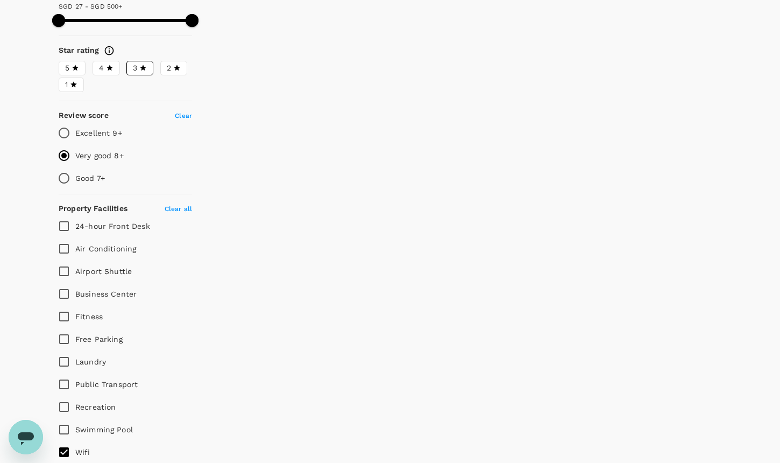
type input "499.49"
type input "16.49"
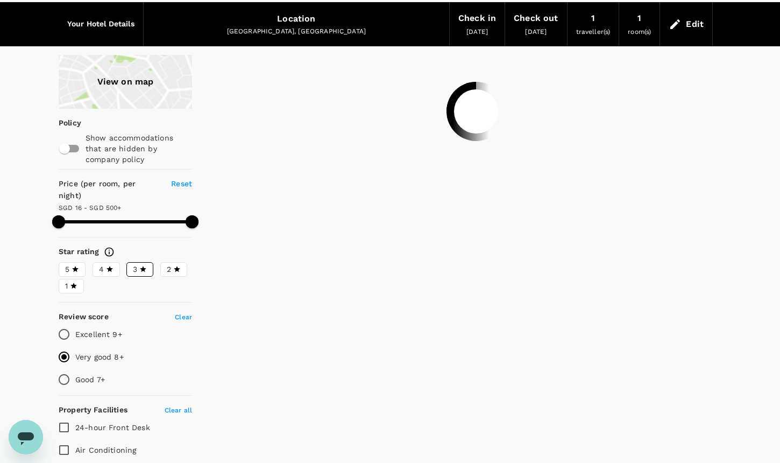
scroll to position [0, 0]
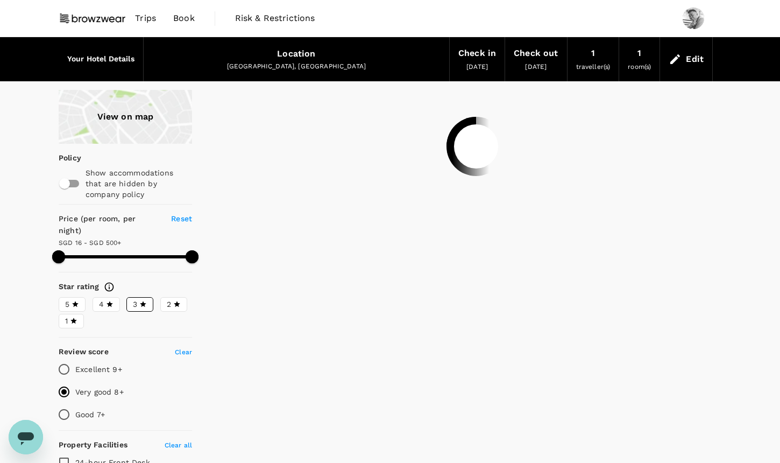
type input "499.78"
type input "13.78"
type input "499.75"
type input "11.75"
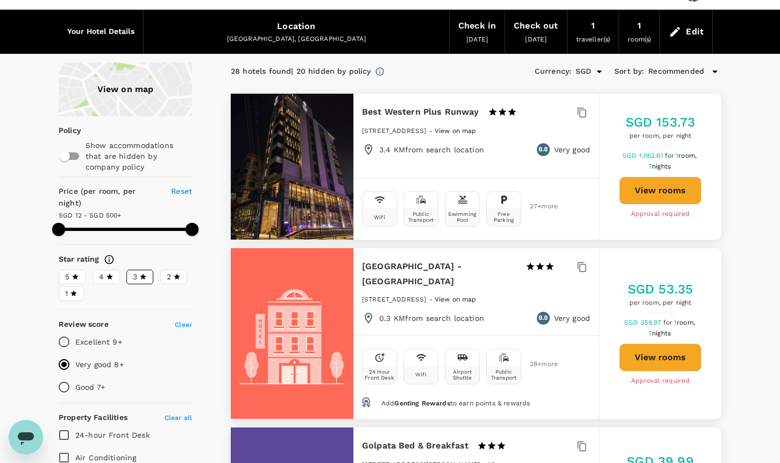
scroll to position [43, 0]
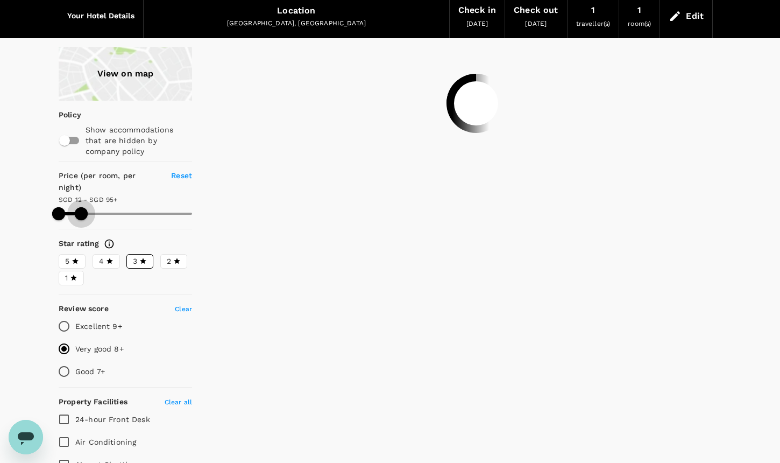
drag, startPoint x: 190, startPoint y: 199, endPoint x: 81, endPoint y: 195, distance: 108.7
click at [81, 207] on span at bounding box center [81, 213] width 13 height 13
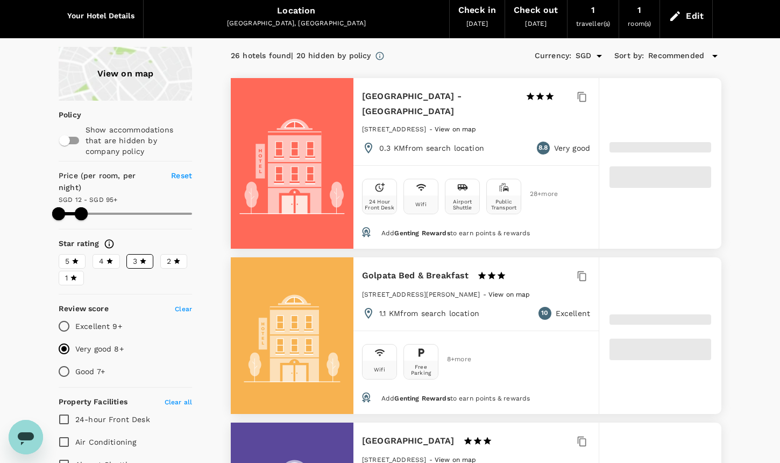
click at [155, 88] on div "View on map" at bounding box center [125, 74] width 133 height 54
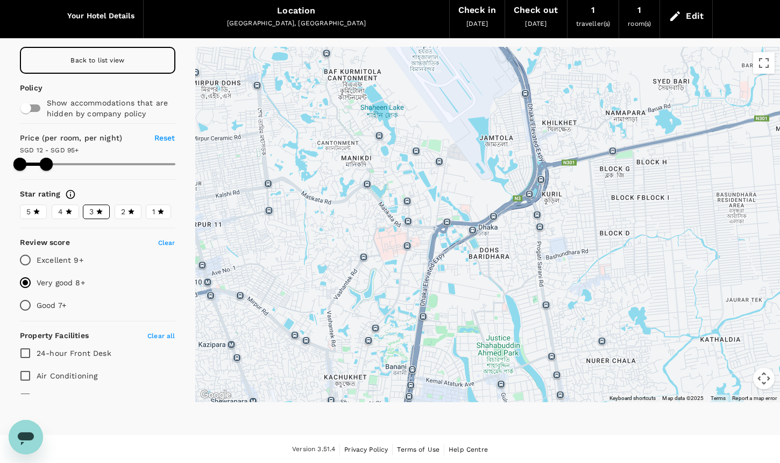
drag, startPoint x: 557, startPoint y: 161, endPoint x: 580, endPoint y: 230, distance: 72.5
click at [580, 230] on div at bounding box center [487, 224] width 585 height 355
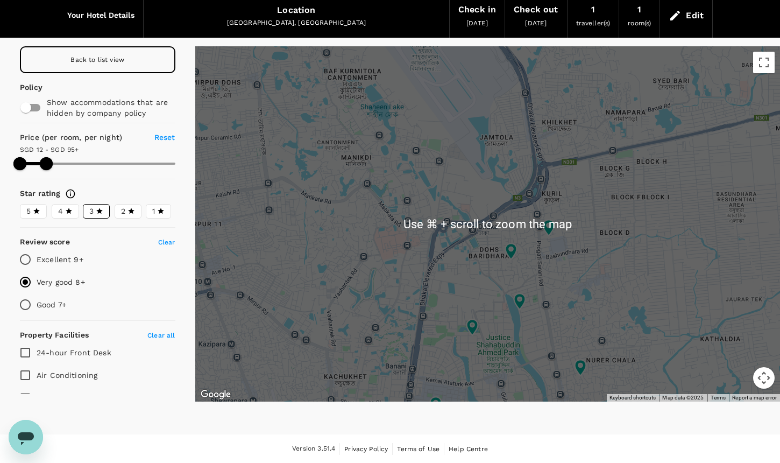
scroll to position [42, 0]
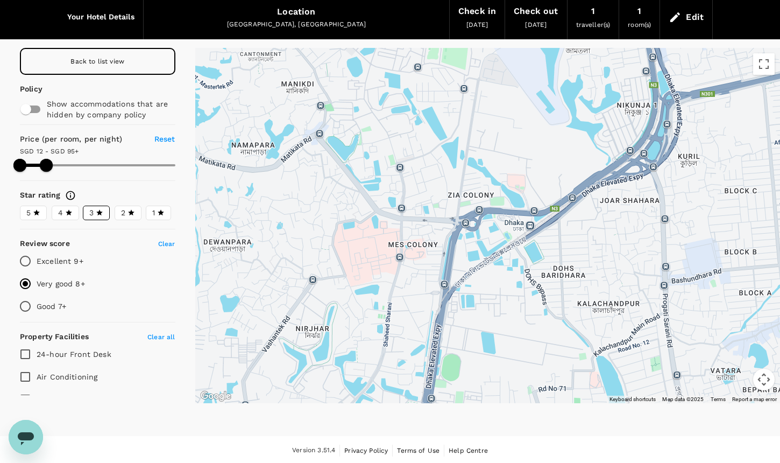
drag, startPoint x: 413, startPoint y: 168, endPoint x: 476, endPoint y: 175, distance: 63.8
click at [476, 175] on div at bounding box center [487, 225] width 585 height 355
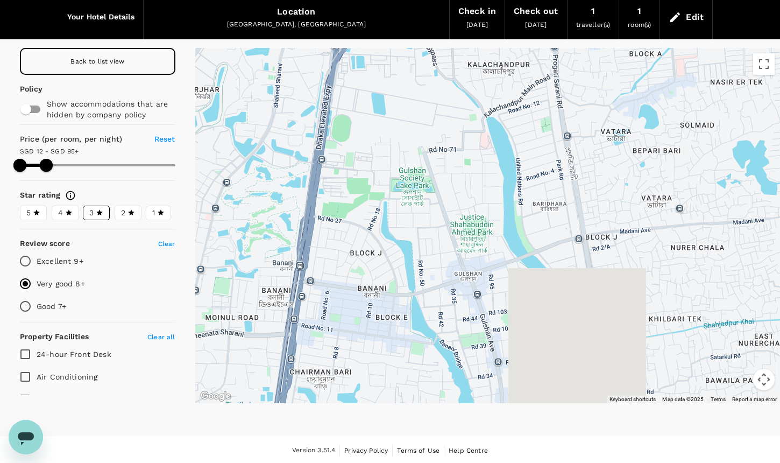
drag, startPoint x: 545, startPoint y: 190, endPoint x: 459, endPoint y: 37, distance: 176.0
click at [459, 37] on div "Your Hotel Details Location [GEOGRAPHIC_DATA], [GEOGRAPHIC_DATA] Check in [DATE…" at bounding box center [390, 206] width 780 height 423
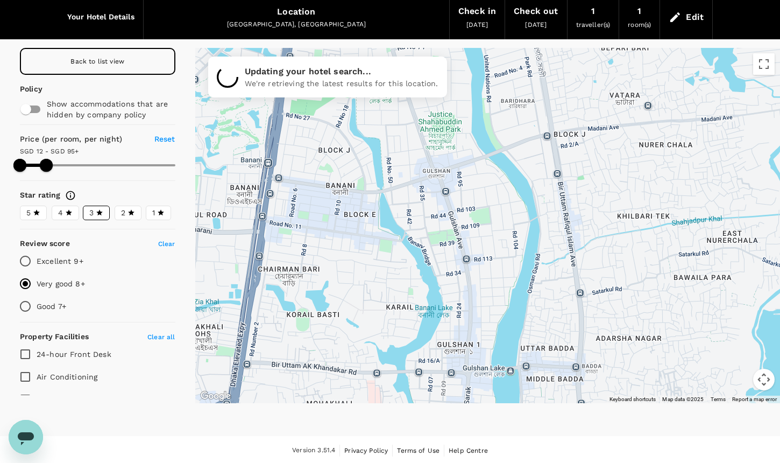
drag, startPoint x: 514, startPoint y: 188, endPoint x: 488, endPoint y: 90, distance: 101.2
click at [488, 90] on div at bounding box center [487, 225] width 585 height 355
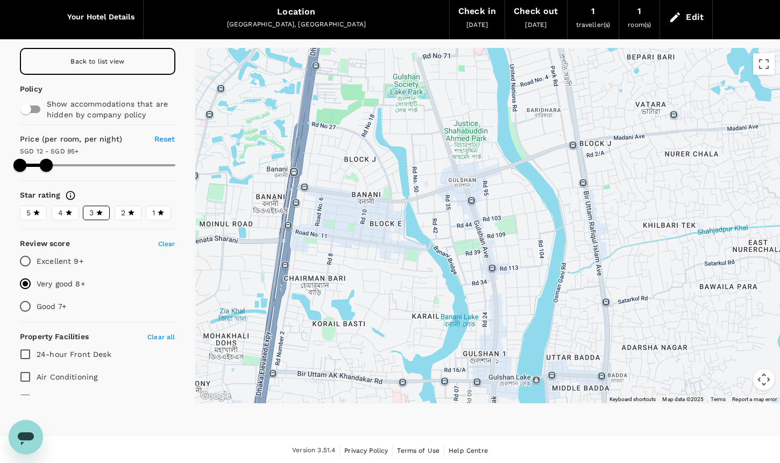
drag, startPoint x: 514, startPoint y: 149, endPoint x: 543, endPoint y: 160, distance: 31.2
click at [543, 160] on div at bounding box center [487, 225] width 585 height 355
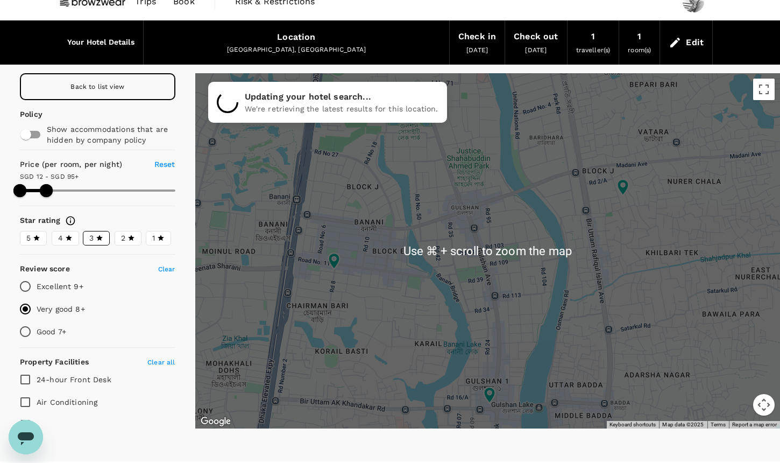
scroll to position [18, 0]
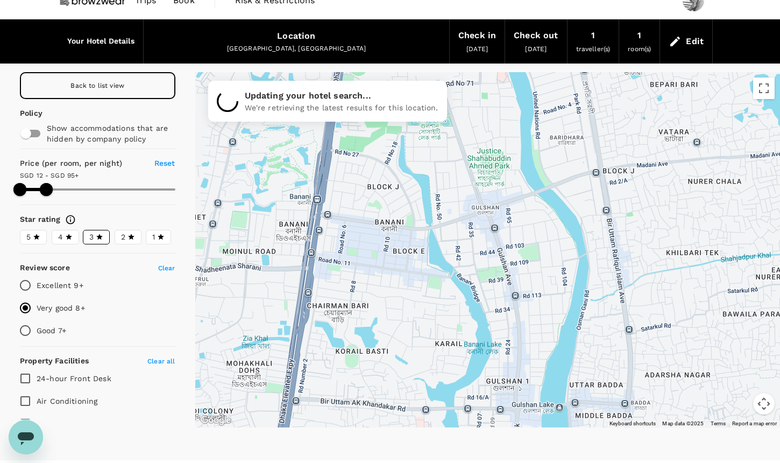
drag, startPoint x: 503, startPoint y: 187, endPoint x: 524, endPoint y: 184, distance: 20.6
click at [524, 184] on div at bounding box center [487, 249] width 585 height 355
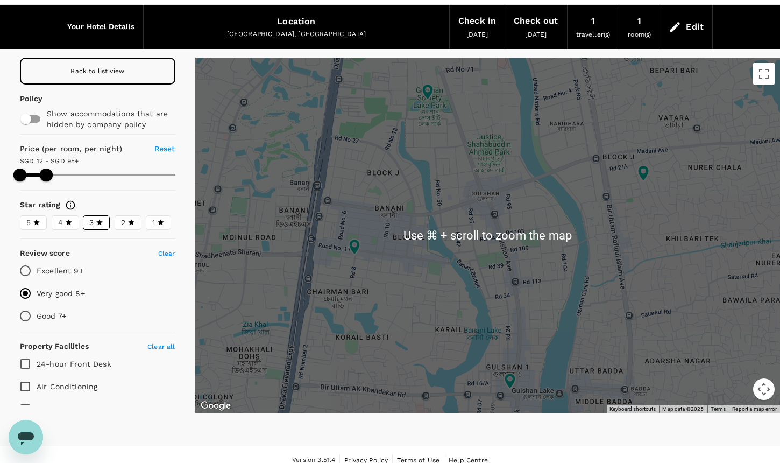
scroll to position [30, 0]
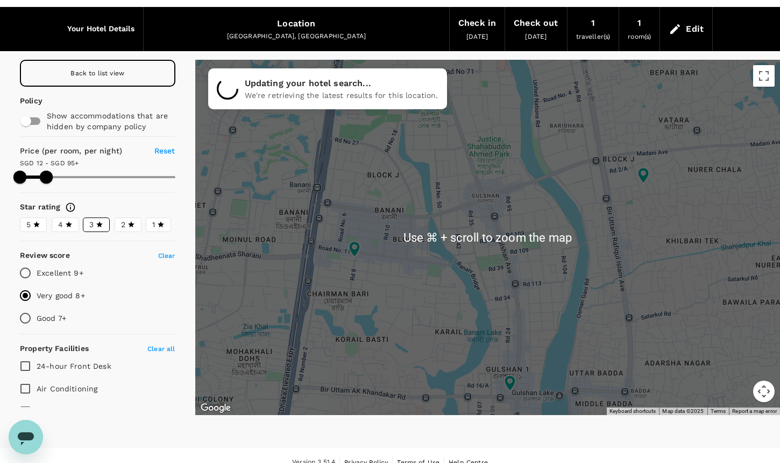
type input "94.75"
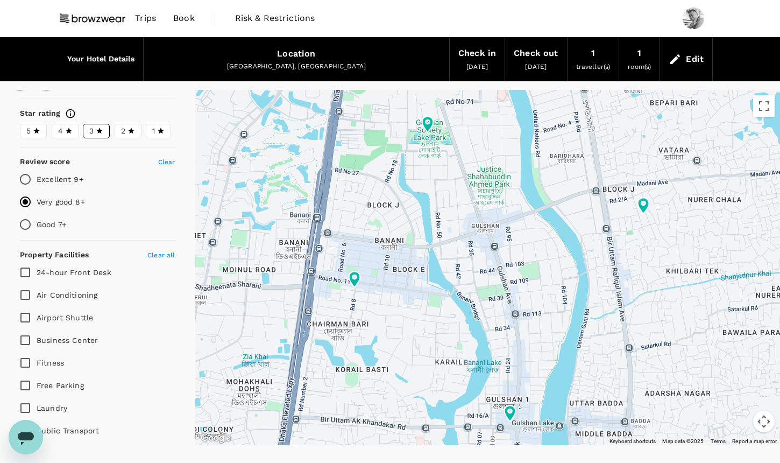
scroll to position [118, 0]
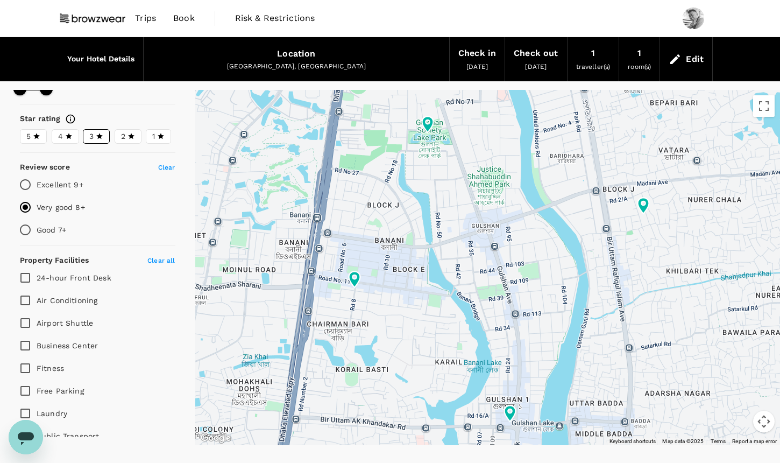
click at [23, 225] on input "Good 7+" at bounding box center [25, 229] width 23 height 23
radio input "true"
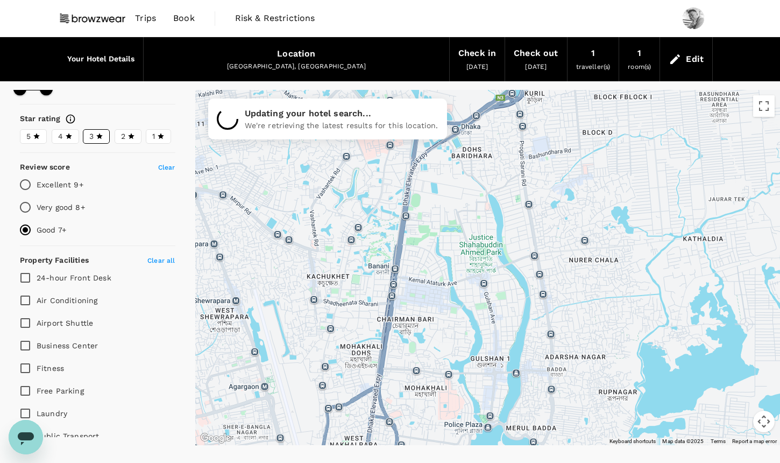
drag, startPoint x: 724, startPoint y: 204, endPoint x: 598, endPoint y: 262, distance: 138.9
click at [598, 262] on div at bounding box center [487, 267] width 585 height 355
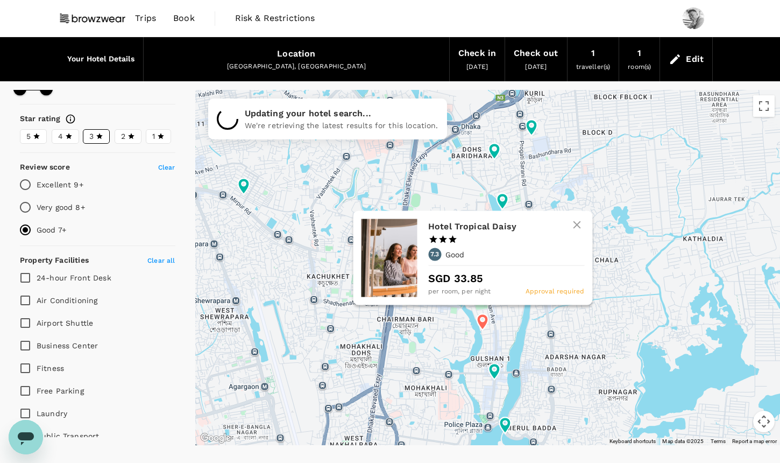
type input "94.75"
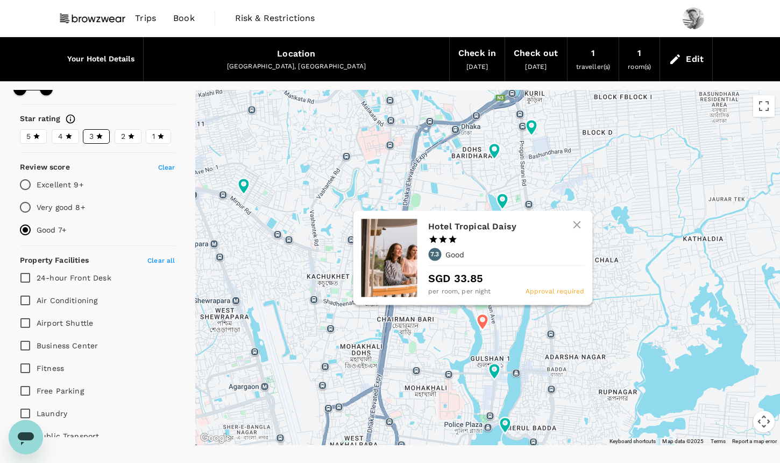
click at [483, 322] on icon at bounding box center [482, 322] width 11 height 16
click at [486, 321] on icon at bounding box center [482, 322] width 11 height 16
click at [481, 321] on icon at bounding box center [482, 322] width 11 height 16
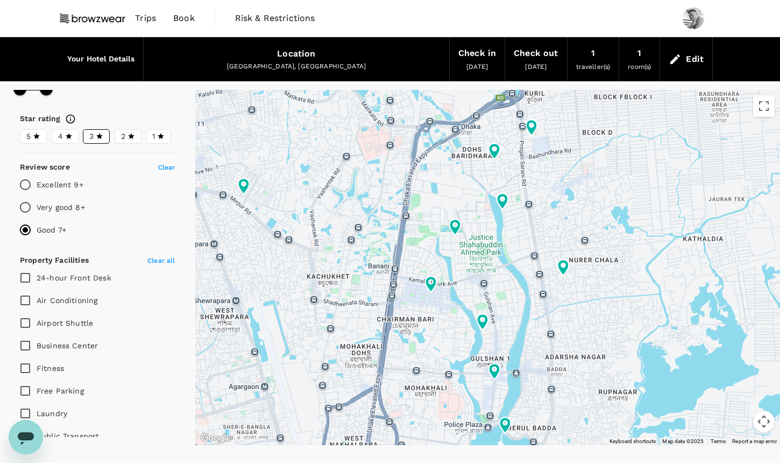
click at [29, 204] on input "Very good 8+" at bounding box center [25, 207] width 23 height 23
radio input "true"
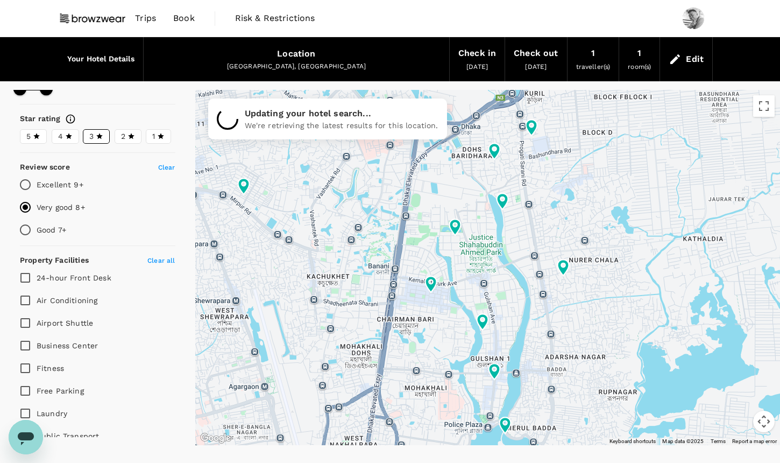
type input "94.75"
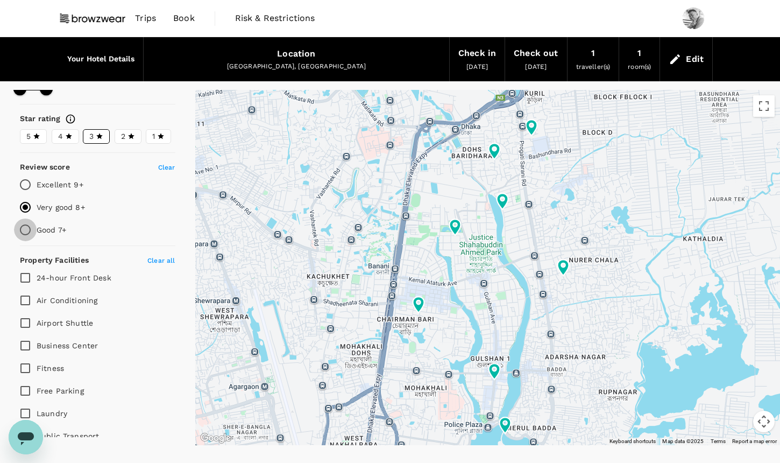
click at [22, 228] on input "Good 7+" at bounding box center [25, 229] width 23 height 23
radio input "true"
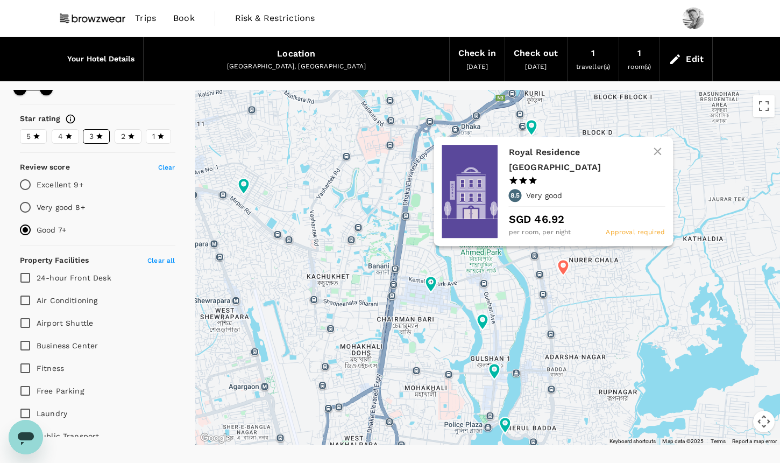
click at [566, 268] on icon at bounding box center [562, 267] width 11 height 16
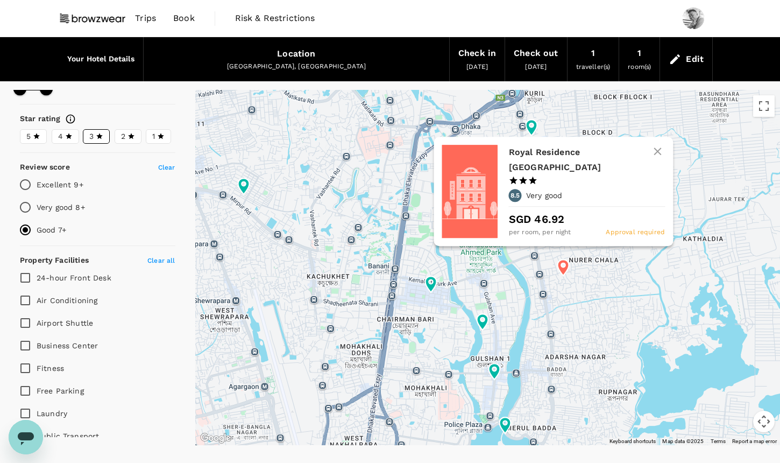
click at [502, 191] on div "Royal Residence Dhaka 1 Star 2 Stars 3 Stars 4 Stars 5 Stars 8.5 Very good SGD …" at bounding box center [553, 191] width 239 height 109
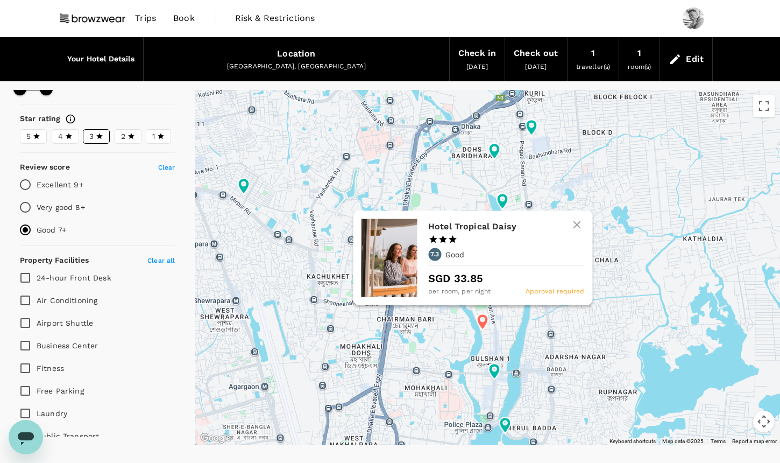
click at [485, 319] on icon at bounding box center [482, 322] width 11 height 16
click at [521, 277] on p "SGD 33.85" at bounding box center [506, 277] width 156 height 16
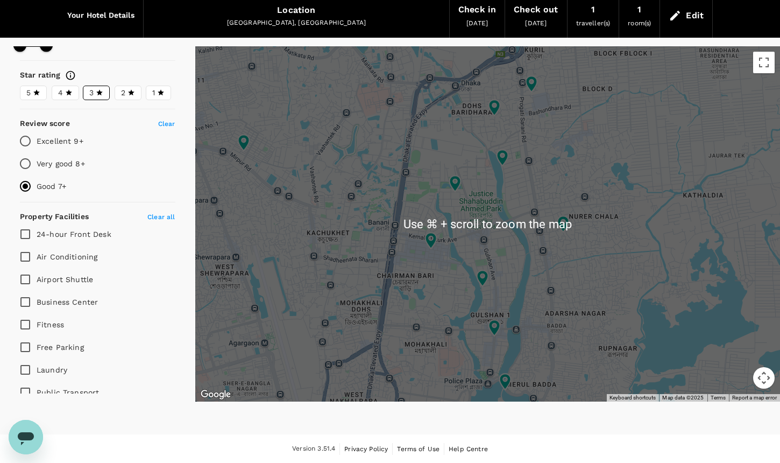
scroll to position [29, 0]
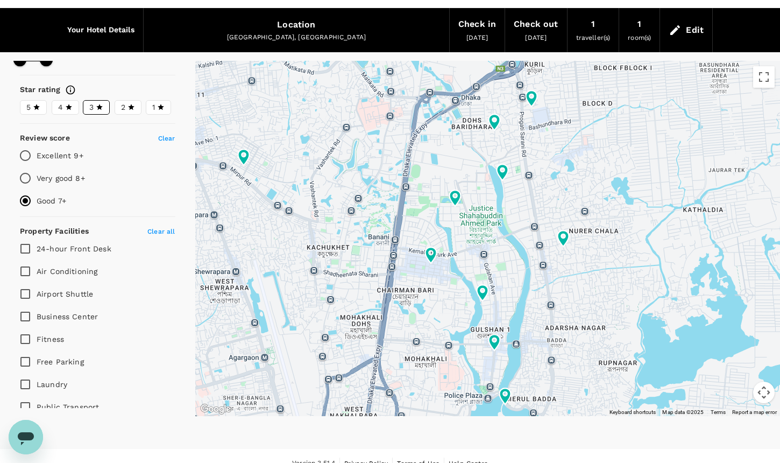
type input "94.75"
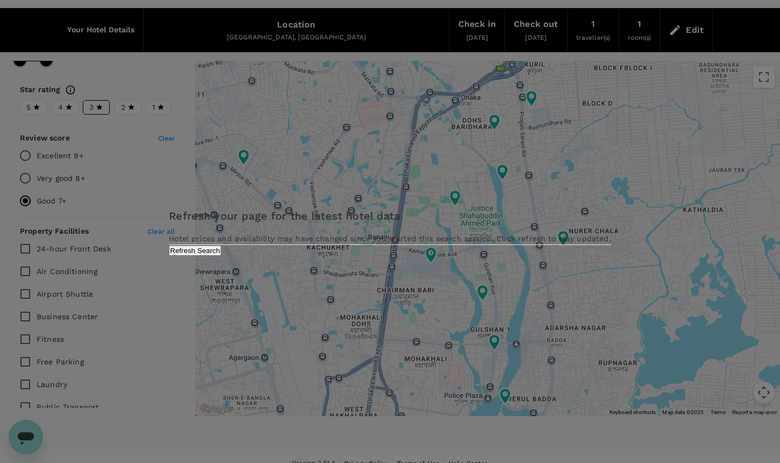
click at [221, 255] on button "Refresh Search" at bounding box center [195, 250] width 52 height 10
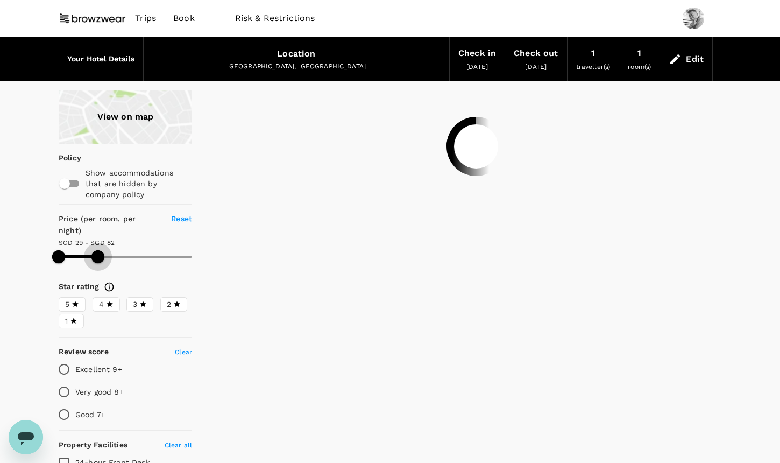
type input "79.59"
type input "28.49"
type input "80.49"
type input "28.49"
type input "80.49"
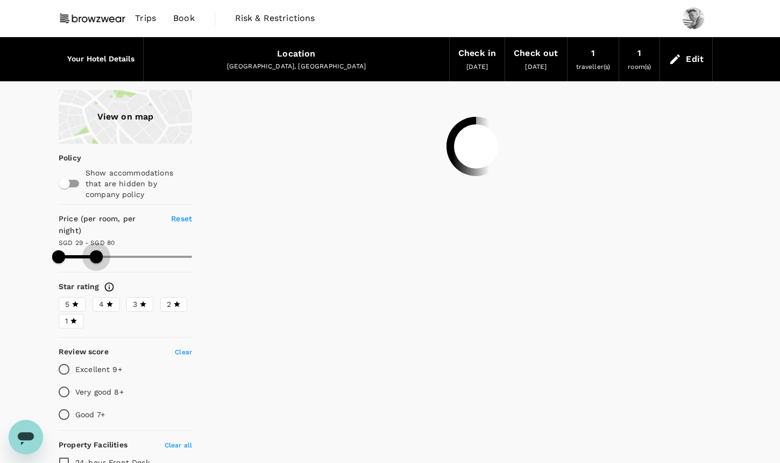
type input "28.49"
type input "80.49"
drag, startPoint x: 192, startPoint y: 244, endPoint x: 96, endPoint y: 243, distance: 95.8
click at [96, 248] on span at bounding box center [125, 256] width 133 height 16
type input "28.49"
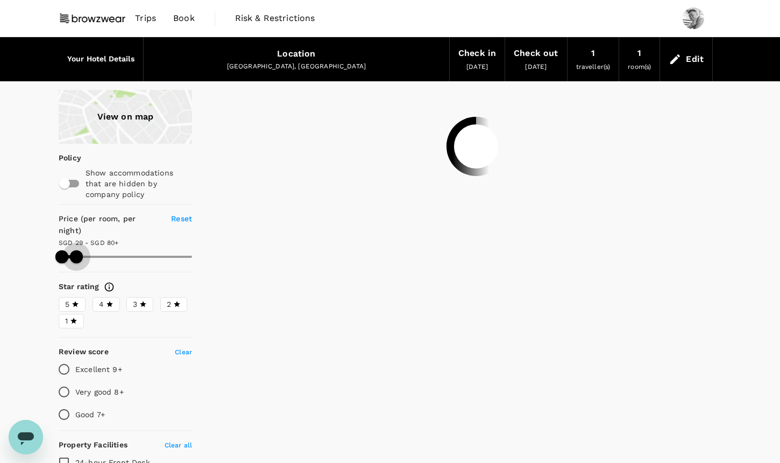
type input "80.49"
type input "28.49"
type input "80.49"
click at [131, 297] on label "3" at bounding box center [139, 304] width 27 height 15
click at [0, 0] on input "3" at bounding box center [0, 0] width 0 height 0
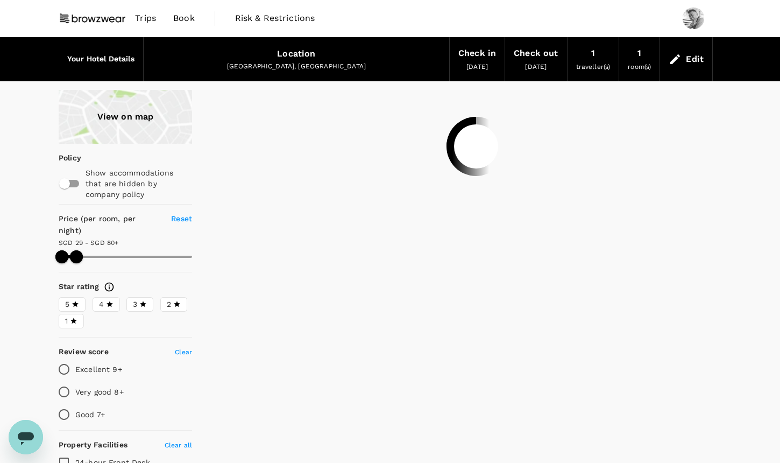
type input "28.49"
type input "80.49"
click at [108, 300] on icon at bounding box center [110, 304] width 8 height 8
click at [0, 0] on input "4" at bounding box center [0, 0] width 0 height 0
type input "28.49"
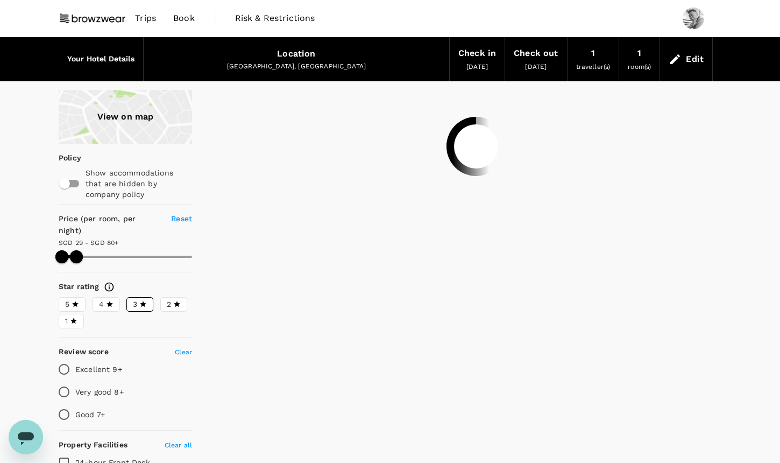
type input "80.49"
type input "28.49"
type input "80.49"
type input "28.49"
type input "80.49"
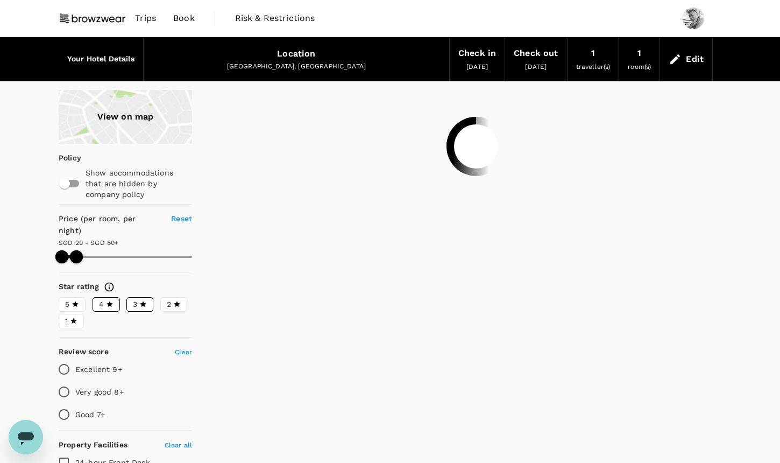
click at [67, 382] on input "Very good 8+" at bounding box center [64, 391] width 23 height 23
radio input "true"
type input "28.49"
type input "80.49"
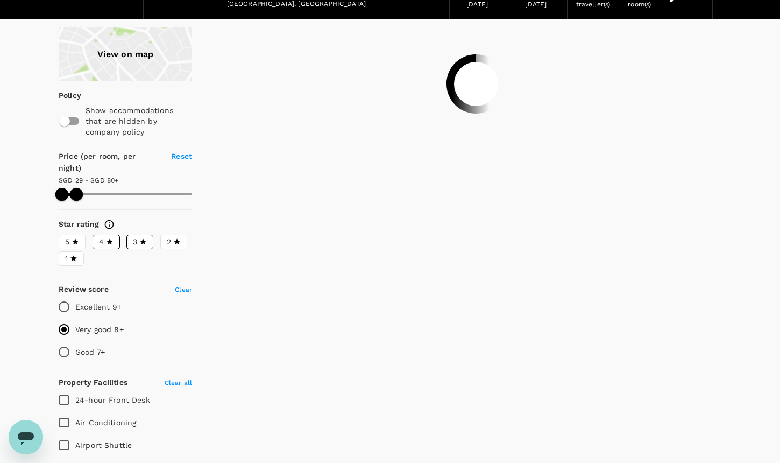
type input "28.49"
type input "80.49"
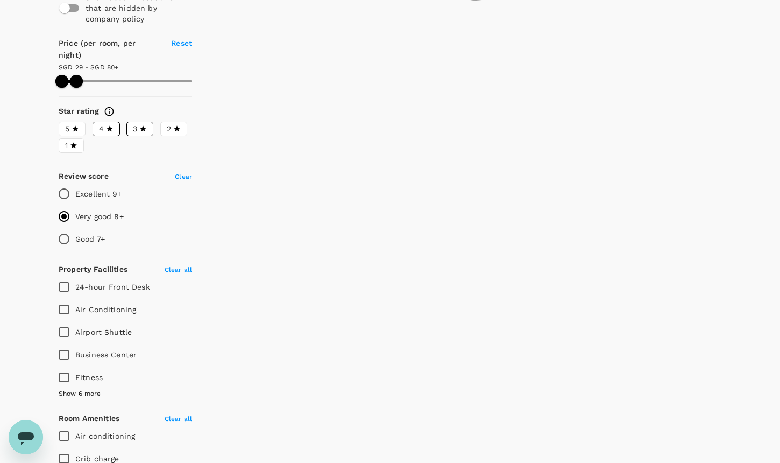
scroll to position [204, 0]
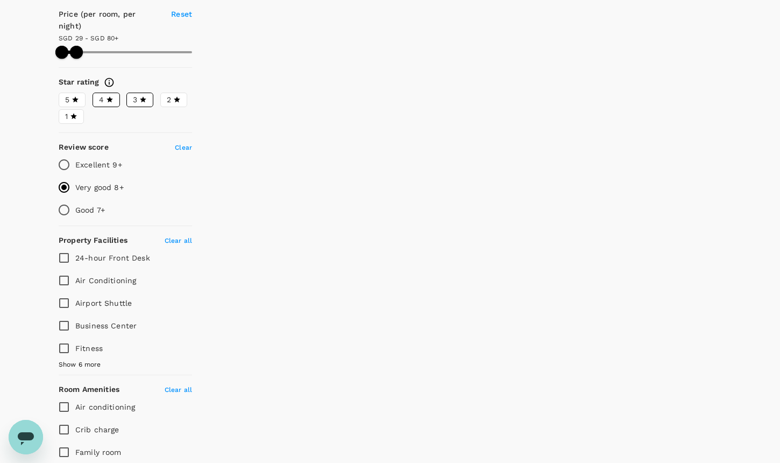
click at [71, 359] on span "Show 6 more" at bounding box center [80, 364] width 42 height 11
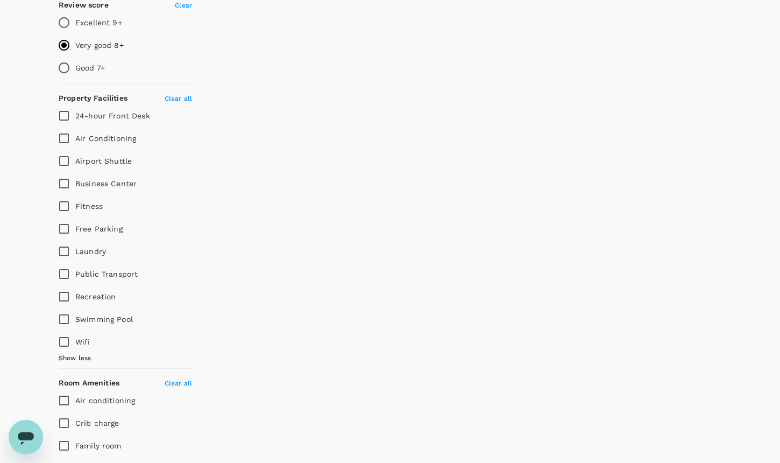
scroll to position [438, 0]
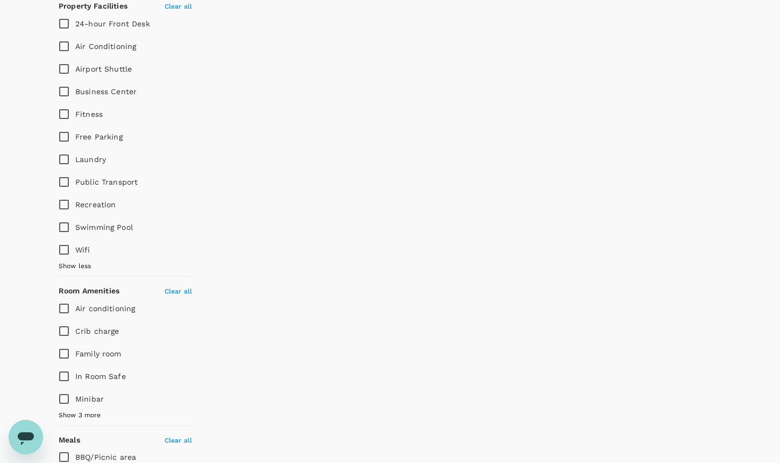
type input "28.49"
type input "80.49"
click at [78, 245] on span "Wifi" at bounding box center [82, 249] width 15 height 9
click at [75, 238] on input "Wifi" at bounding box center [64, 249] width 23 height 23
checkbox input "true"
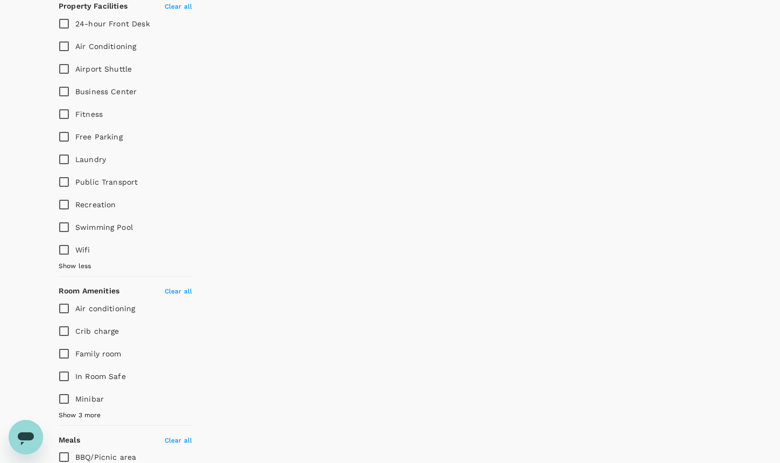
type input "28.49"
type input "80.49"
type input "28.49"
type input "80.49"
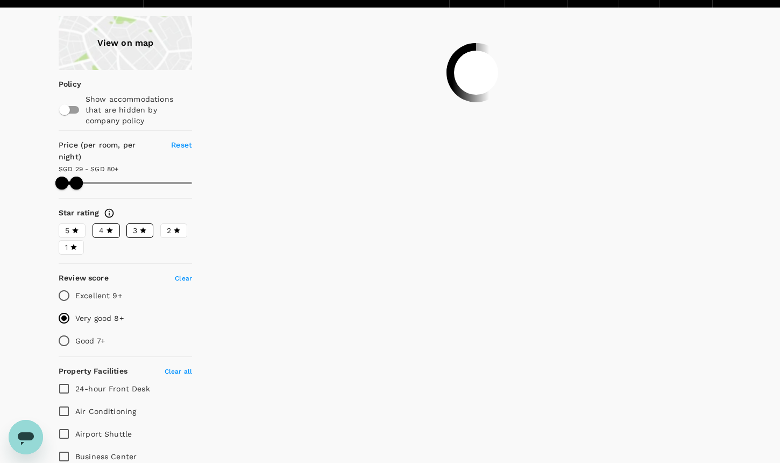
scroll to position [0, 0]
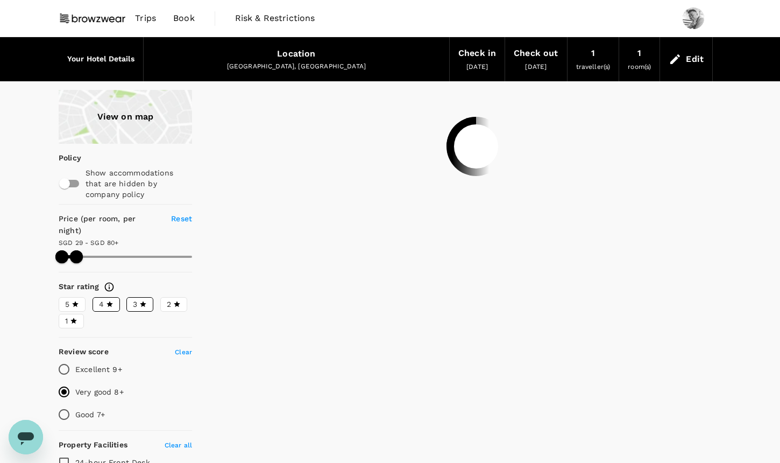
type input "28.75"
type input "79.75"
type input "28.75"
type input "79.75"
click at [147, 123] on div "View on map" at bounding box center [125, 117] width 133 height 54
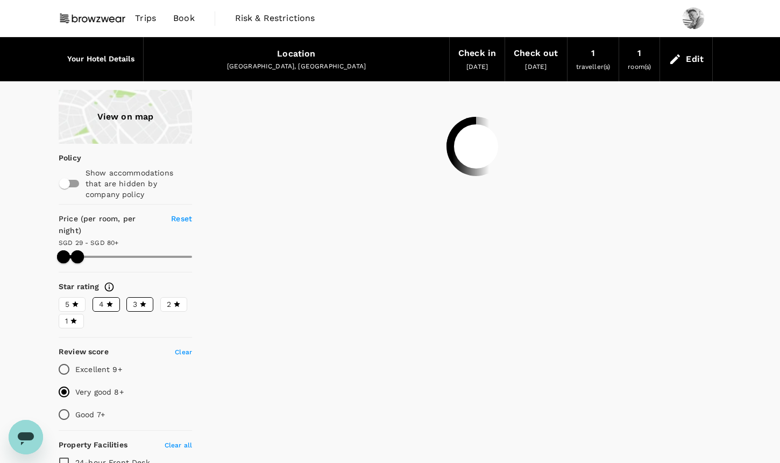
type input "28.75"
type input "79.75"
type input "28.75"
type input "79.75"
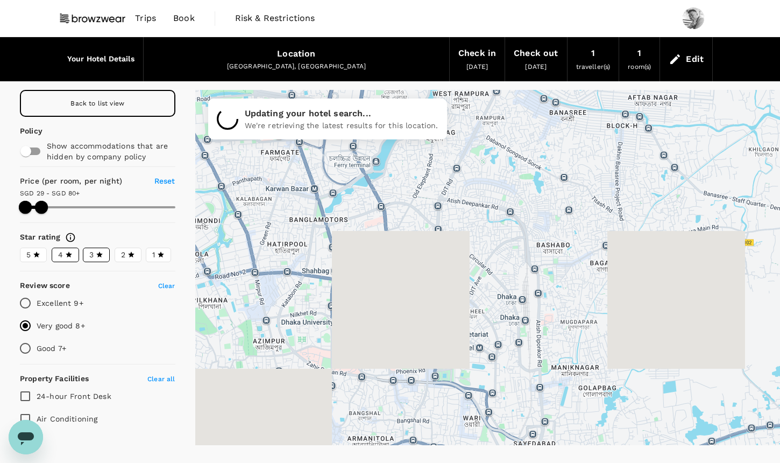
type input "28.75"
type input "79.75"
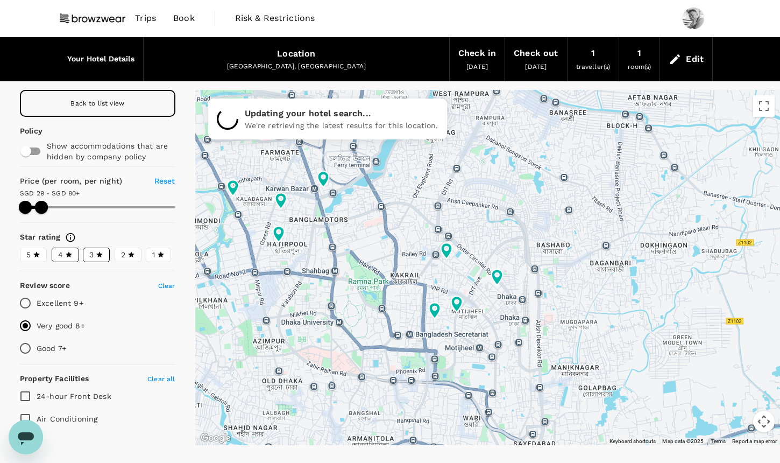
type input "28.75"
type input "79.75"
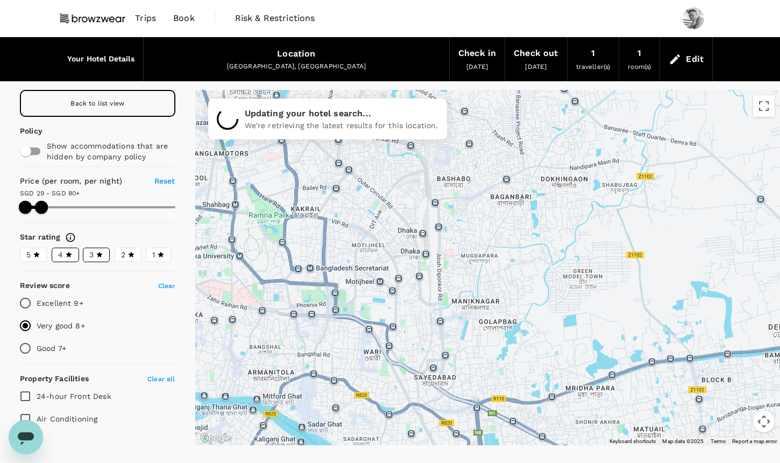
type input "28.75"
type input "79.75"
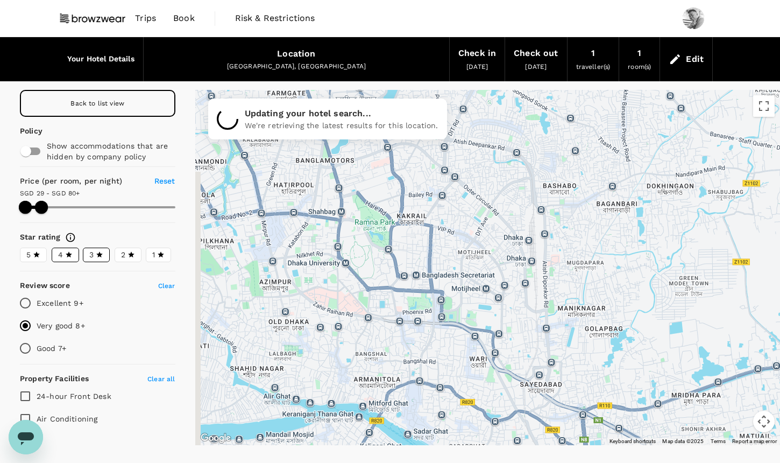
type input "28.75"
type input "79.75"
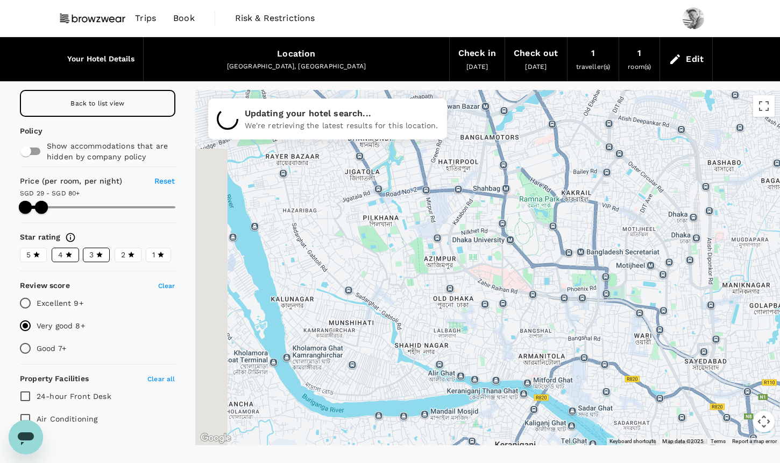
drag, startPoint x: 614, startPoint y: 269, endPoint x: 806, endPoint y: 194, distance: 205.6
click at [779, 194] on html "Trips Book Risk & Restrictions Your Hotel Details Location Dhaka, Bangladesh Ch…" at bounding box center [390, 253] width 780 height 507
type input "28.75"
type input "79.75"
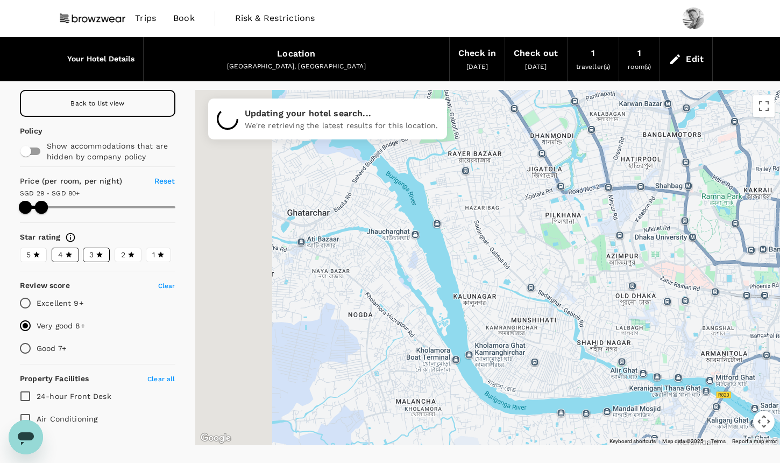
type input "28.75"
type input "79.75"
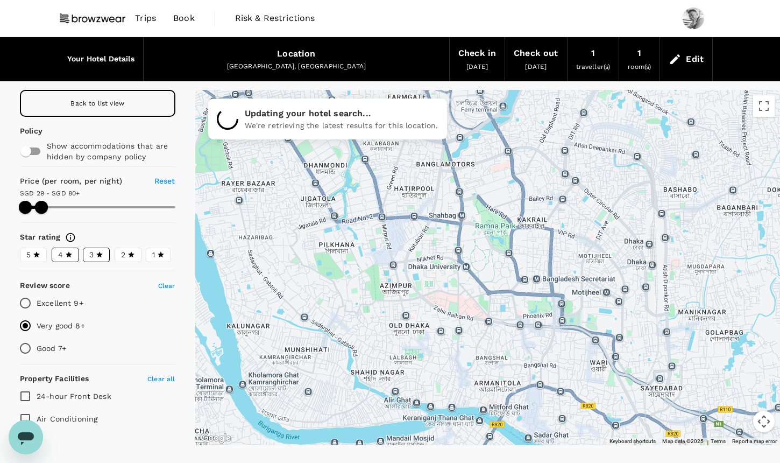
drag, startPoint x: 464, startPoint y: 317, endPoint x: 394, endPoint y: 335, distance: 72.0
click at [394, 335] on div at bounding box center [487, 267] width 585 height 355
type input "28.75"
type input "79.75"
type input "28.75"
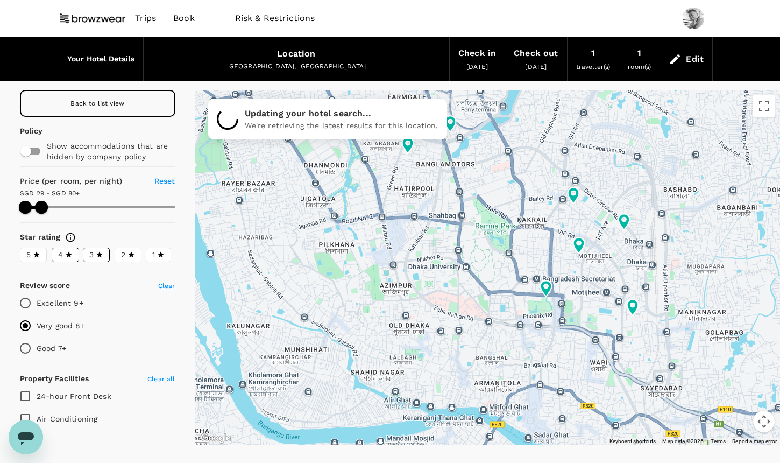
type input "79.75"
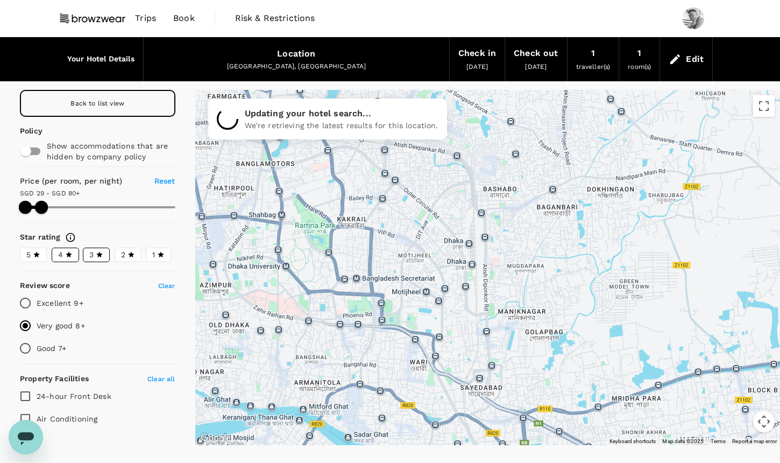
drag, startPoint x: 681, startPoint y: 264, endPoint x: 499, endPoint y: 264, distance: 181.8
click at [499, 264] on div at bounding box center [487, 267] width 585 height 355
type input "28.75"
type input "79.75"
type input "28.75"
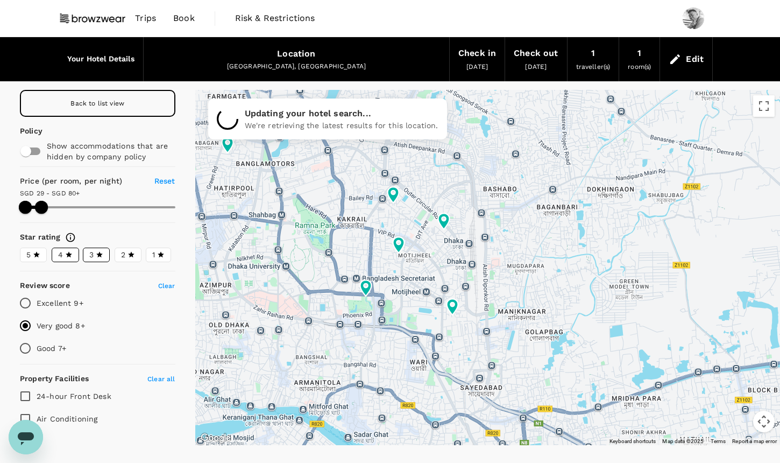
type input "79.75"
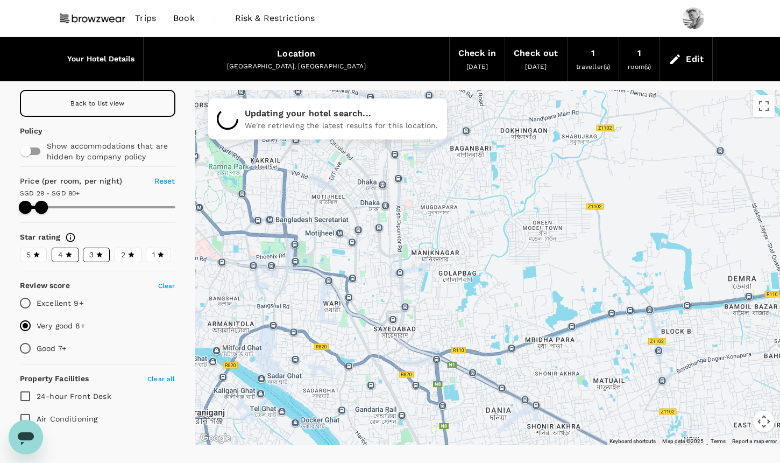
drag, startPoint x: 618, startPoint y: 262, endPoint x: 529, endPoint y: 203, distance: 106.4
click at [529, 203] on div at bounding box center [487, 267] width 585 height 355
type input "28.75"
type input "79.75"
type input "28.75"
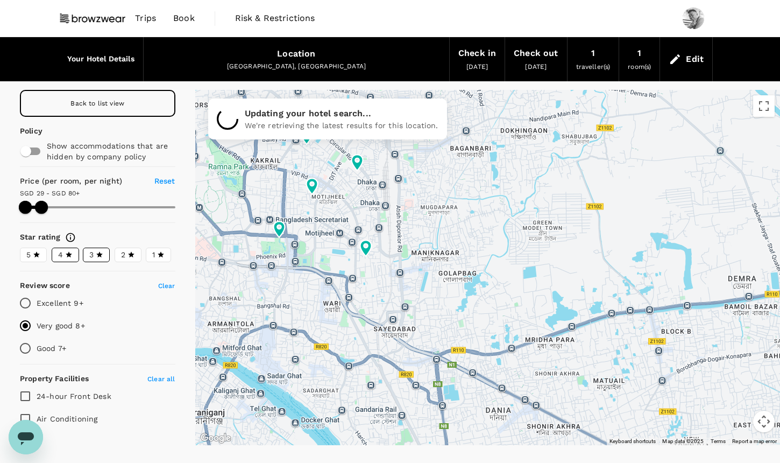
type input "79.75"
type input "28.75"
type input "79.75"
type input "28.75"
type input "79.75"
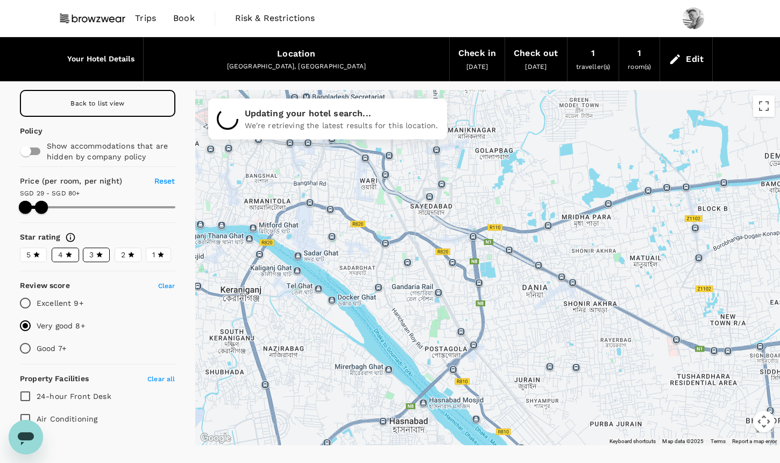
type input "28.75"
type input "79.75"
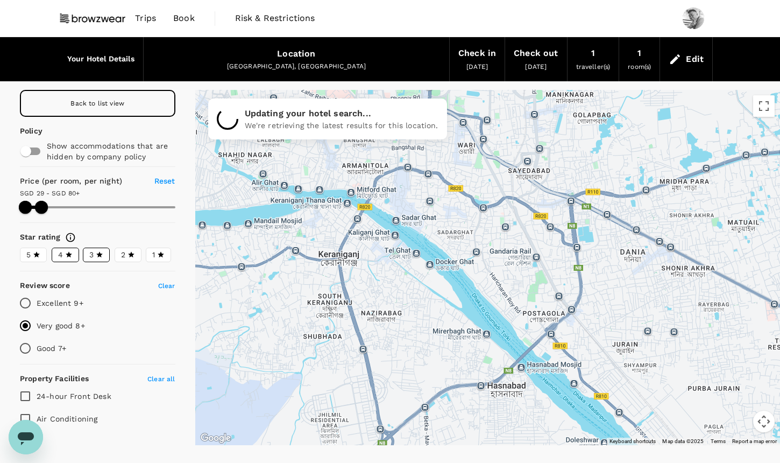
drag, startPoint x: 578, startPoint y: 264, endPoint x: 713, endPoint y: 104, distance: 209.1
click at [713, 104] on div at bounding box center [487, 267] width 585 height 355
type input "28.75"
type input "79.75"
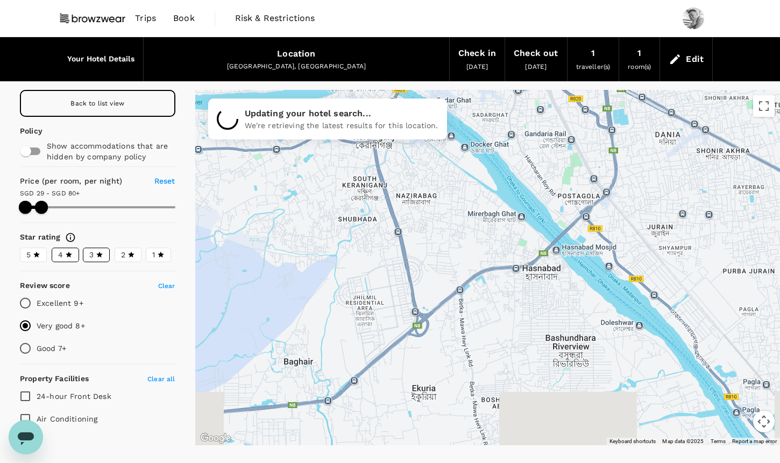
type input "28.75"
type input "79.75"
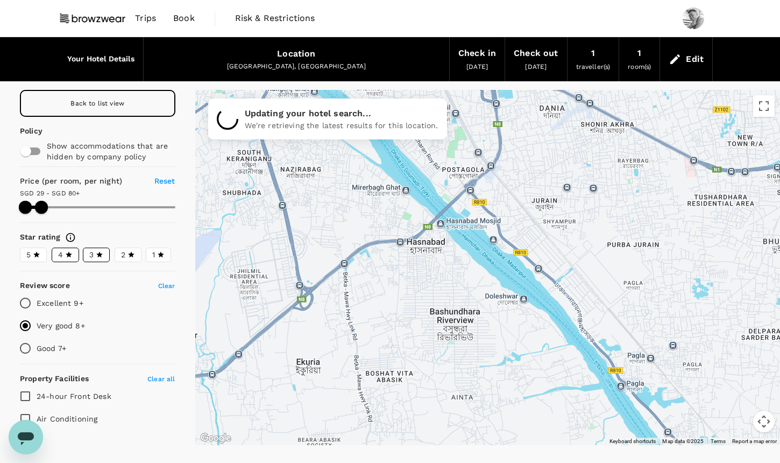
drag, startPoint x: 504, startPoint y: 291, endPoint x: 423, endPoint y: 145, distance: 167.1
type input "28.75"
type input "79.75"
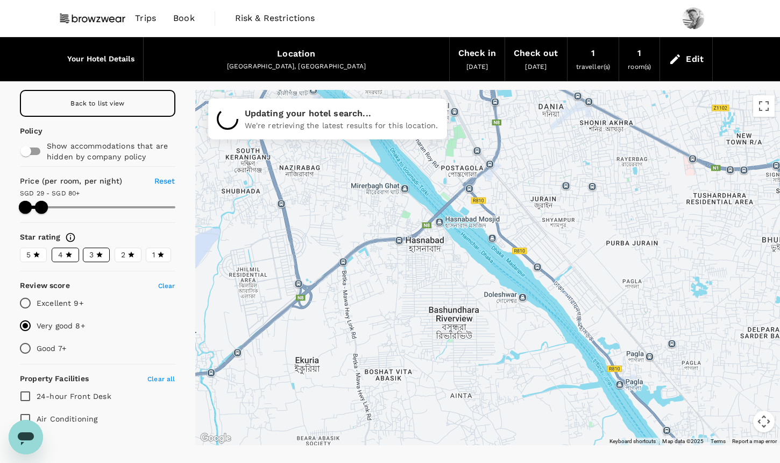
type input "28.75"
type input "79.75"
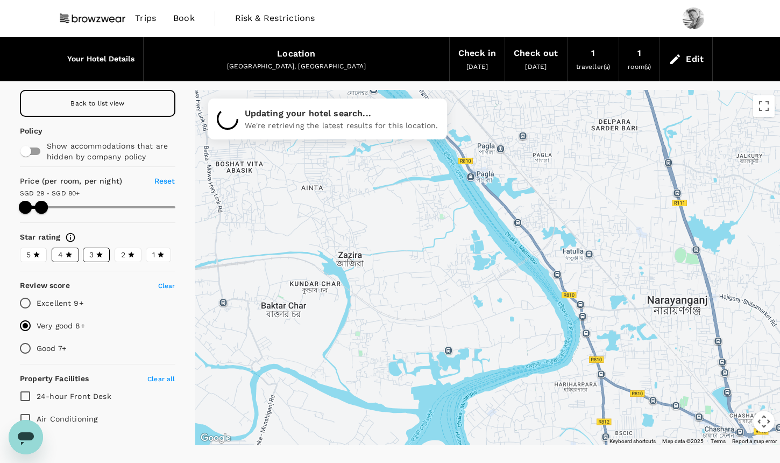
type input "28.75"
type input "79.75"
type input "28.75"
type input "79.75"
type input "28.75"
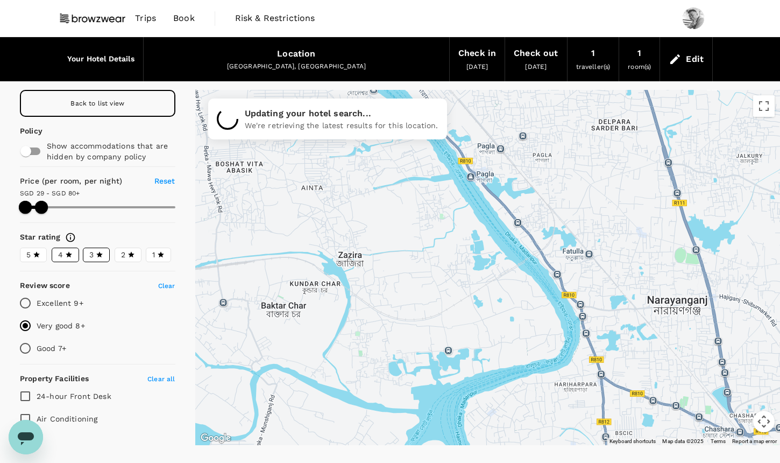
type input "79.75"
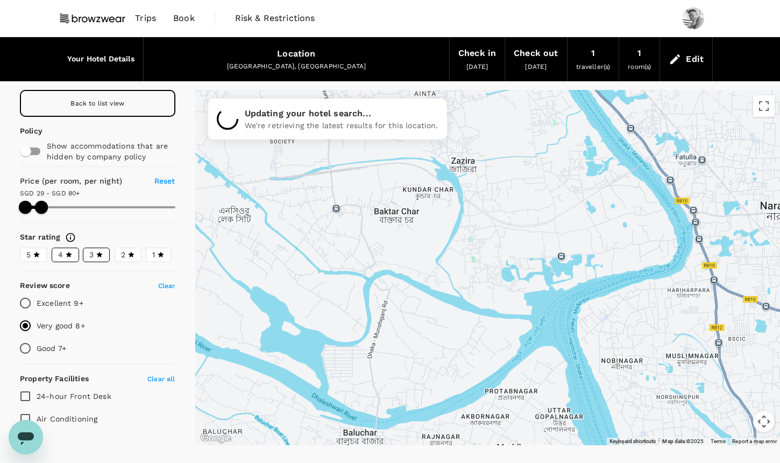
type input "28.75"
type input "79.75"
type input "28.75"
type input "79.75"
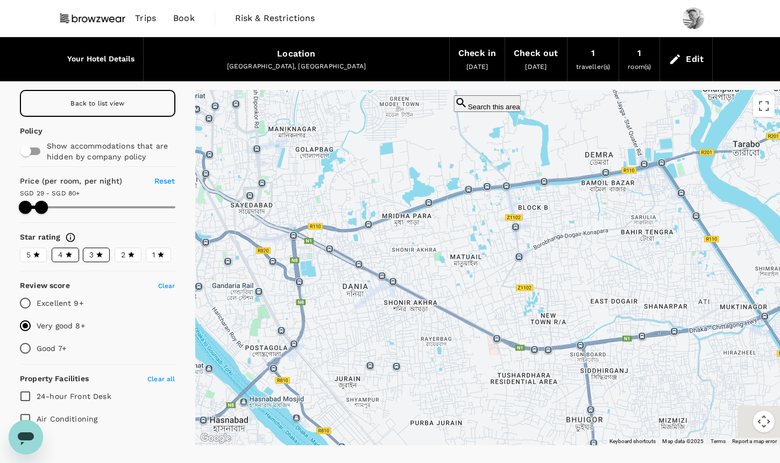
drag, startPoint x: 532, startPoint y: 286, endPoint x: 336, endPoint y: 464, distance: 265.4
click at [336, 462] on html "Trips Book Risk & Restrictions Your Hotel Details Location Dhaka, Bangladesh Ch…" at bounding box center [390, 253] width 780 height 507
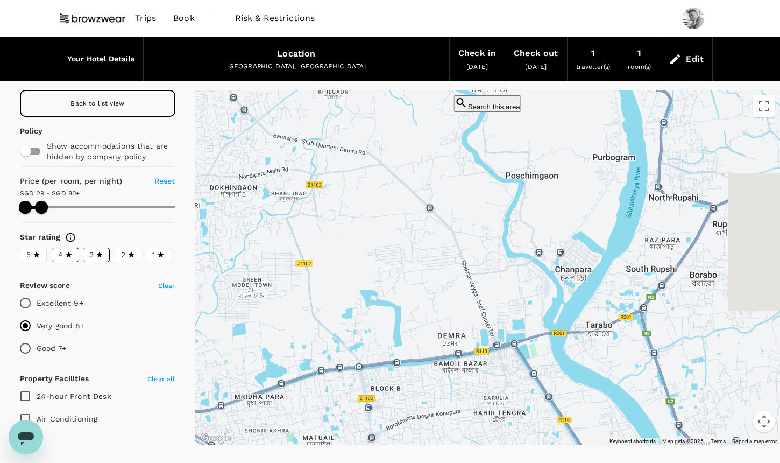
drag, startPoint x: 574, startPoint y: 241, endPoint x: 407, endPoint y: 445, distance: 263.3
click at [407, 445] on div "Your Hotel Details Location Dhaka, Bangladesh Check in 11 Oct 2025 Check out 18…" at bounding box center [390, 248] width 780 height 423
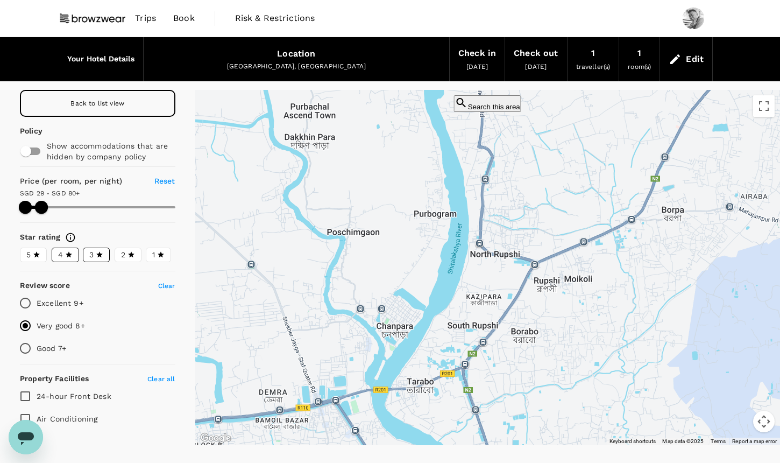
drag, startPoint x: 562, startPoint y: 244, endPoint x: 399, endPoint y: 263, distance: 164.1
click at [399, 262] on div at bounding box center [487, 267] width 585 height 355
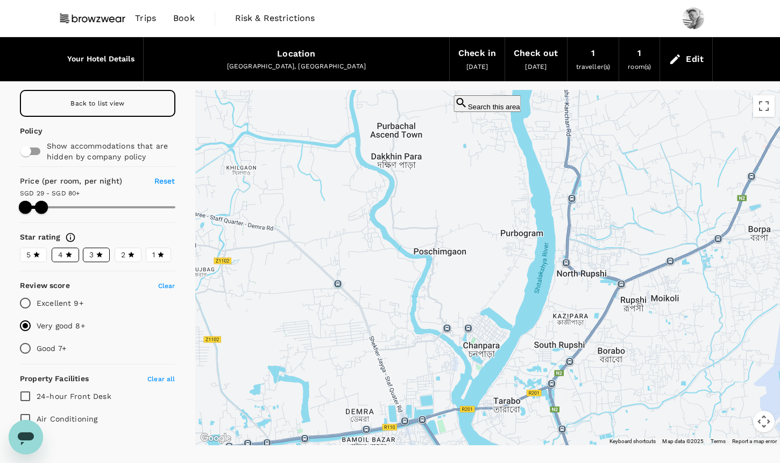
drag, startPoint x: 500, startPoint y: 225, endPoint x: 588, endPoint y: 245, distance: 89.8
click at [588, 245] on div at bounding box center [487, 267] width 585 height 355
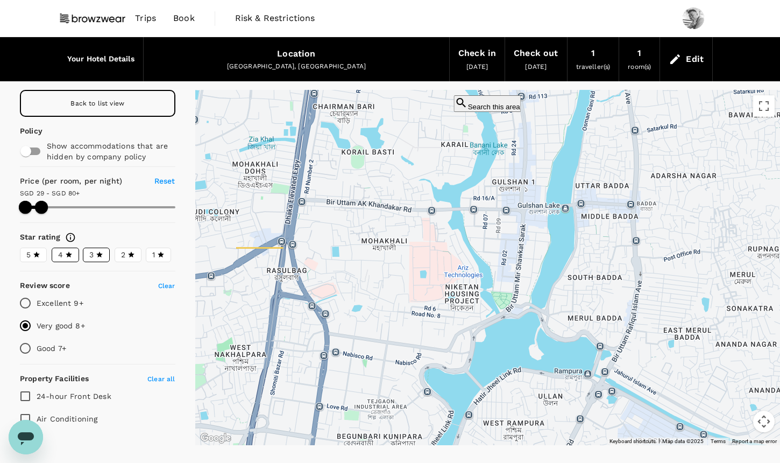
drag, startPoint x: 379, startPoint y: 239, endPoint x: 566, endPoint y: 262, distance: 188.6
click at [566, 262] on div at bounding box center [487, 267] width 585 height 355
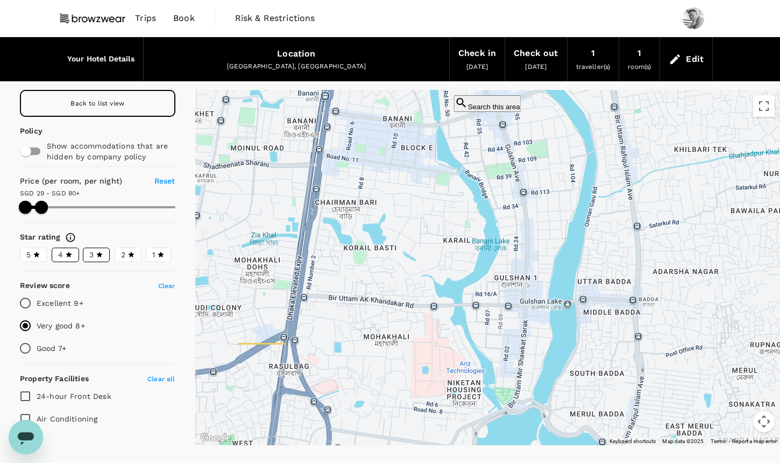
drag, startPoint x: 531, startPoint y: 228, endPoint x: 531, endPoint y: 324, distance: 96.3
click at [531, 324] on div at bounding box center [487, 267] width 585 height 355
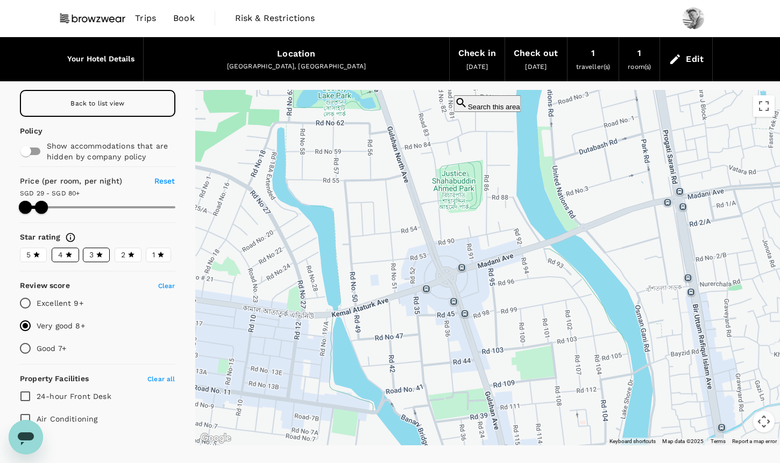
click at [499, 106] on button "Search this area" at bounding box center [487, 103] width 67 height 17
type input "28.75"
type input "79.75"
type input "28.75"
type input "79.75"
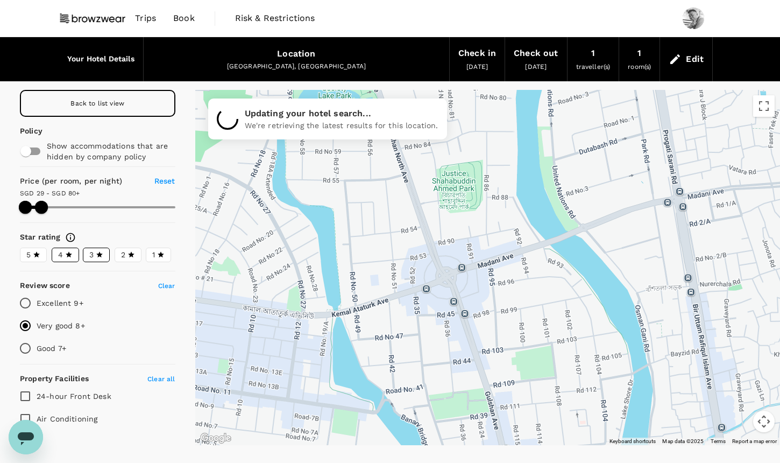
type input "28.75"
type input "79.75"
type input "28.75"
type input "79.75"
type input "28.75"
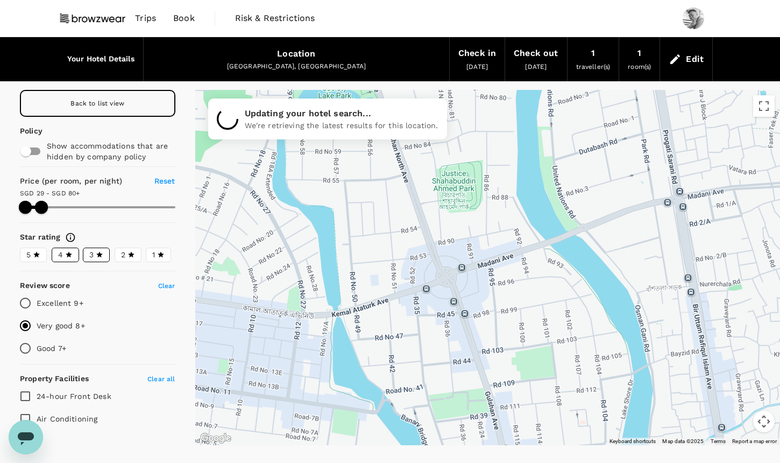
type input "79.75"
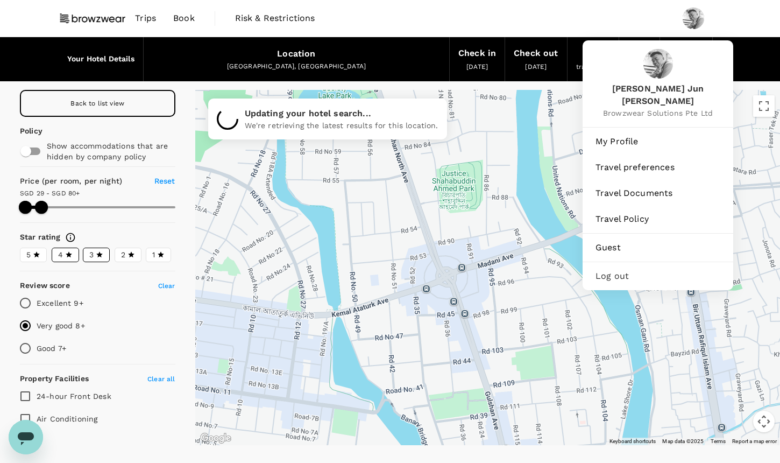
type input "28.75"
type input "79.75"
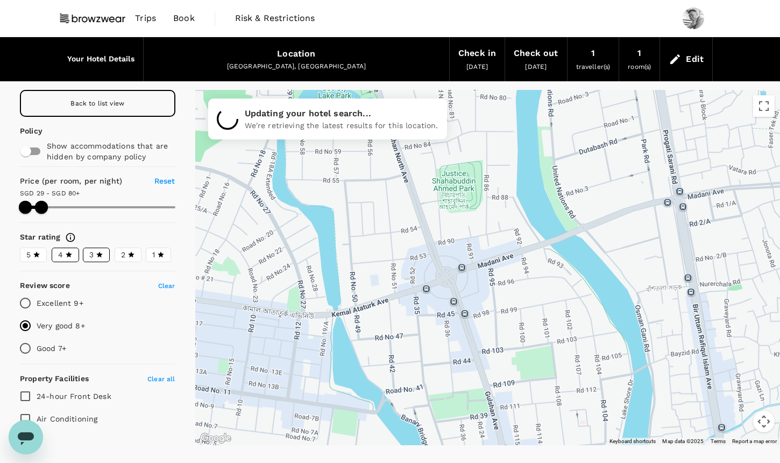
type input "28.75"
type input "79.75"
type input "28.75"
type input "79.75"
type input "28.75"
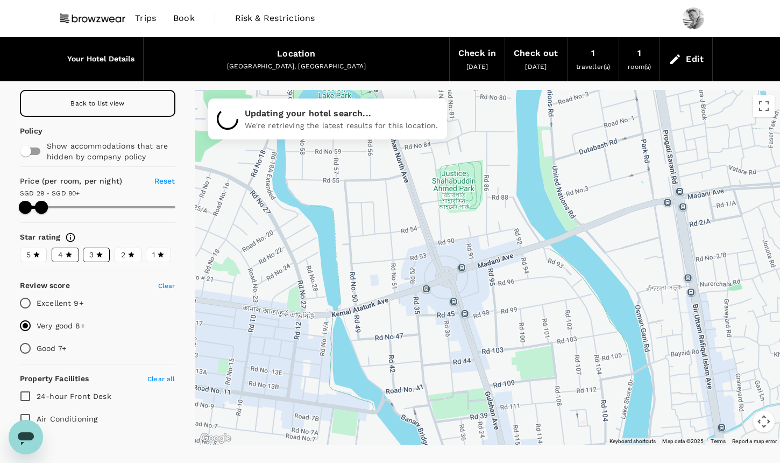
type input "79.75"
type input "28.75"
type input "79.75"
type input "28.75"
type input "79.75"
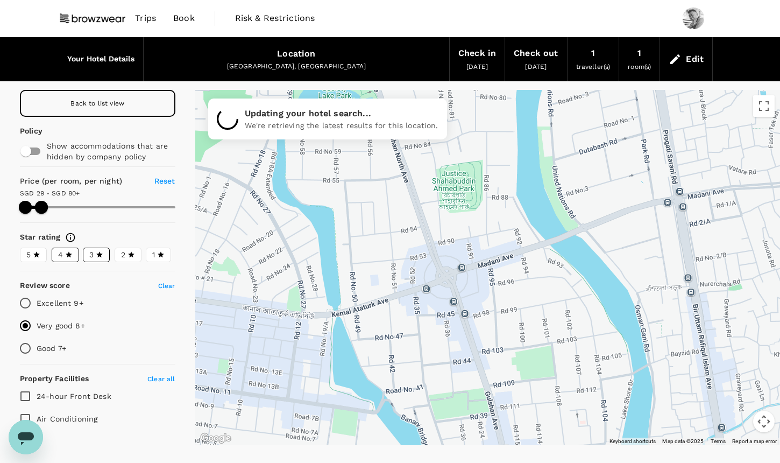
type input "28.75"
type input "79.75"
type input "28.75"
type input "79.75"
type input "28.75"
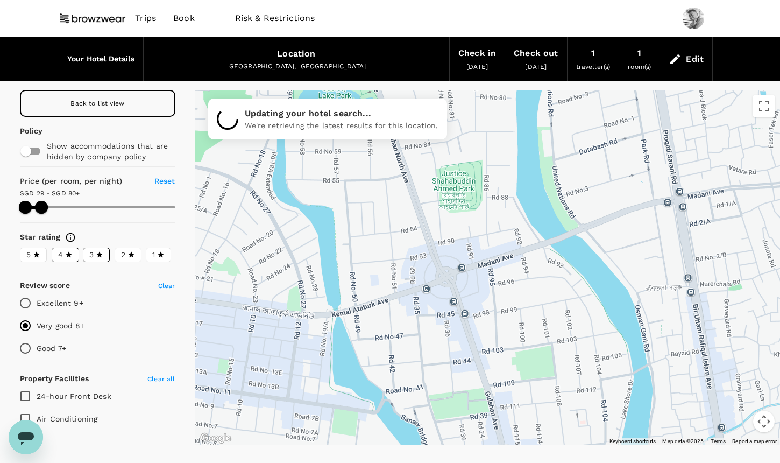
type input "79.75"
type input "28.75"
type input "79.75"
type input "28.75"
type input "79.75"
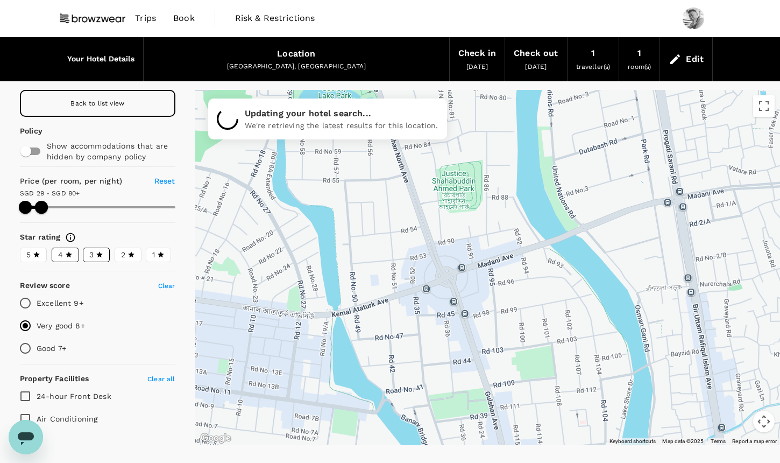
type input "28.75"
type input "79.75"
type input "28.75"
type input "79.75"
type input "28.75"
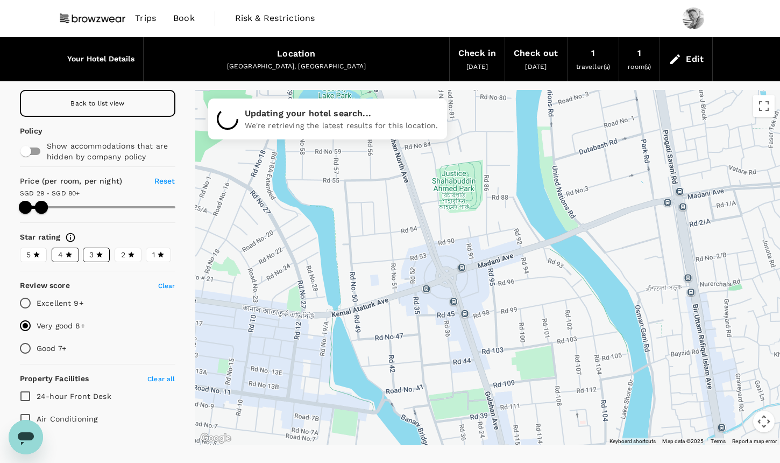
type input "79.75"
type input "28.75"
type input "79.75"
type input "28.75"
type input "79.75"
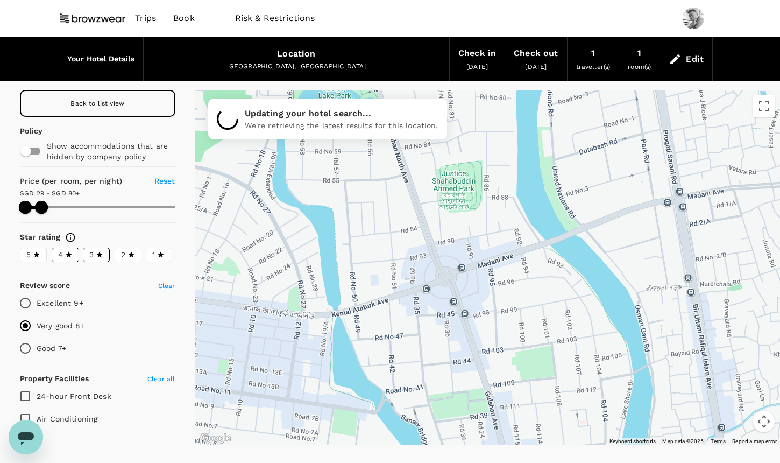
type input "28.75"
type input "79.75"
type input "28.75"
type input "79.75"
type input "28.75"
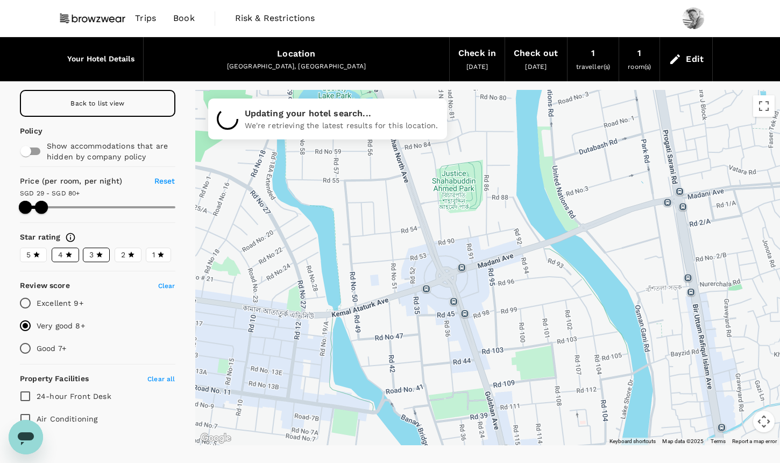
type input "79.75"
type input "28.75"
type input "79.75"
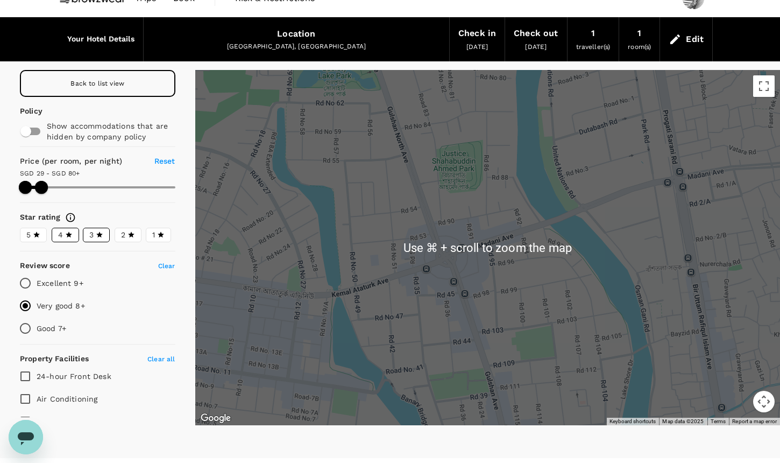
scroll to position [10, 0]
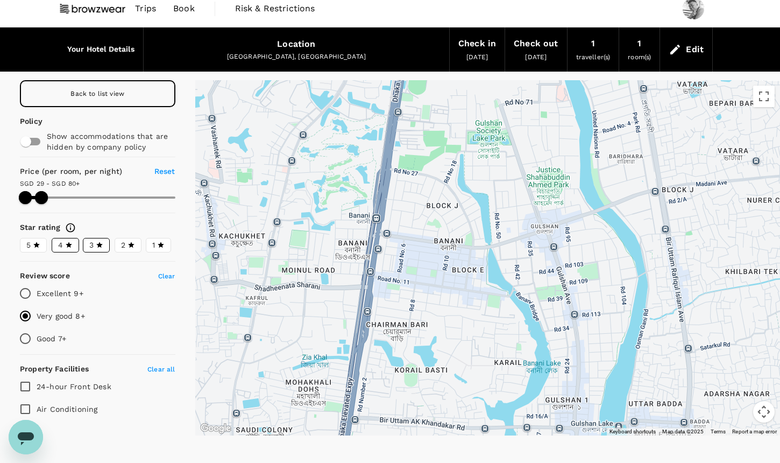
type input "28.75"
type input "79.75"
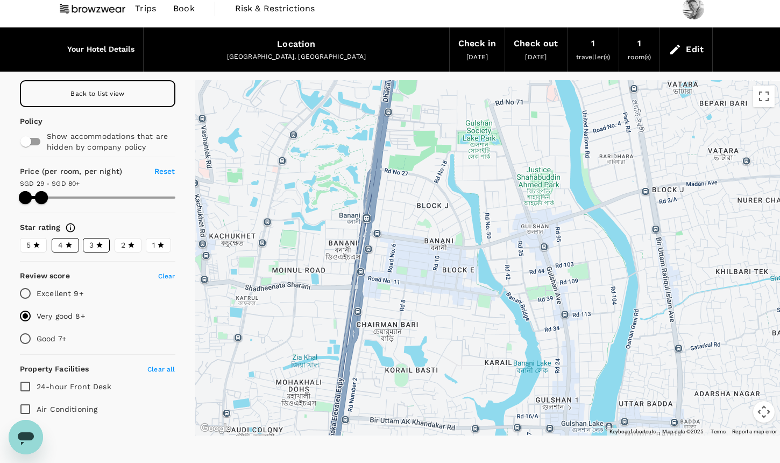
type input "28.75"
type input "79.75"
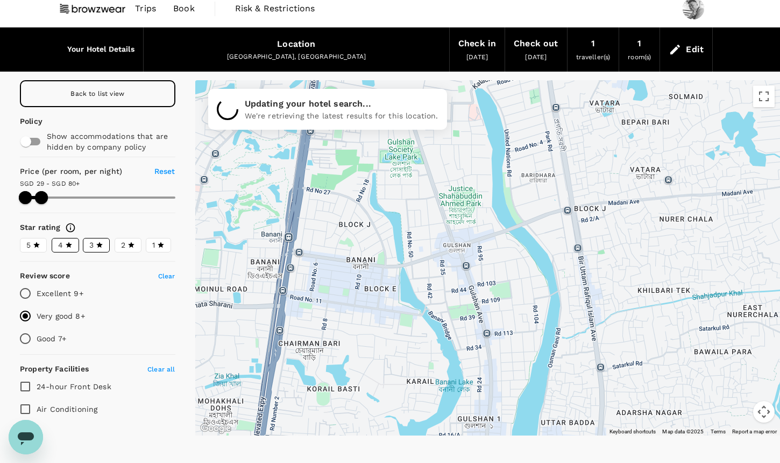
drag, startPoint x: 694, startPoint y: 185, endPoint x: 606, endPoint y: 204, distance: 89.8
click at [606, 204] on div at bounding box center [487, 257] width 585 height 355
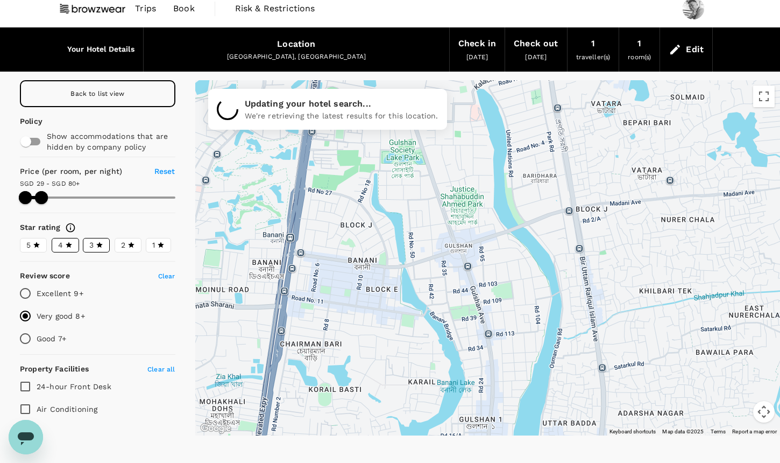
type input "28.75"
type input "79.75"
type input "28.75"
type input "79.75"
type input "28.75"
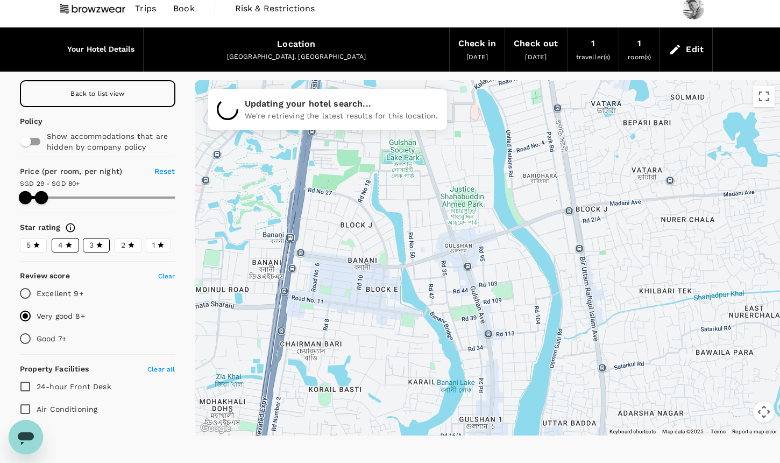
type input "79.75"
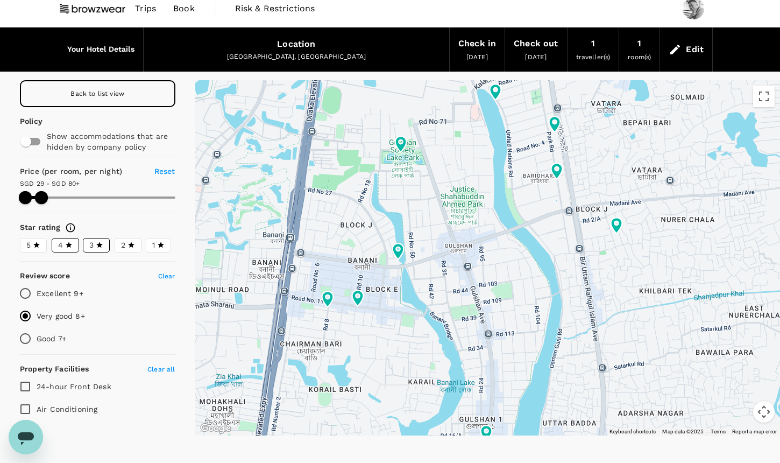
type input "28.75"
type input "79.75"
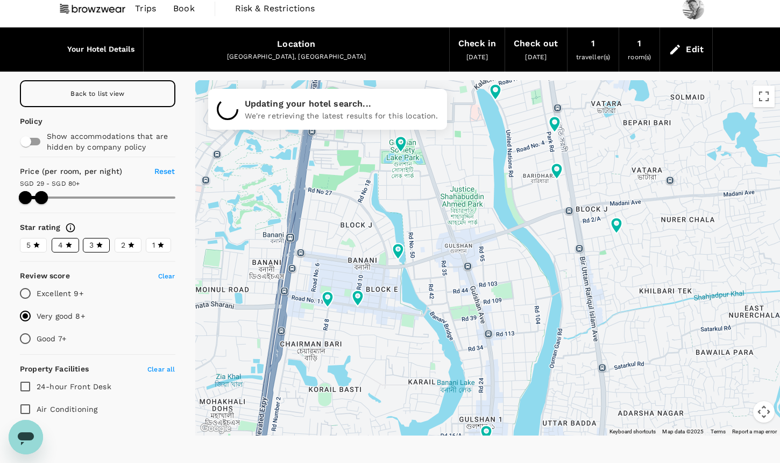
type input "28.75"
type input "79.75"
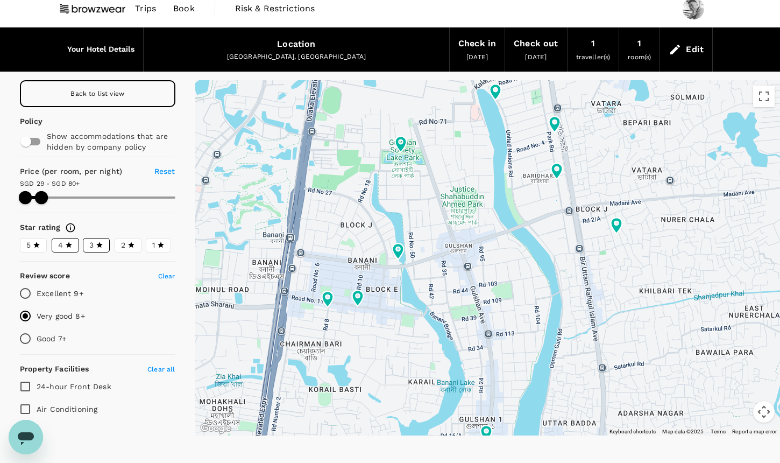
type input "28.75"
type input "79.75"
type input "28.75"
type input "79.75"
type input "28.75"
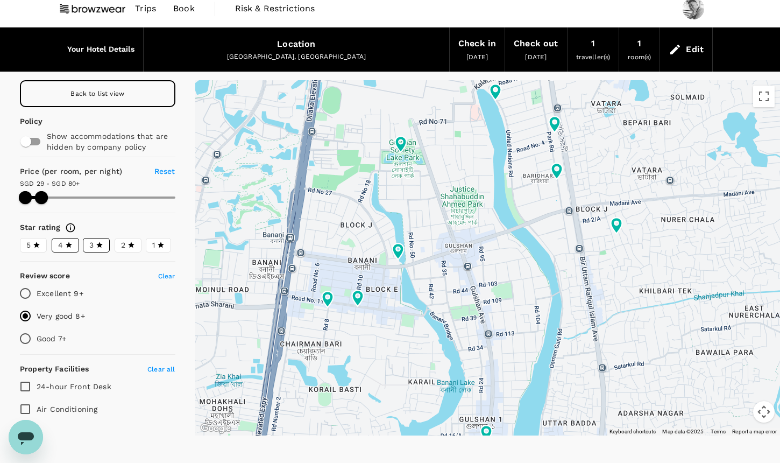
type input "79.75"
type input "28.75"
type input "79.75"
type input "28.75"
type input "77.75"
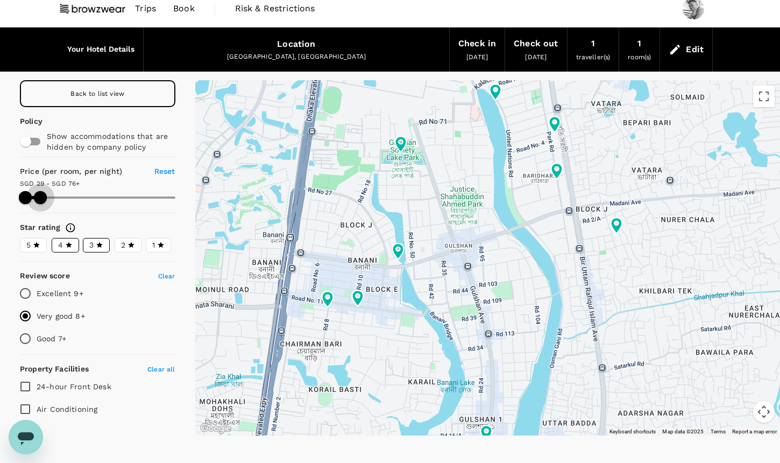
type input "28.75"
type input "75.75"
type input "28.75"
type input "74.75"
type input "28.75"
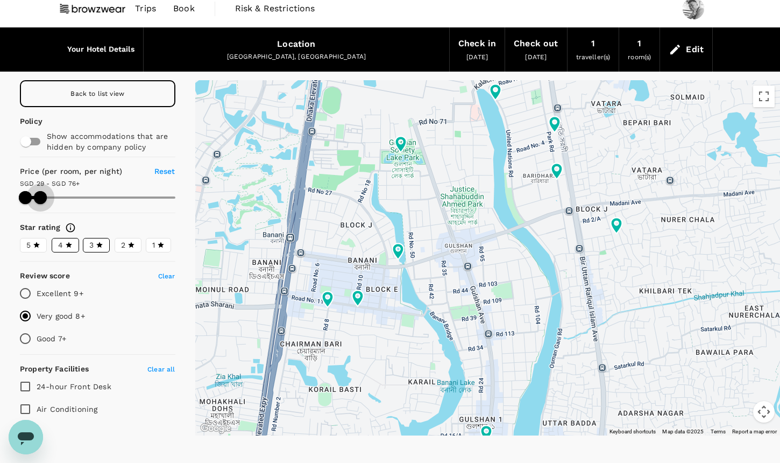
type input "74.75"
type input "28.75"
type input "74.75"
type input "28.75"
type input "72.75"
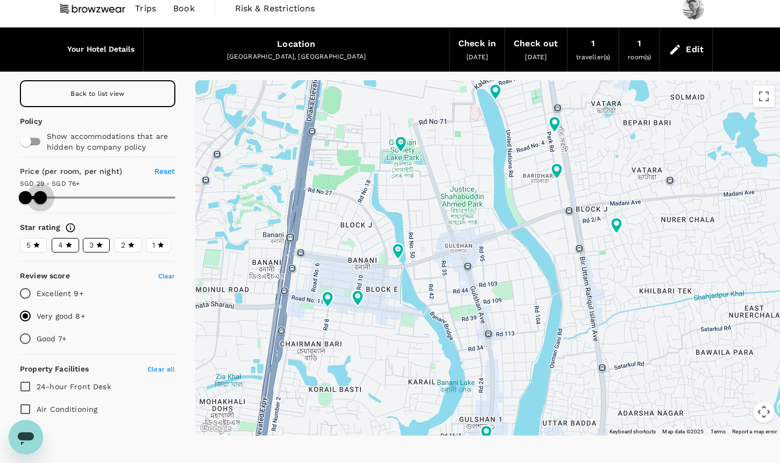
type input "28.75"
type input "72.75"
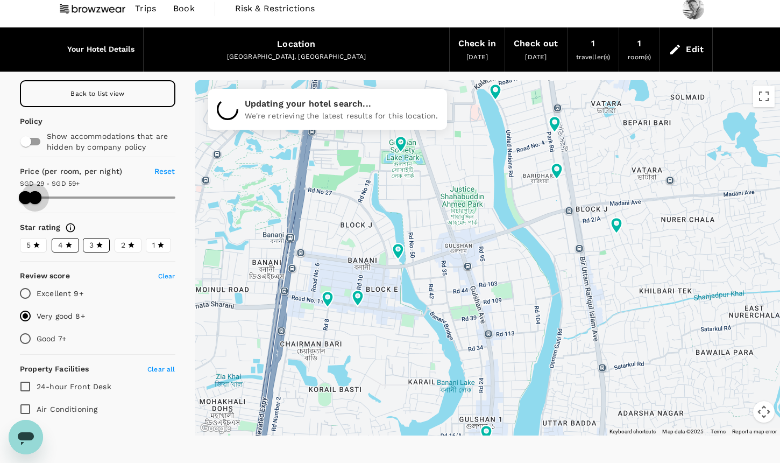
drag, startPoint x: 41, startPoint y: 195, endPoint x: 35, endPoint y: 195, distance: 6.5
click at [35, 195] on span at bounding box center [35, 197] width 13 height 13
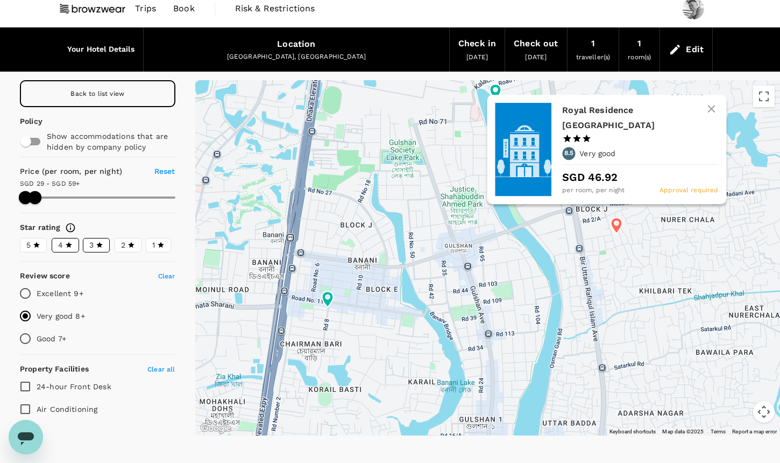
click at [621, 227] on icon at bounding box center [616, 225] width 11 height 16
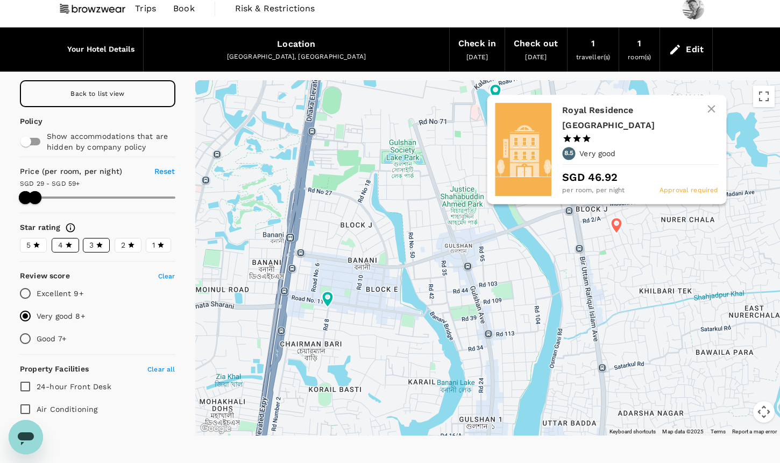
click at [620, 174] on p "SGD 46.92" at bounding box center [641, 177] width 156 height 16
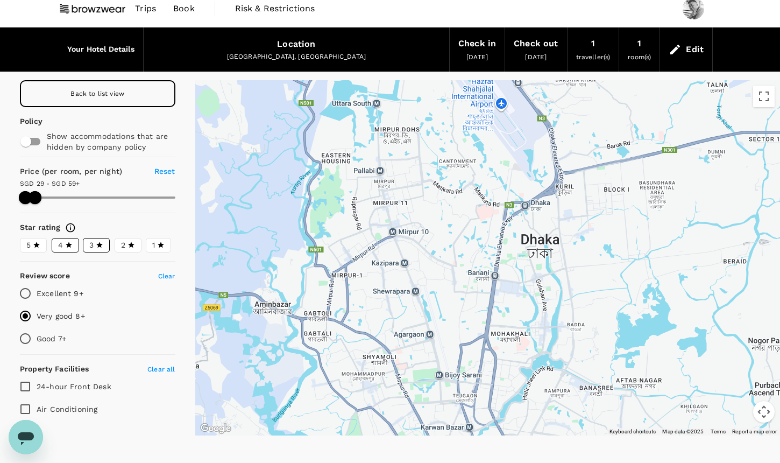
drag, startPoint x: 662, startPoint y: 303, endPoint x: 623, endPoint y: 300, distance: 39.4
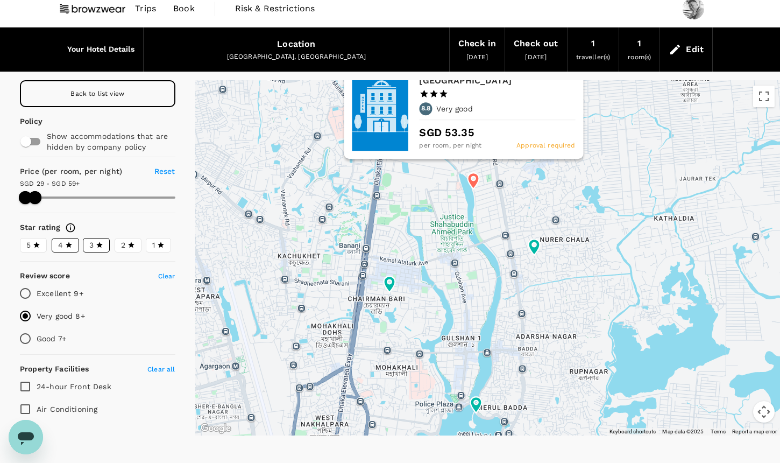
click at [470, 183] on icon at bounding box center [473, 180] width 11 height 16
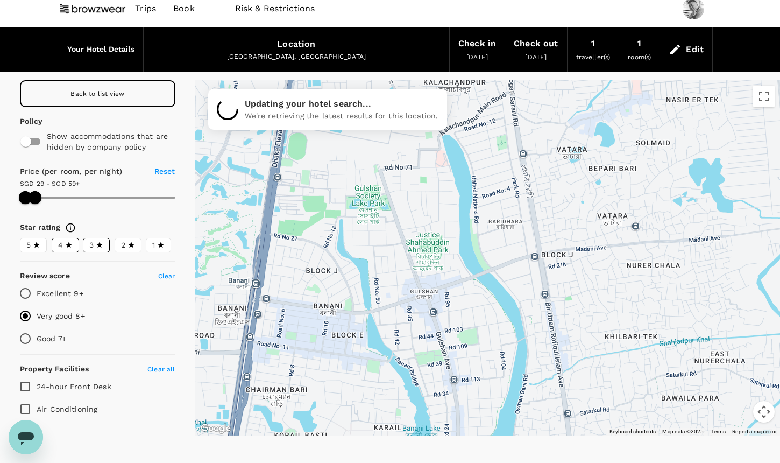
drag, startPoint x: 512, startPoint y: 207, endPoint x: 527, endPoint y: 262, distance: 57.4
click at [527, 262] on div at bounding box center [487, 257] width 585 height 355
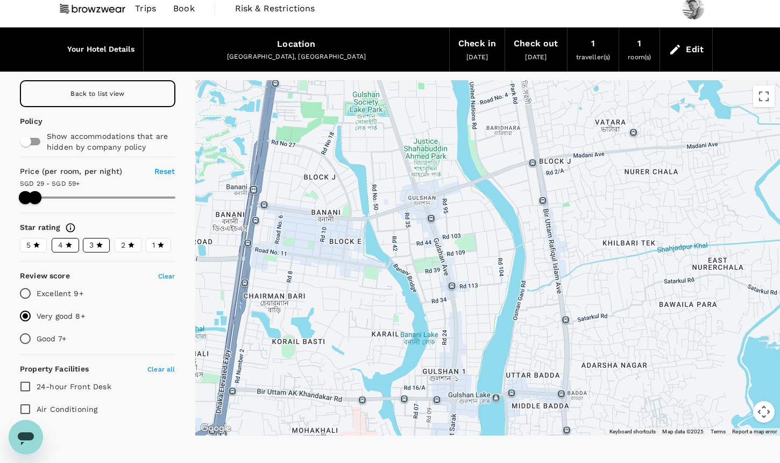
drag, startPoint x: 527, startPoint y: 262, endPoint x: 521, endPoint y: 151, distance: 112.1
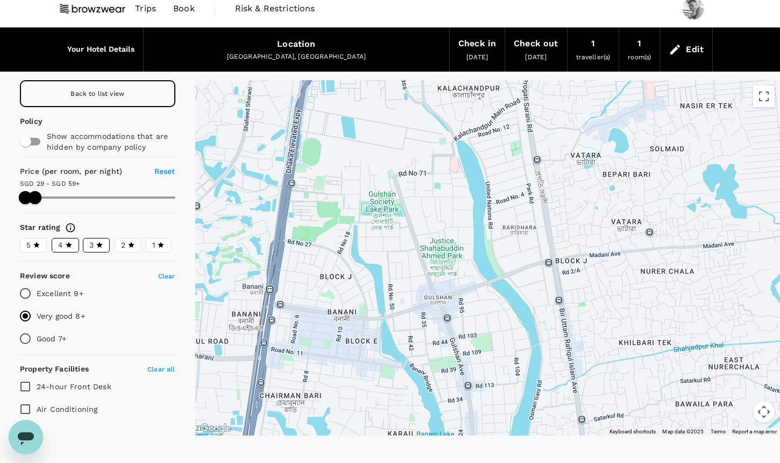
drag, startPoint x: 521, startPoint y: 151, endPoint x: 537, endPoint y: 261, distance: 112.0
click at [537, 261] on div at bounding box center [487, 257] width 585 height 355
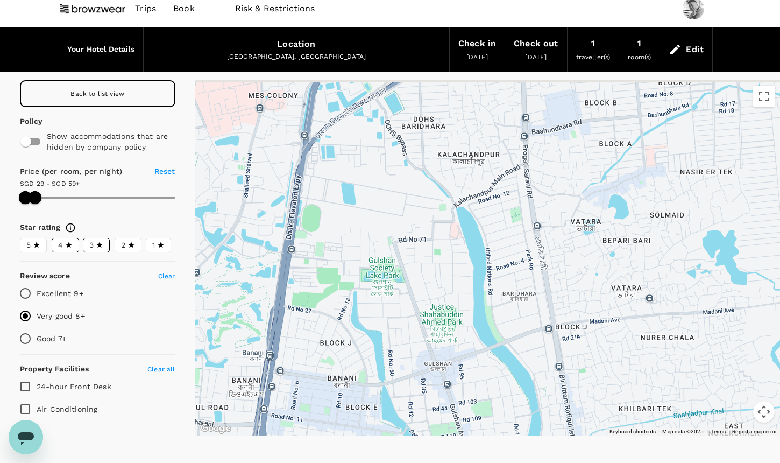
drag, startPoint x: 534, startPoint y: 181, endPoint x: 535, endPoint y: 250, distance: 69.4
click at [535, 250] on div at bounding box center [487, 257] width 585 height 355
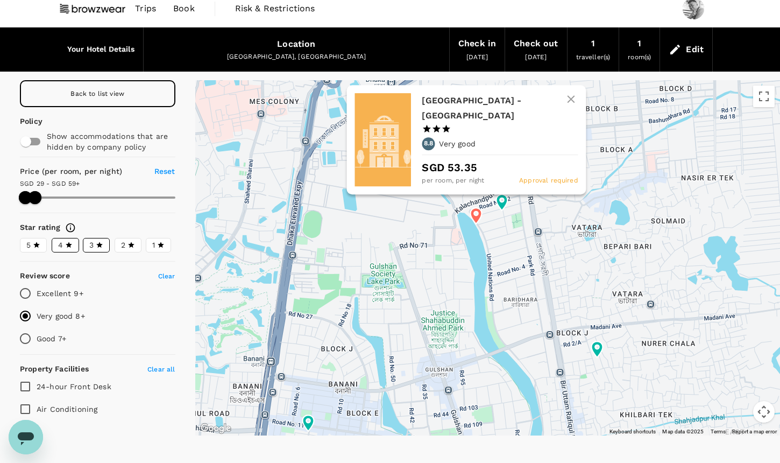
click at [481, 215] on icon at bounding box center [476, 216] width 11 height 16
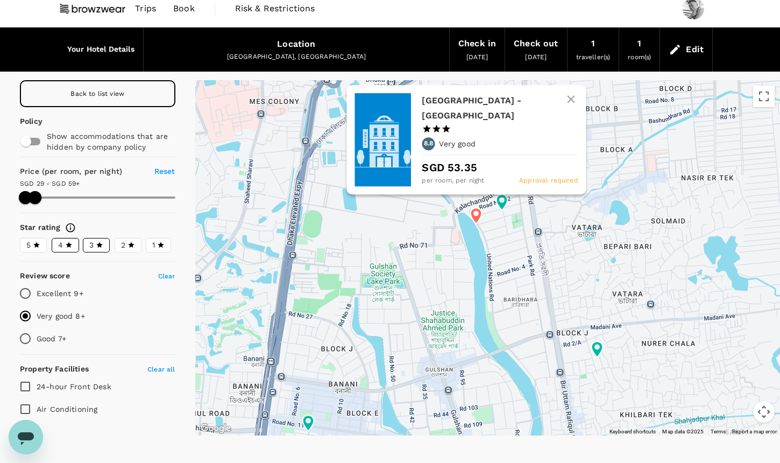
click at [499, 171] on p "SGD 53.35" at bounding box center [500, 167] width 156 height 16
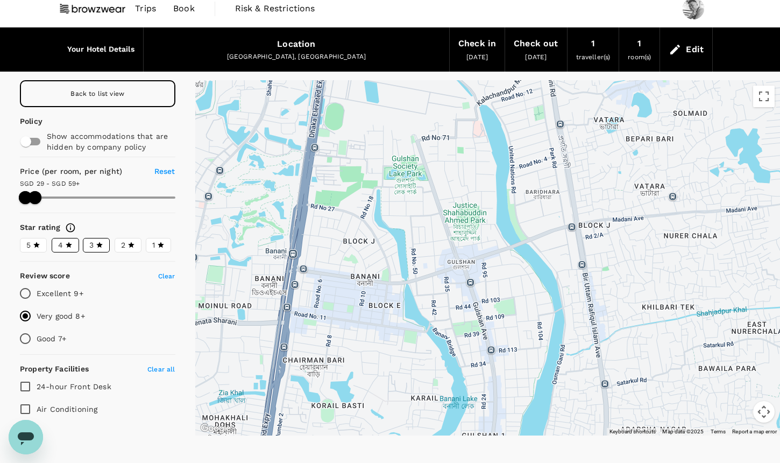
drag, startPoint x: 608, startPoint y: 310, endPoint x: 630, endPoint y: 200, distance: 111.9
click at [35, 244] on icon at bounding box center [36, 244] width 6 height 6
click at [0, 0] on input "5" at bounding box center [0, 0] width 0 height 0
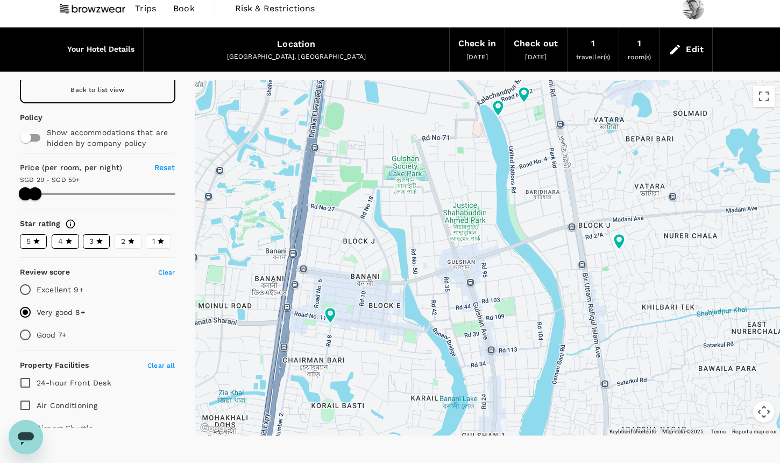
scroll to position [0, 0]
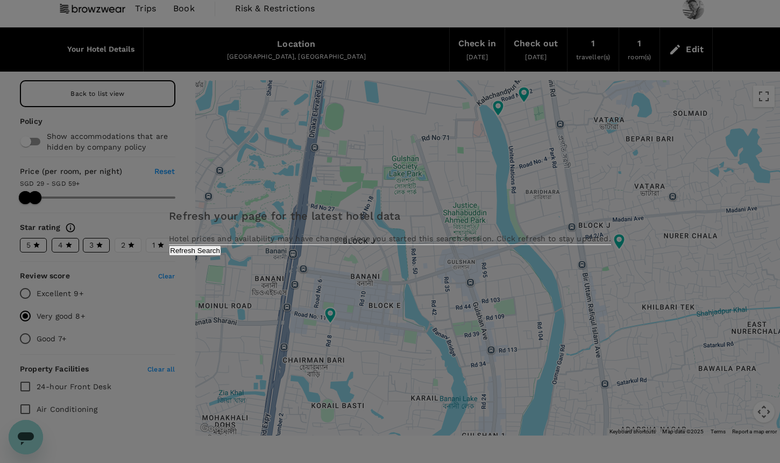
click at [444, 255] on div "Refresh your page for the latest hotel data Hotel prices and availability may h…" at bounding box center [390, 231] width 442 height 48
click at [221, 255] on button "Refresh Search" at bounding box center [195, 250] width 52 height 10
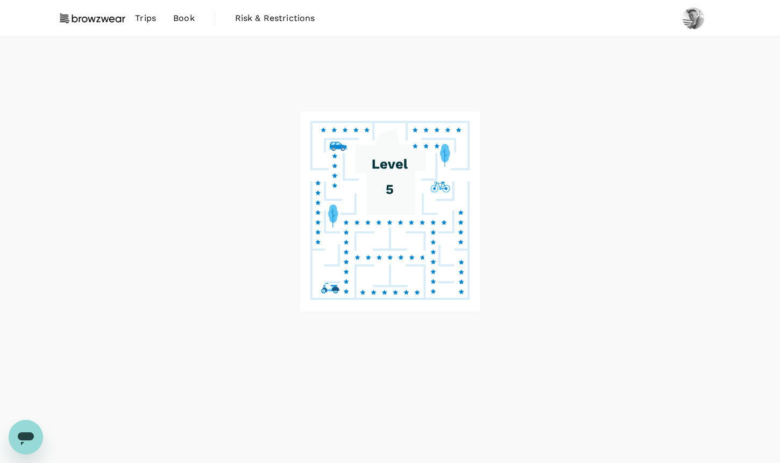
click at [95, 94] on div "Refresh your page for the latest hotel data Hotel prices and availability may h…" at bounding box center [390, 231] width 780 height 463
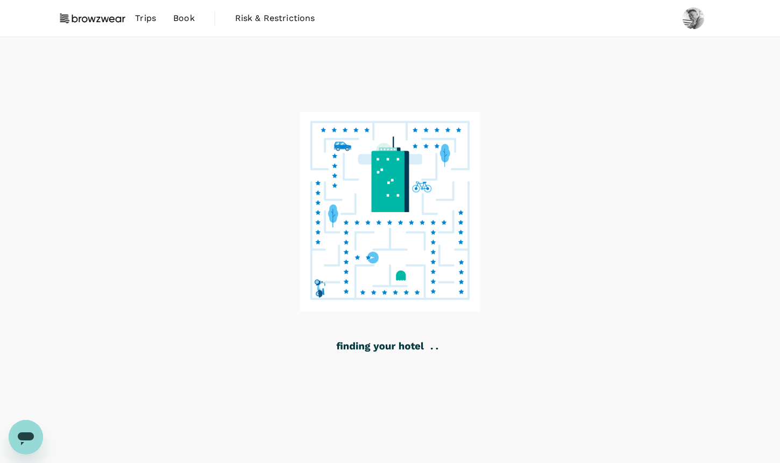
click at [182, 21] on span "Book" at bounding box center [184, 18] width 22 height 13
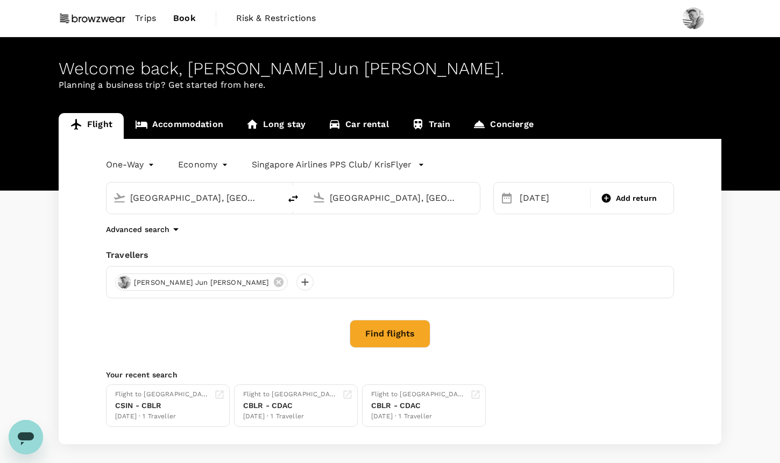
click at [202, 119] on link "Accommodation" at bounding box center [179, 126] width 111 height 26
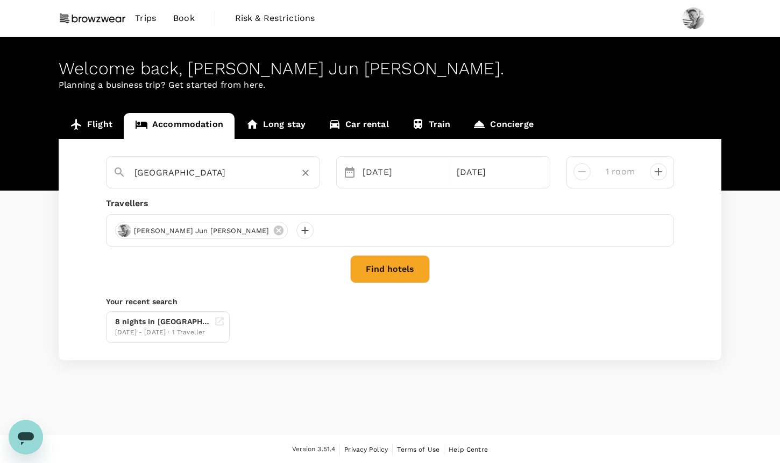
click at [238, 175] on input "Dhaka" at bounding box center [208, 172] width 148 height 17
click at [411, 173] on div "11 Oct" at bounding box center [402, 172] width 89 height 22
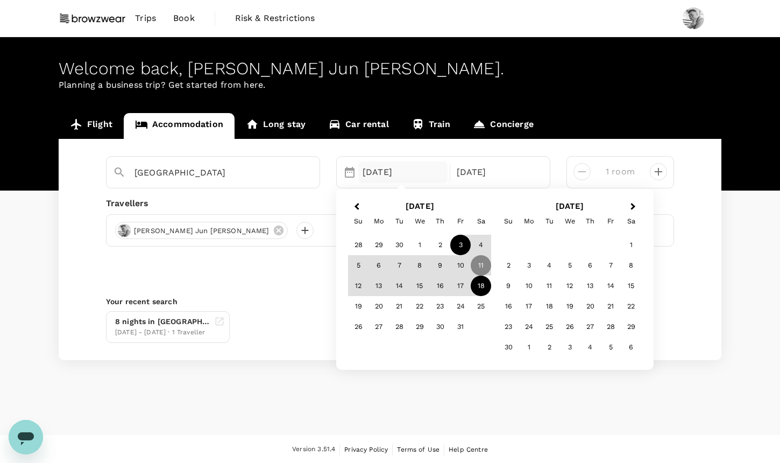
click at [468, 248] on div "3" at bounding box center [460, 245] width 20 height 20
click at [479, 264] on div "11" at bounding box center [481, 265] width 20 height 20
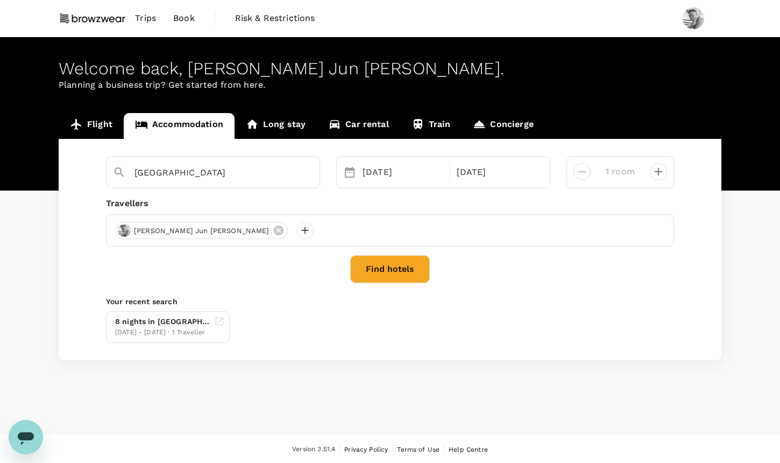
click at [379, 269] on button "Find hotels" at bounding box center [390, 269] width 80 height 28
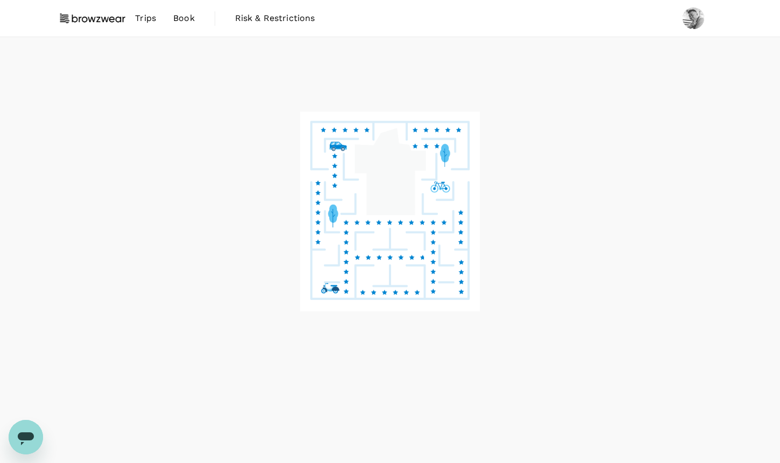
drag, startPoint x: 194, startPoint y: 239, endPoint x: 75, endPoint y: 244, distance: 119.5
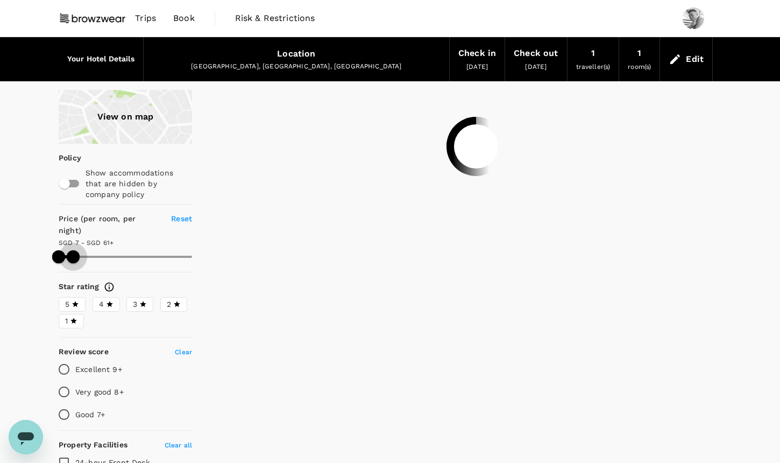
drag, startPoint x: 67, startPoint y: 242, endPoint x: 73, endPoint y: 243, distance: 5.9
click at [73, 250] on span at bounding box center [73, 256] width 13 height 13
click at [102, 299] on span "4" at bounding box center [101, 304] width 5 height 11
click at [0, 0] on input "4" at bounding box center [0, 0] width 0 height 0
click at [139, 300] on icon at bounding box center [143, 304] width 8 height 8
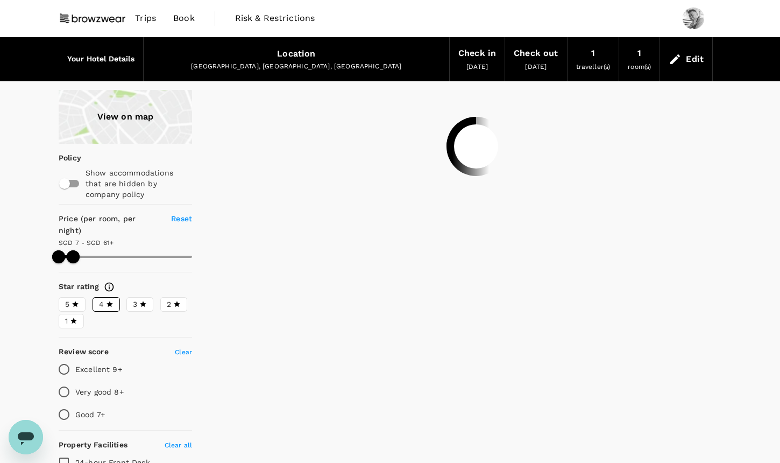
click at [0, 0] on input "3" at bounding box center [0, 0] width 0 height 0
click at [66, 380] on input "Very good 8+" at bounding box center [64, 391] width 23 height 23
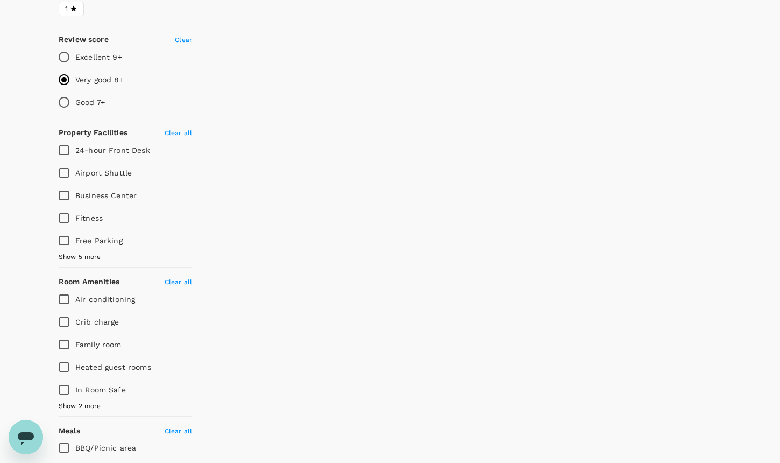
scroll to position [357, 0]
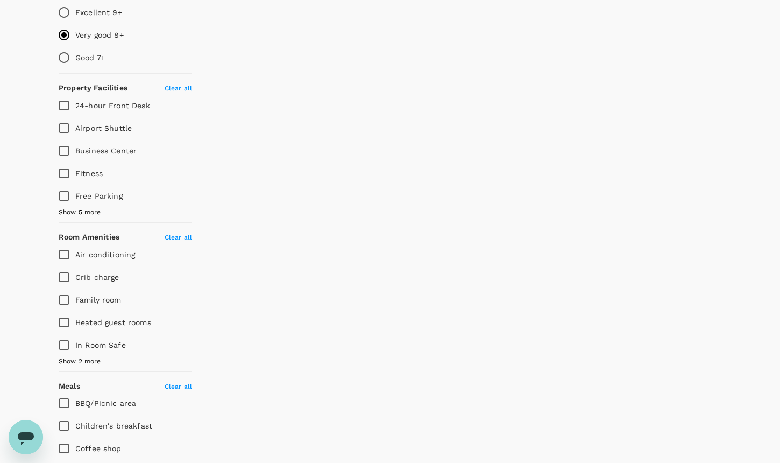
click at [84, 207] on span "Show 5 more" at bounding box center [80, 212] width 42 height 11
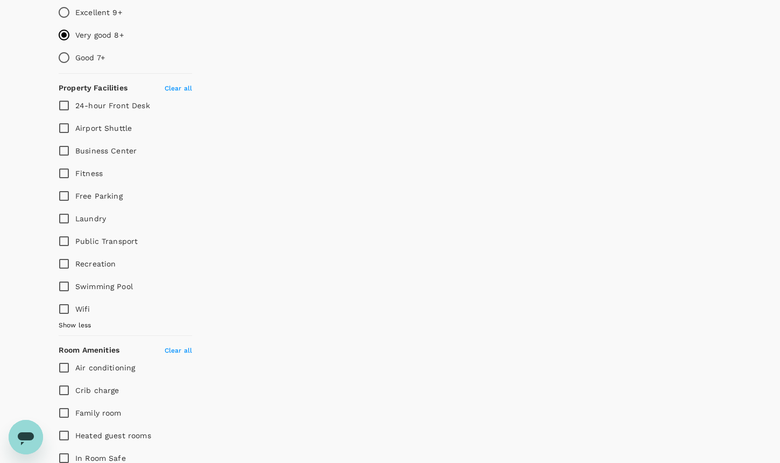
click at [73, 297] on input "Wifi" at bounding box center [64, 308] width 23 height 23
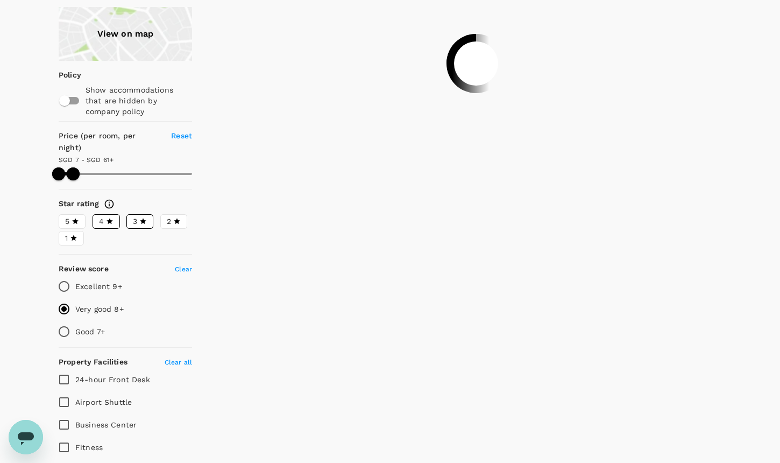
scroll to position [30, 0]
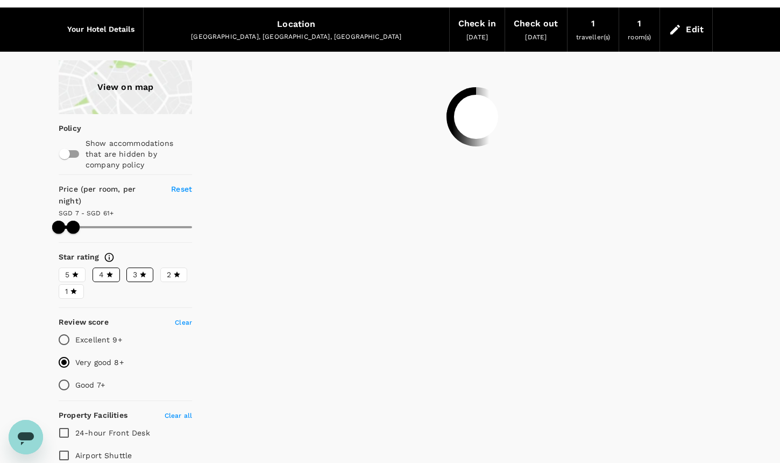
click at [175, 87] on div "View on map" at bounding box center [125, 87] width 133 height 54
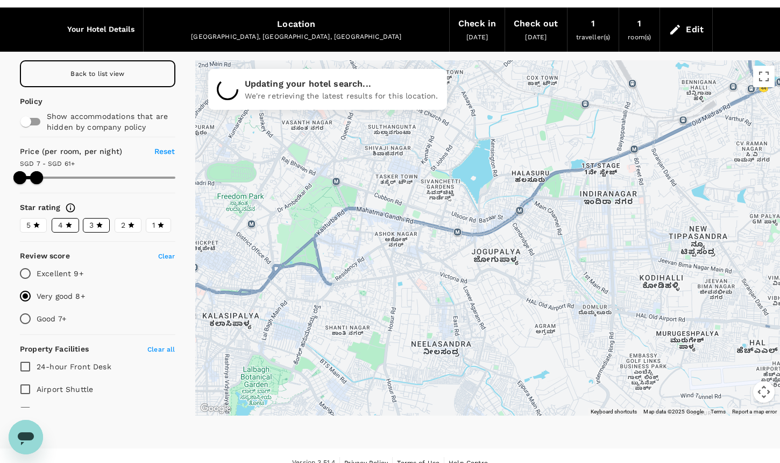
drag, startPoint x: 648, startPoint y: 195, endPoint x: 368, endPoint y: 251, distance: 285.7
click at [368, 251] on div at bounding box center [487, 237] width 585 height 355
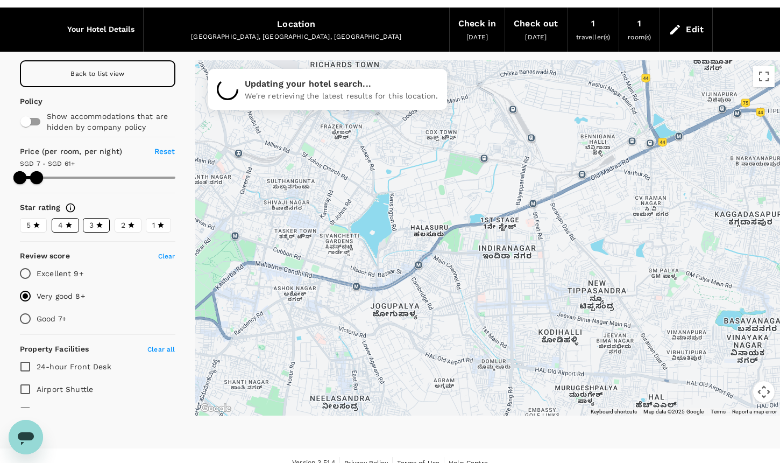
drag, startPoint x: 693, startPoint y: 223, endPoint x: 590, endPoint y: 278, distance: 116.9
click at [590, 278] on div at bounding box center [487, 237] width 585 height 355
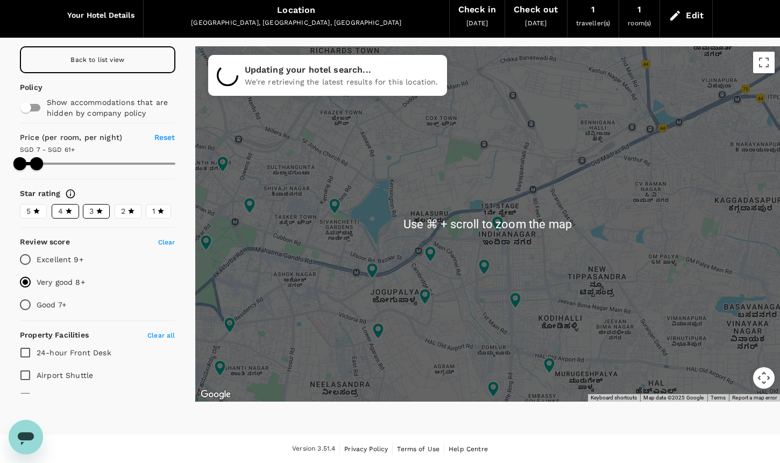
scroll to position [42, 0]
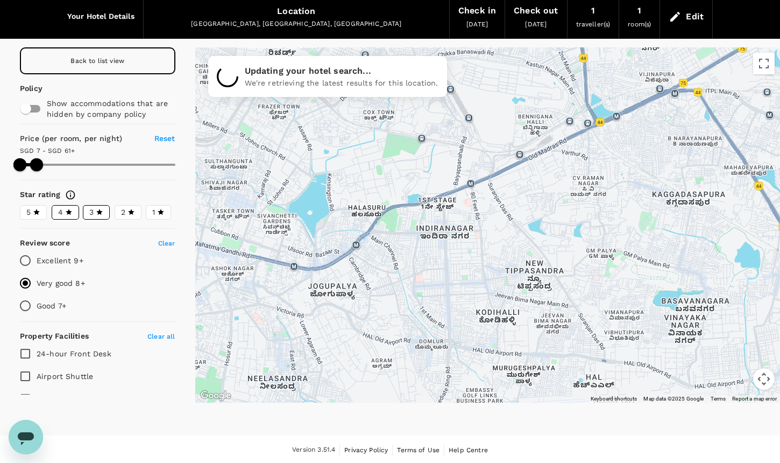
drag, startPoint x: 536, startPoint y: 274, endPoint x: 478, endPoint y: 267, distance: 58.5
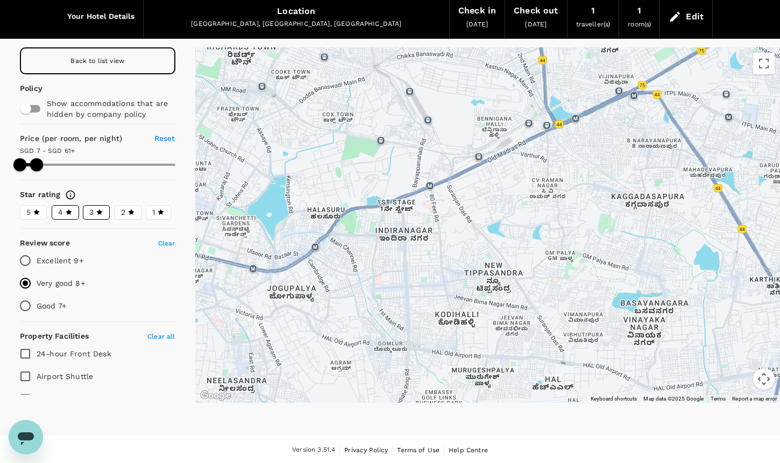
drag, startPoint x: 560, startPoint y: 215, endPoint x: 515, endPoint y: 217, distance: 45.2
click at [515, 217] on div at bounding box center [487, 224] width 585 height 355
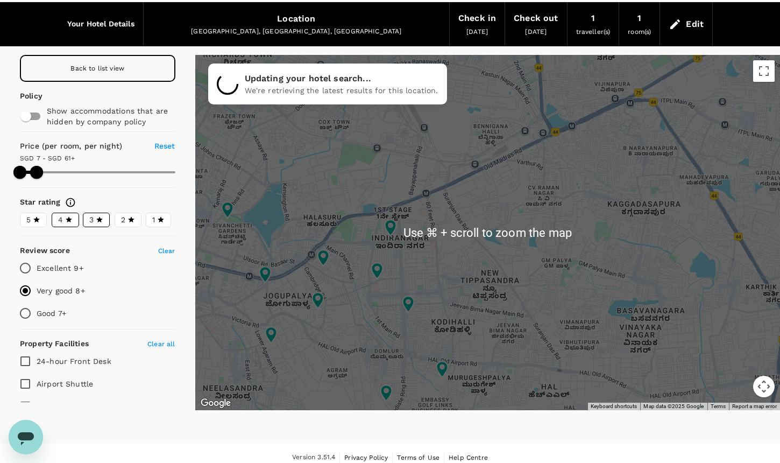
scroll to position [26, 0]
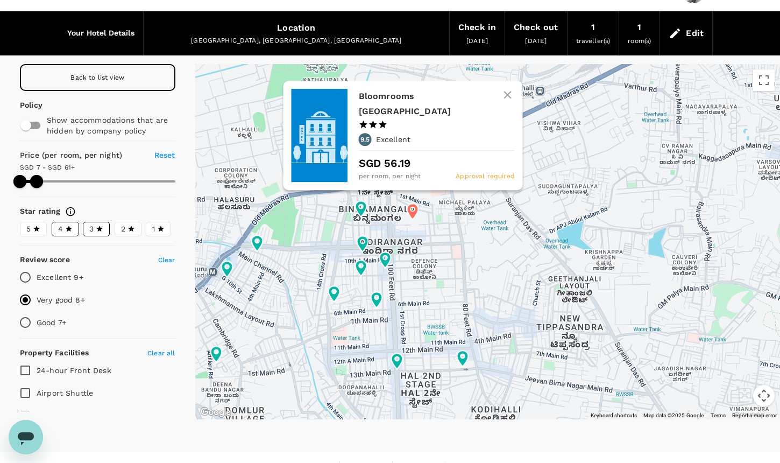
click at [414, 212] on icon at bounding box center [412, 211] width 11 height 16
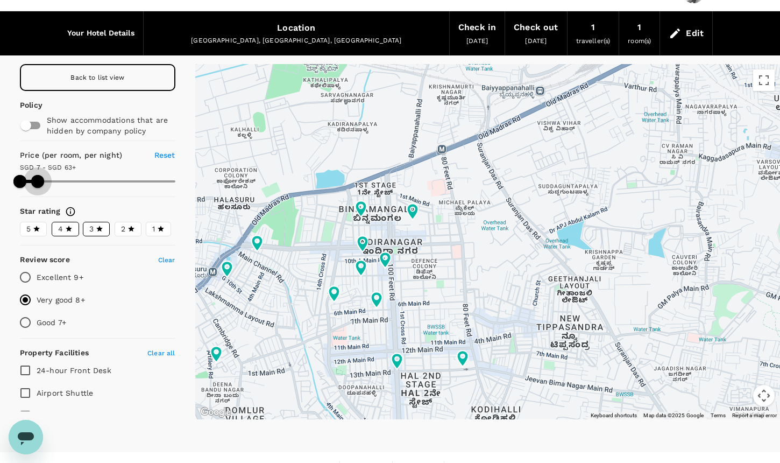
click at [38, 180] on span at bounding box center [37, 181] width 13 height 13
click at [28, 274] on input "Excellent 9+" at bounding box center [25, 277] width 23 height 23
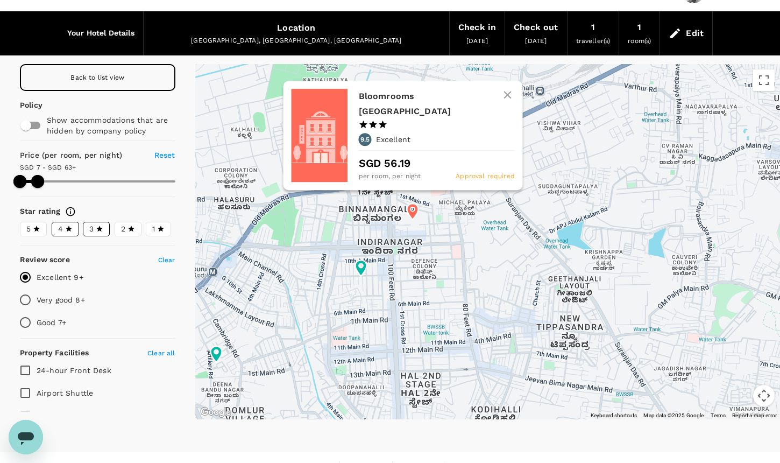
click at [416, 215] on icon at bounding box center [412, 211] width 11 height 16
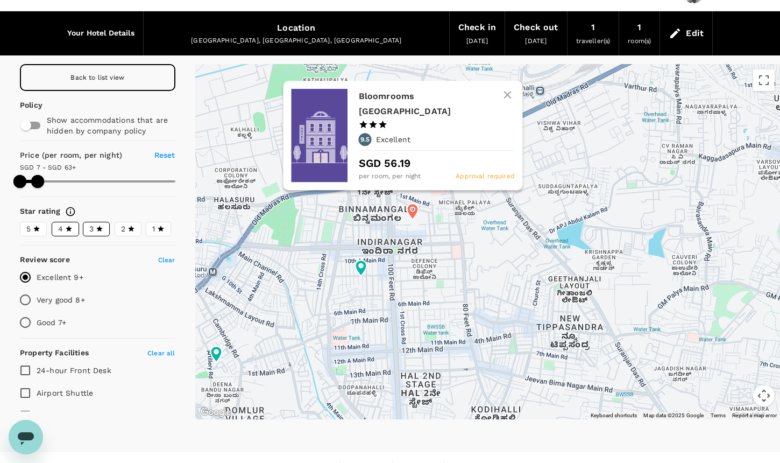
click at [425, 172] on p "SGD 56.19" at bounding box center [437, 163] width 156 height 16
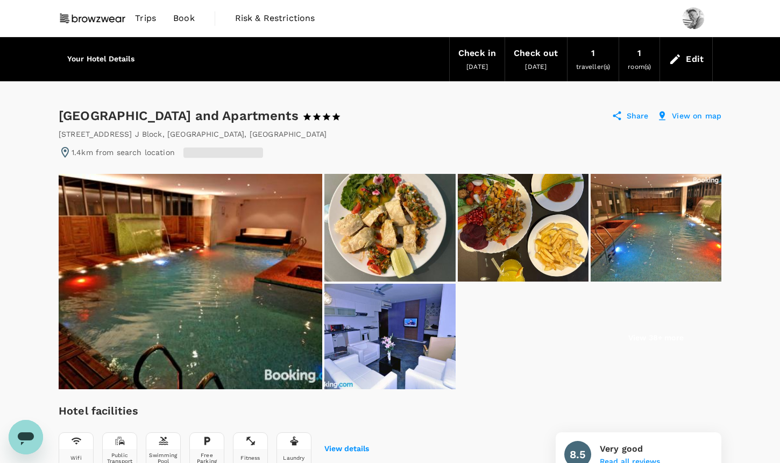
radio input "true"
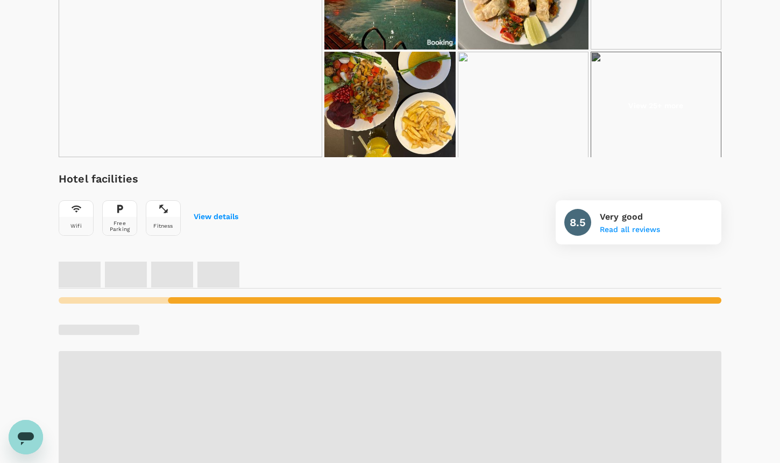
scroll to position [310, 0]
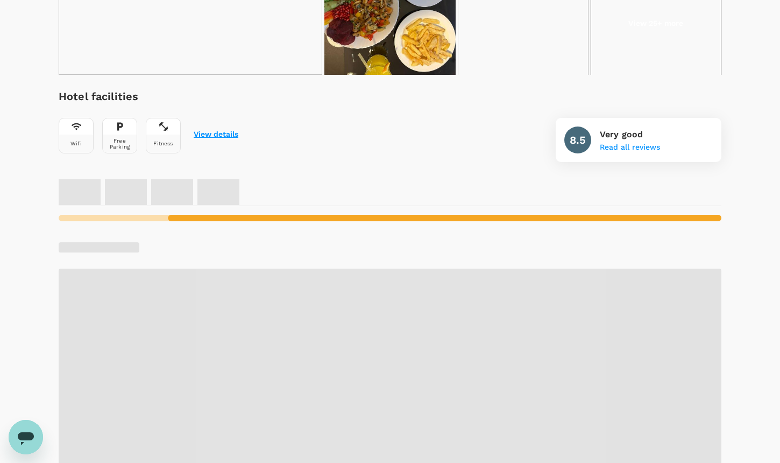
click at [211, 132] on button "View details" at bounding box center [216, 134] width 45 height 9
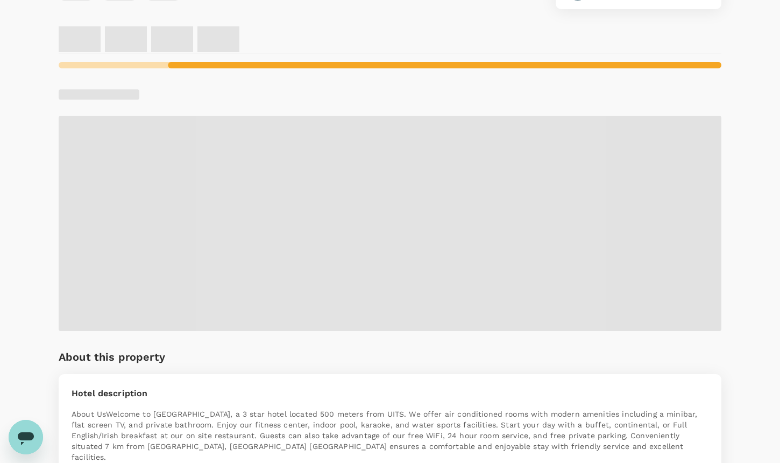
click at [409, 210] on span at bounding box center [390, 223] width 663 height 215
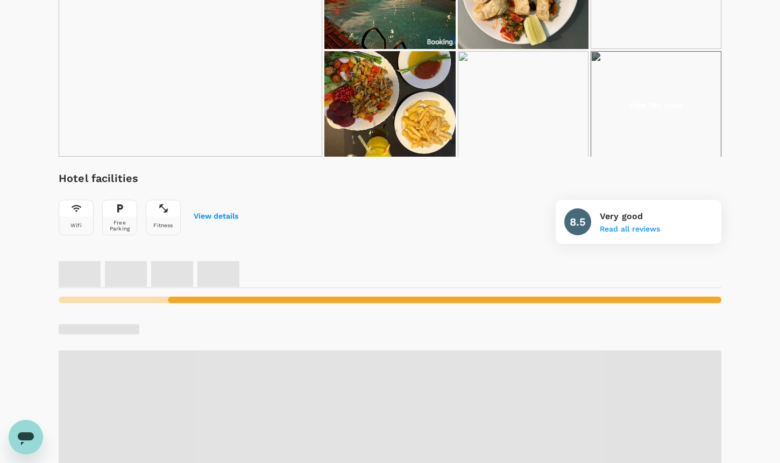
scroll to position [165, 0]
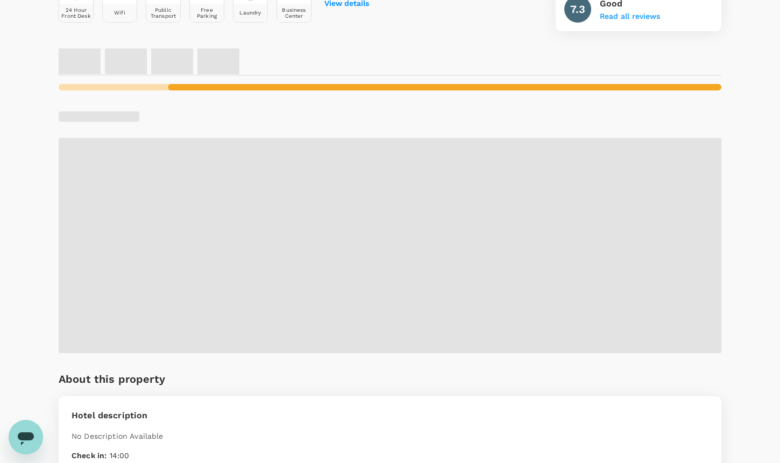
scroll to position [437, 0]
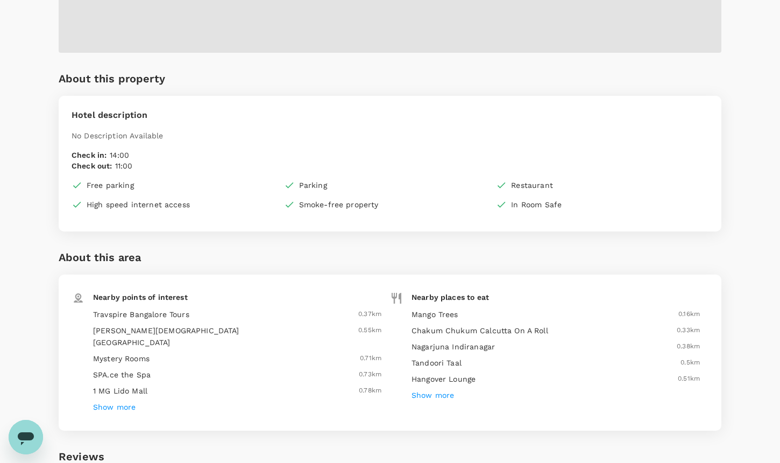
scroll to position [694, 0]
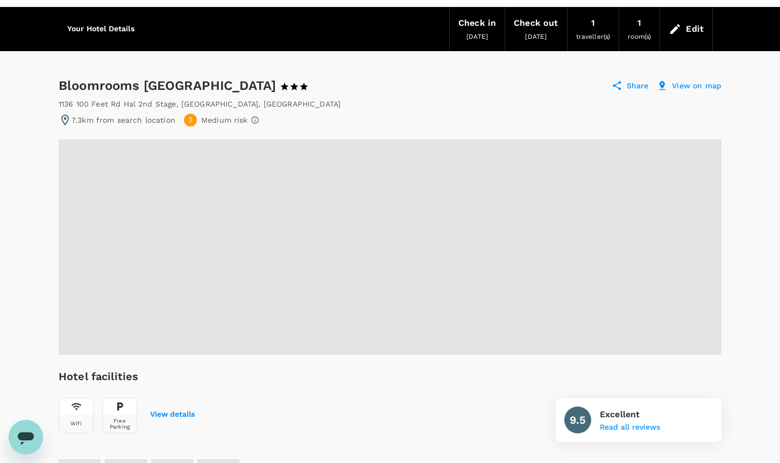
scroll to position [0, 0]
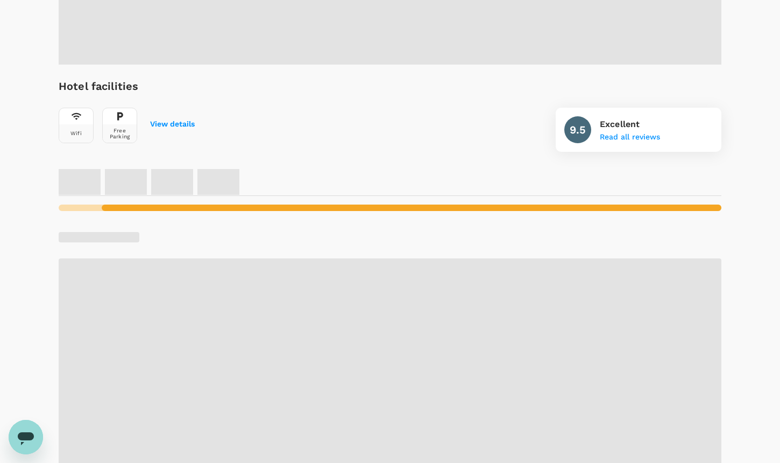
click at [504, 215] on div at bounding box center [390, 338] width 663 height 269
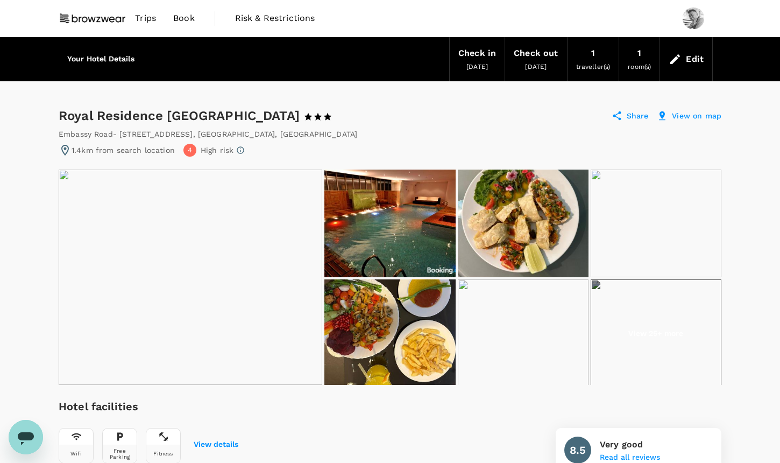
click at [150, 18] on span "Trips" at bounding box center [145, 18] width 21 height 13
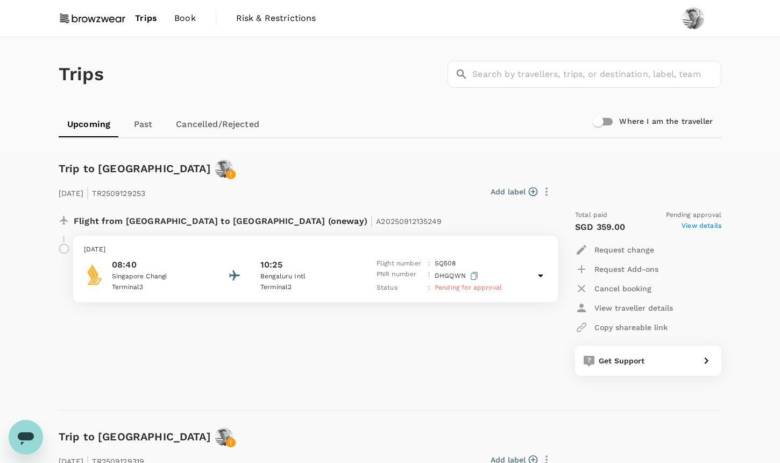
click at [194, 18] on span "Book" at bounding box center [185, 18] width 22 height 13
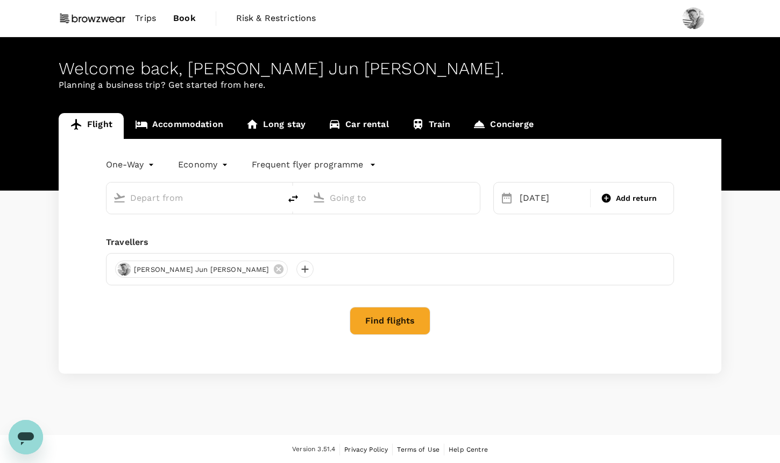
type input "[GEOGRAPHIC_DATA], [GEOGRAPHIC_DATA] (any)"
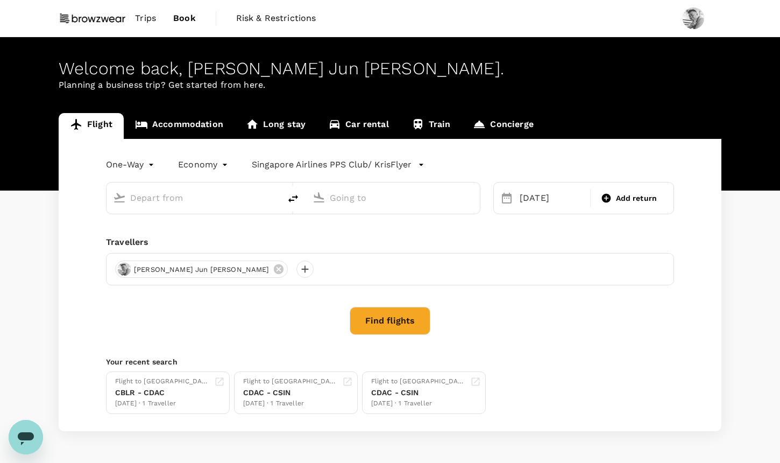
type input "[GEOGRAPHIC_DATA], [GEOGRAPHIC_DATA] (any)"
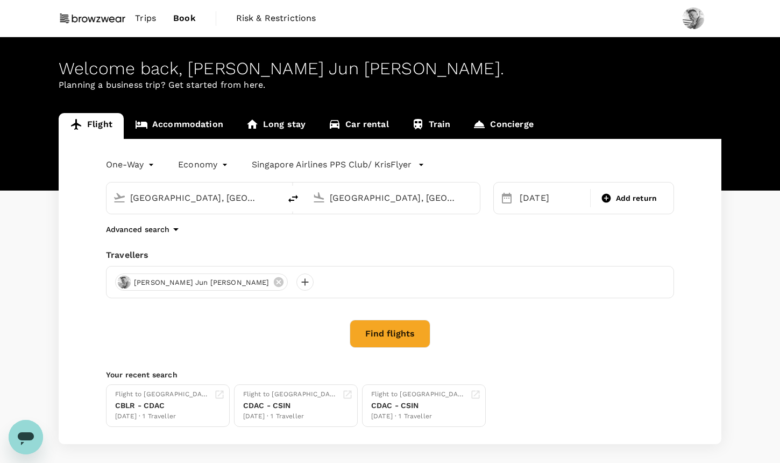
click at [247, 197] on input "[GEOGRAPHIC_DATA], [GEOGRAPHIC_DATA] (any)" at bounding box center [193, 197] width 127 height 17
click at [295, 200] on icon "delete" at bounding box center [293, 198] width 13 height 13
type input "[GEOGRAPHIC_DATA], [GEOGRAPHIC_DATA] (any)"
click at [215, 204] on input "[GEOGRAPHIC_DATA], [GEOGRAPHIC_DATA] (any)" at bounding box center [193, 197] width 127 height 17
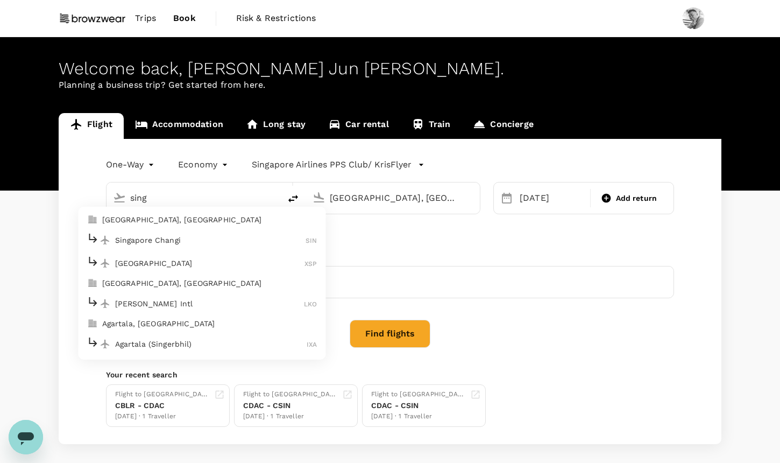
click at [215, 221] on p "[GEOGRAPHIC_DATA], [GEOGRAPHIC_DATA]" at bounding box center [209, 219] width 215 height 11
type input "[GEOGRAPHIC_DATA], [GEOGRAPHIC_DATA] (any)"
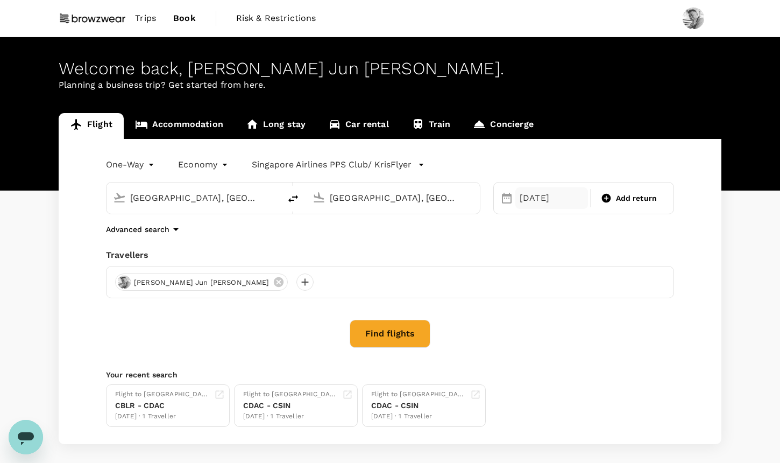
click at [543, 197] on div "[DATE]" at bounding box center [551, 198] width 73 height 22
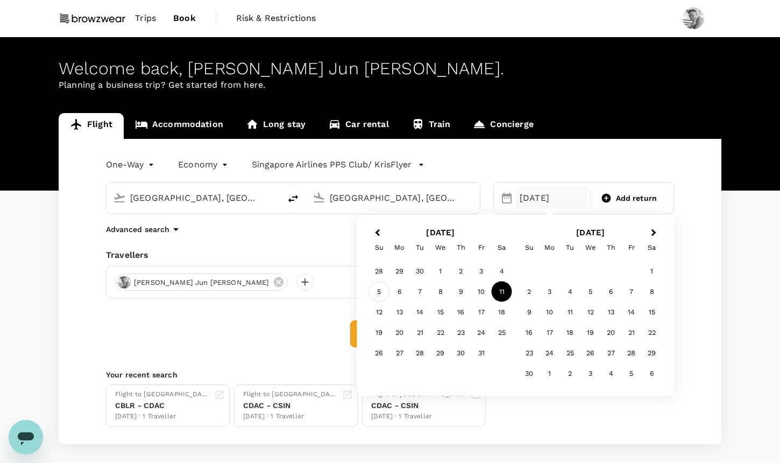
click at [378, 287] on div "5" at bounding box center [379, 291] width 20 height 20
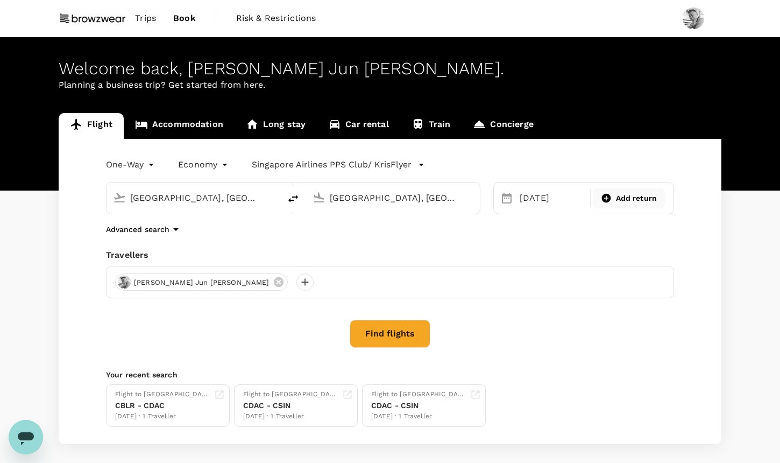
click at [627, 202] on span "Add return" at bounding box center [636, 198] width 41 height 11
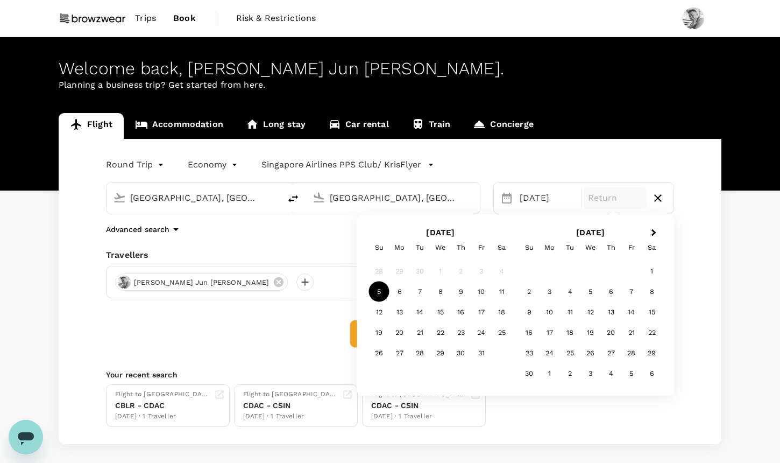
click at [190, 246] on div "Round Trip roundtrip Economy economy Singapore Airlines PPS Club/ KrisFlyer [GE…" at bounding box center [390, 291] width 663 height 305
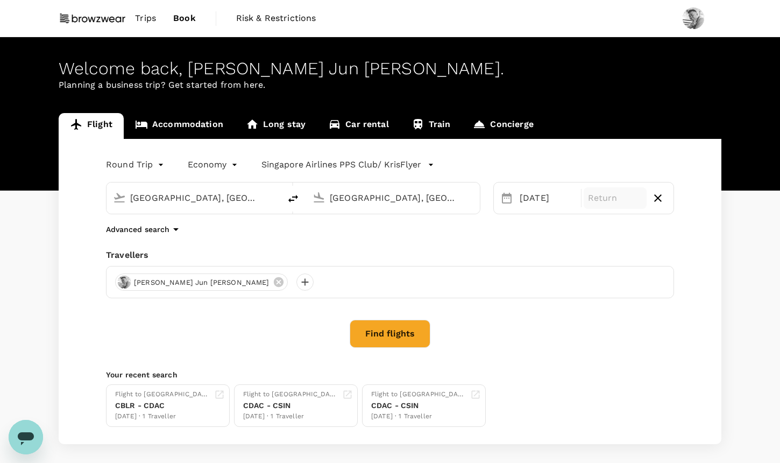
click at [388, 340] on button "Find flights" at bounding box center [390, 333] width 81 height 28
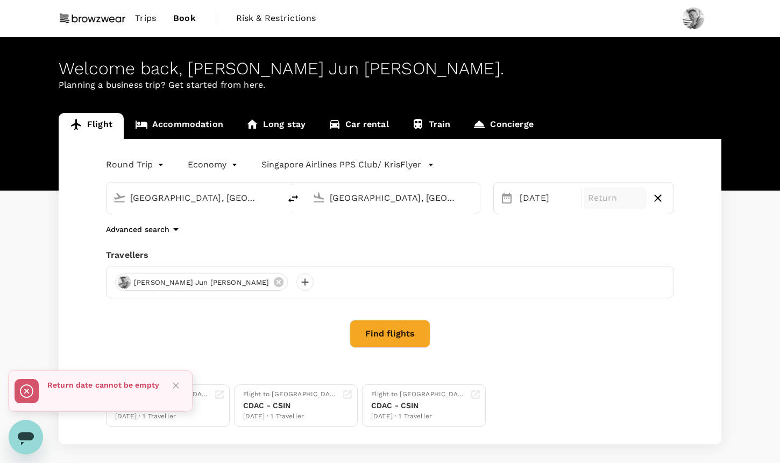
click at [169, 385] on button "Close" at bounding box center [176, 385] width 16 height 16
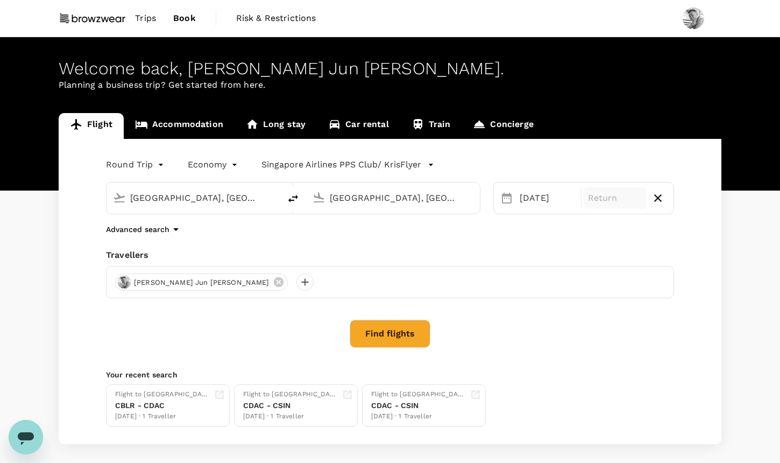
click at [126, 162] on body "Trips Book Risk & Restrictions Welcome back , [PERSON_NAME] Jun [PERSON_NAME] .…" at bounding box center [390, 255] width 780 height 511
click at [139, 186] on li "One-Way" at bounding box center [136, 189] width 65 height 19
type input "oneway"
click at [411, 332] on button "Find flights" at bounding box center [390, 333] width 81 height 28
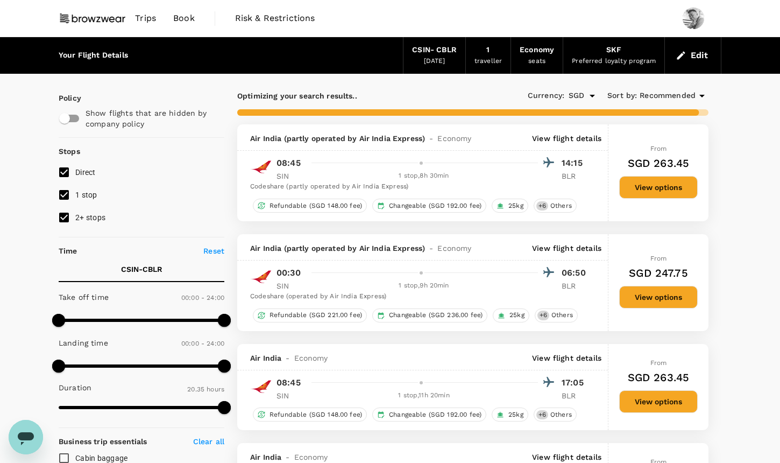
type input "1930"
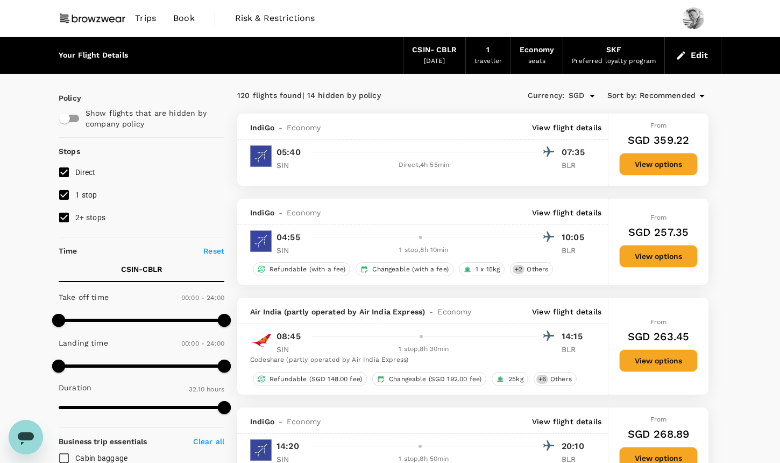
click at [65, 216] on input "2+ stops" at bounding box center [64, 217] width 23 height 23
checkbox input "false"
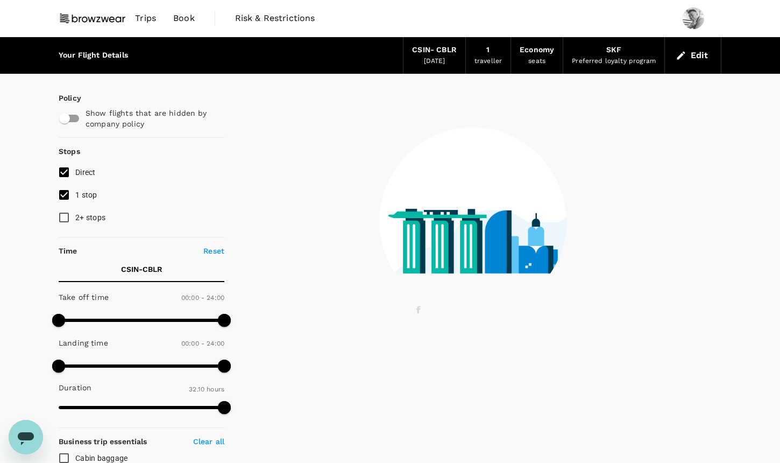
click at [65, 195] on input "1 stop" at bounding box center [64, 194] width 23 height 23
checkbox input "false"
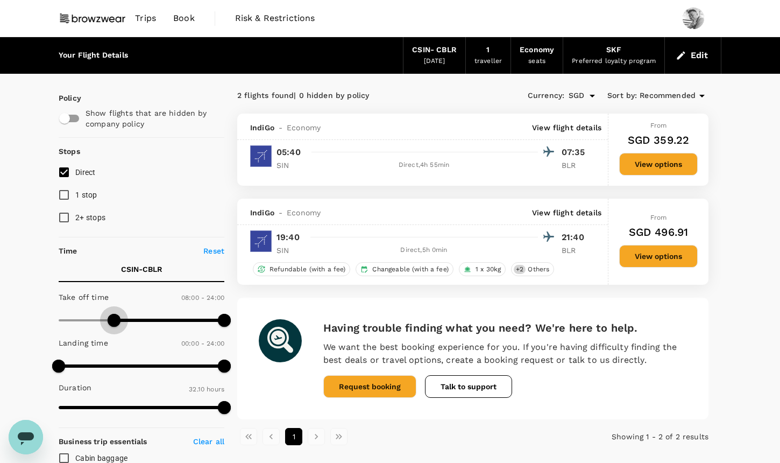
drag, startPoint x: 63, startPoint y: 317, endPoint x: 112, endPoint y: 317, distance: 49.5
click at [112, 317] on span at bounding box center [114, 320] width 13 height 13
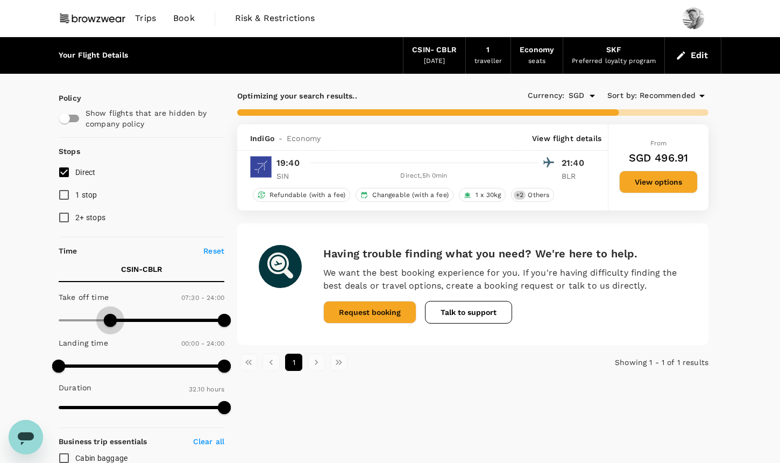
type input "420"
drag, startPoint x: 112, startPoint y: 314, endPoint x: 106, endPoint y: 314, distance: 6.5
click at [106, 314] on span at bounding box center [107, 320] width 13 height 13
click at [69, 168] on input "Direct" at bounding box center [64, 172] width 23 height 23
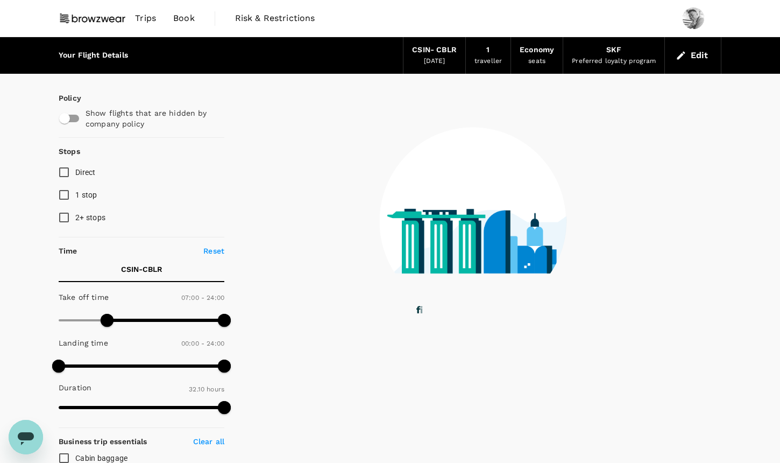
click at [69, 168] on input "Direct" at bounding box center [64, 172] width 23 height 23
checkbox input "true"
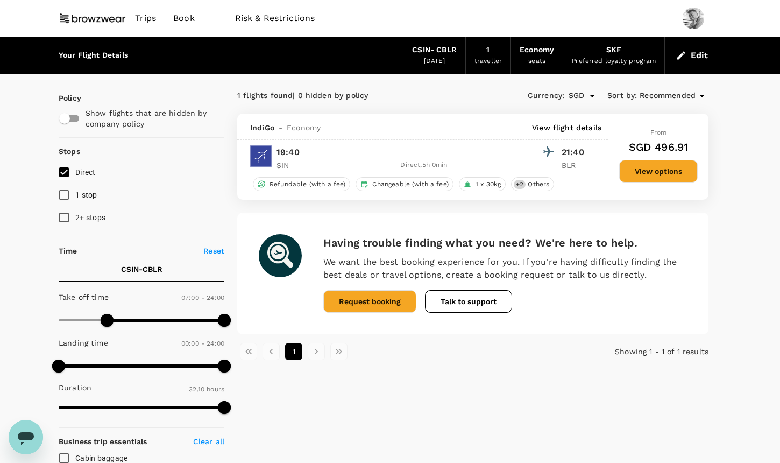
click at [689, 59] on button "Edit" at bounding box center [692, 55] width 39 height 17
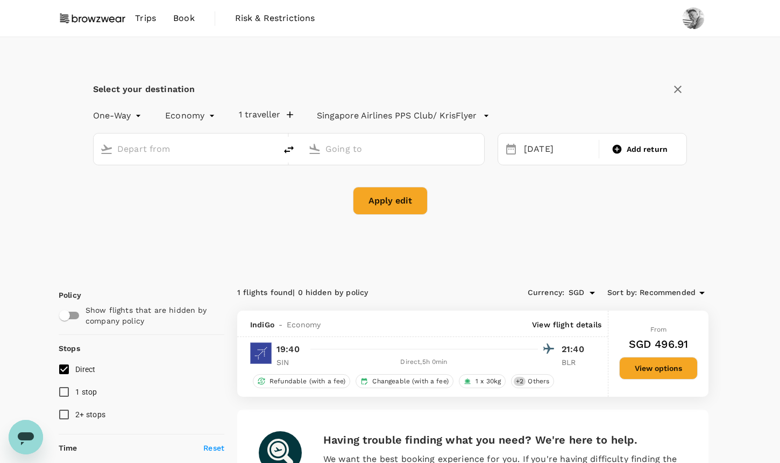
type input "Singapore, Singapore (any)"
type input "Bangalore, India (any)"
click at [541, 149] on div "05 Oct" at bounding box center [558, 149] width 77 height 21
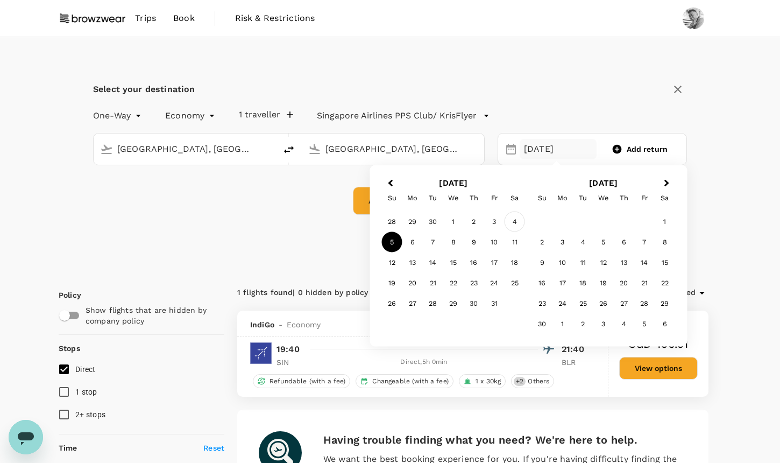
click at [515, 217] on div "4" at bounding box center [514, 221] width 20 height 20
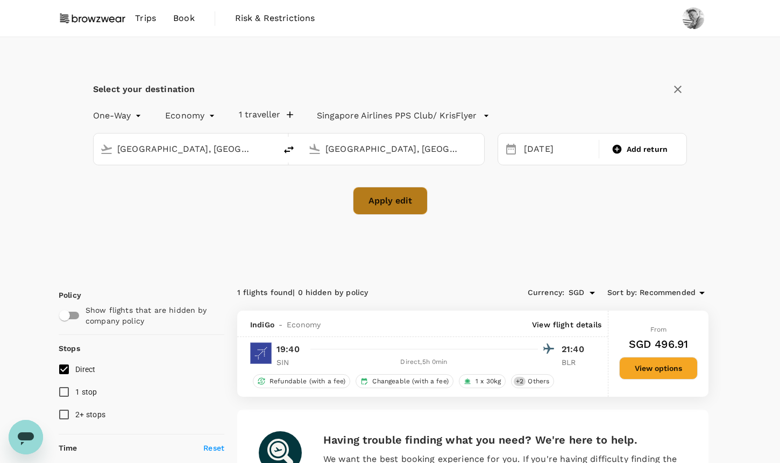
click at [413, 201] on button "Apply edit" at bounding box center [390, 201] width 75 height 28
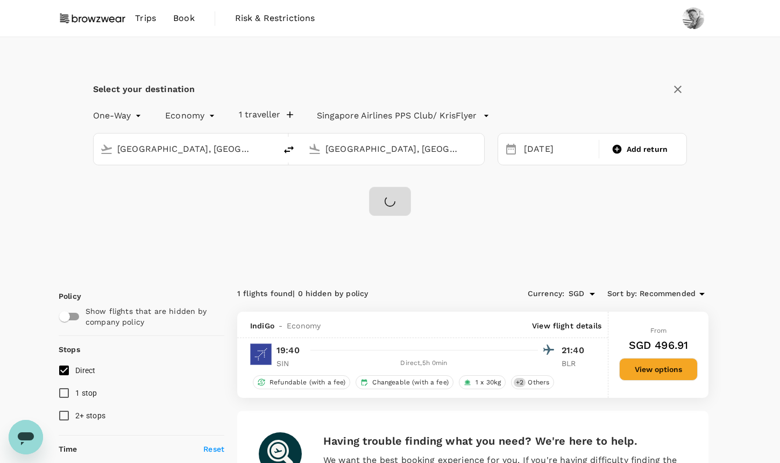
checkbox input "false"
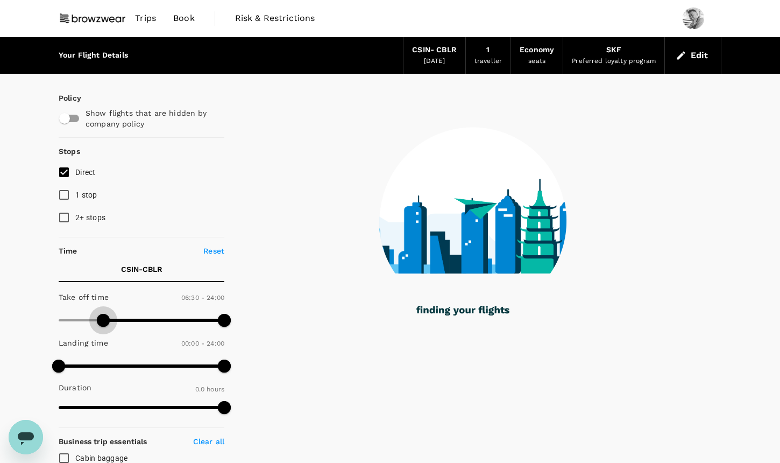
type input "420"
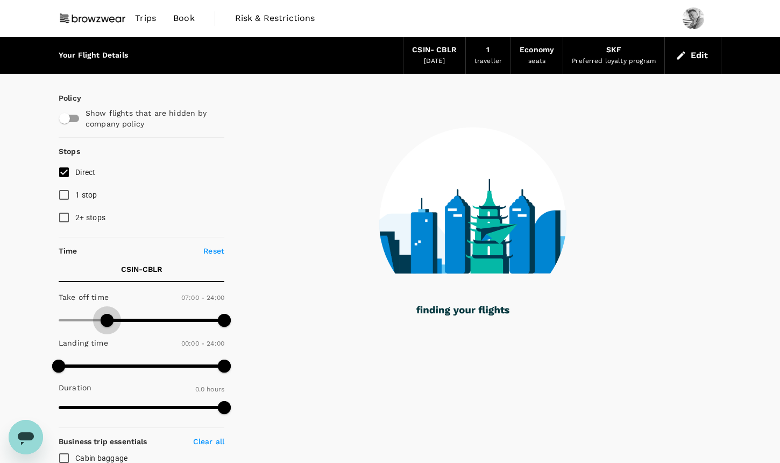
drag, startPoint x: 60, startPoint y: 320, endPoint x: 107, endPoint y: 320, distance: 47.3
click at [107, 320] on span at bounding box center [107, 320] width 13 height 13
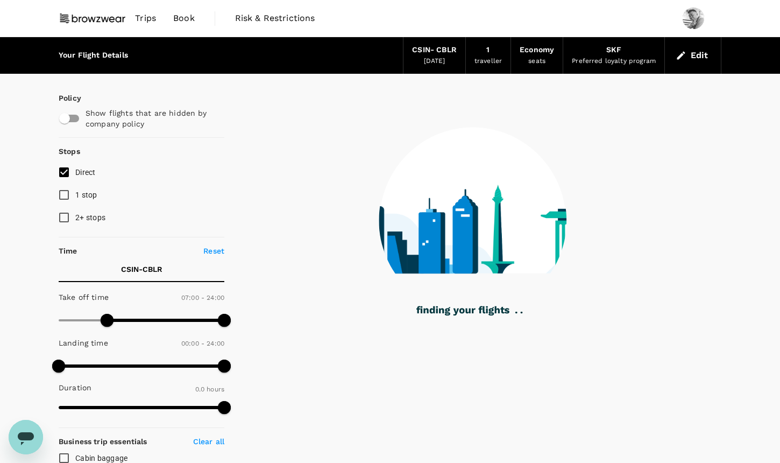
checkbox input "true"
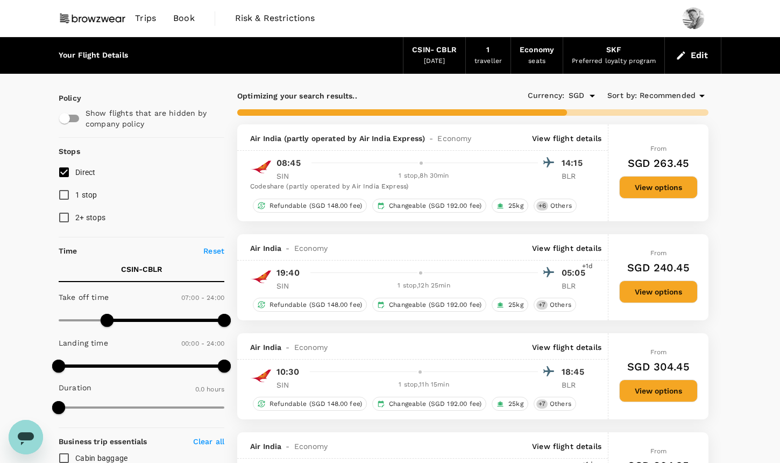
click at [59, 172] on input "Direct" at bounding box center [64, 172] width 23 height 23
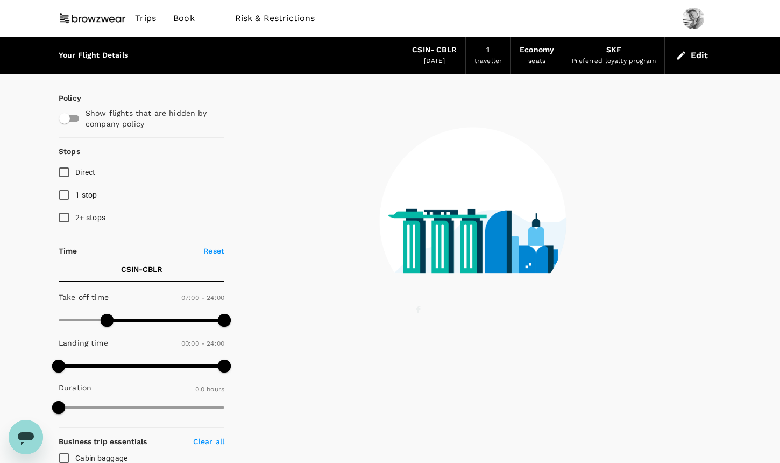
click at [61, 172] on input "Direct" at bounding box center [64, 172] width 23 height 23
checkbox input "true"
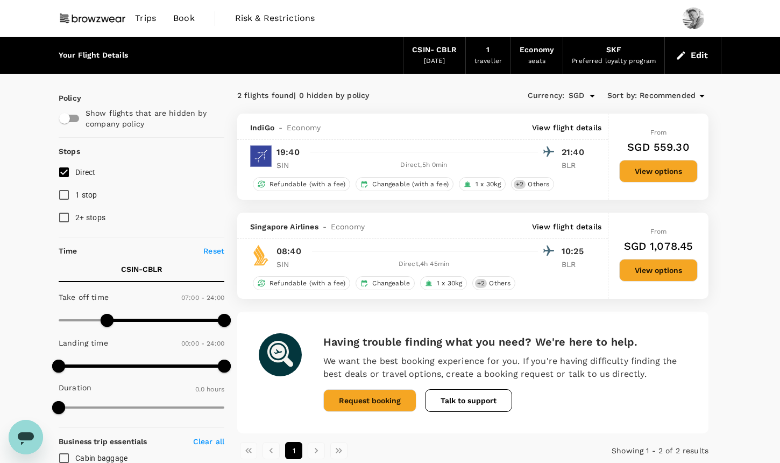
click at [141, 17] on span "Trips" at bounding box center [145, 18] width 21 height 13
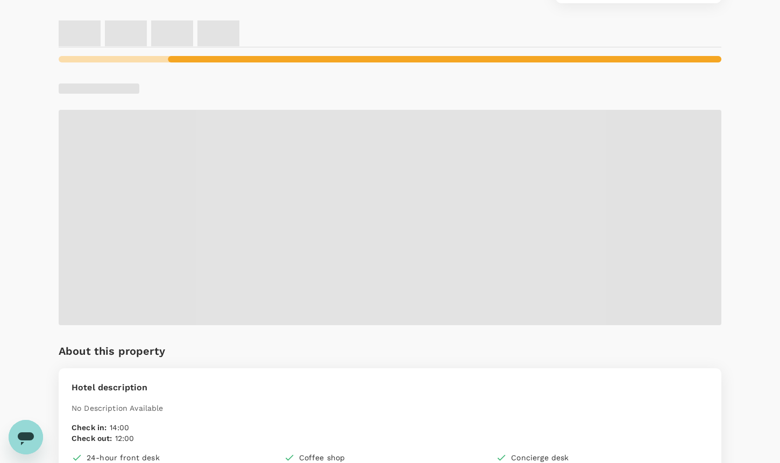
scroll to position [461, 0]
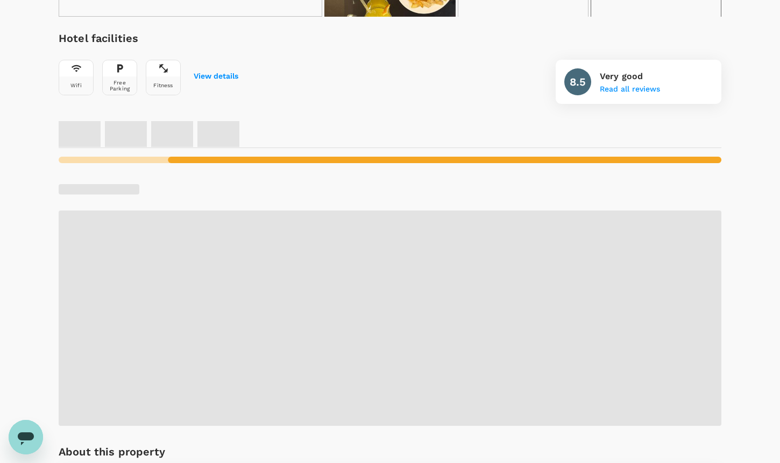
scroll to position [309, 0]
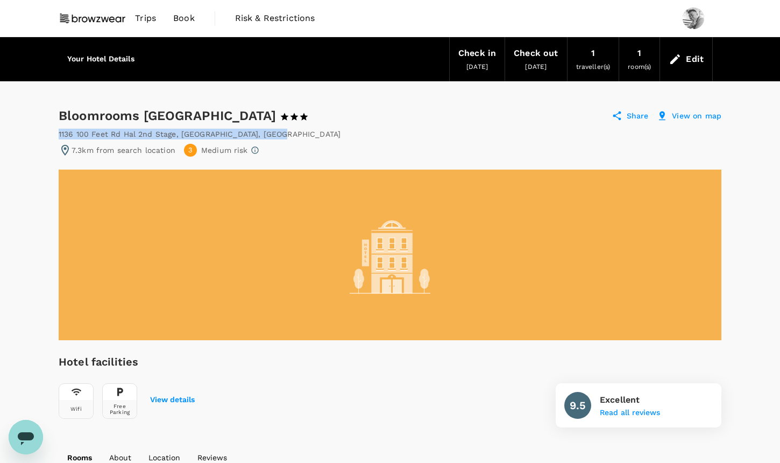
drag, startPoint x: 246, startPoint y: 133, endPoint x: 59, endPoint y: 133, distance: 187.7
click at [59, 133] on div "[STREET_ADDRESS]" at bounding box center [390, 134] width 663 height 11
copy div "[STREET_ADDRESS]"
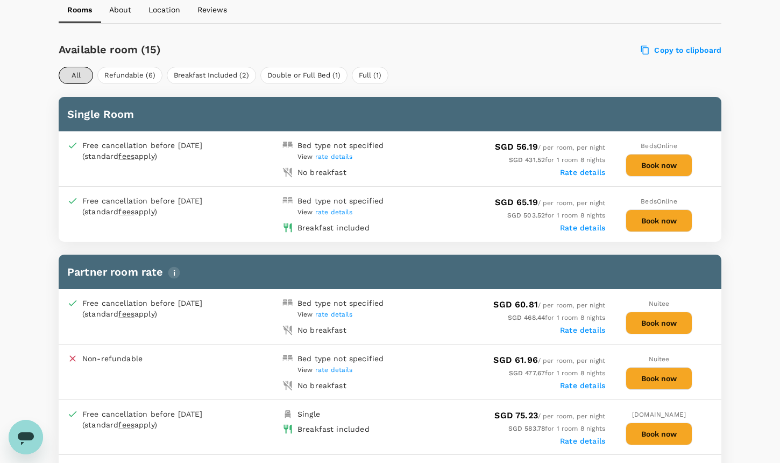
scroll to position [449, 0]
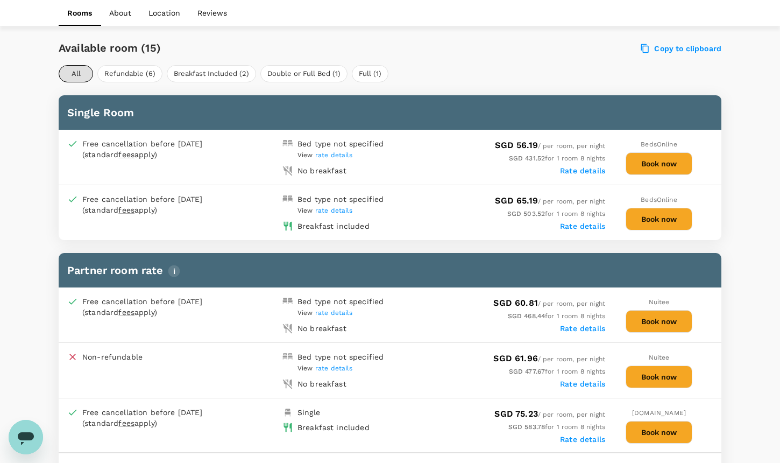
click at [651, 165] on button "Book now" at bounding box center [659, 163] width 67 height 23
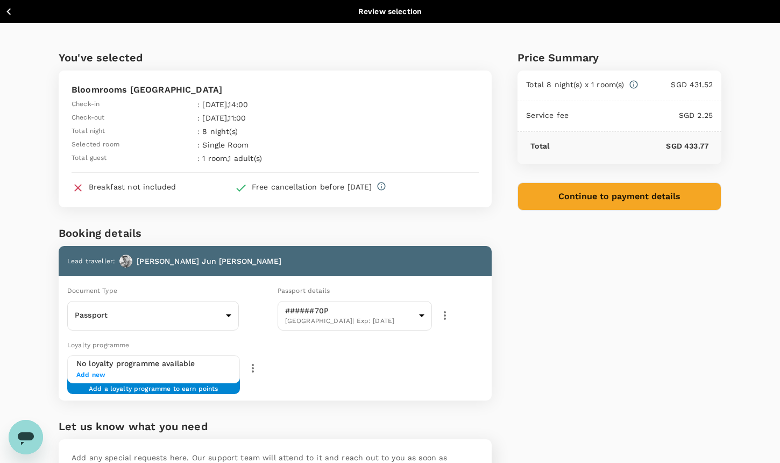
click at [208, 369] on span "Add new" at bounding box center [153, 374] width 154 height 11
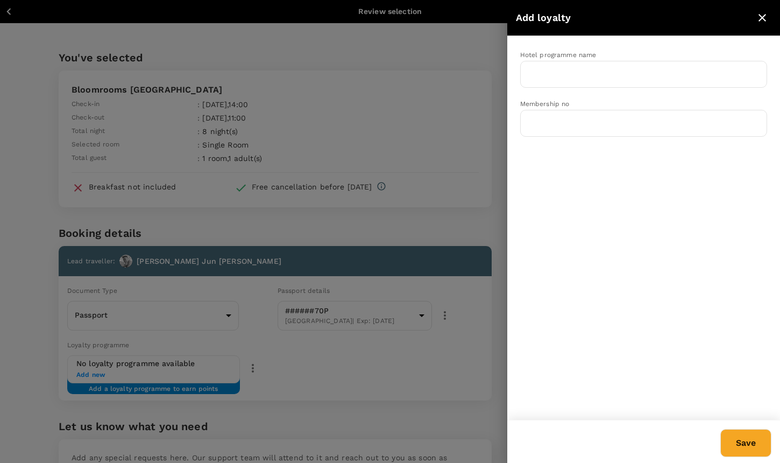
click at [191, 368] on div at bounding box center [390, 231] width 780 height 463
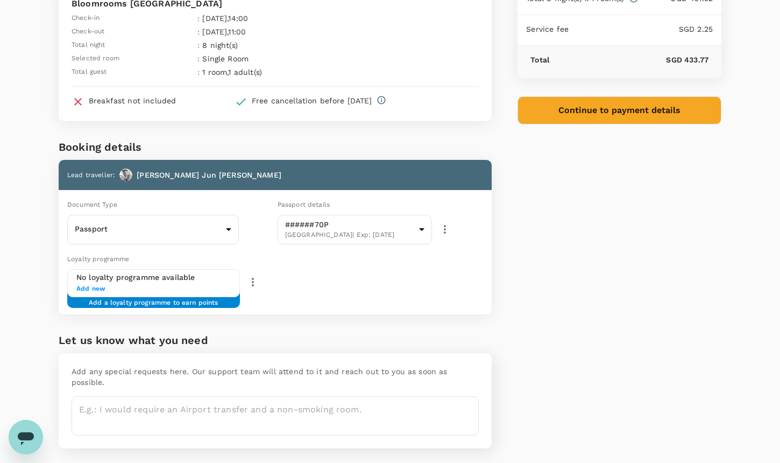
scroll to position [91, 0]
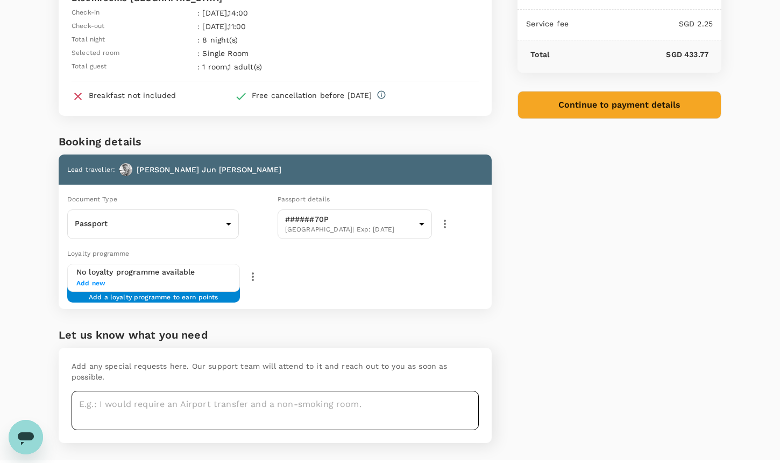
click at [358, 395] on textarea at bounding box center [275, 409] width 407 height 39
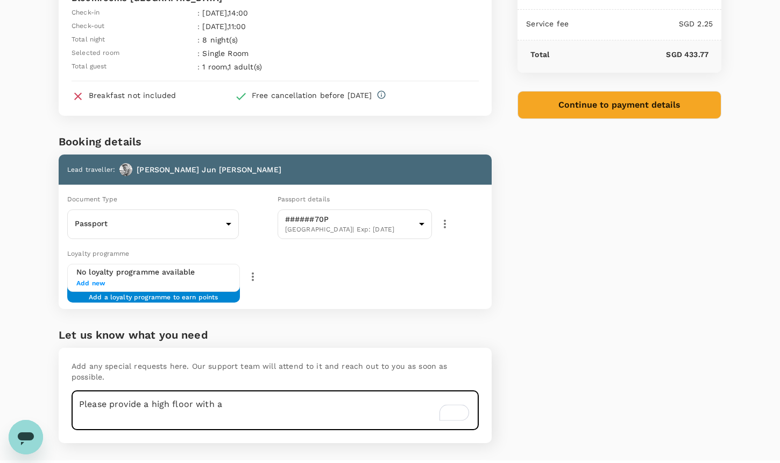
click at [150, 390] on textarea "Please provide a high floor with a" at bounding box center [275, 409] width 407 height 39
click at [279, 397] on textarea "Please provide a room on a high floor with a" at bounding box center [275, 409] width 407 height 39
click at [149, 392] on textarea "Please provide a room on a high floor with a good window view." at bounding box center [275, 409] width 407 height 39
type textarea "Please provide a non-smoking room on a high floor with a good window view."
click at [581, 313] on div "Price Summary Total 8 night(s) x 1 room(s) SGD 431.52 Service fee SGD 2.25 Tota…" at bounding box center [607, 196] width 230 height 528
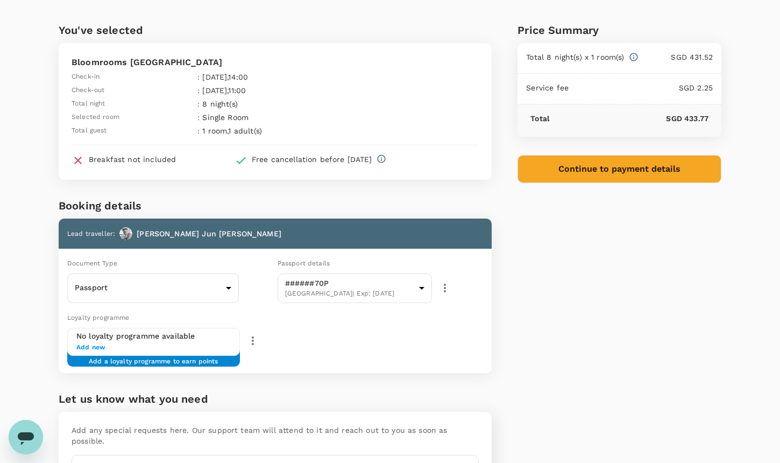
scroll to position [0, 0]
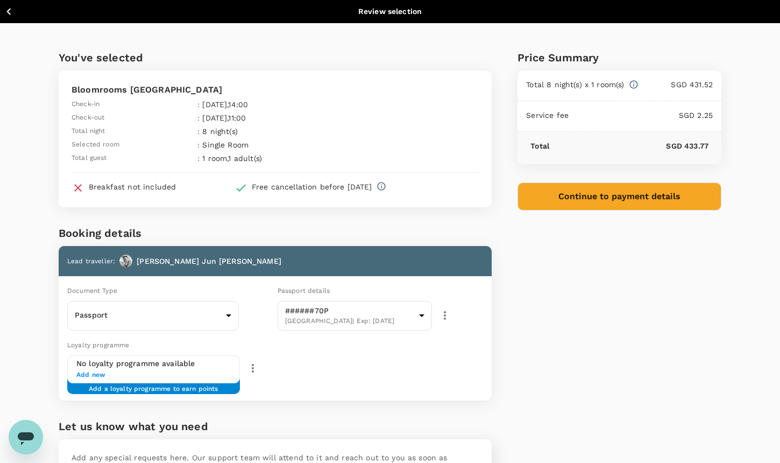
click at [672, 193] on button "Continue to payment details" at bounding box center [619, 196] width 204 height 28
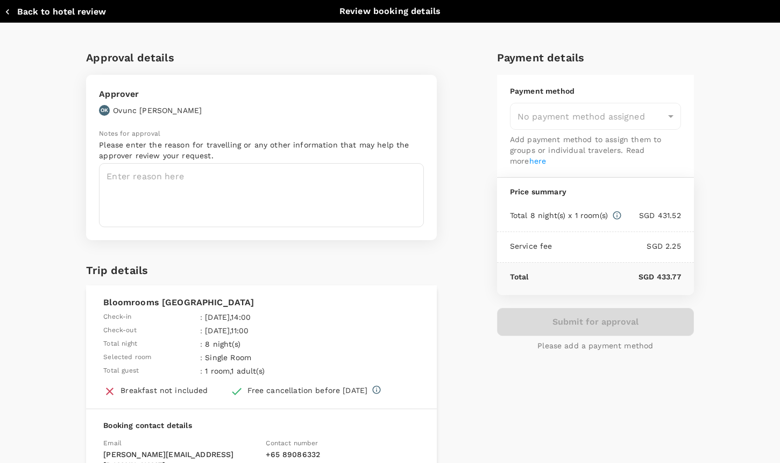
type input "9a155038-07a2-4c3b-a2f5-bce54f173f01"
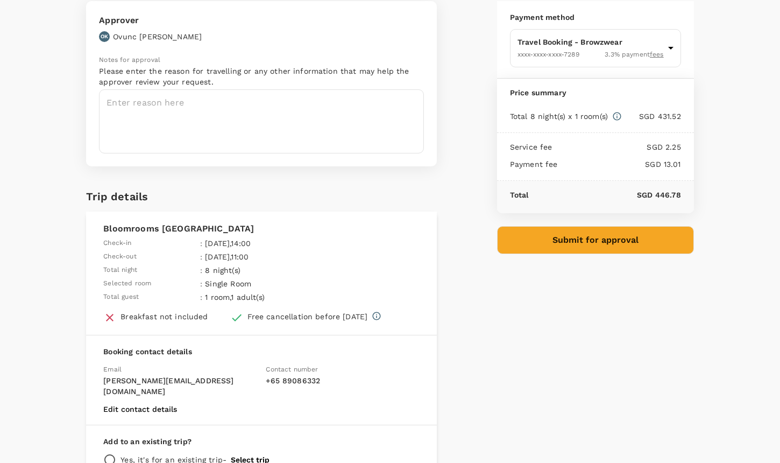
scroll to position [9, 0]
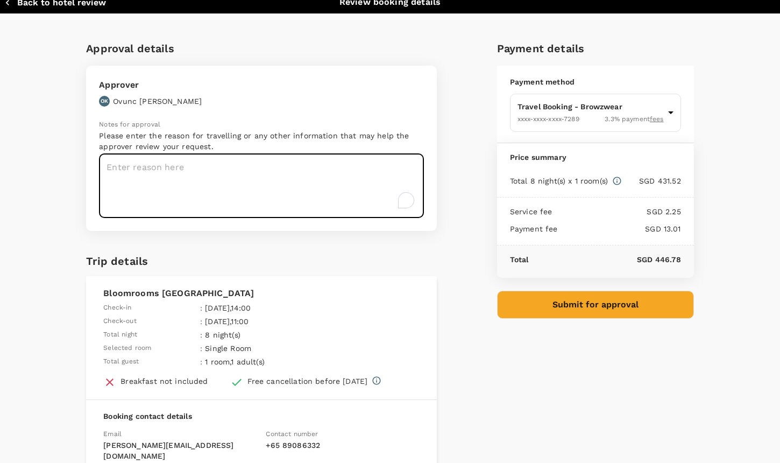
click at [292, 199] on textarea "To enrich screen reader interactions, please activate Accessibility in Grammarl…" at bounding box center [261, 186] width 325 height 64
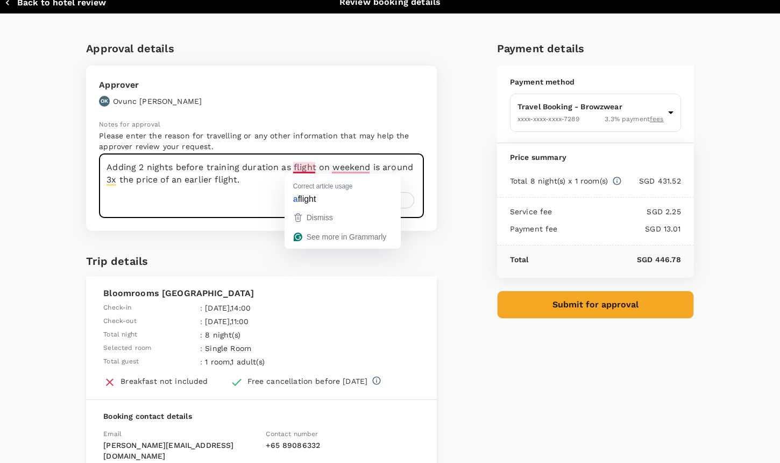
click at [295, 166] on textarea "Adding 2 nights before training duration as flight on weekend is around 3x the …" at bounding box center [261, 186] width 325 height 64
click at [292, 166] on textarea "Adding 2 nights before training duration as flight on weekend is around 3x the …" at bounding box center [261, 186] width 325 height 64
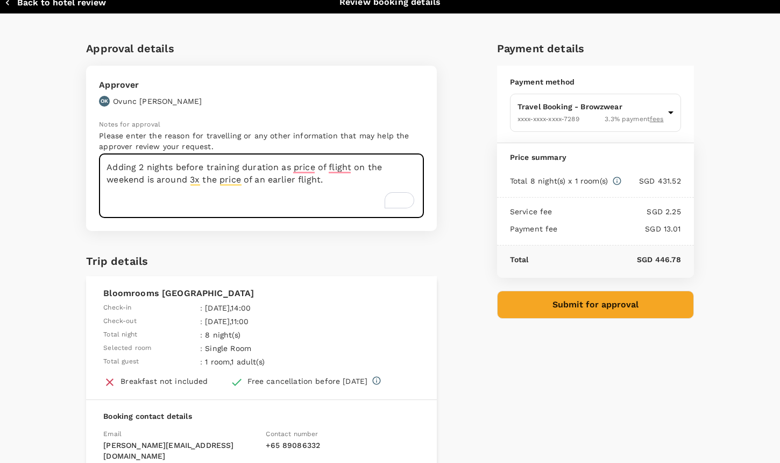
drag, startPoint x: 144, startPoint y: 177, endPoint x: 369, endPoint y: 165, distance: 225.2
click at [369, 165] on textarea "Adding 2 nights before training duration as price of flight on the weekend is a…" at bounding box center [261, 186] width 325 height 64
click at [270, 181] on textarea "Adding 2 nights before training duration as price of flight on Sunday is around…" at bounding box center [261, 186] width 325 height 64
click at [463, 266] on div "Approval details Approver OK Ovunc Kidder Notes for approval Please enter the r…" at bounding box center [385, 302] width 616 height 543
click at [136, 170] on textarea "Adding 2 nights before training duration as price of flight on Sunday is around…" at bounding box center [261, 186] width 325 height 64
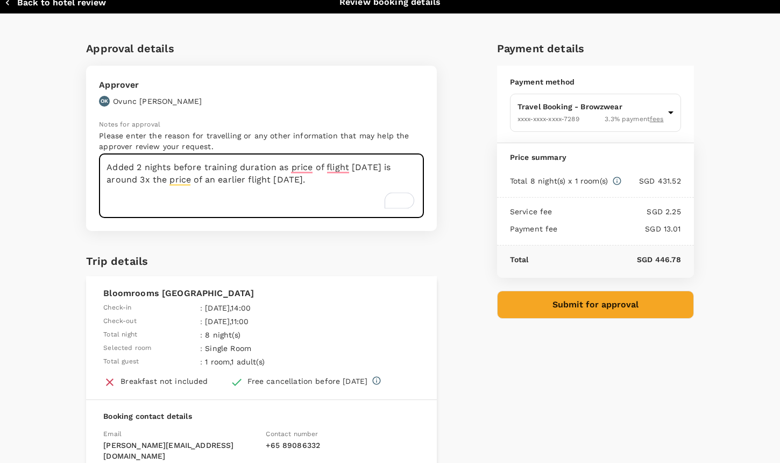
click at [463, 197] on div "Approval details Approver OK Ovunc Kidder Notes for approval Please enter the r…" at bounding box center [385, 302] width 616 height 543
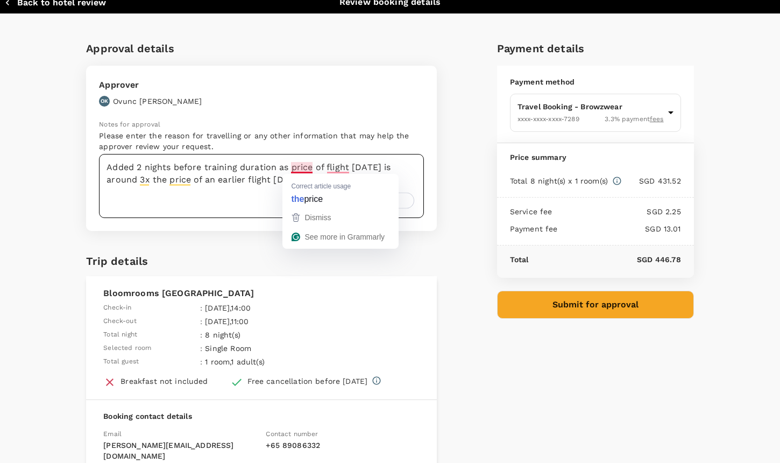
click at [292, 167] on textarea "Added 2 nights before training duration as price of flight on Sunday is around …" at bounding box center [261, 186] width 325 height 64
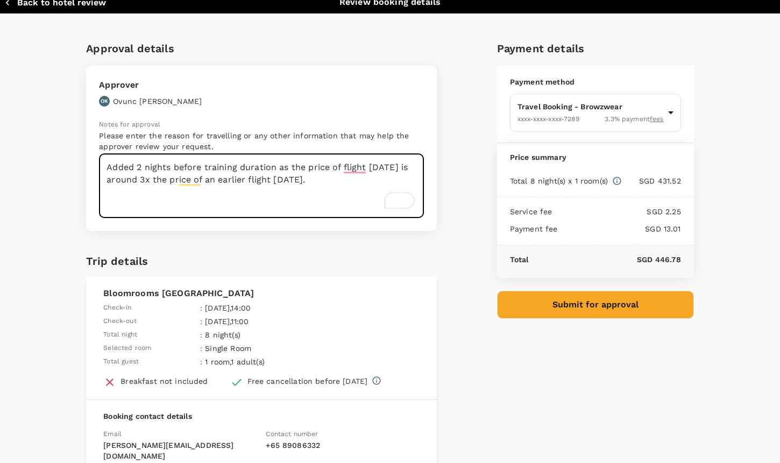
type textarea "Added 2 nights before training duration as the price of flight on Sunday is aro…"
click at [456, 211] on div "Approval details Approver OK Ovunc Kidder Notes for approval Please enter the r…" at bounding box center [385, 302] width 616 height 543
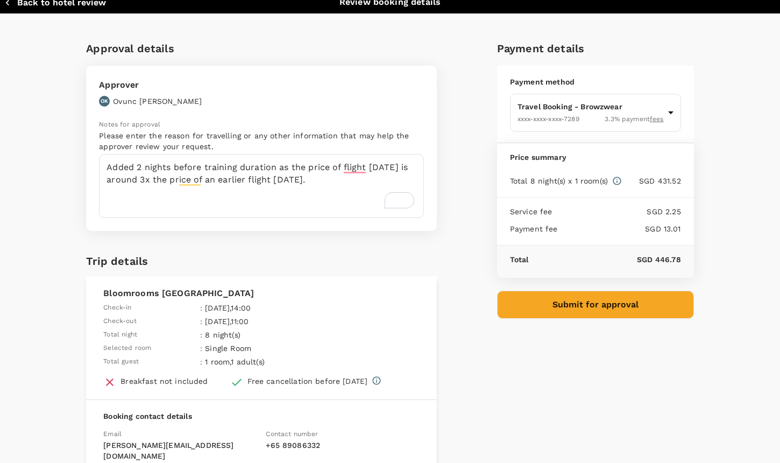
click at [571, 307] on button "Submit for approval" at bounding box center [595, 304] width 197 height 28
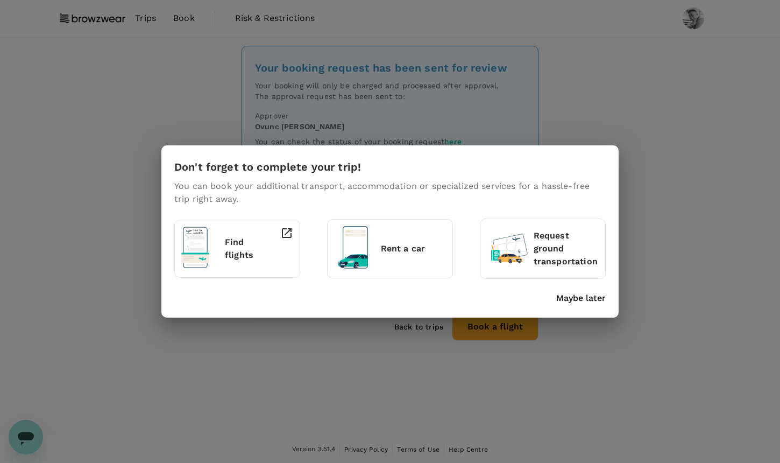
click at [588, 301] on p "Maybe later" at bounding box center [580, 298] width 49 height 13
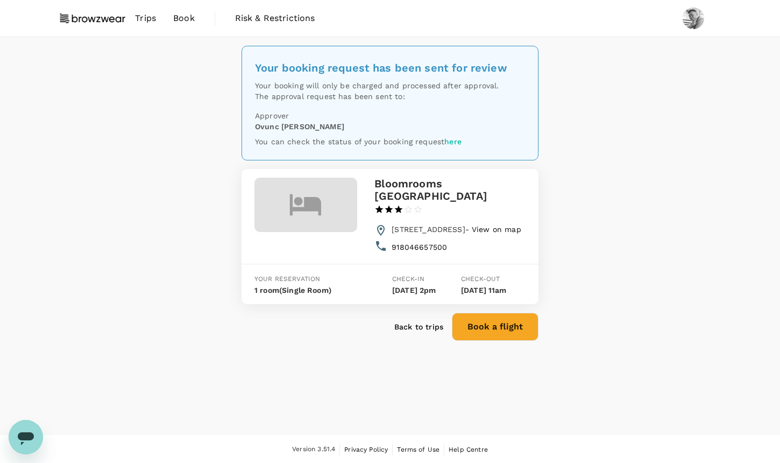
click at [687, 197] on div "Your booking request has been sent for review Your booking will only be charged…" at bounding box center [390, 235] width 780 height 397
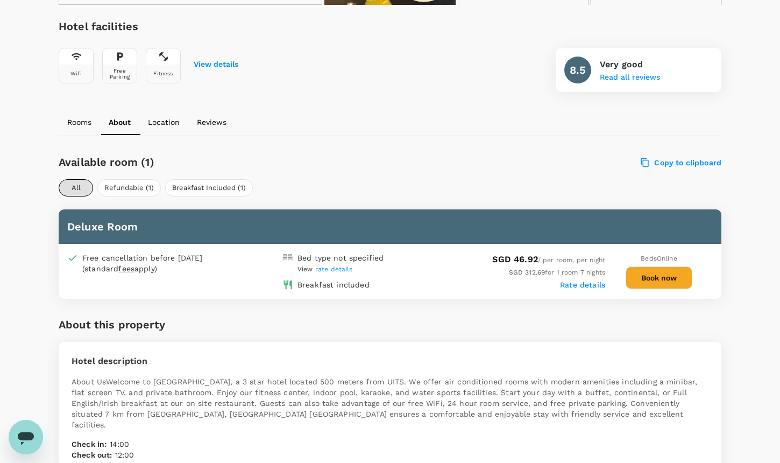
scroll to position [402, 0]
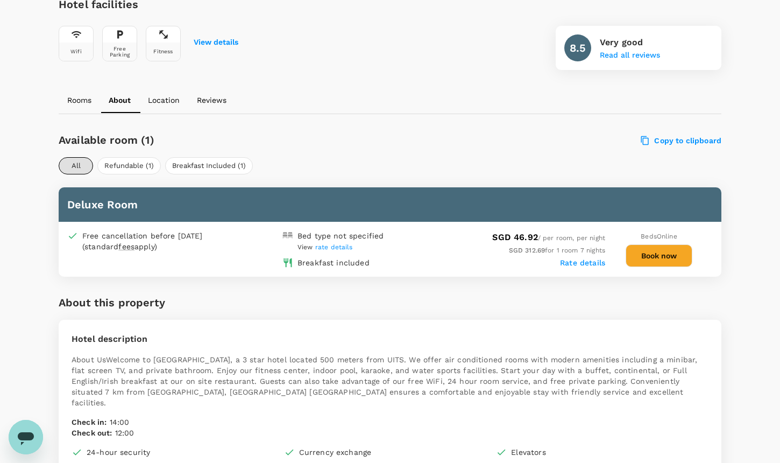
click at [668, 259] on button "Book now" at bounding box center [659, 255] width 67 height 23
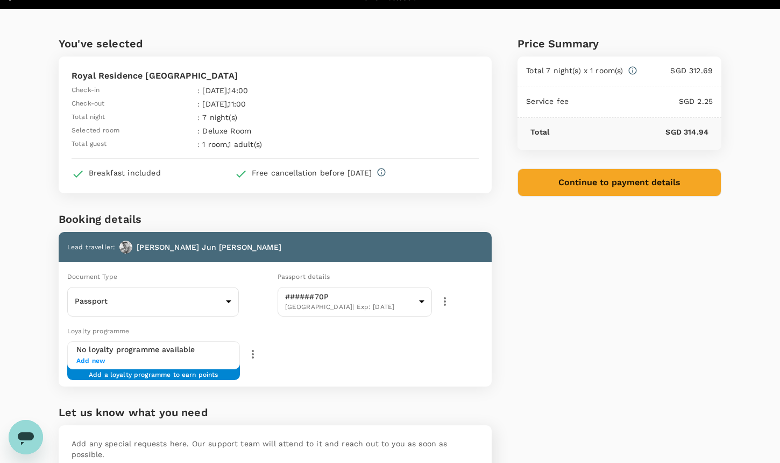
scroll to position [105, 0]
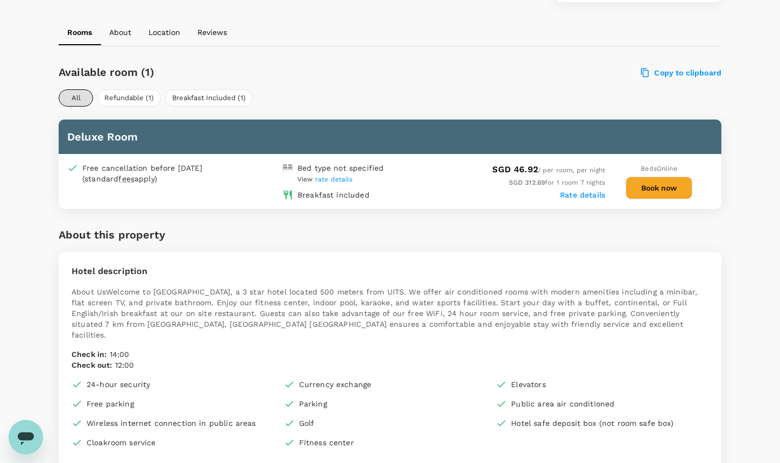
scroll to position [449, 0]
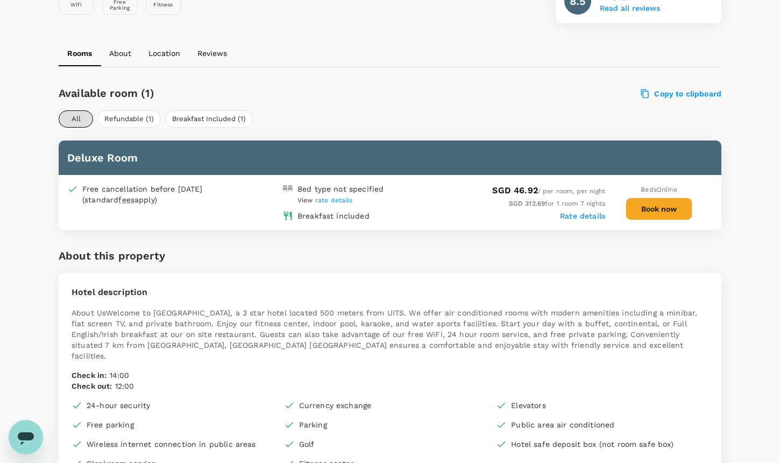
click at [681, 203] on button "Book now" at bounding box center [659, 208] width 67 height 23
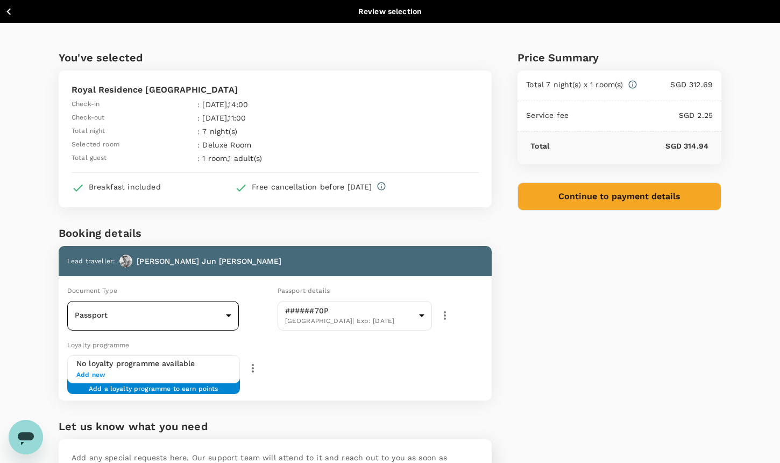
click at [195, 316] on body "Back to hotel details Review selection You've selected [GEOGRAPHIC_DATA] [GEOGR…" at bounding box center [390, 290] width 780 height 580
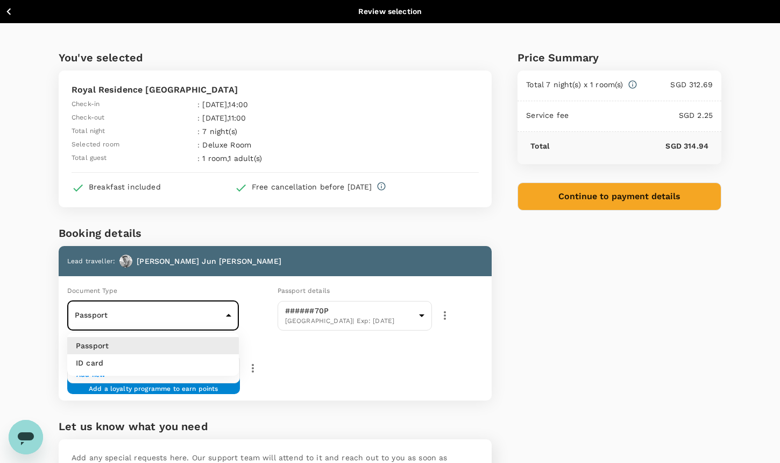
click at [507, 389] on div at bounding box center [390, 231] width 780 height 463
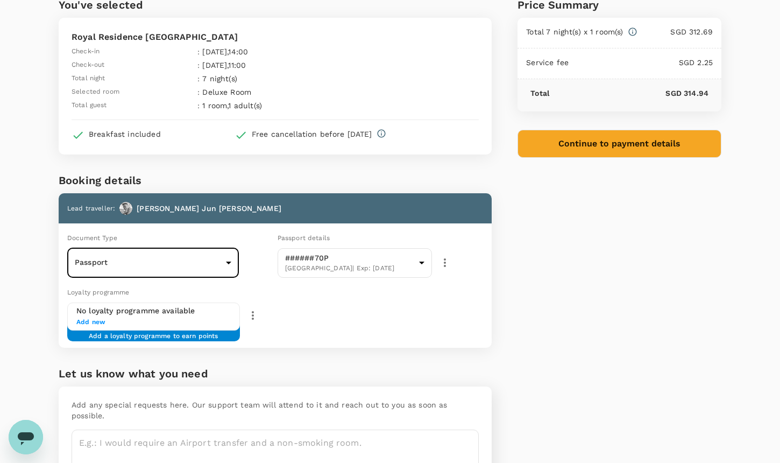
scroll to position [105, 0]
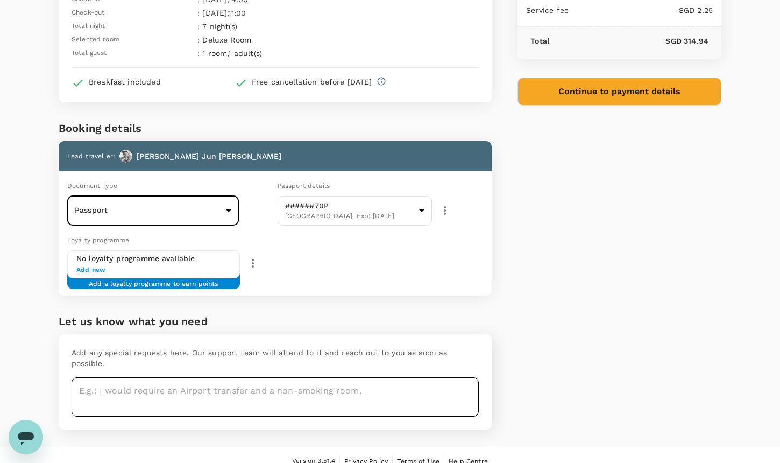
click at [314, 381] on textarea at bounding box center [275, 396] width 407 height 39
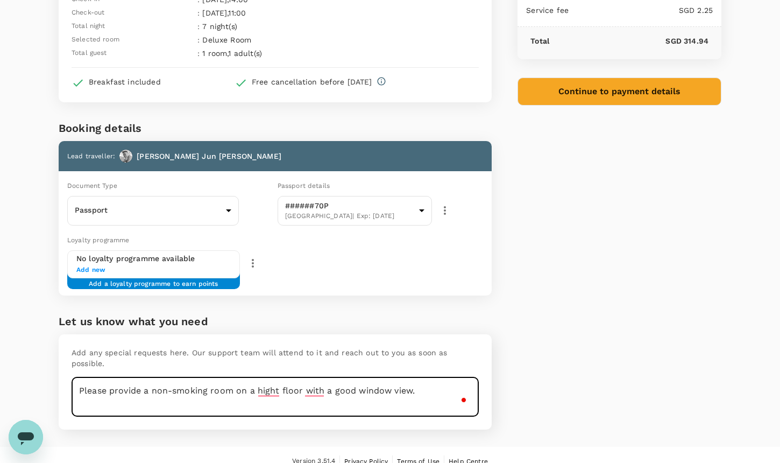
type textarea "Please provide a non-smoking room on a hight floor with a good window view."
click at [522, 350] on div "Price Summary Total 7 night(s) x 1 room(s) SGD 312.69 Service fee SGD 2.25 Tota…" at bounding box center [607, 182] width 230 height 528
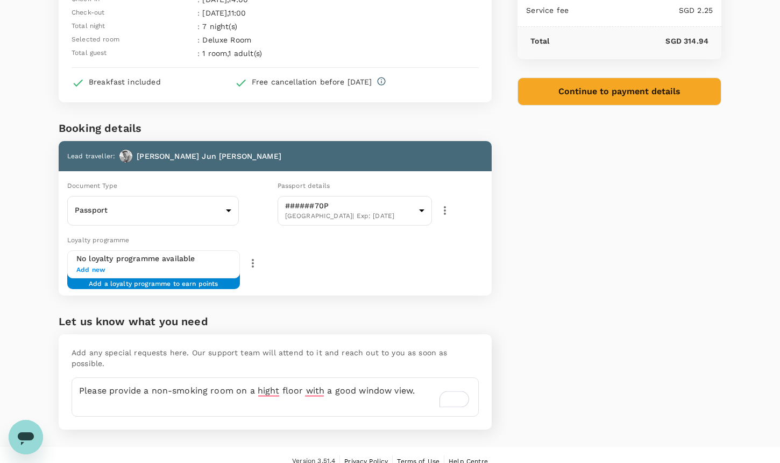
click at [643, 87] on button "Continue to payment details" at bounding box center [619, 91] width 204 height 28
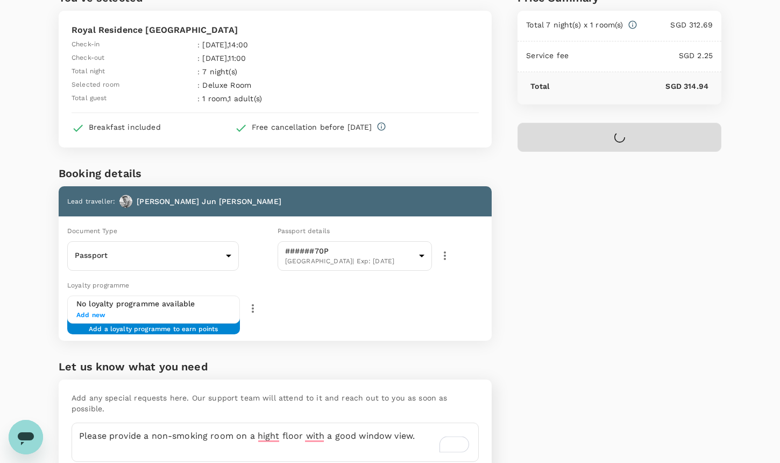
scroll to position [59, 0]
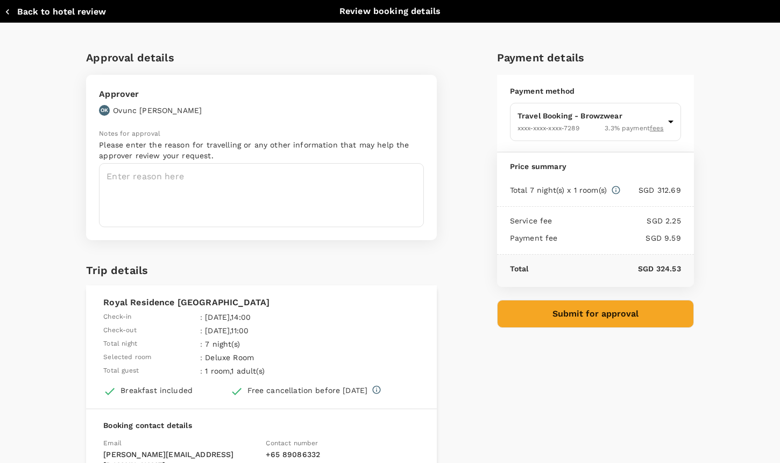
click at [8, 15] on icon "button" at bounding box center [7, 11] width 11 height 11
type input "9a155038-07a2-4c3b-a2f5-bce54f173f01"
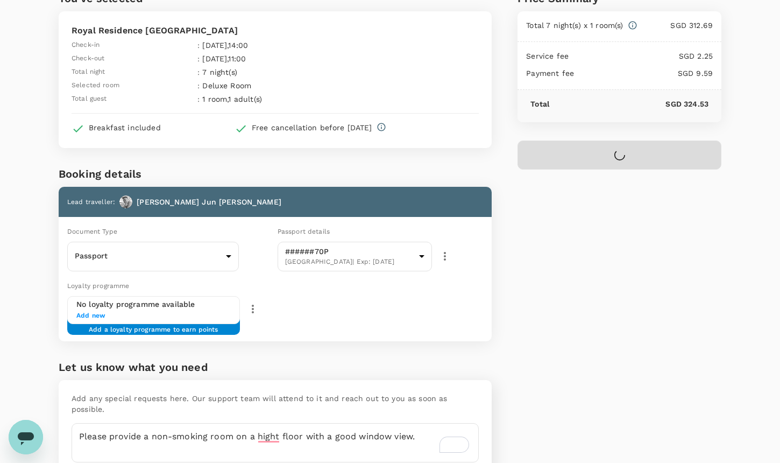
scroll to position [105, 0]
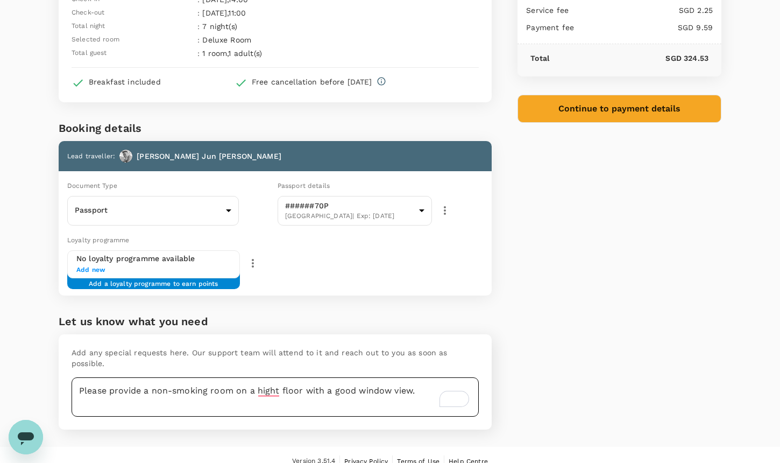
click at [276, 380] on textarea "Please provide a non-smoking room on a hight floor with a good window view." at bounding box center [275, 396] width 407 height 39
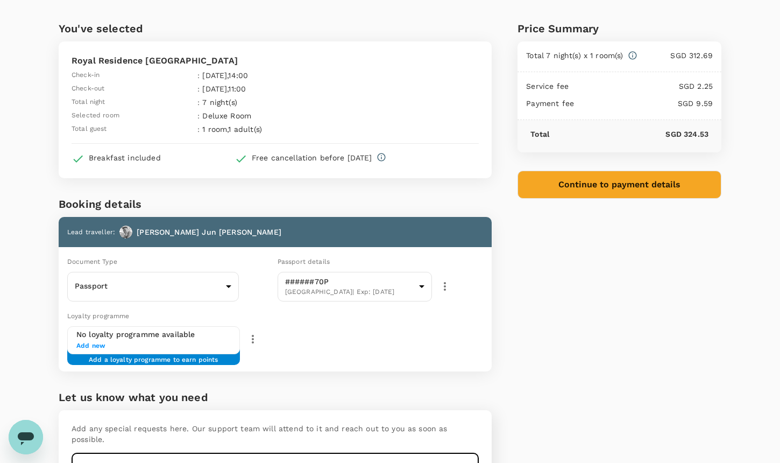
scroll to position [2, 0]
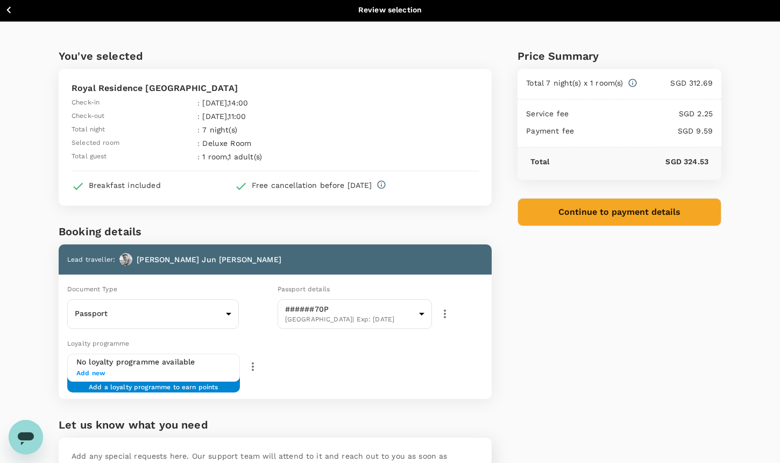
type textarea "Please provide a non-smoking room on a high floor with a good window view."
click at [642, 210] on button "Continue to payment details" at bounding box center [619, 212] width 204 height 28
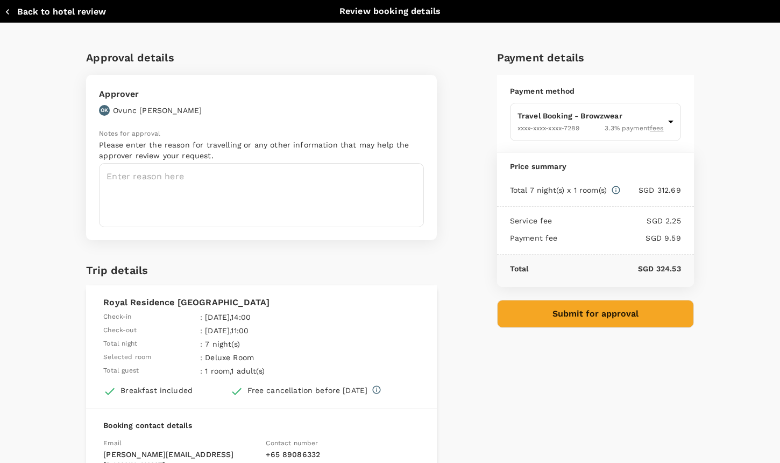
click at [656, 302] on button "Submit for approval" at bounding box center [595, 314] width 197 height 28
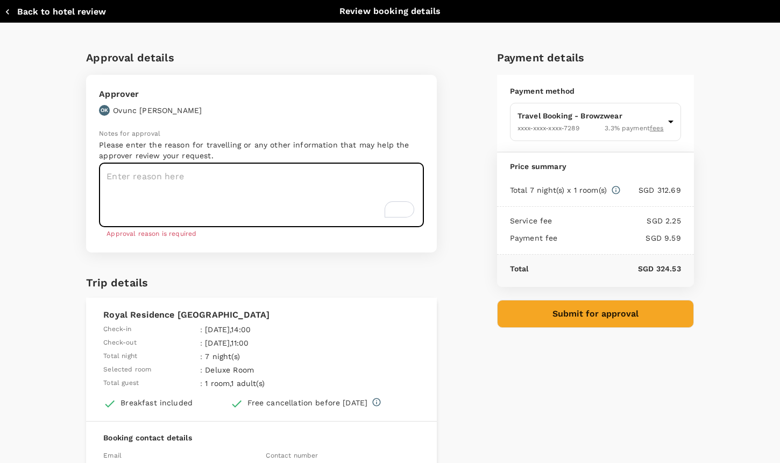
click at [294, 199] on textarea "To enrich screen reader interactions, please activate Accessibility in Grammarl…" at bounding box center [261, 195] width 325 height 64
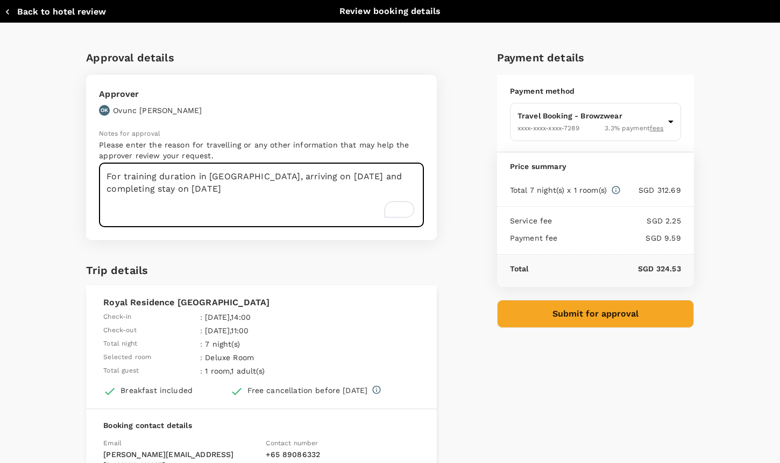
type textarea "For training duration in [GEOGRAPHIC_DATA], arriving on [DATE] and completing s…"
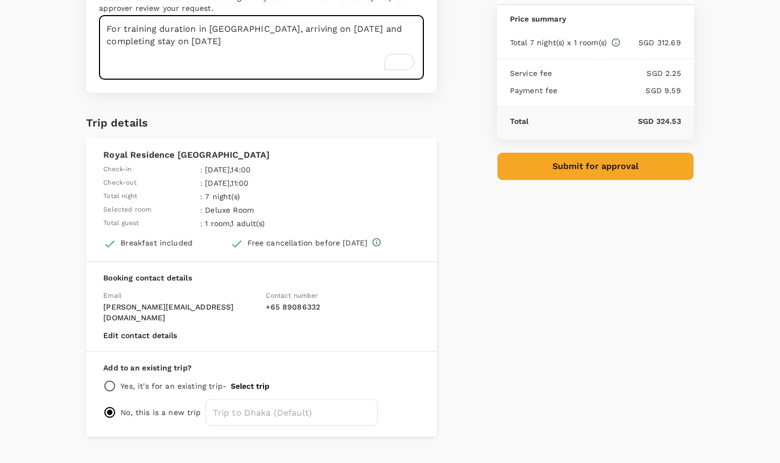
scroll to position [159, 0]
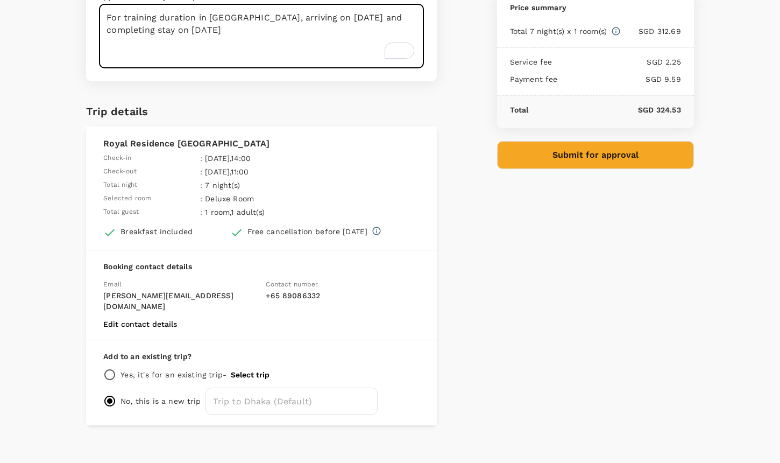
click at [657, 146] on button "Submit for approval" at bounding box center [595, 155] width 197 height 28
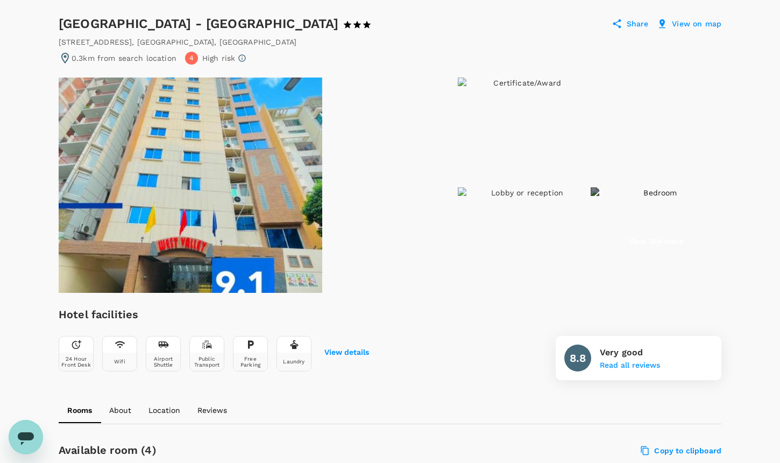
scroll to position [67, 0]
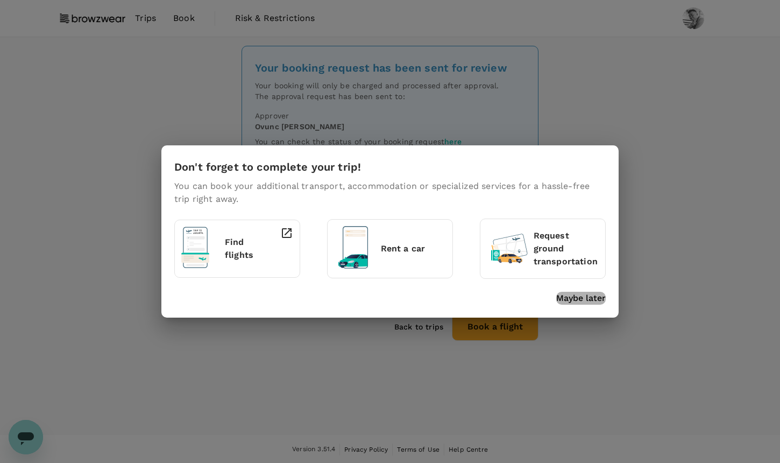
click at [584, 297] on p "Maybe later" at bounding box center [580, 298] width 49 height 13
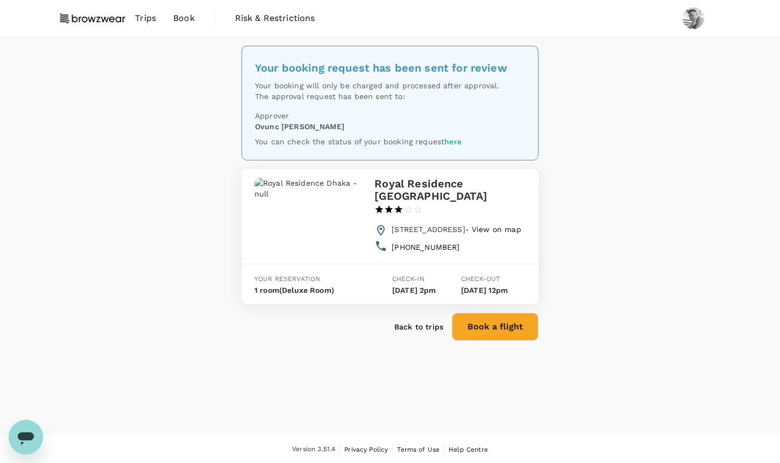
click at [136, 15] on span "Trips" at bounding box center [145, 18] width 21 height 13
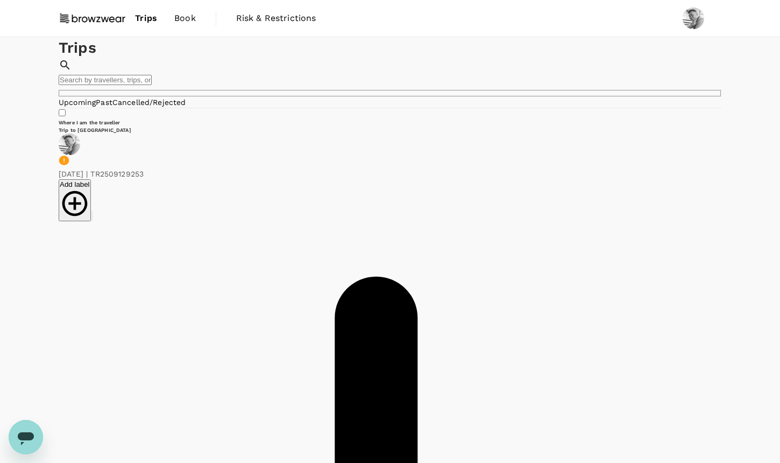
click at [112, 106] on link "Past" at bounding box center [104, 102] width 17 height 9
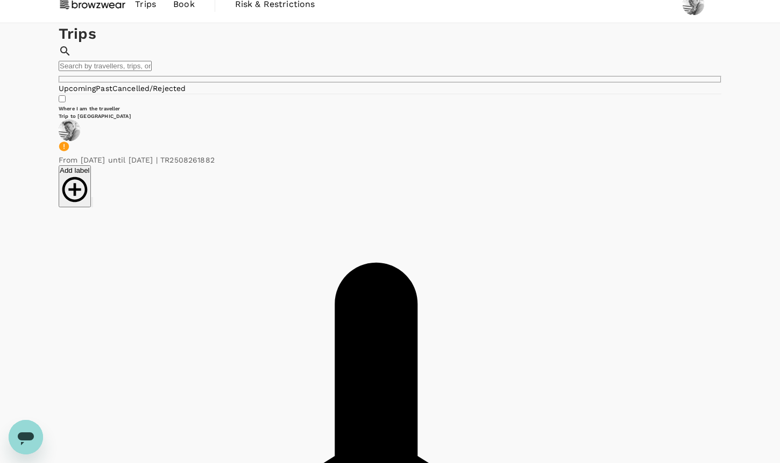
scroll to position [9, 0]
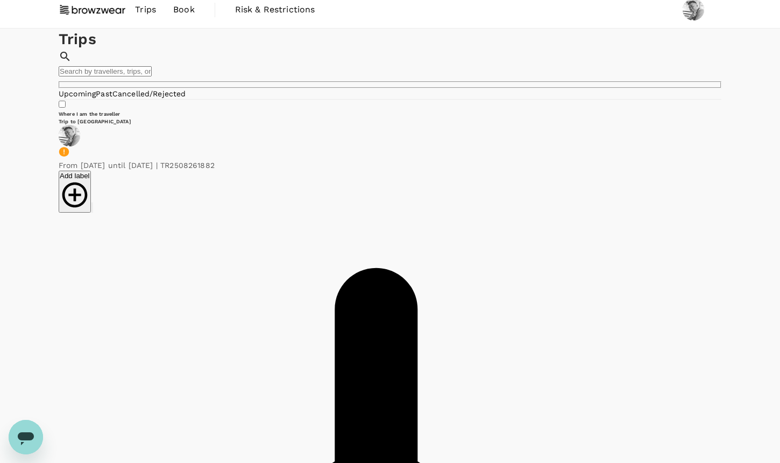
click at [186, 98] on link "Cancelled/Rejected" at bounding box center [149, 93] width 74 height 9
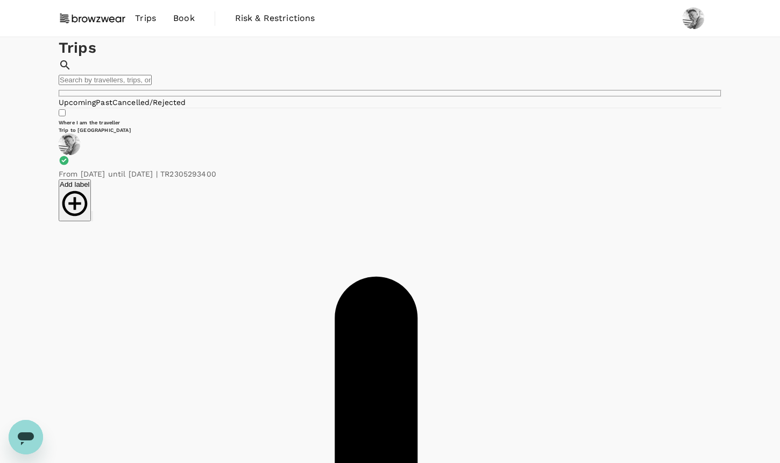
click at [146, 10] on link "Trips" at bounding box center [145, 18] width 38 height 37
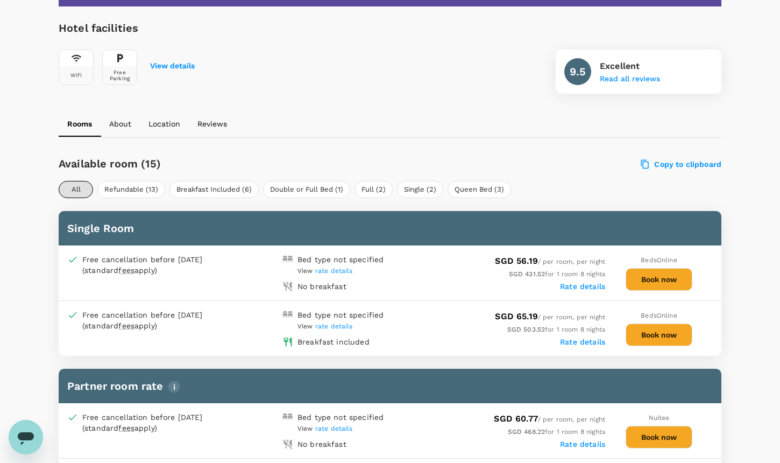
scroll to position [378, 0]
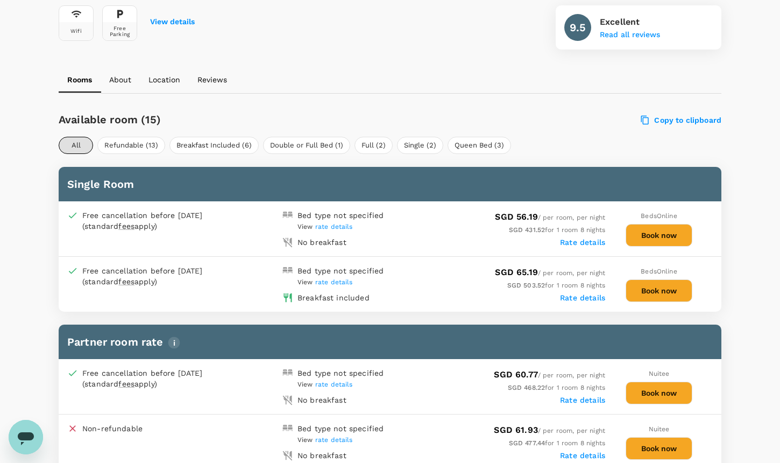
click at [656, 236] on button "Book now" at bounding box center [659, 235] width 67 height 23
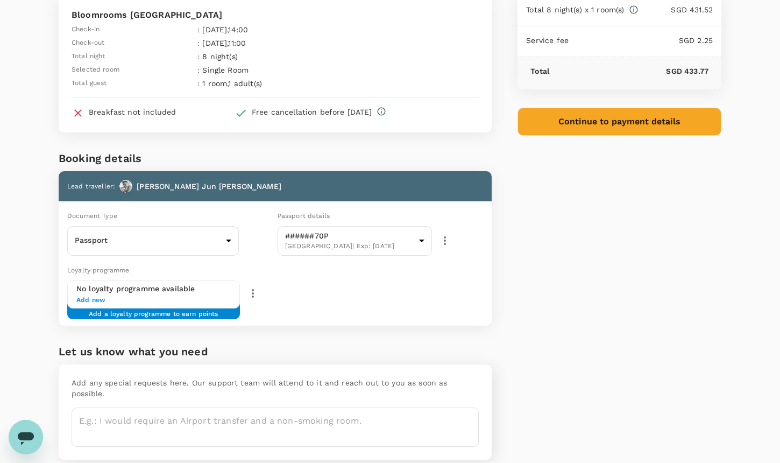
scroll to position [105, 0]
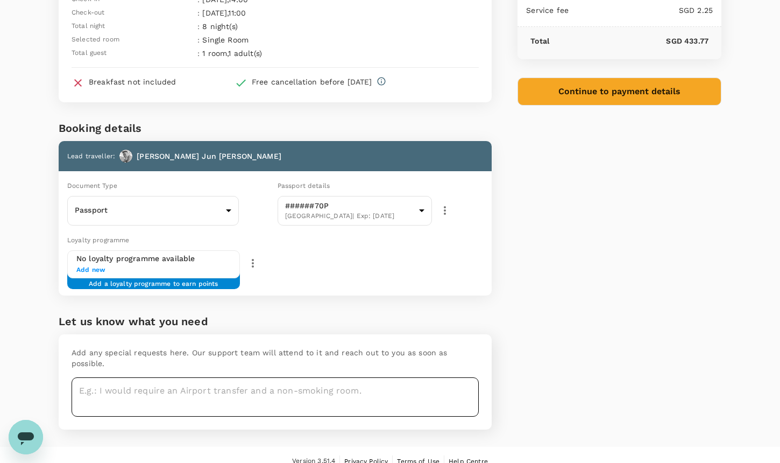
click at [423, 387] on textarea at bounding box center [275, 396] width 407 height 39
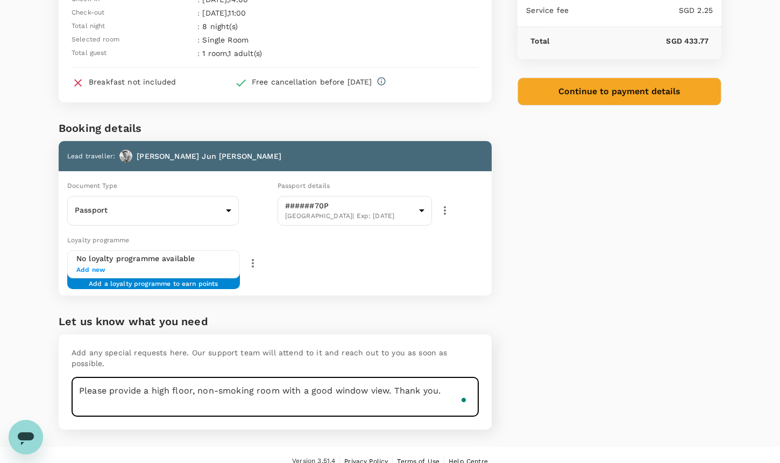
type textarea "Please provide a high floor, non-smoking room with a good window view. Thank yo…"
click at [674, 84] on button "Continue to payment details" at bounding box center [619, 91] width 204 height 28
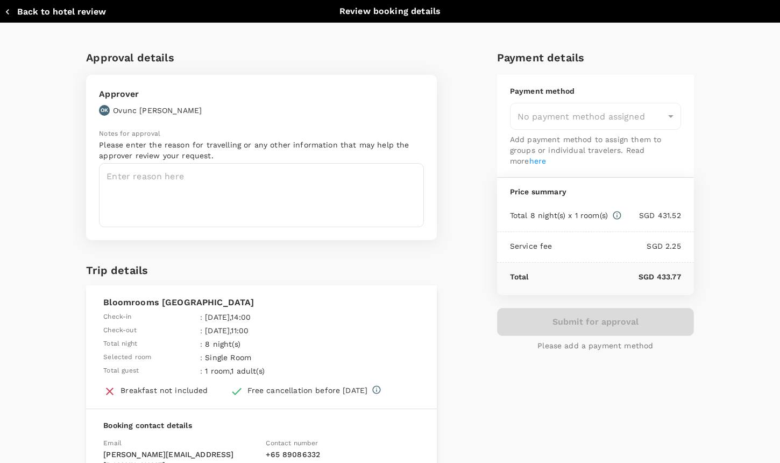
type input "9a155038-07a2-4c3b-a2f5-bce54f173f01"
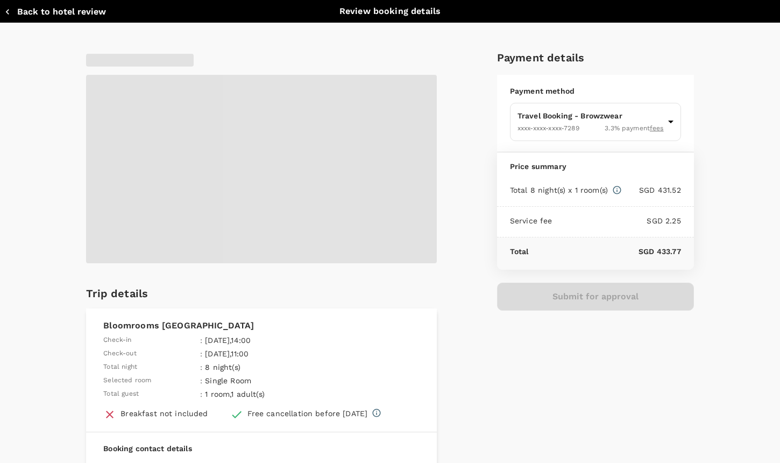
click at [344, 194] on span at bounding box center [261, 169] width 351 height 188
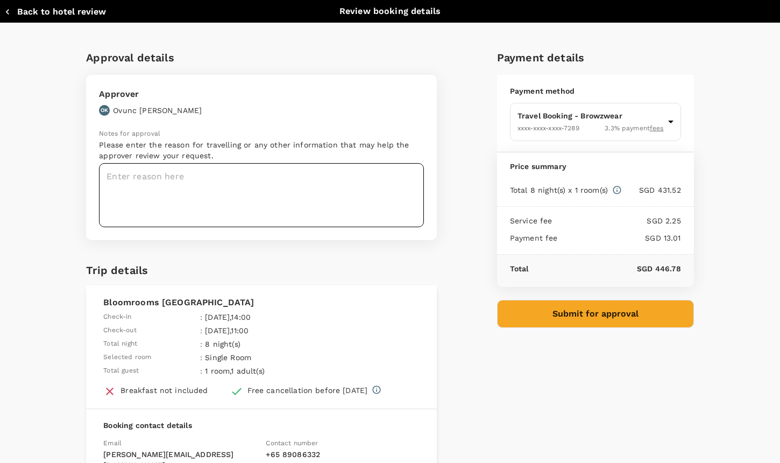
click at [380, 200] on textarea at bounding box center [261, 195] width 325 height 64
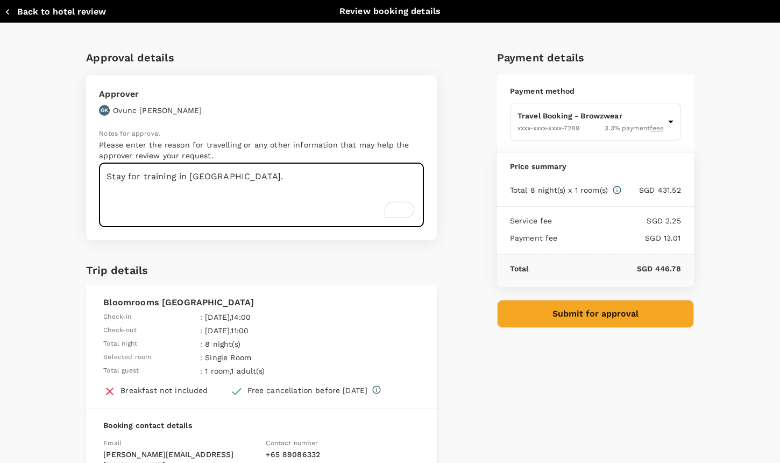
scroll to position [159, 0]
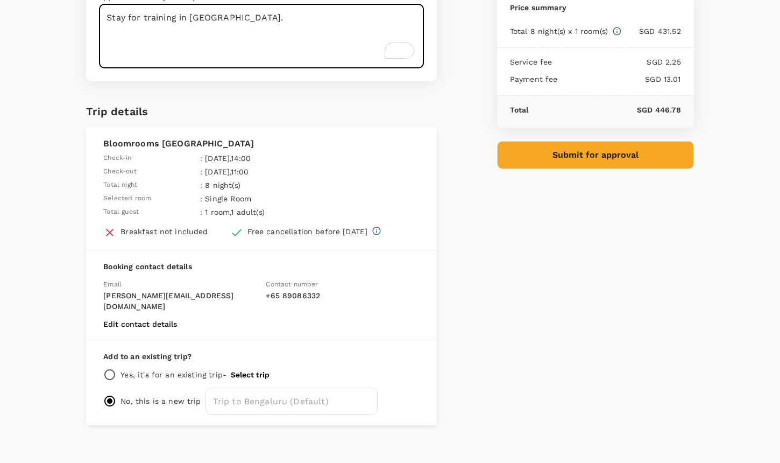
type textarea "Stay for training in [GEOGRAPHIC_DATA]."
click at [669, 166] on button "Submit for approval" at bounding box center [595, 155] width 197 height 28
